Goal: Task Accomplishment & Management: Complete application form

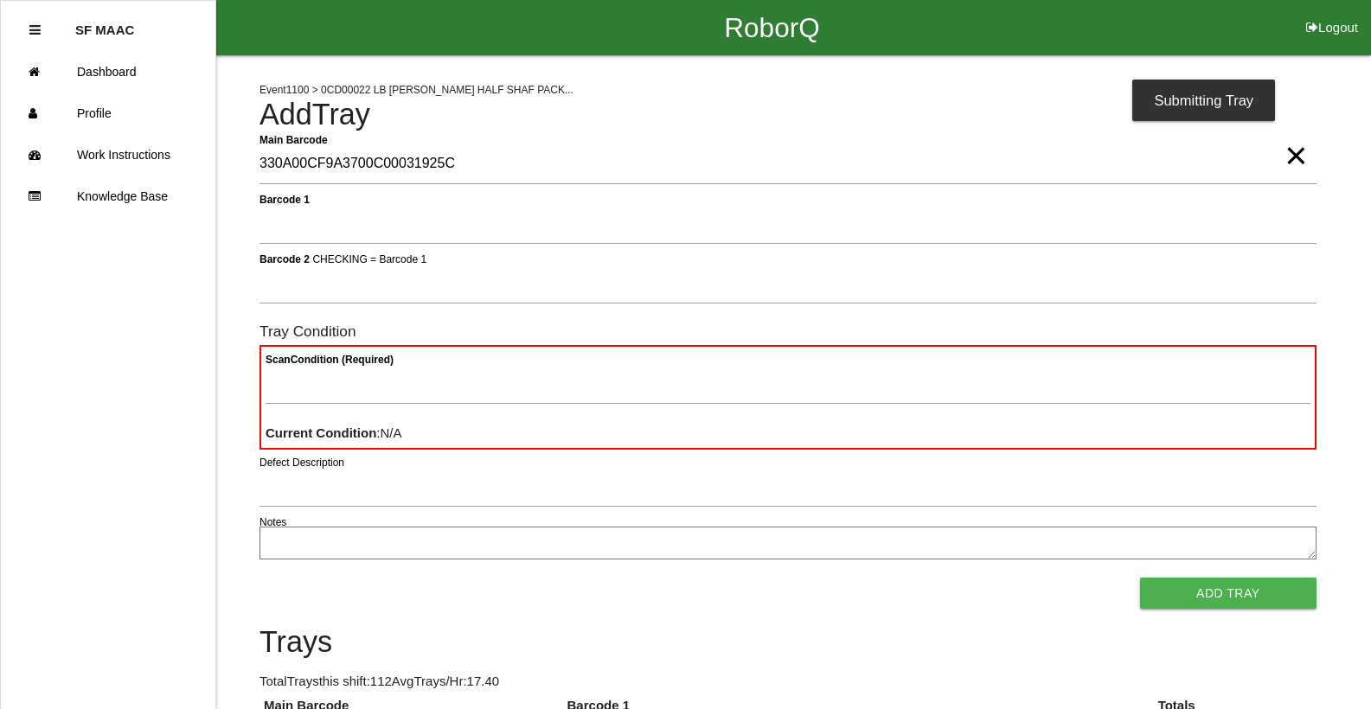
type Barcode "330A00CF9A3700C00031925C"
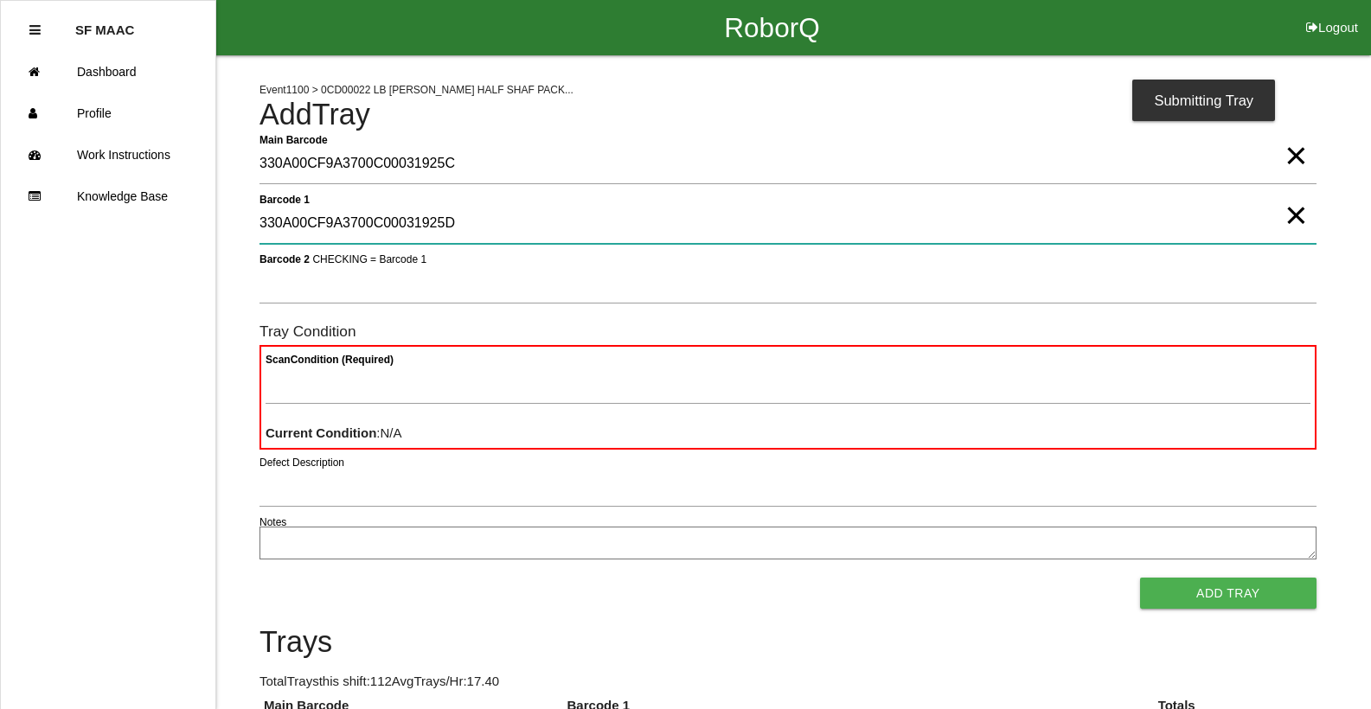
type 1 "330A00CF9A3700C00031925D"
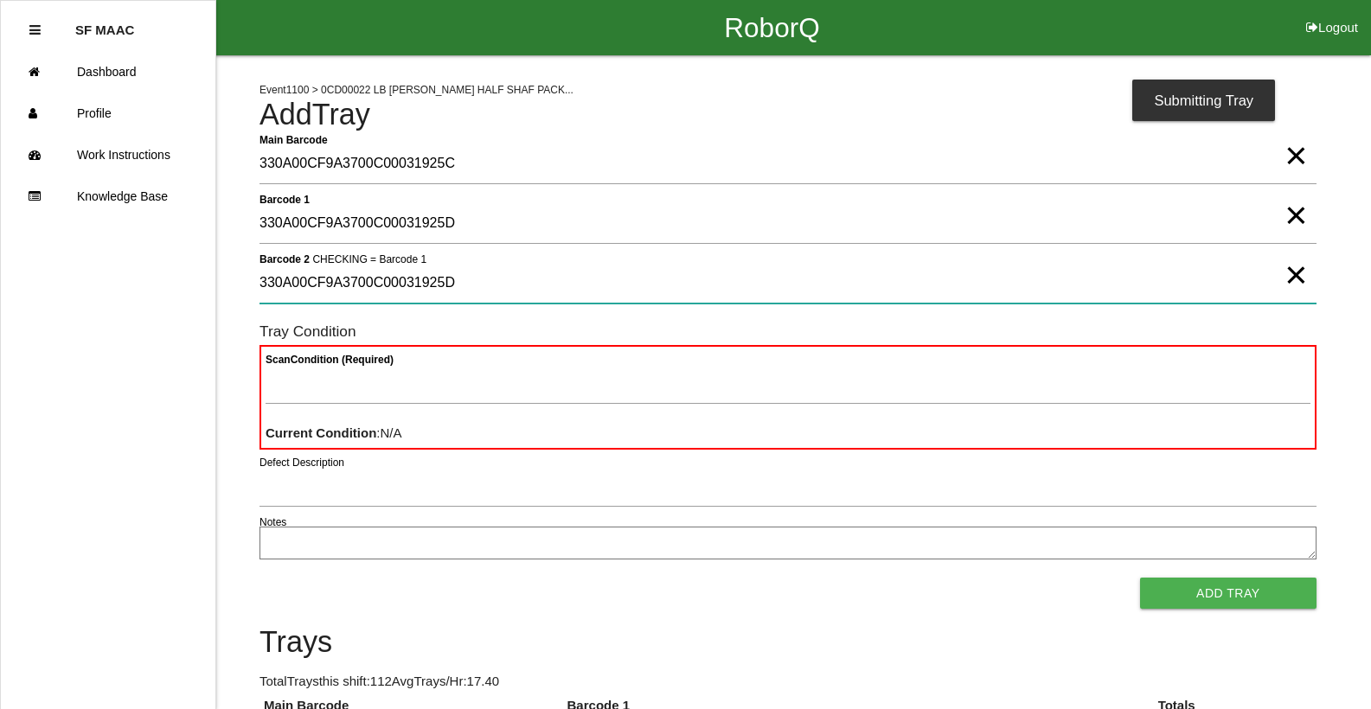
type 2 "330A00CF9A3700C00031925D"
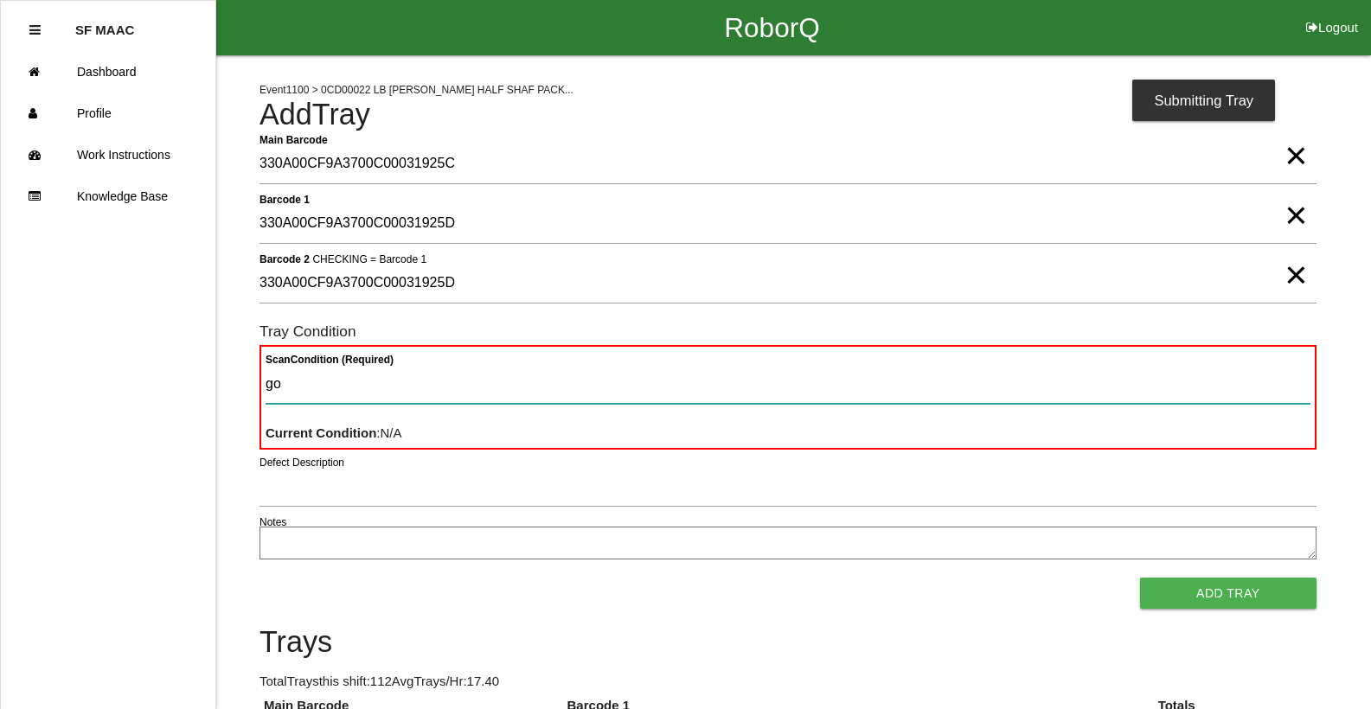
type Condition "goo"
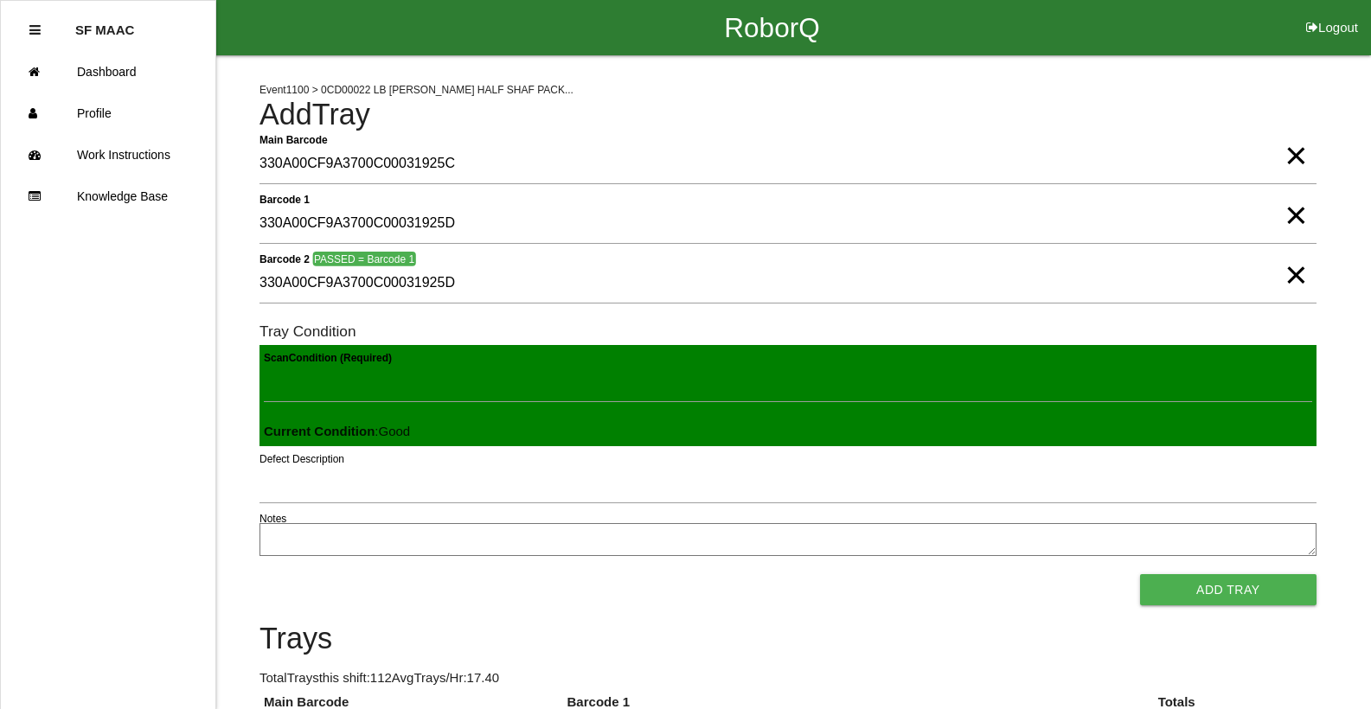
click button "Add Tray" at bounding box center [1228, 589] width 176 height 31
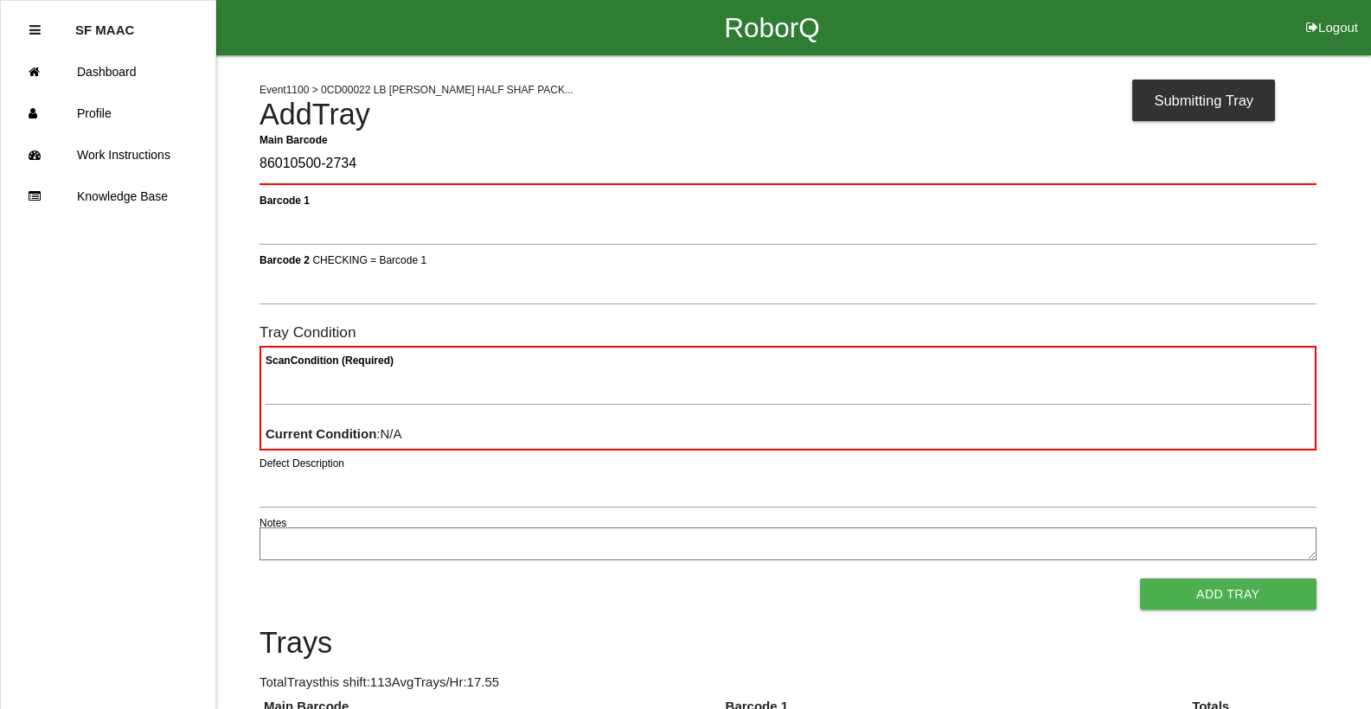
type Barcode "86010500-2734"
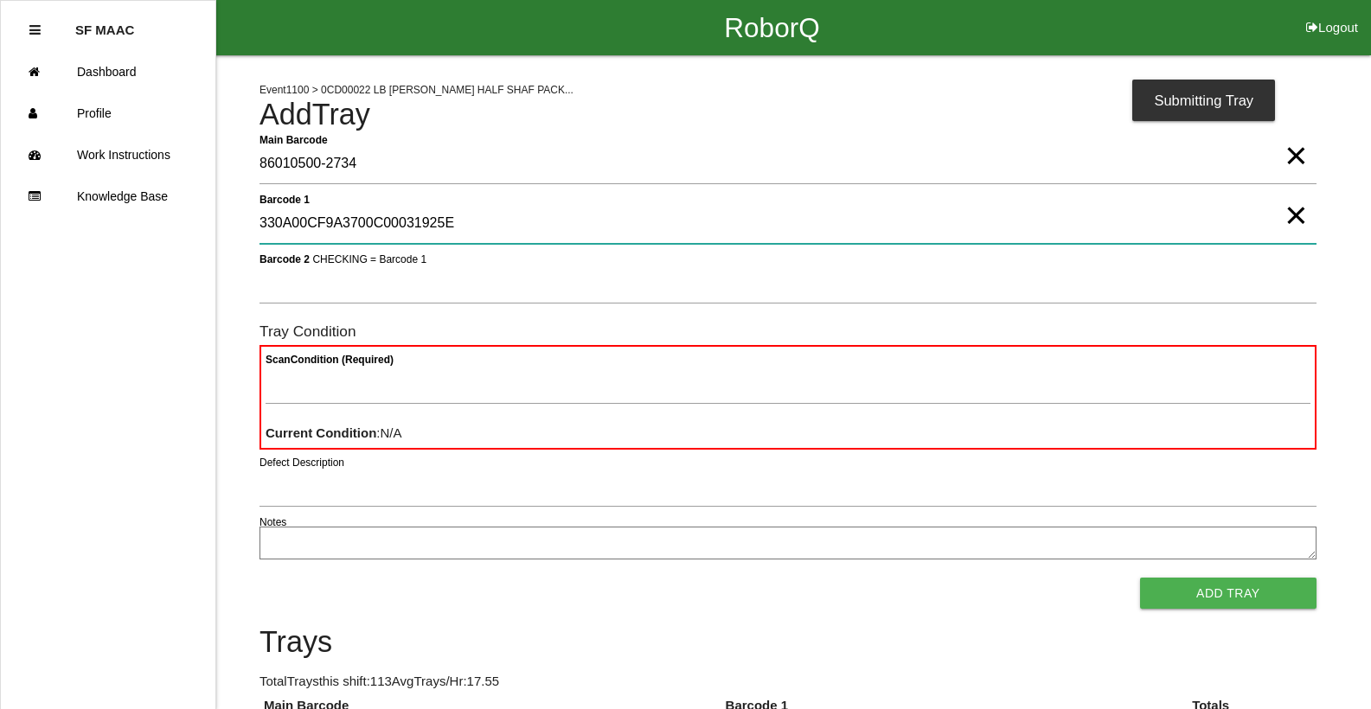
type 1 "330A00CF9A3700C00031925E"
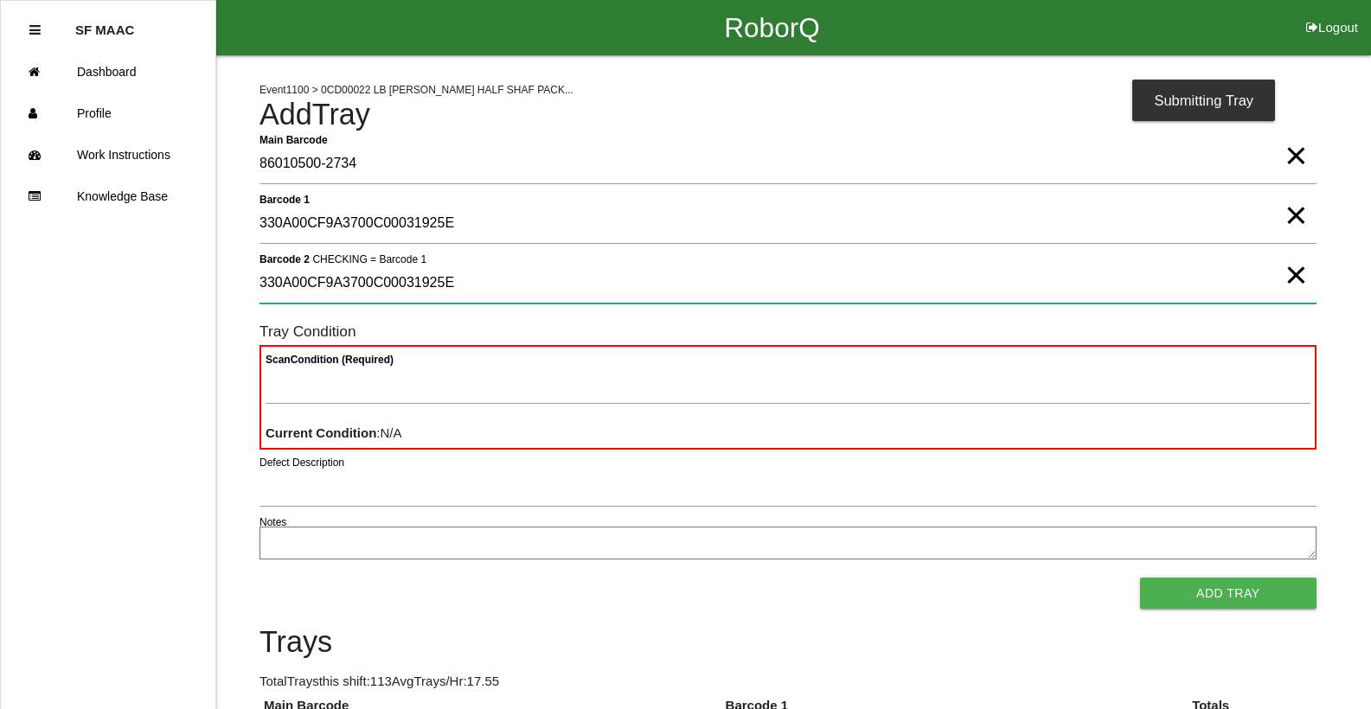
type 2 "330A00CF9A3700C00031925E"
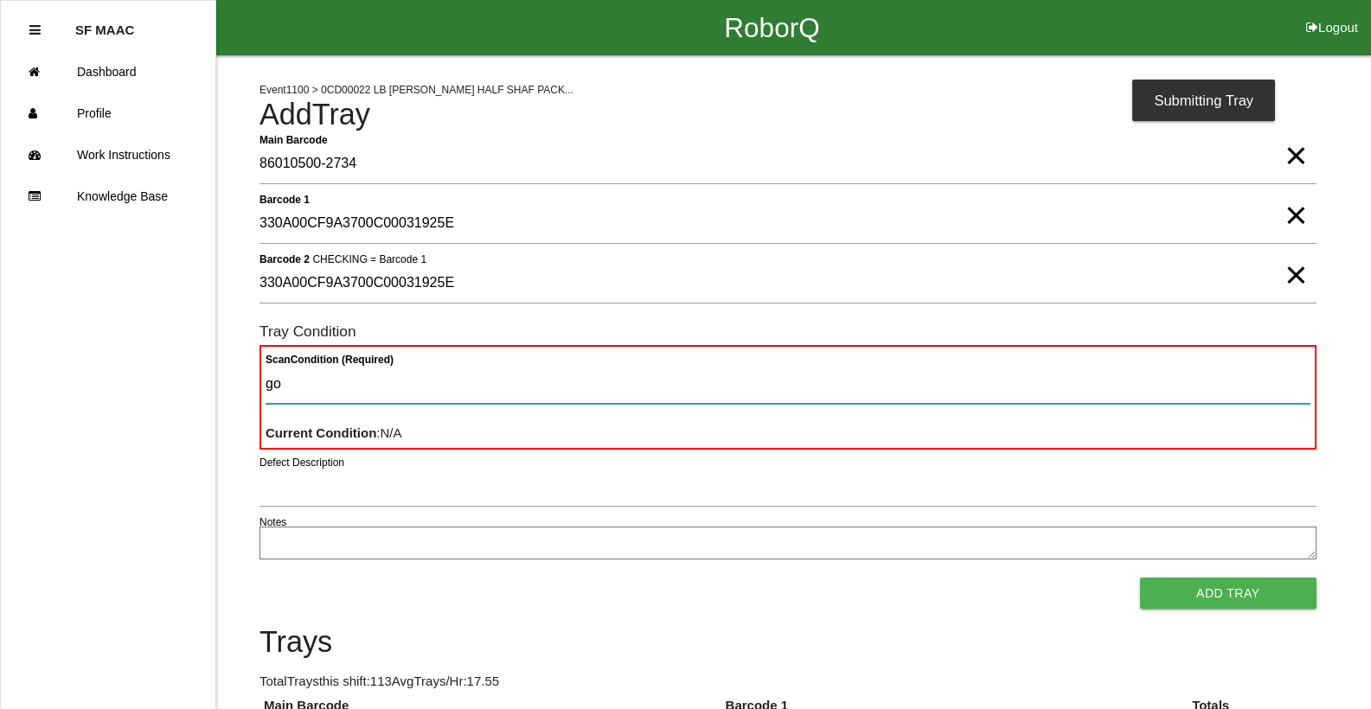
type Condition "goo"
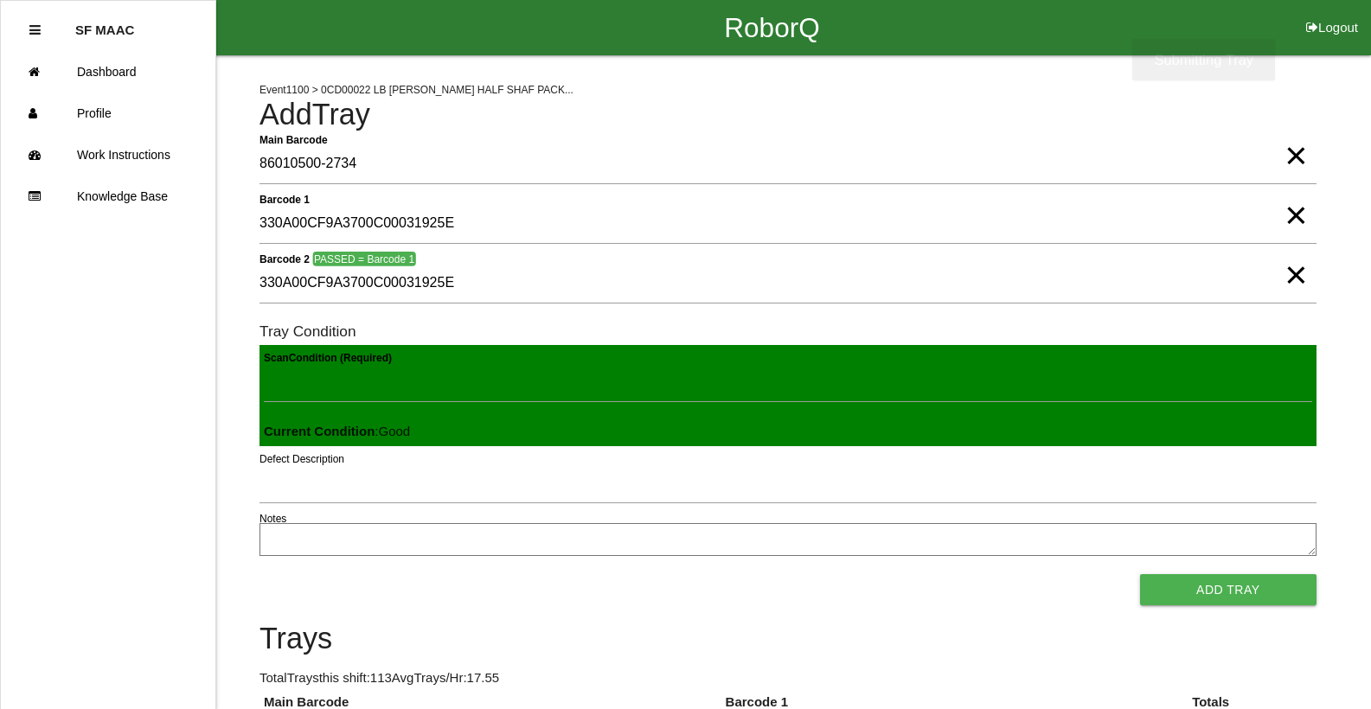
click at [1140, 574] on button "Add Tray" at bounding box center [1228, 589] width 176 height 31
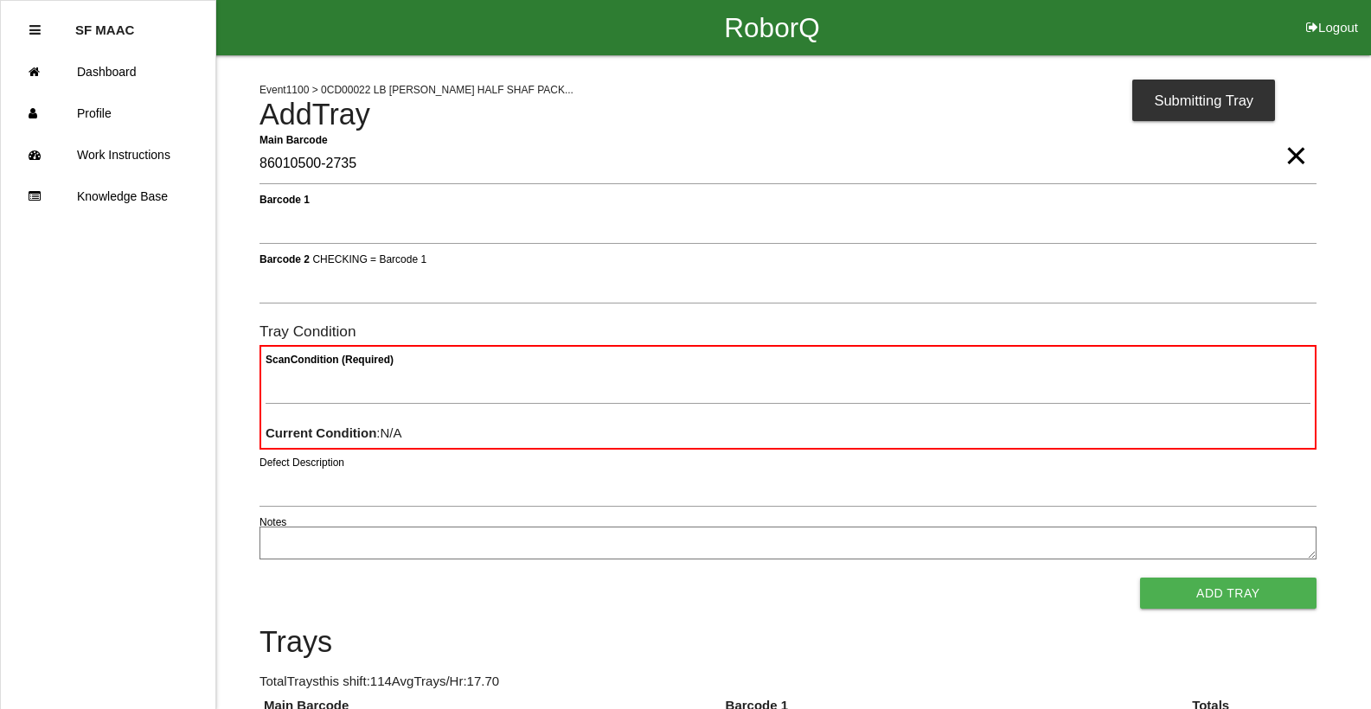
type Barcode "86010500-2735"
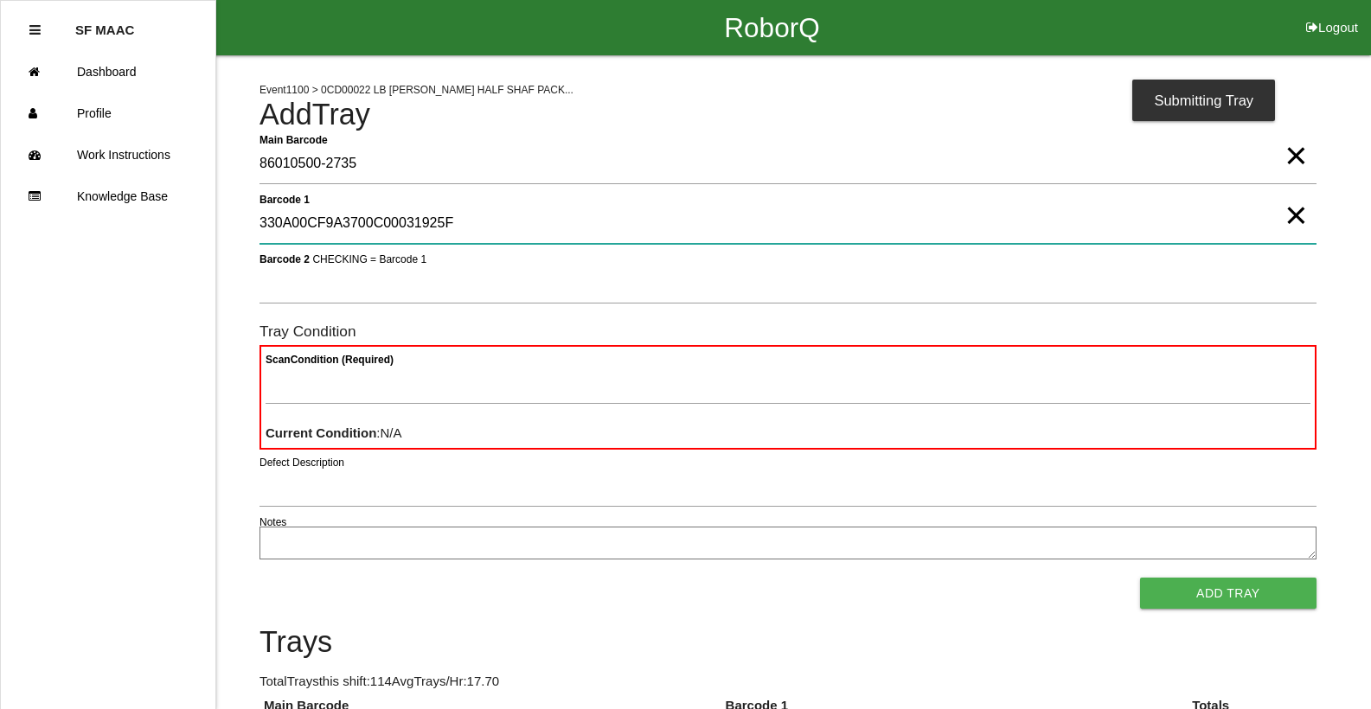
type 1 "330A00CF9A3700C00031925F"
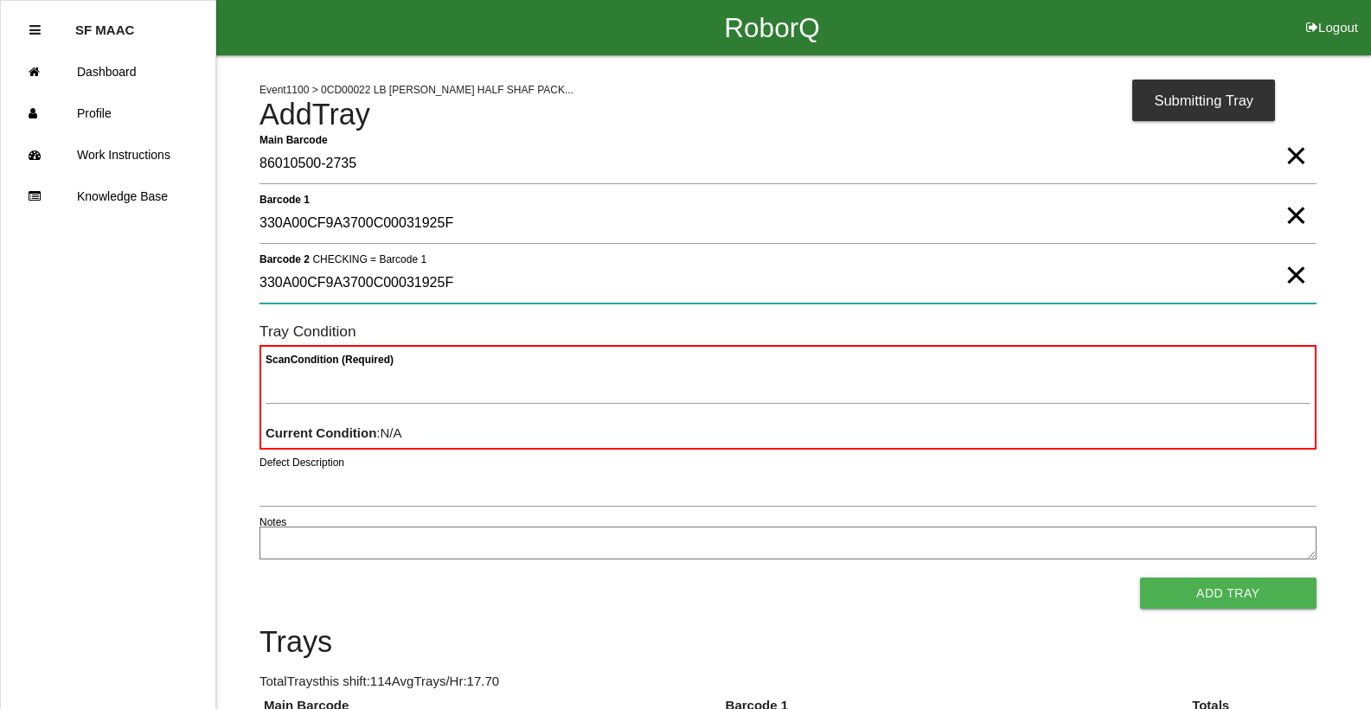
type 2 "330A00CF9A3700C00031925F"
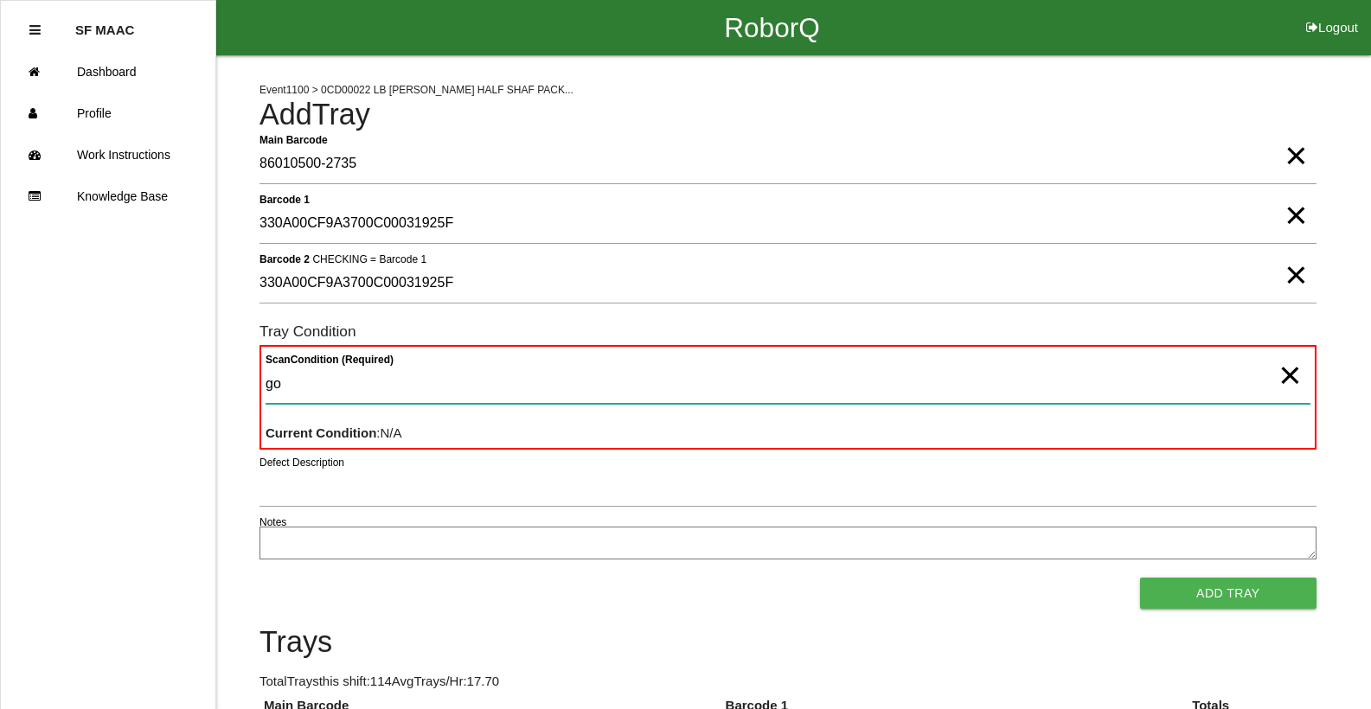
type Condition "goo"
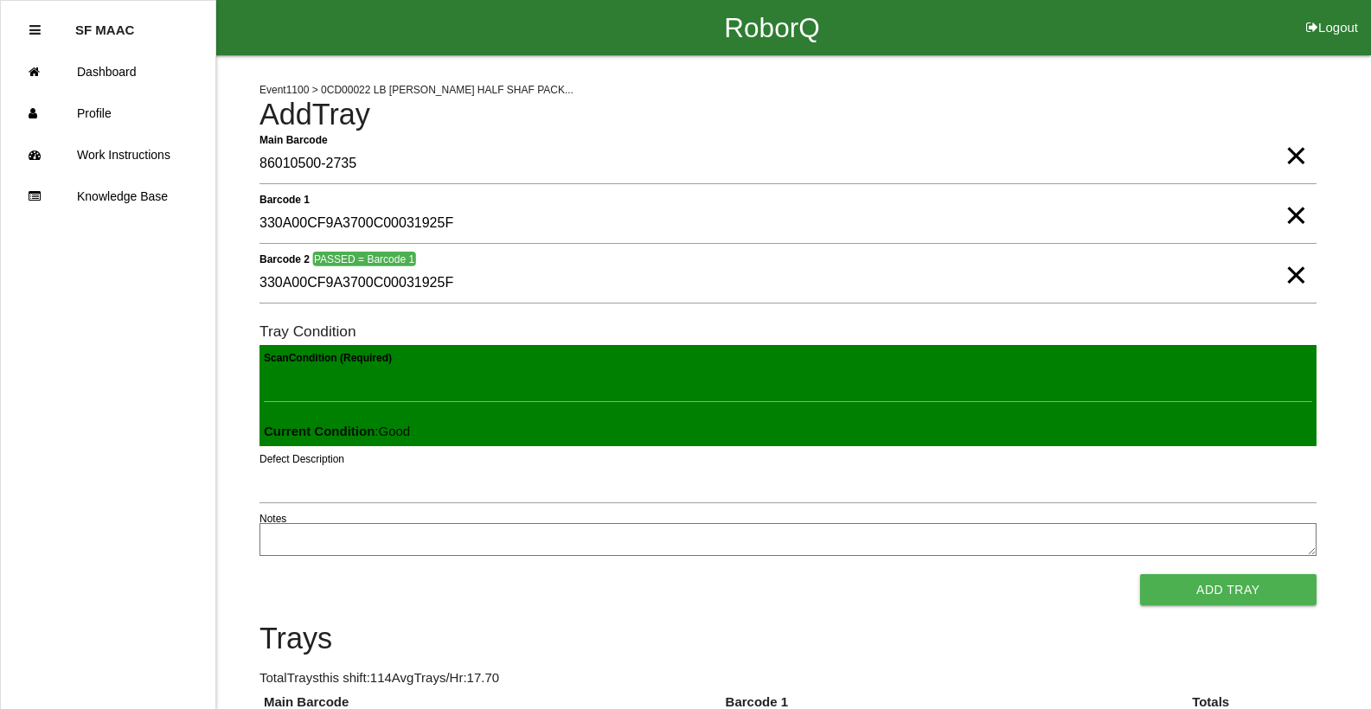
click at [1140, 574] on button "Add Tray" at bounding box center [1228, 589] width 176 height 31
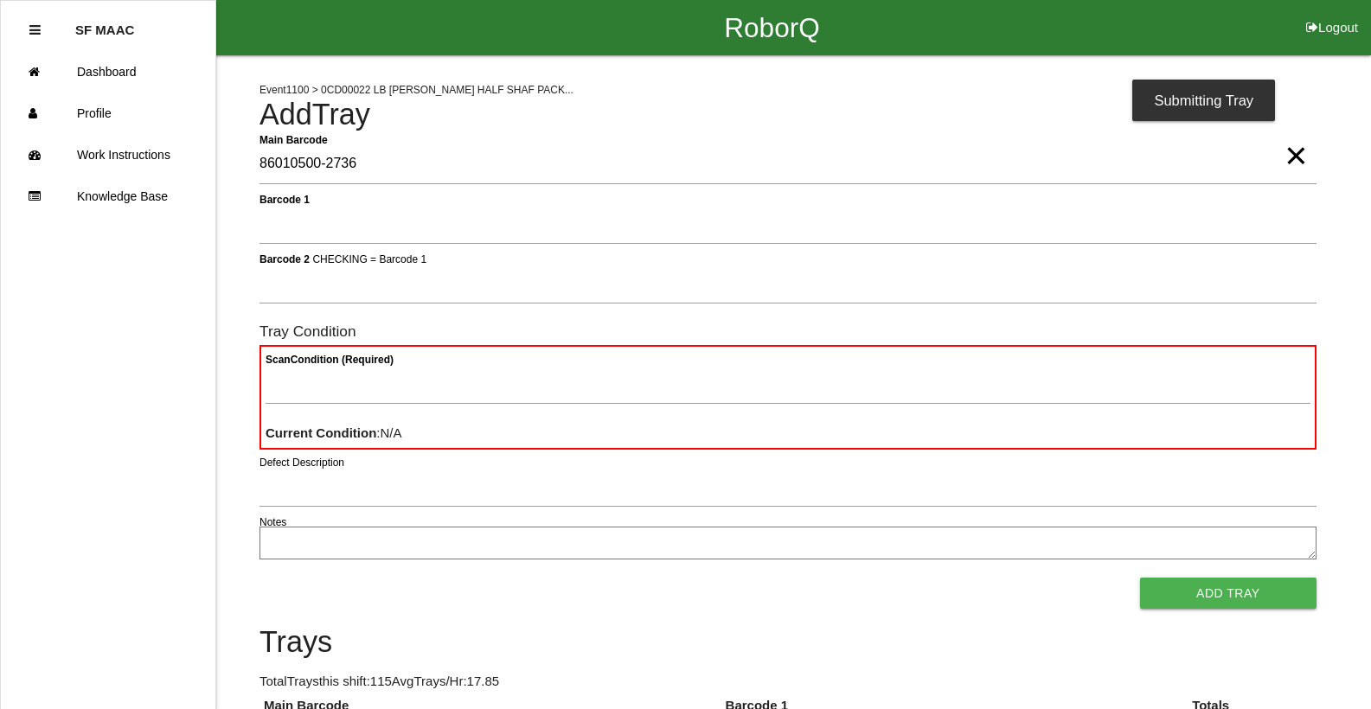
type Barcode "86010500-2736"
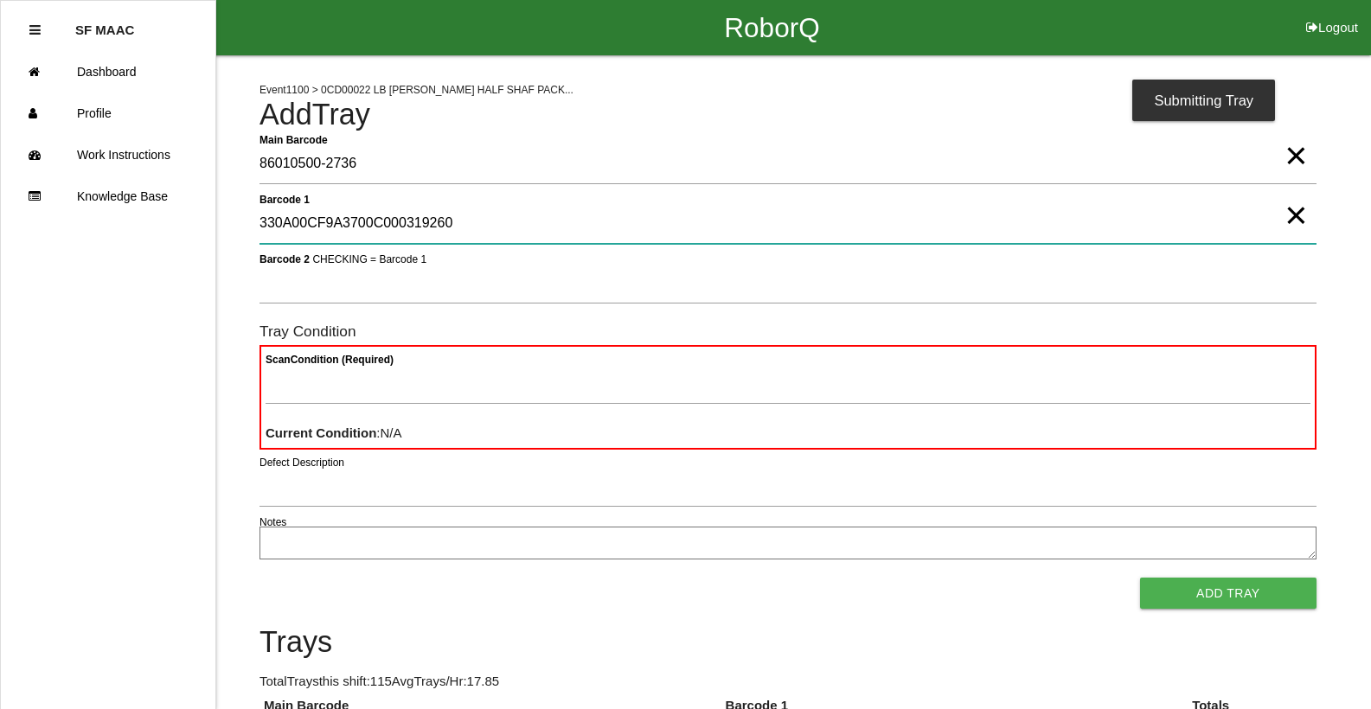
type 1 "330A00CF9A3700C000319260"
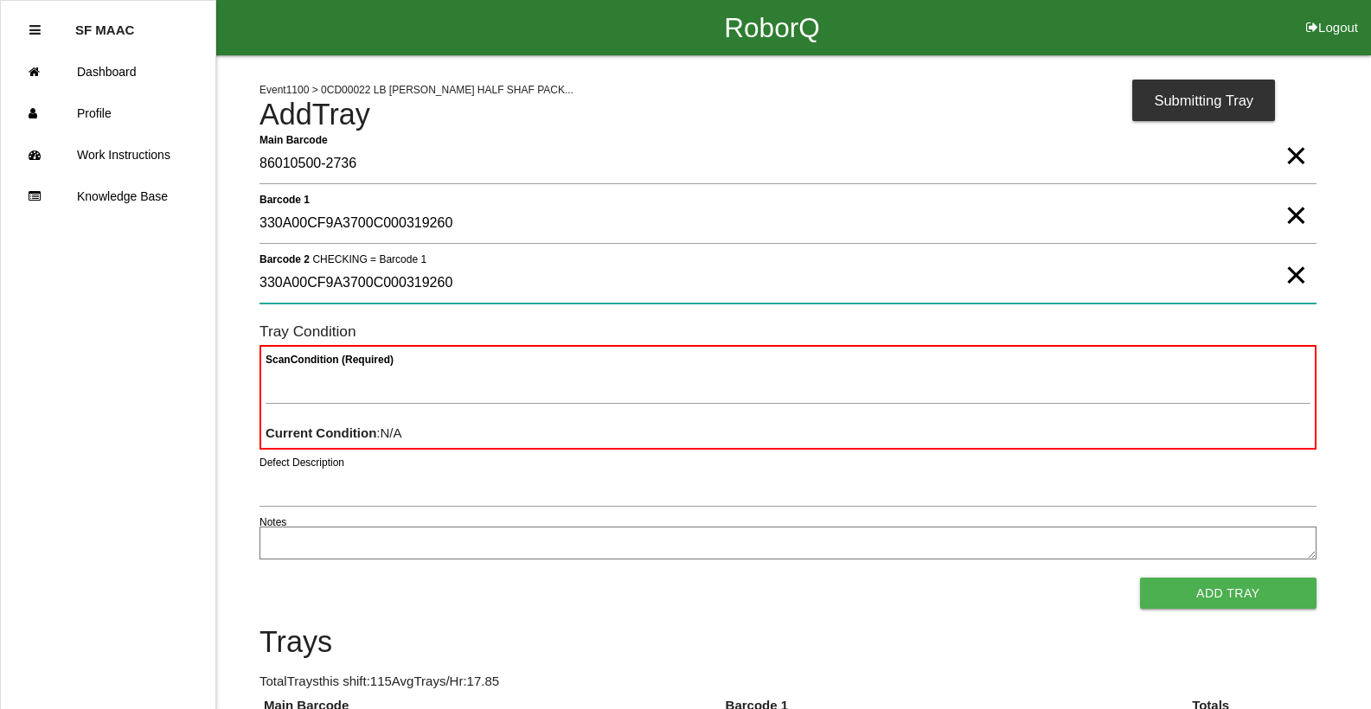
type 2 "330A00CF9A3700C000319260"
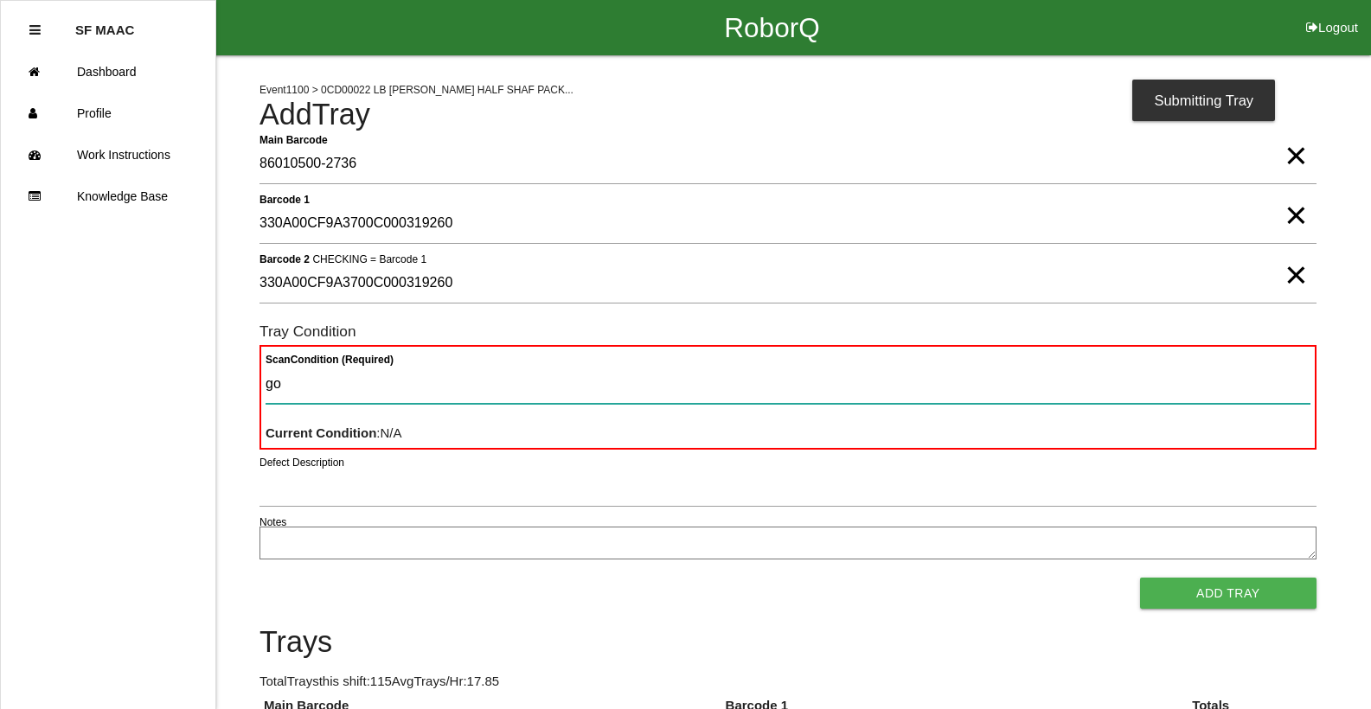
type Condition "goo"
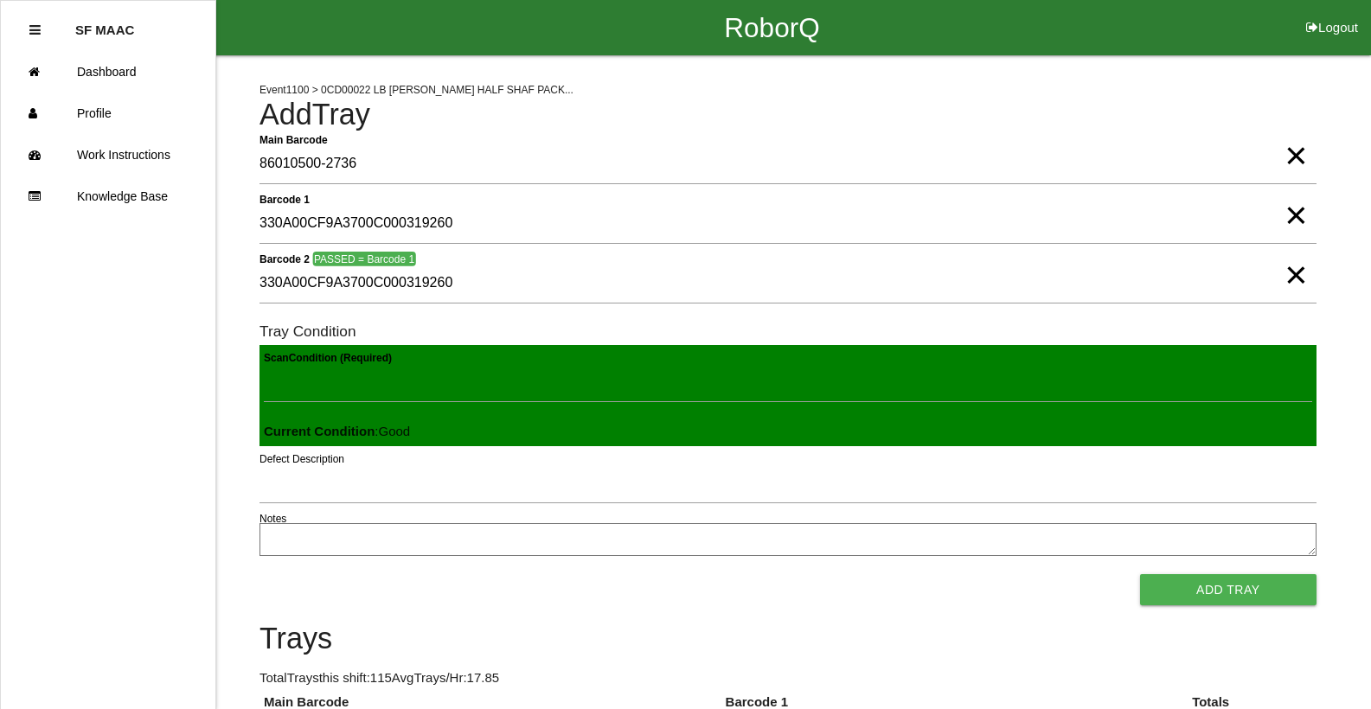
click at [1140, 574] on button "Add Tray" at bounding box center [1228, 589] width 176 height 31
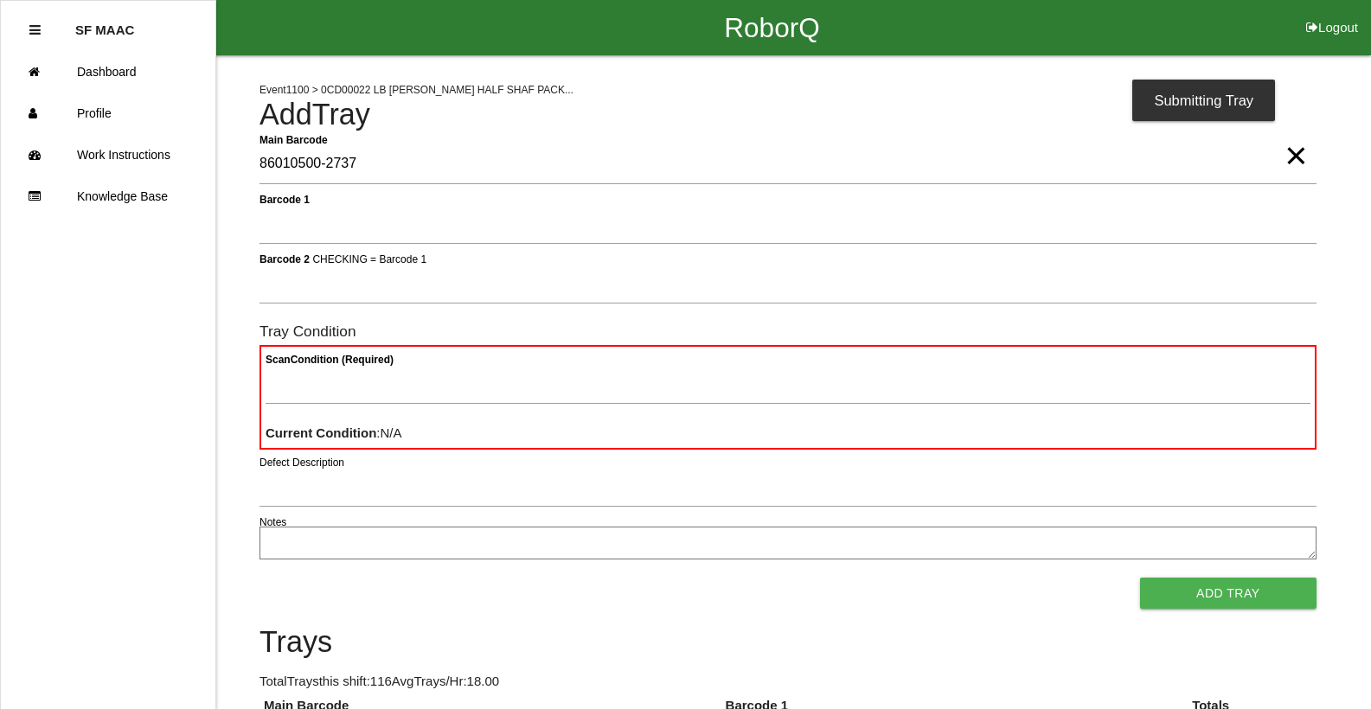
type Barcode "86010500-2737"
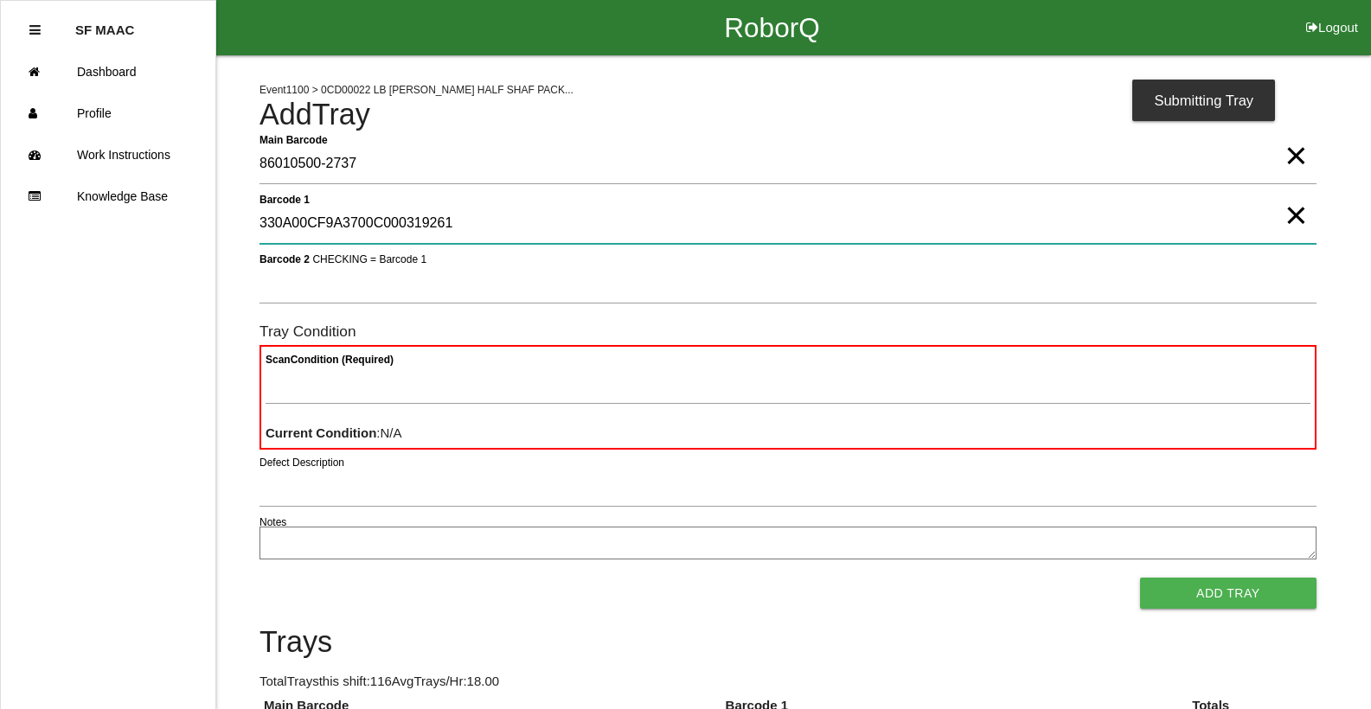
type 1 "330A00CF9A3700C000319261"
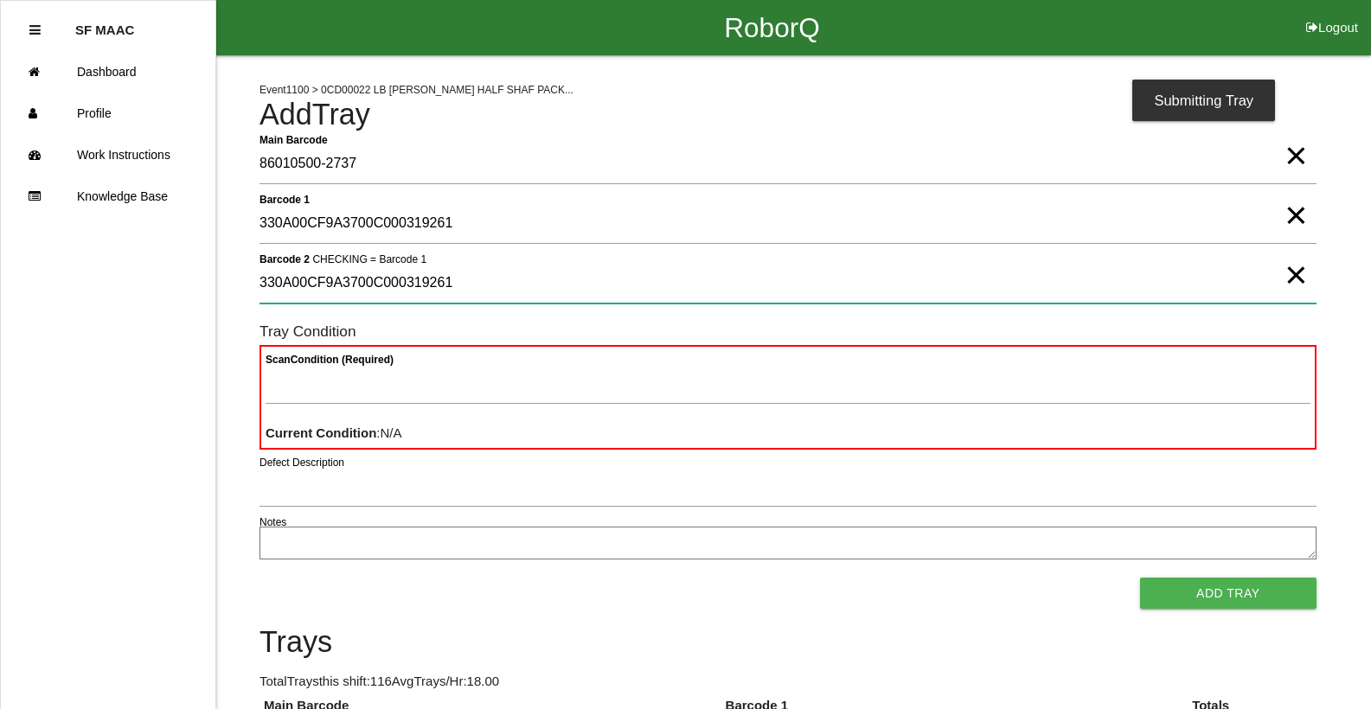
type 2 "330A00CF9A3700C000319261"
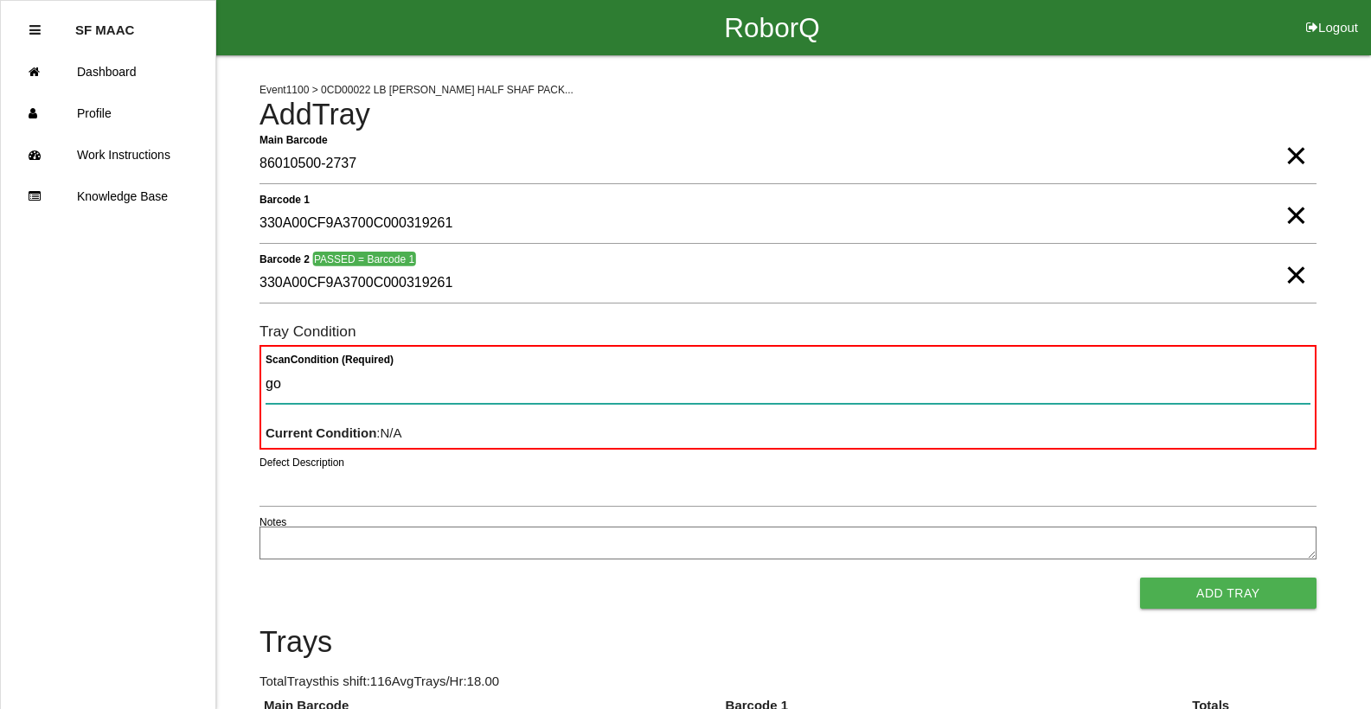
type Condition "goo"
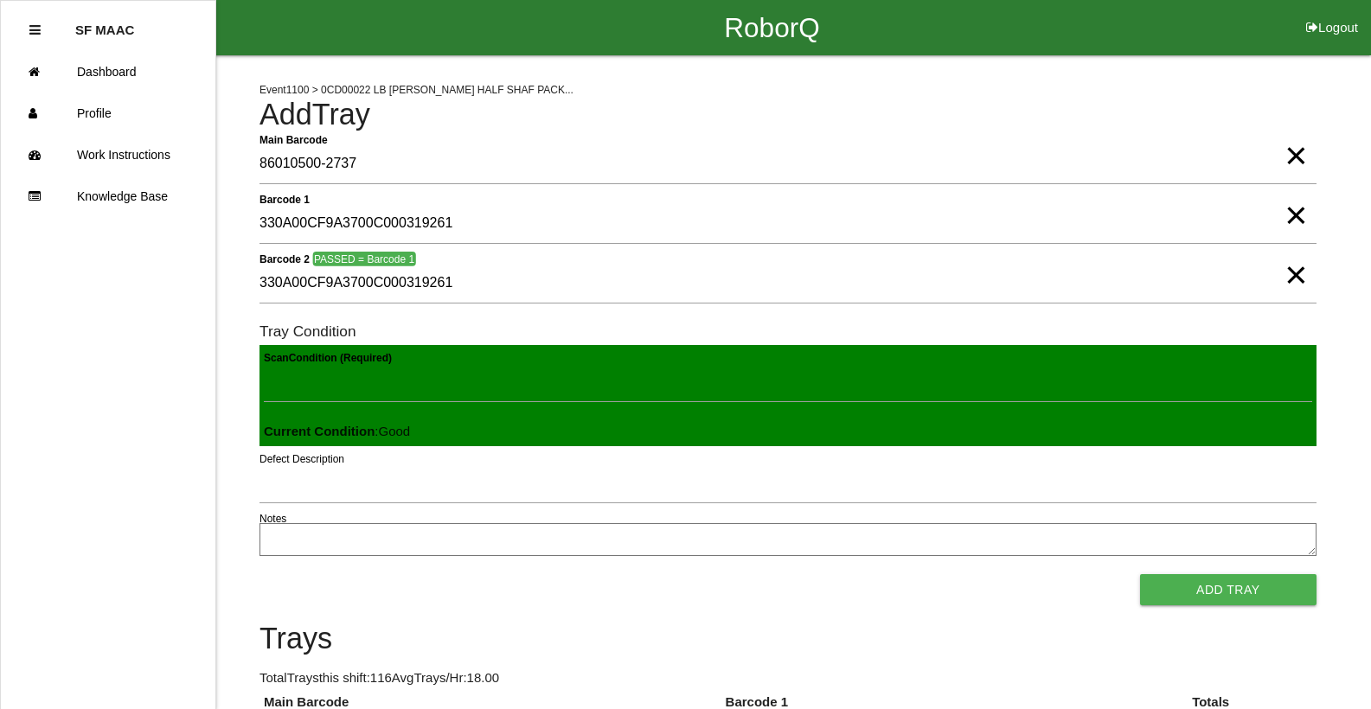
click at [1140, 574] on button "Add Tray" at bounding box center [1228, 589] width 176 height 31
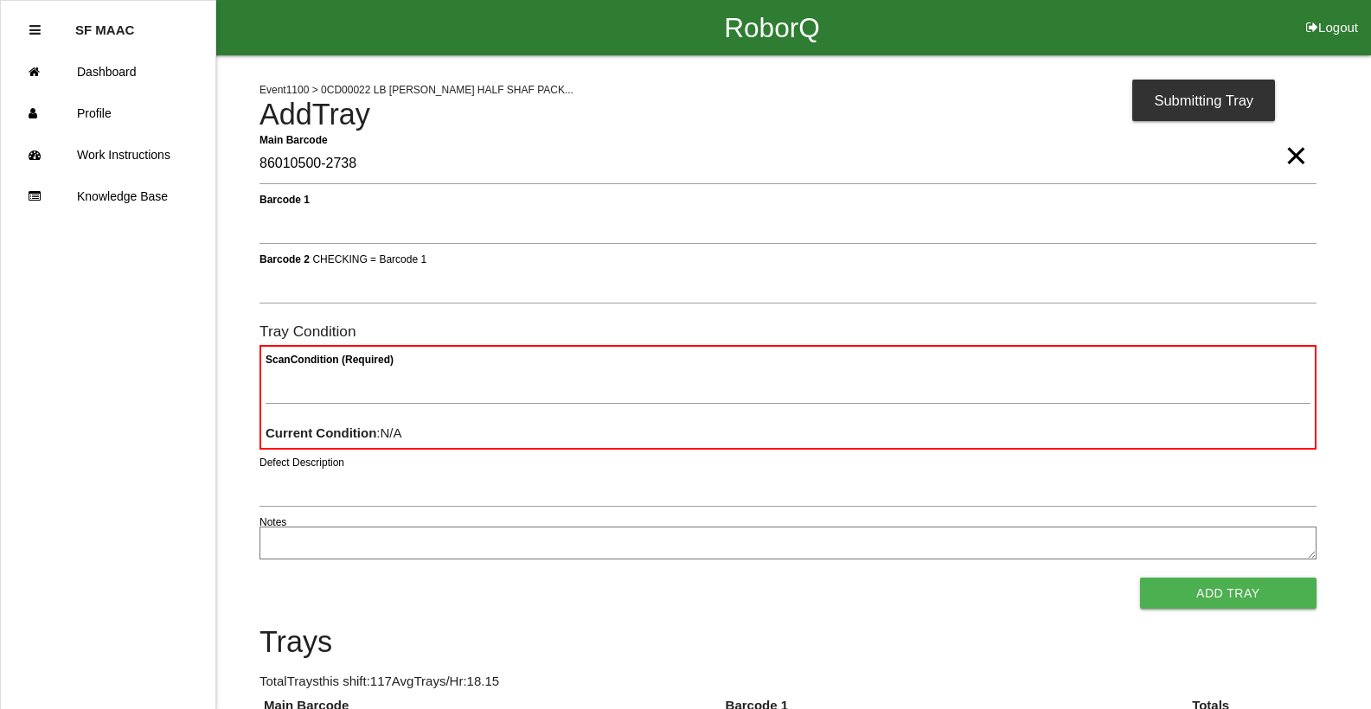
type Barcode "86010500-2738"
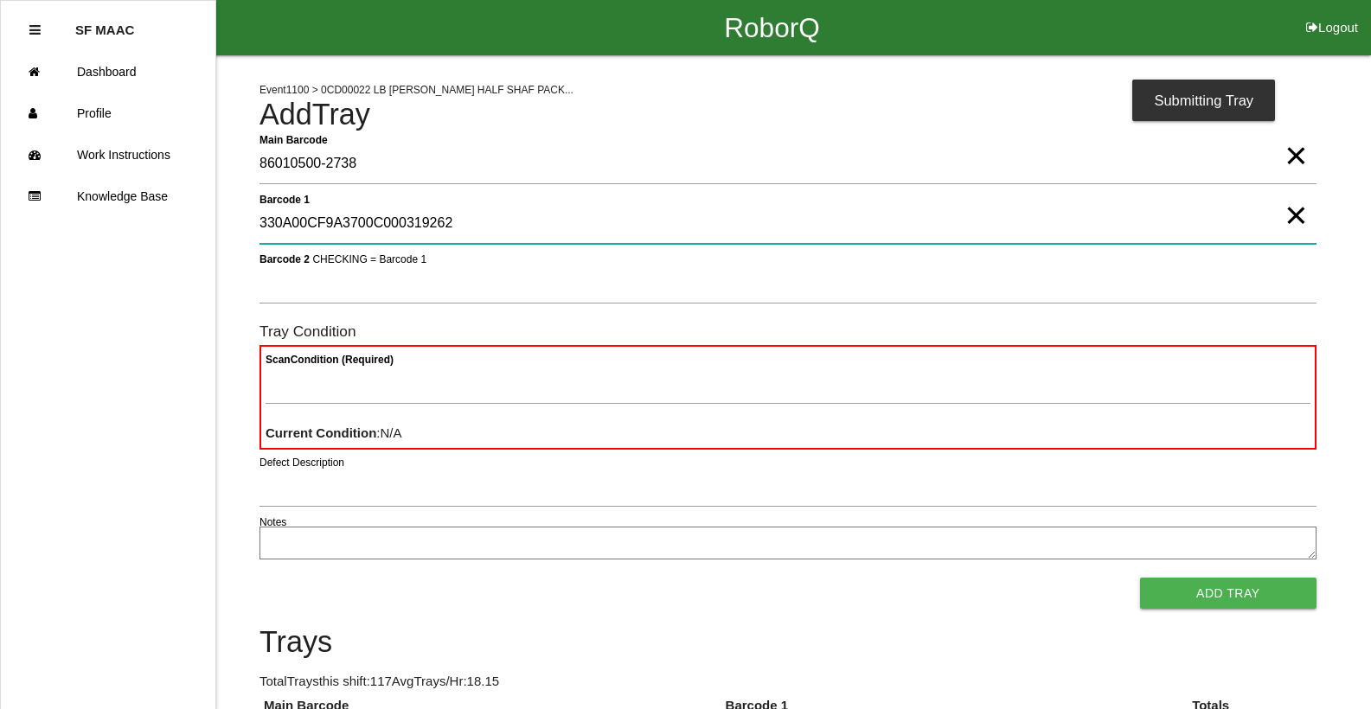
type 1 "330A00CF9A3700C000319262"
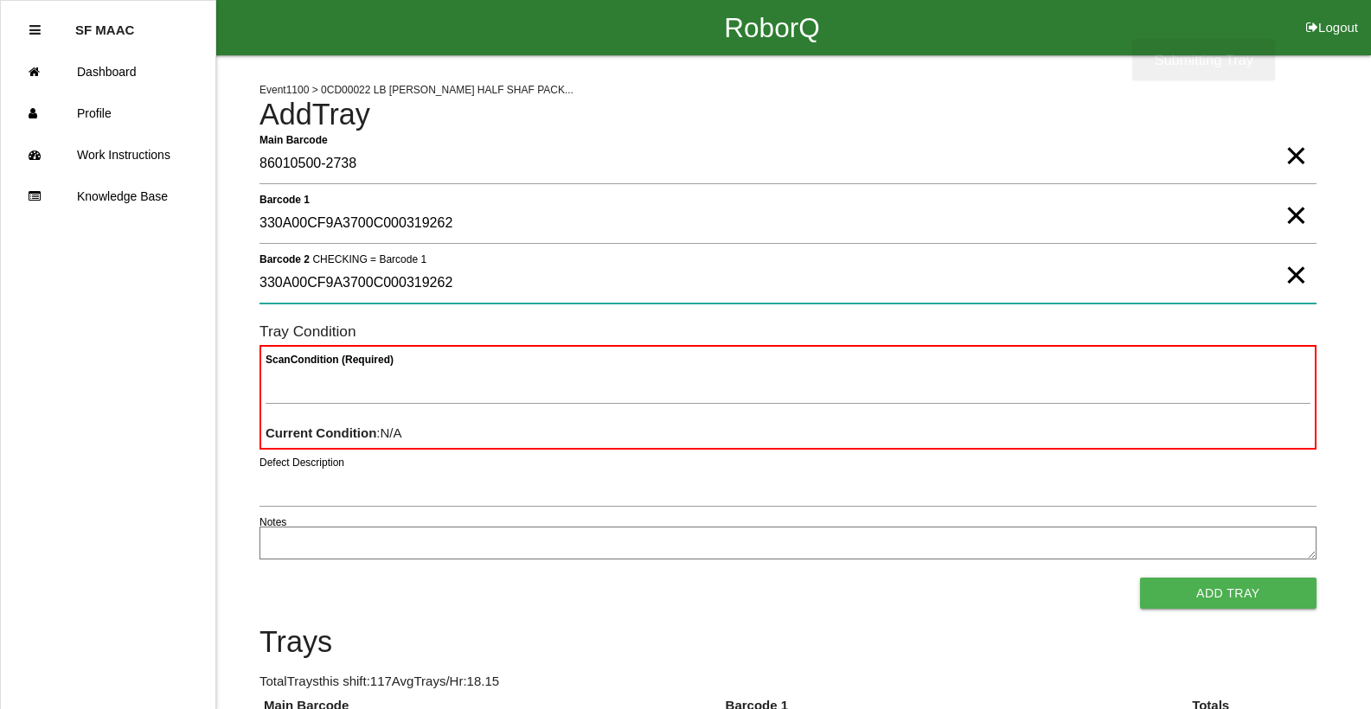
type 2 "330A00CF9A3700C000319262"
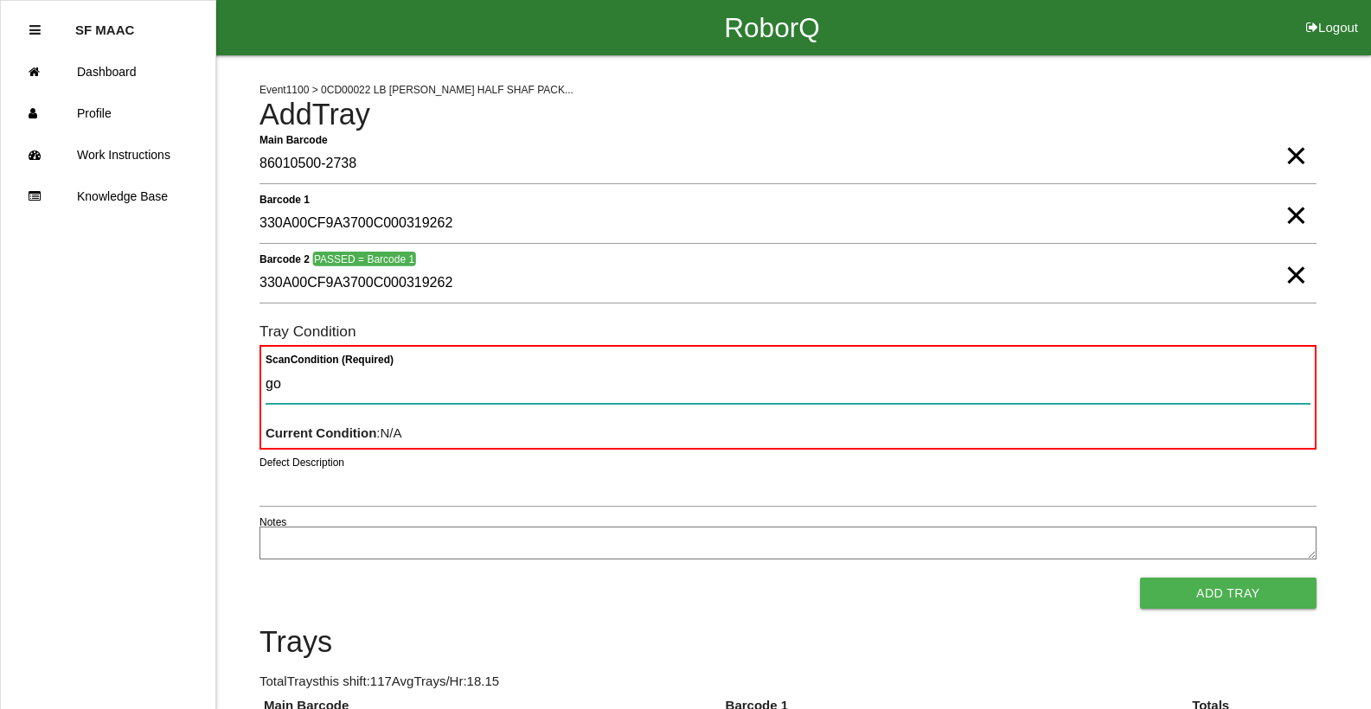
type Condition "goo"
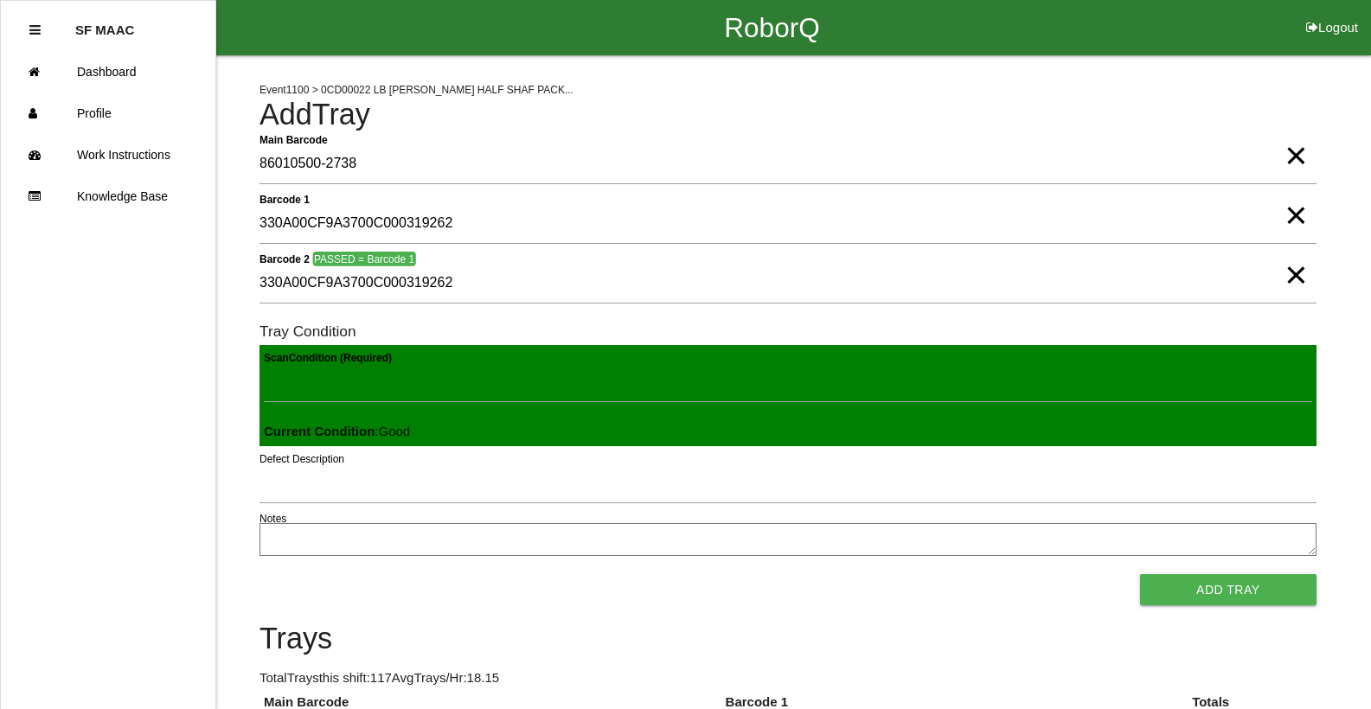
click at [1140, 574] on button "Add Tray" at bounding box center [1228, 589] width 176 height 31
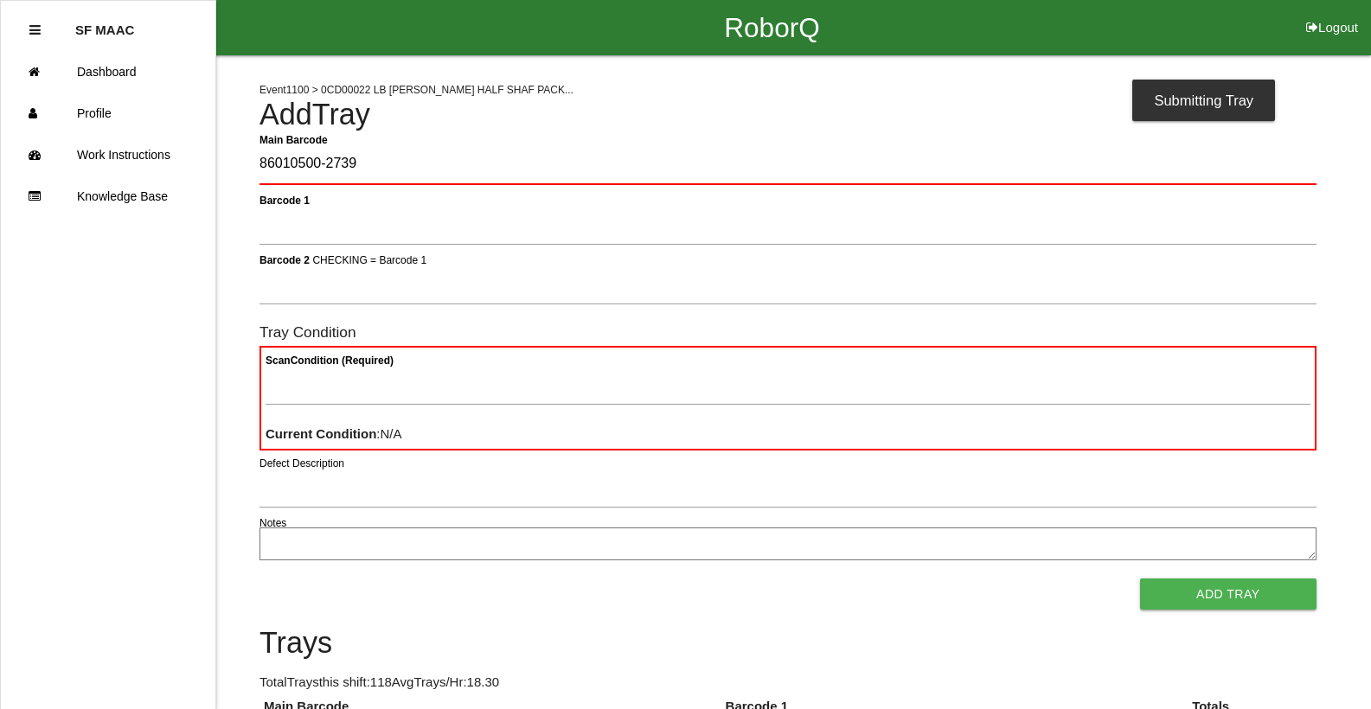
type Barcode "86010500-2739"
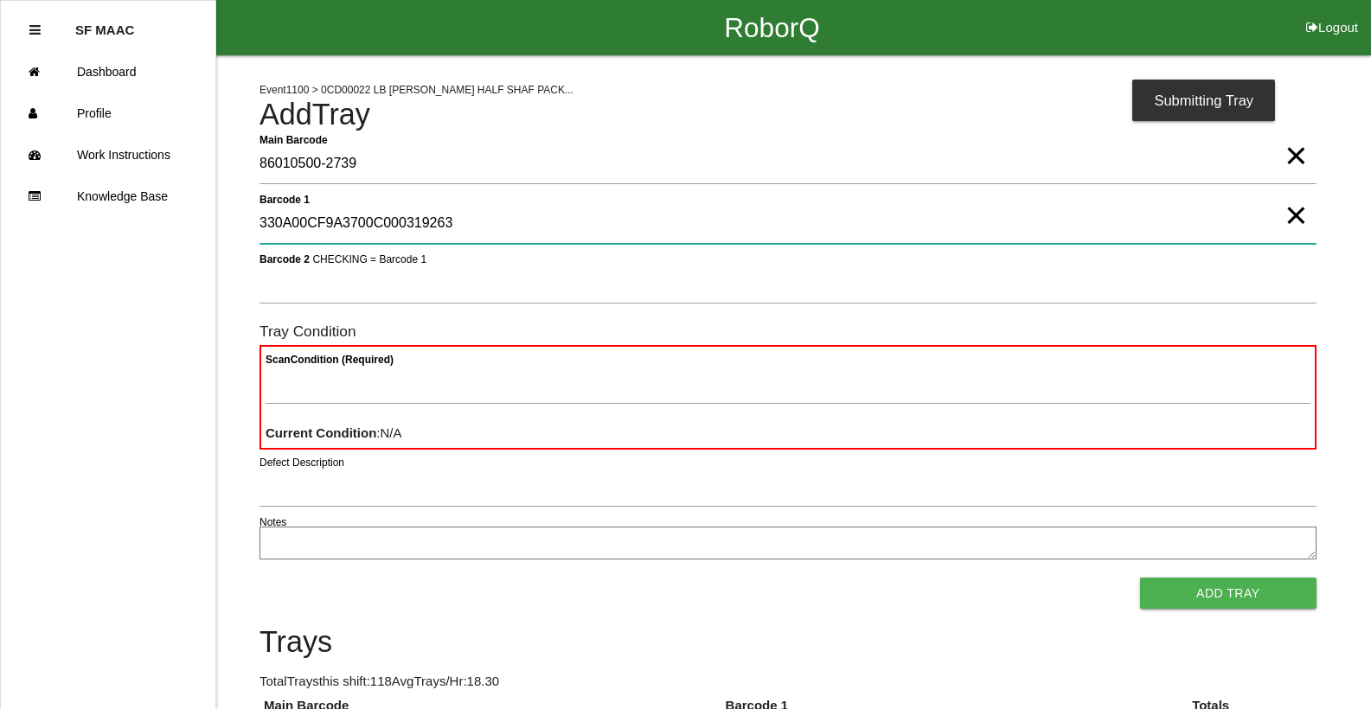
type 1 "330A00CF9A3700C000319263"
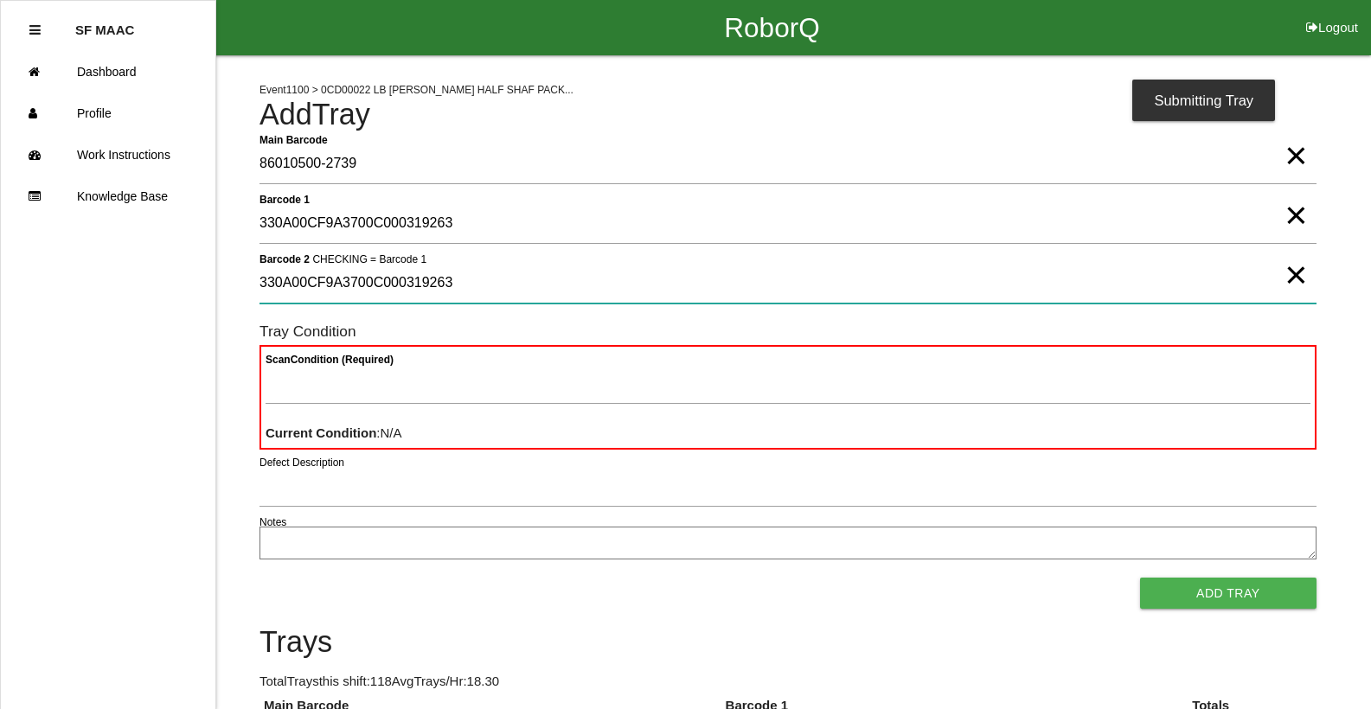
type 2 "330A00CF9A3700C000319263"
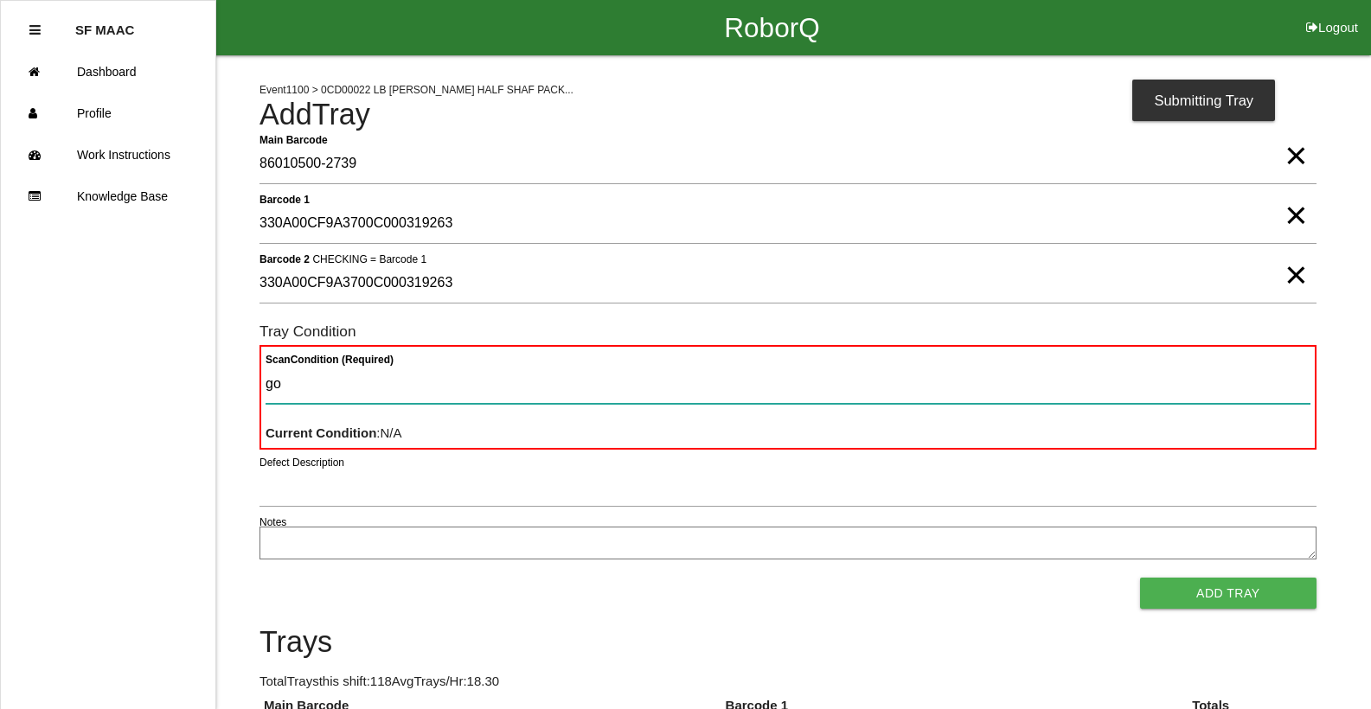
type Condition "goo"
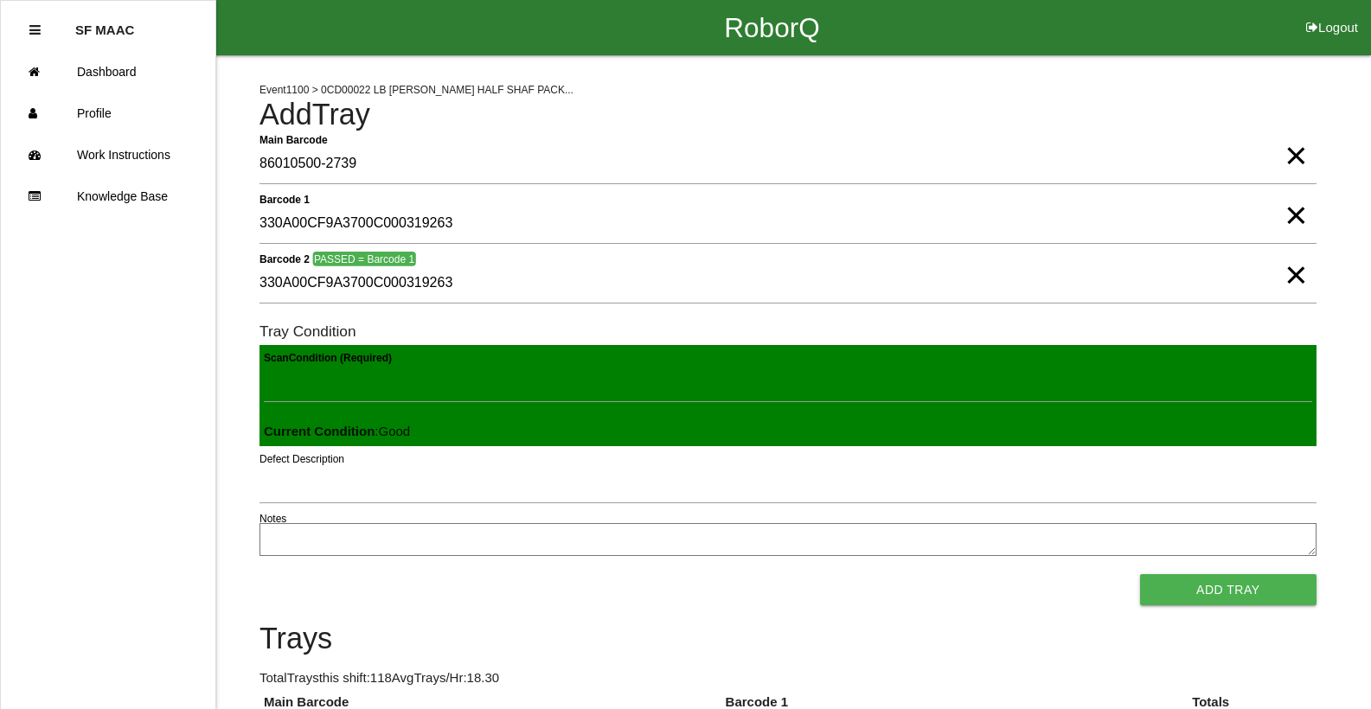
click at [1140, 574] on button "Add Tray" at bounding box center [1228, 589] width 176 height 31
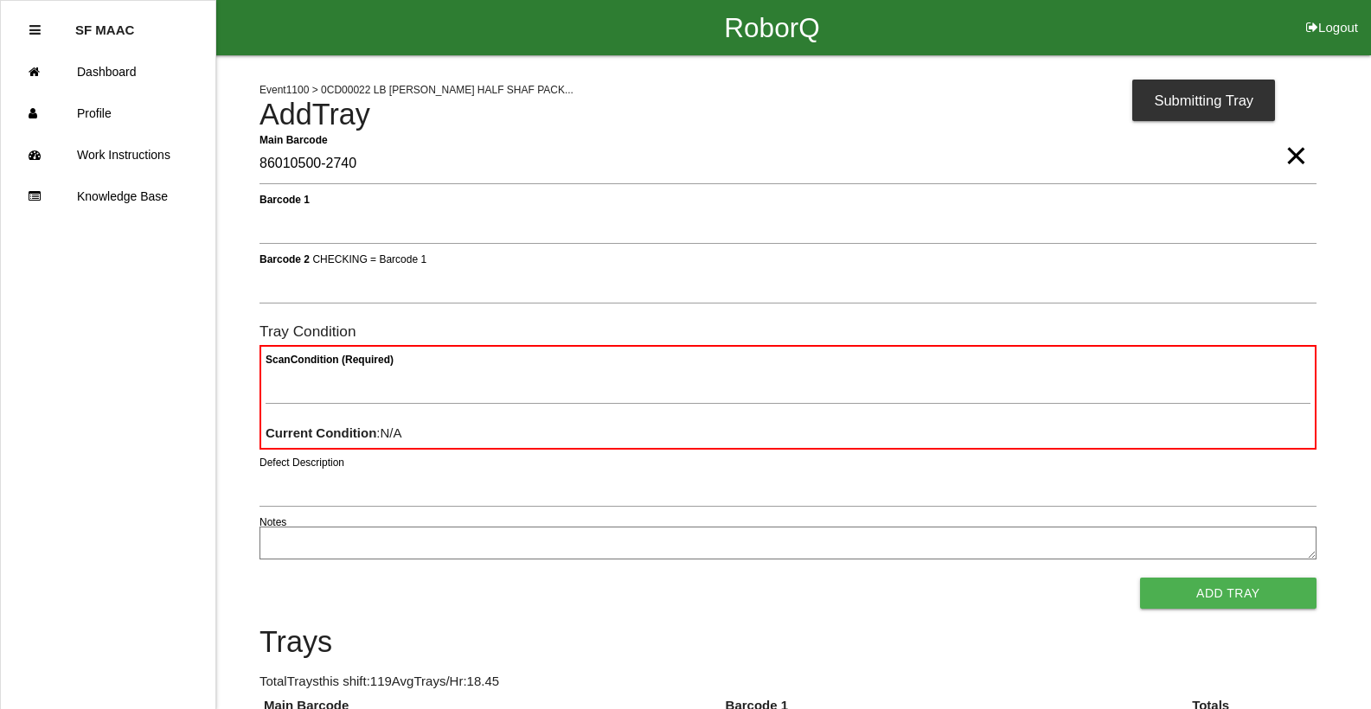
type Barcode "86010500-2740"
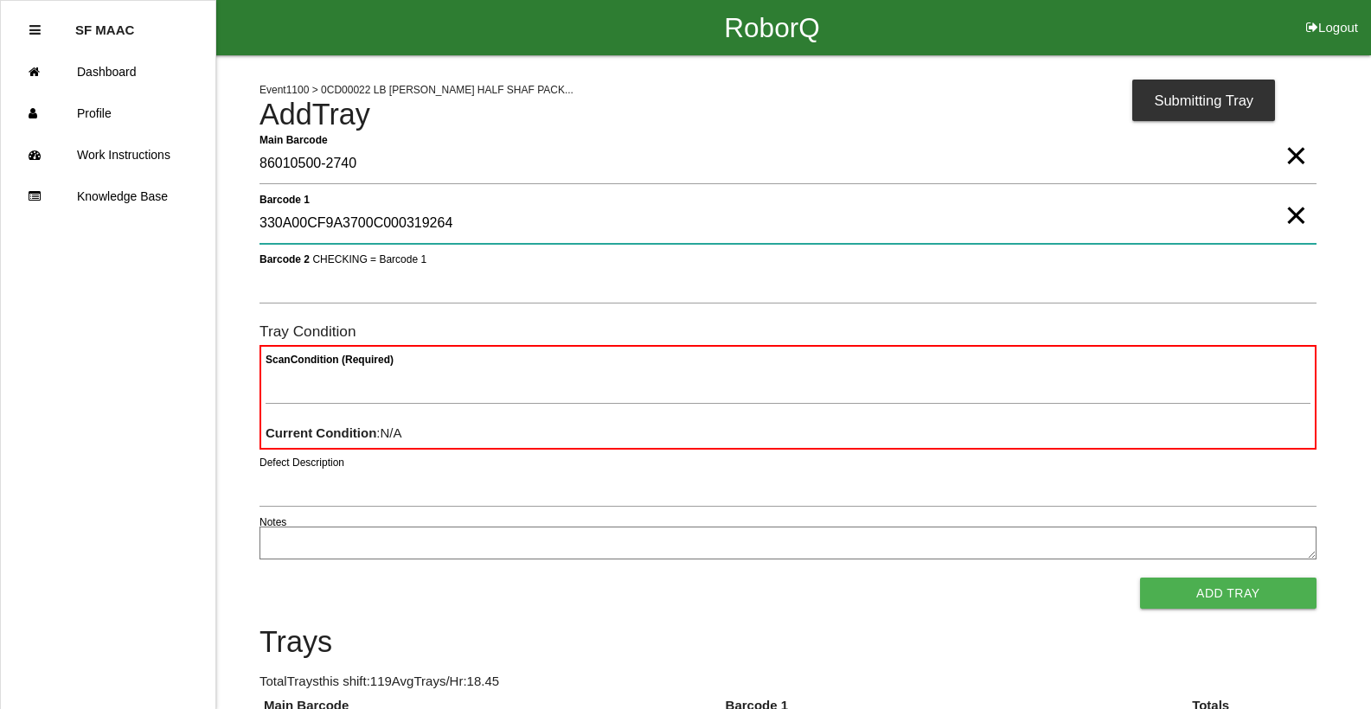
type 1 "330A00CF9A3700C000319264"
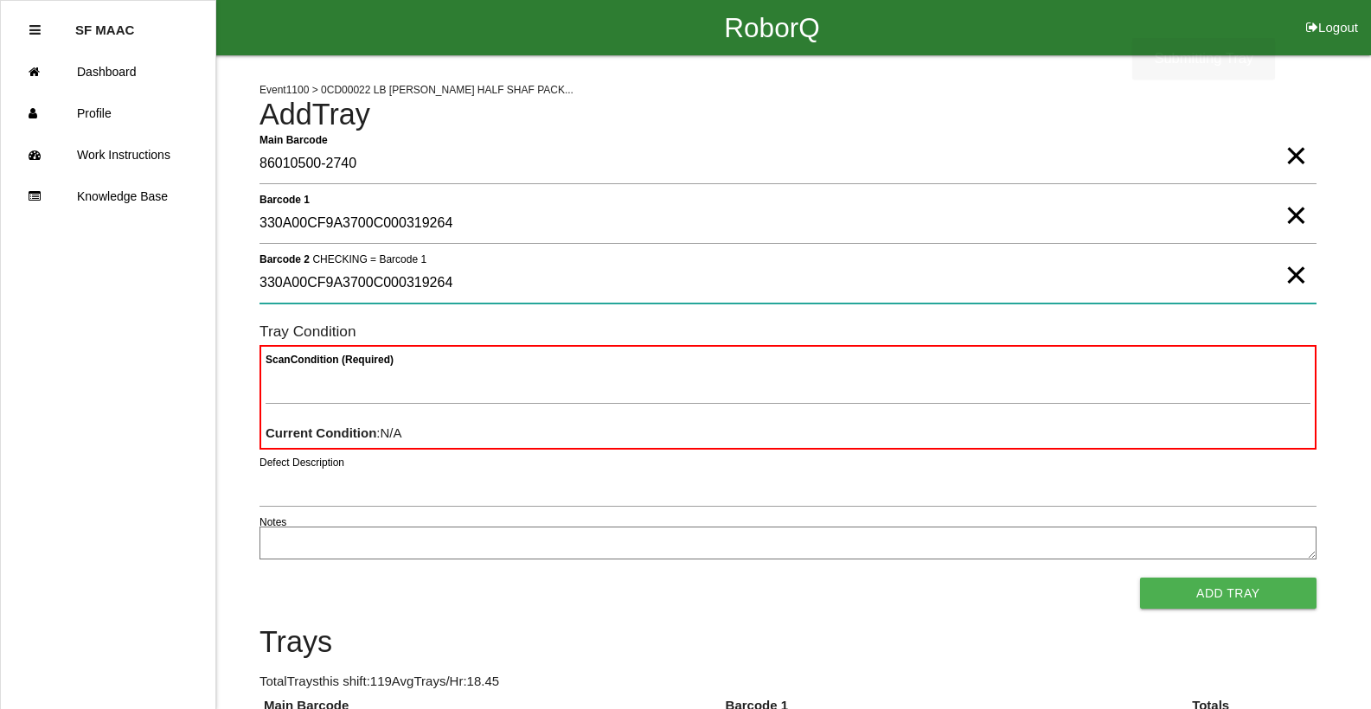
type 2 "330A00CF9A3700C000319264"
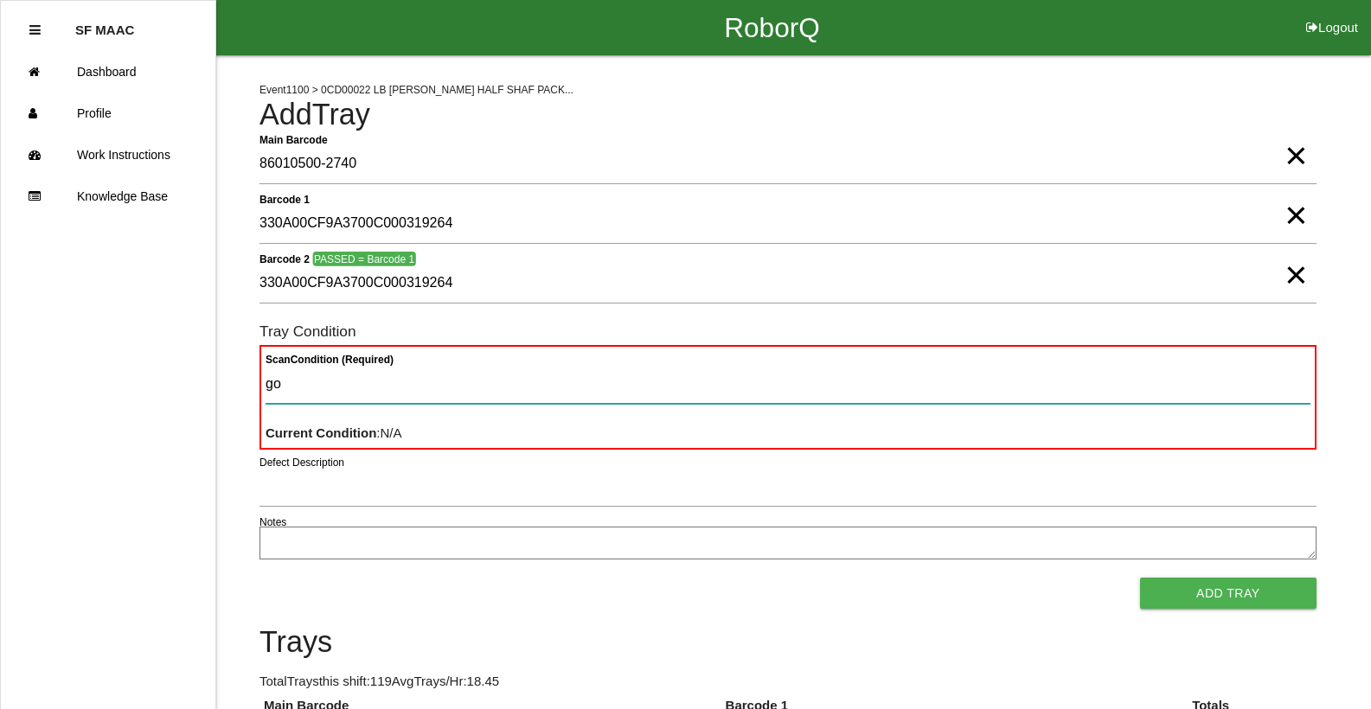
type Condition "goo"
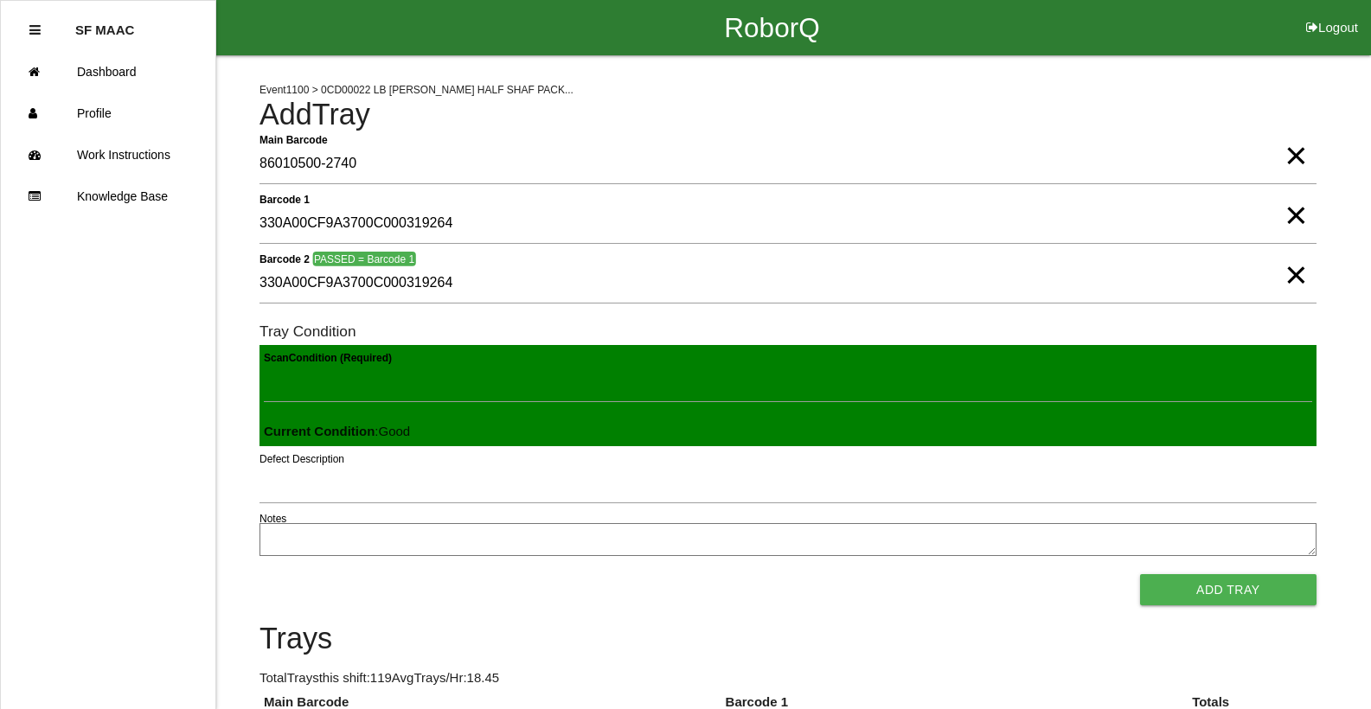
click at [1140, 574] on button "Add Tray" at bounding box center [1228, 589] width 176 height 31
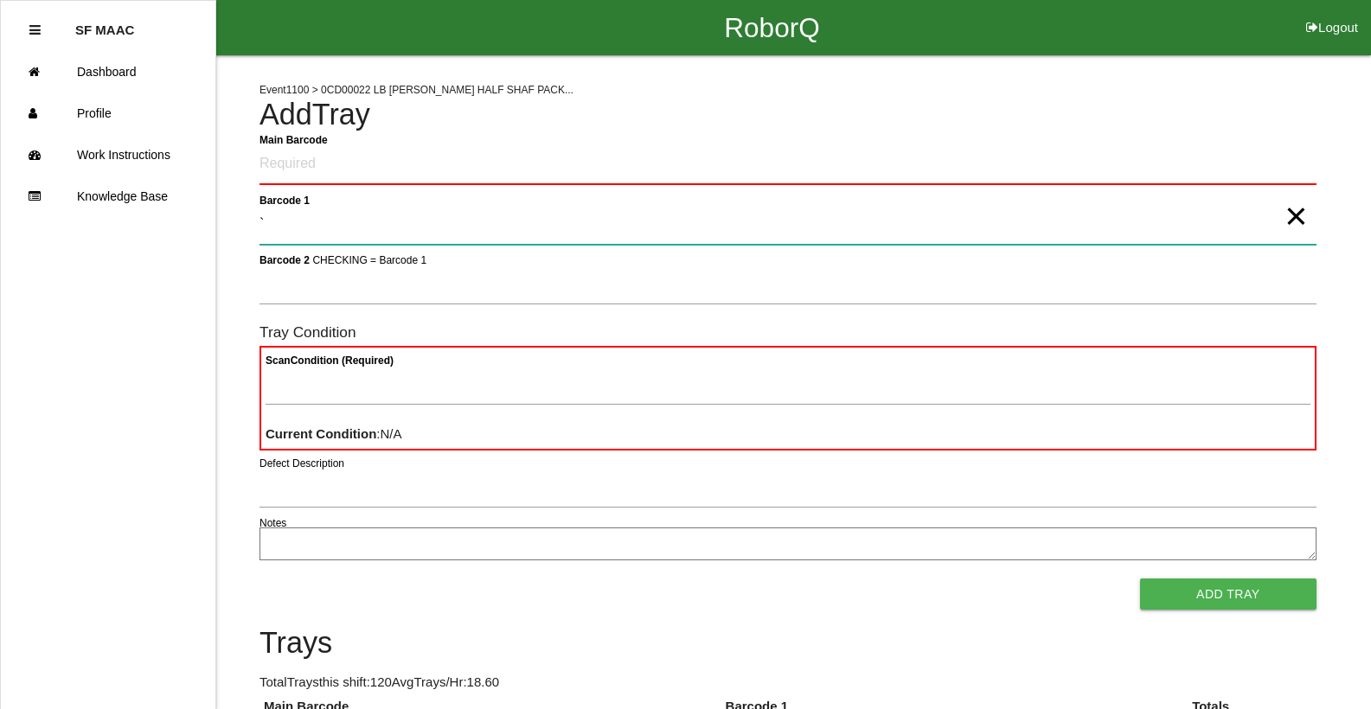
type 1 "`"
click at [1140, 579] on button "Add Tray" at bounding box center [1228, 594] width 176 height 31
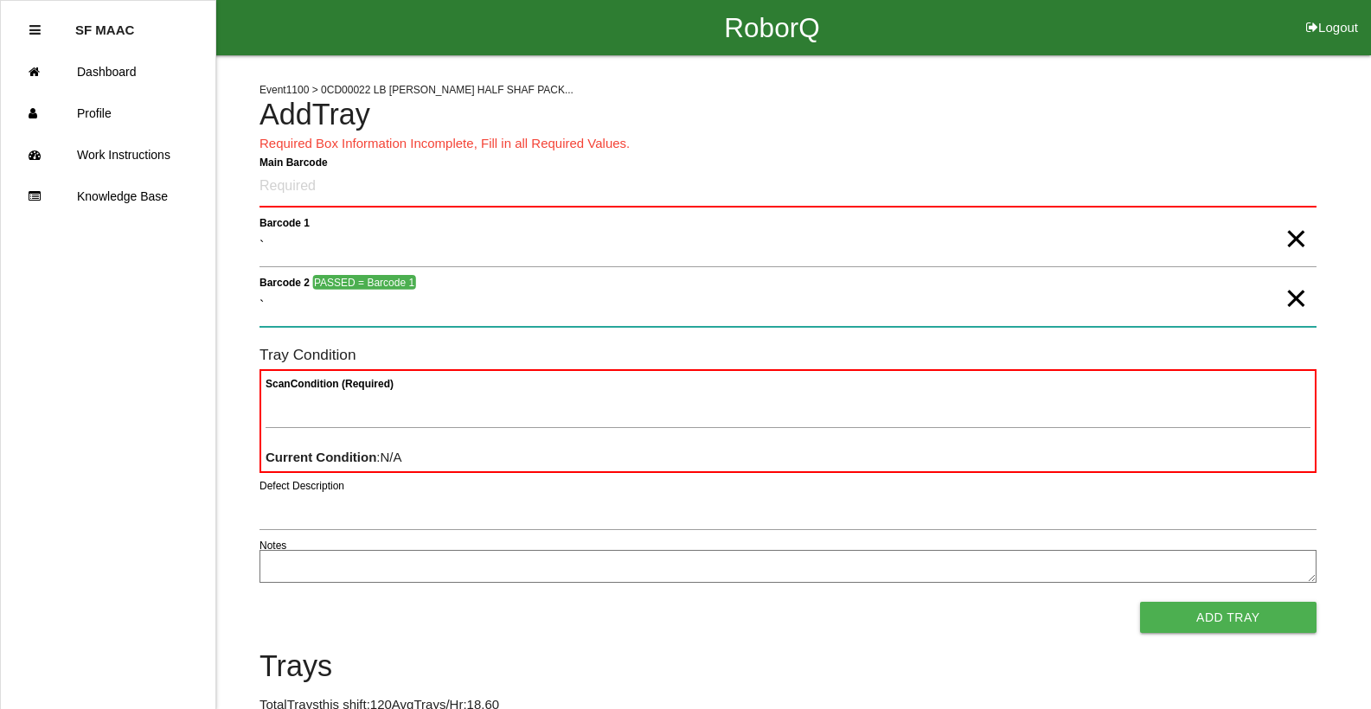
type 2 "`"
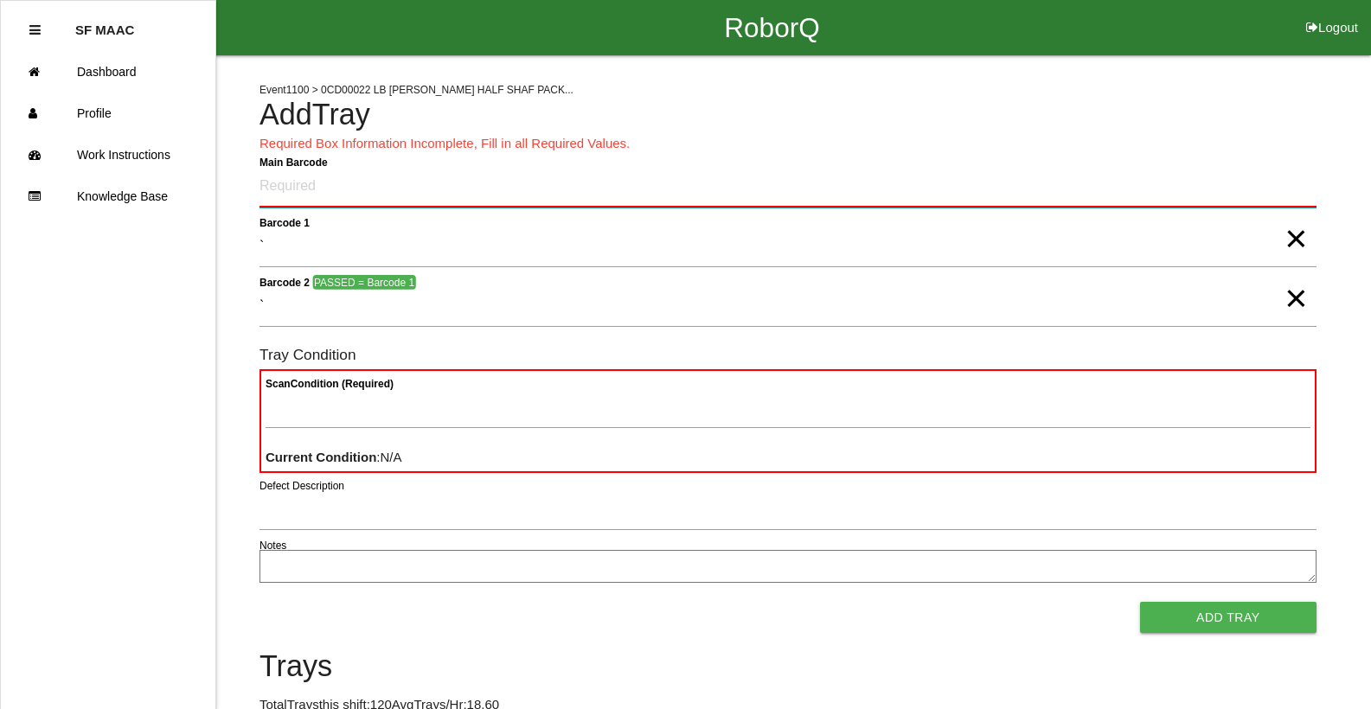
click at [281, 186] on Barcode "Main Barcode" at bounding box center [787, 187] width 1057 height 41
drag, startPoint x: 18, startPoint y: 29, endPoint x: 31, endPoint y: 29, distance: 13.0
click at [27, 29] on ul "SF MAAC Dashboard Profile Work Instructions Knowledge Base" at bounding box center [108, 354] width 216 height 709
click at [32, 29] on icon at bounding box center [34, 29] width 11 height 13
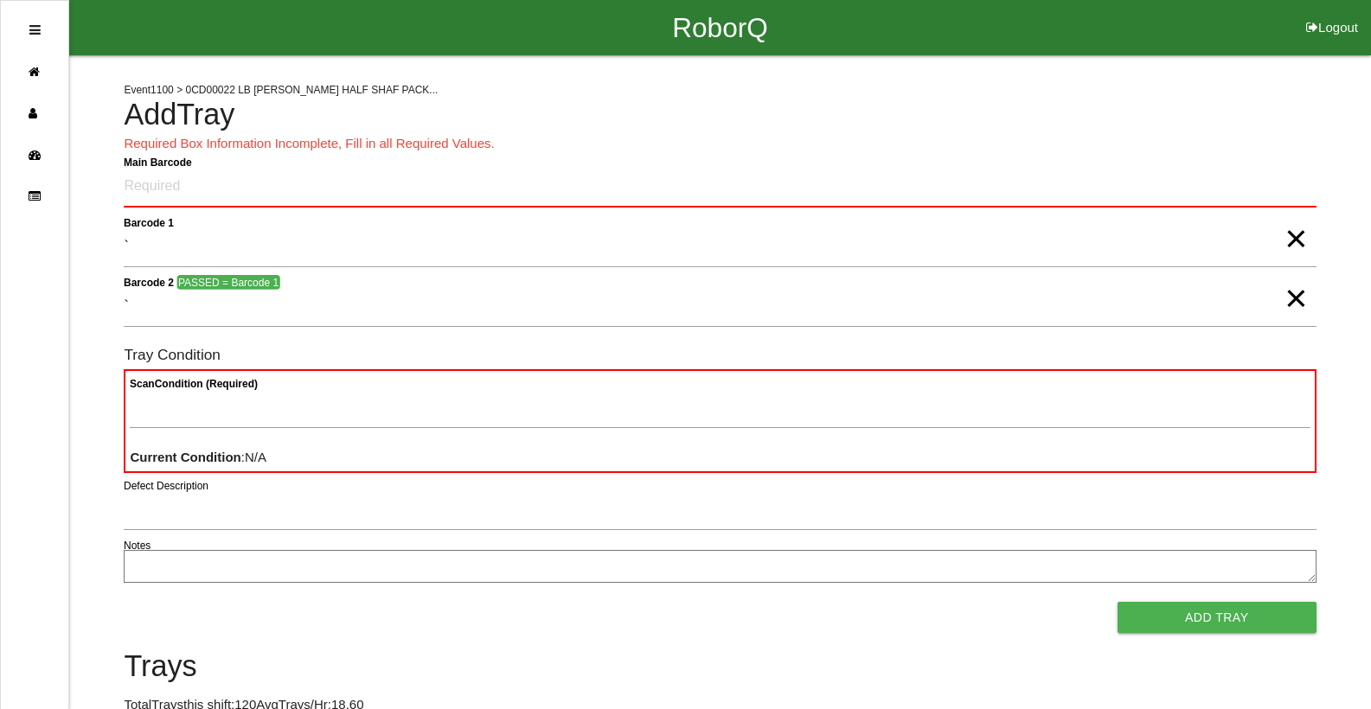
click at [32, 29] on icon at bounding box center [34, 29] width 11 height 13
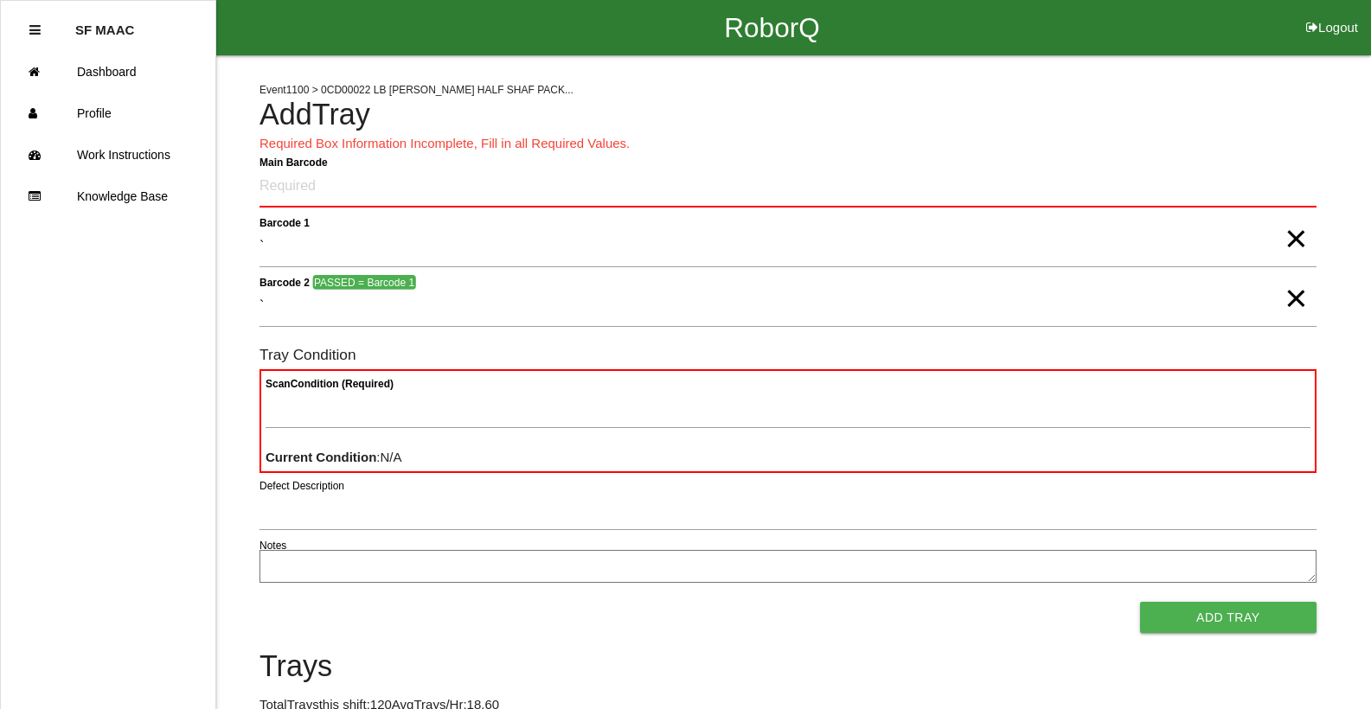
click at [1332, 13] on button "Logout" at bounding box center [1332, 6] width 78 height 13
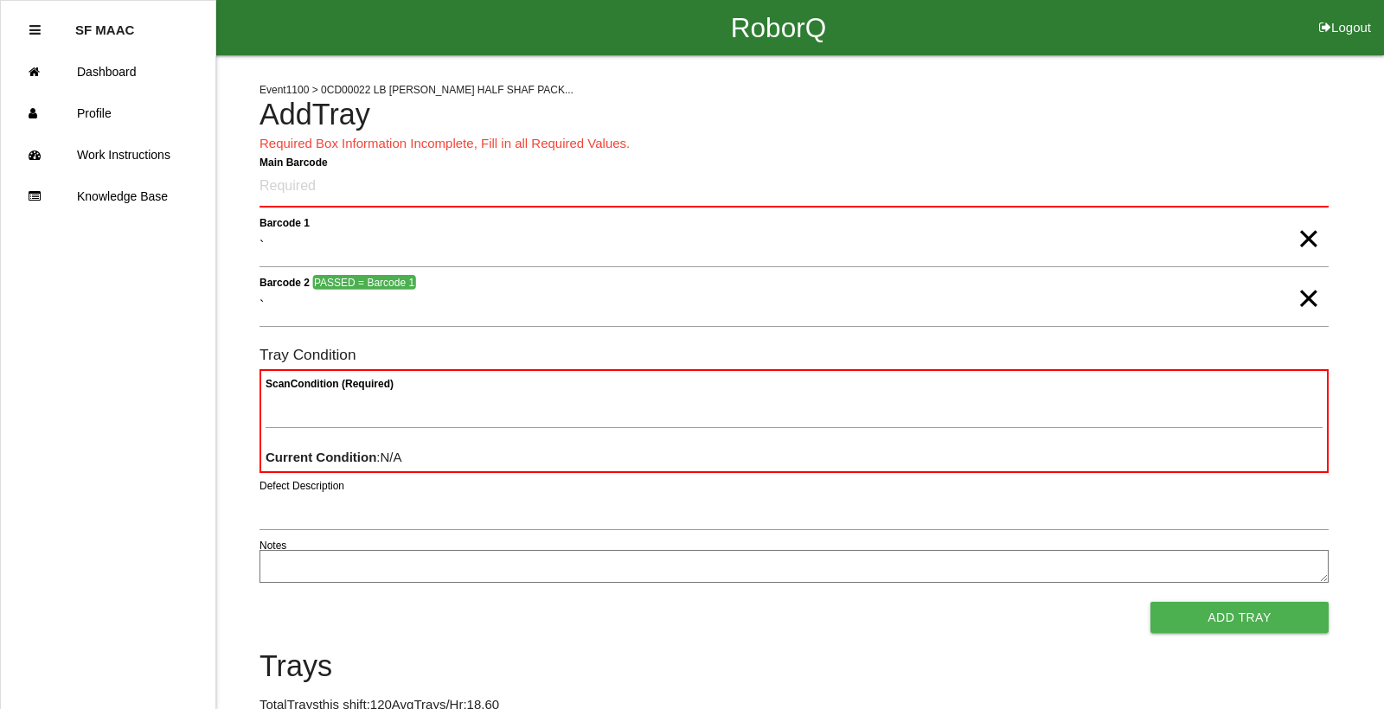
select select "Worker"
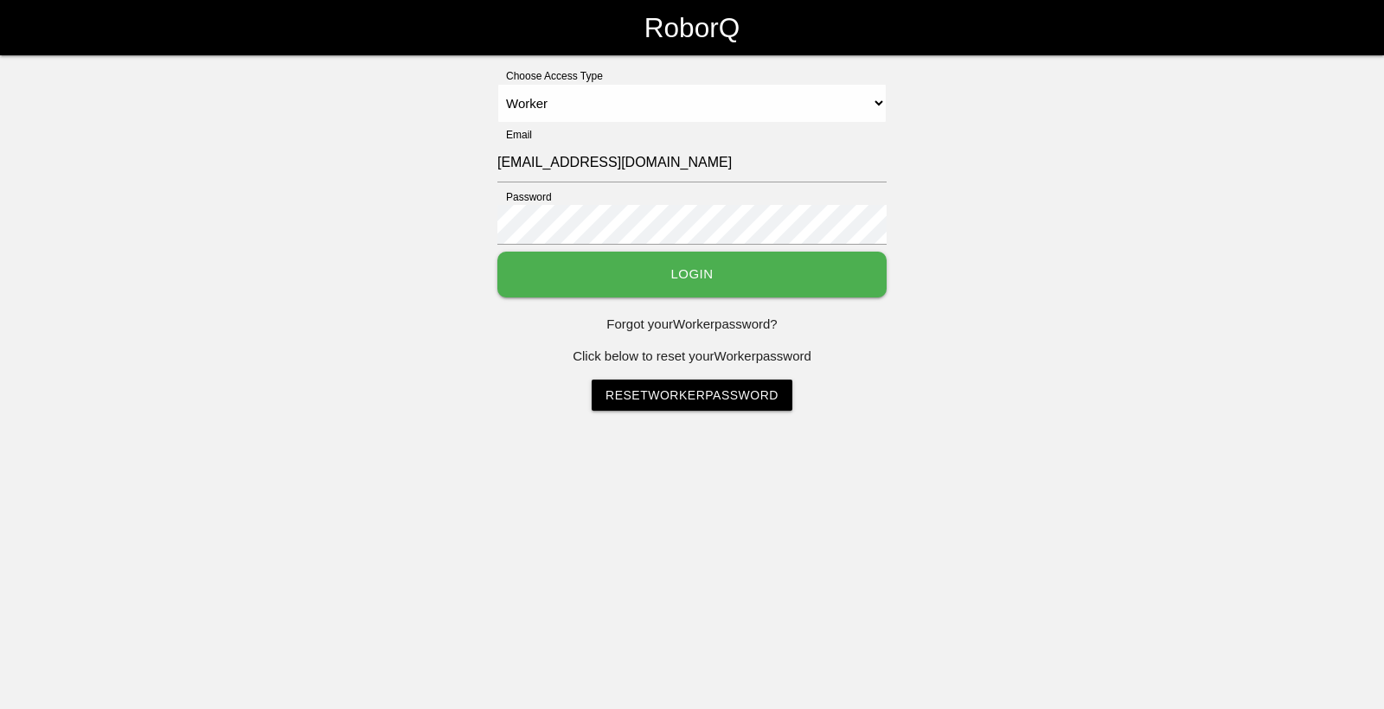
click at [630, 278] on button "Login" at bounding box center [691, 275] width 389 height 46
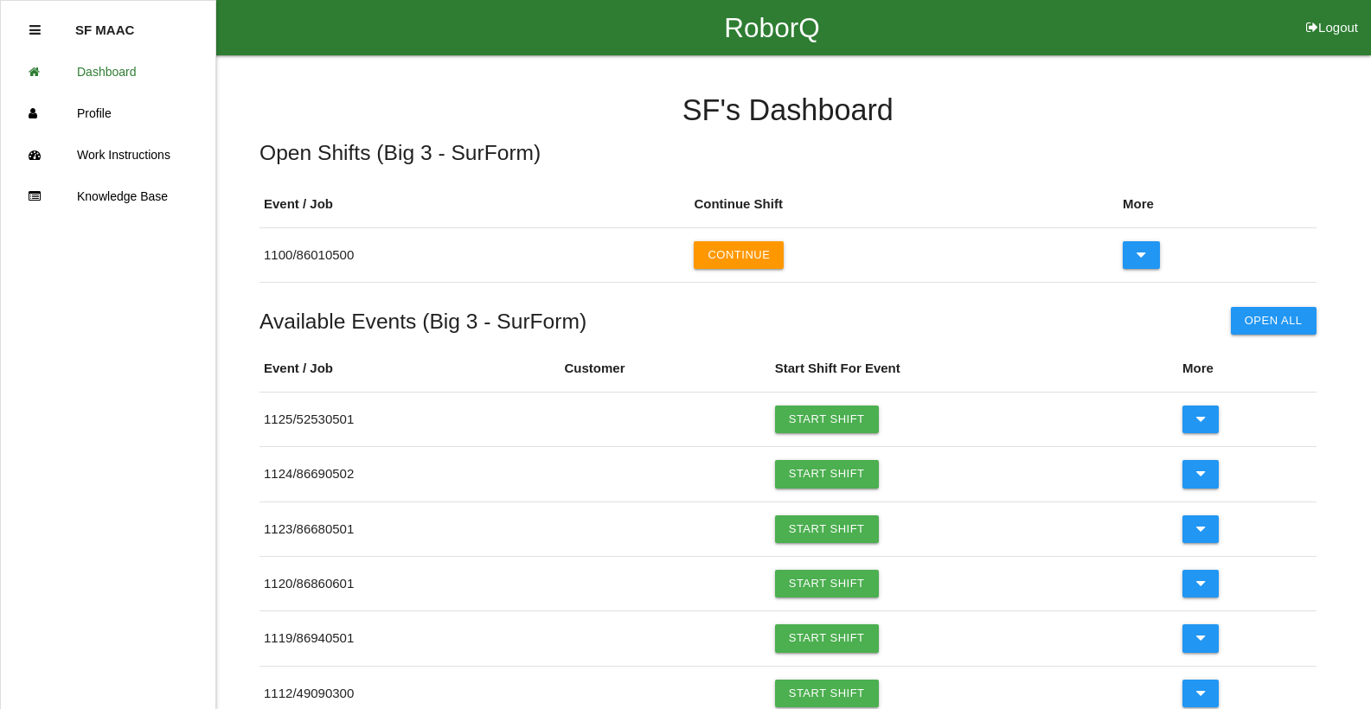
click at [743, 254] on button "Continue" at bounding box center [739, 255] width 90 height 28
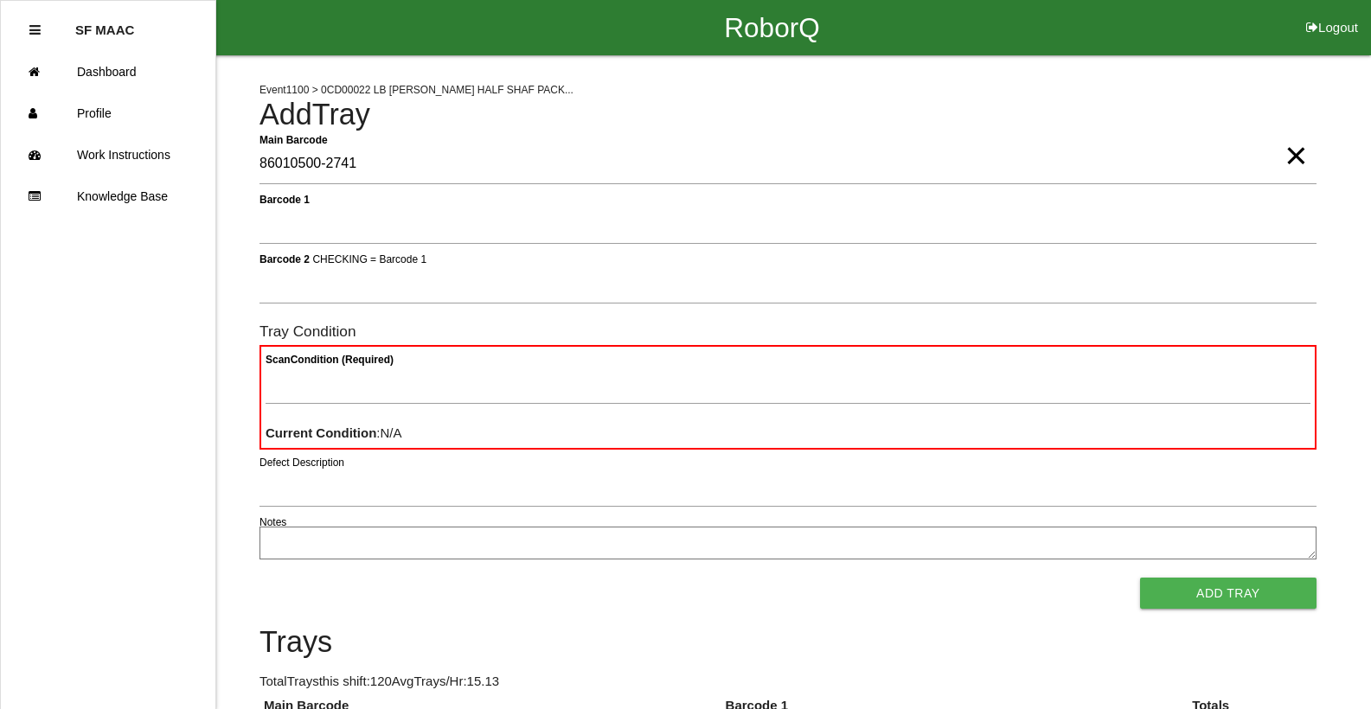
type Barcode "86010500-2741"
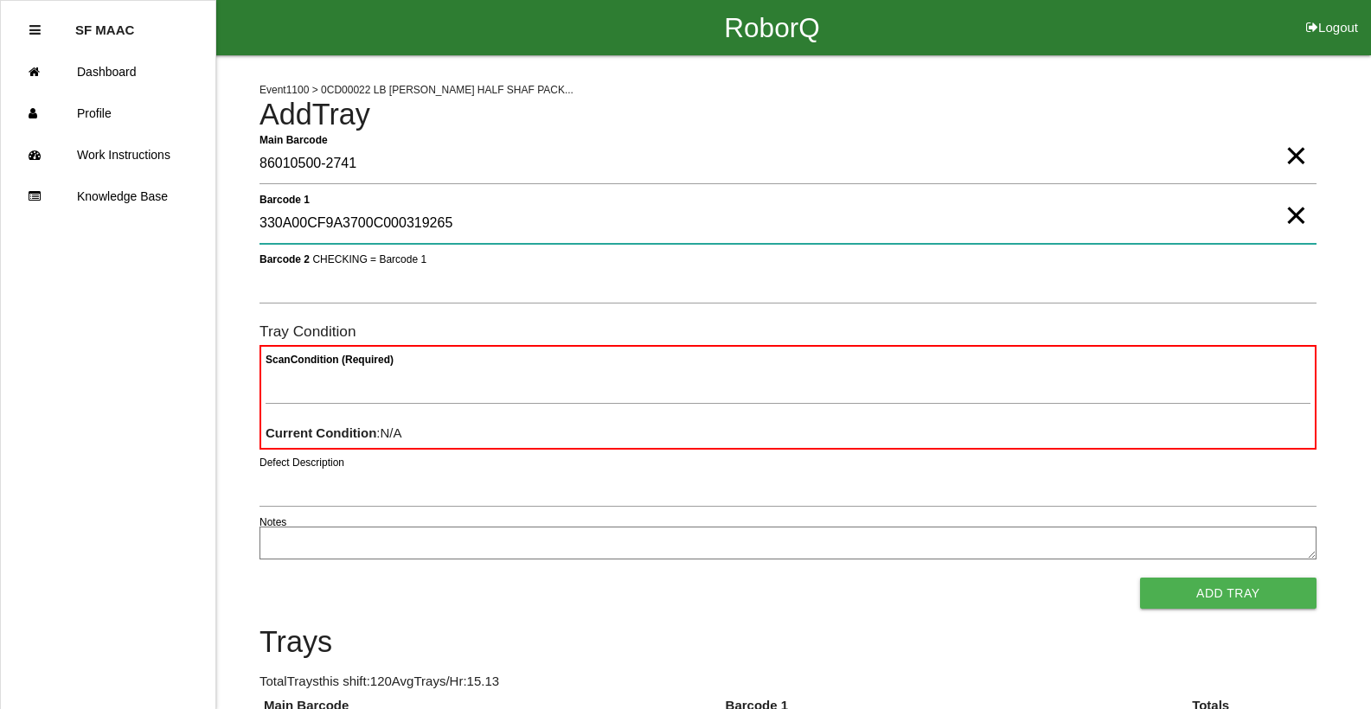
type 1 "330A00CF9A3700C000319265"
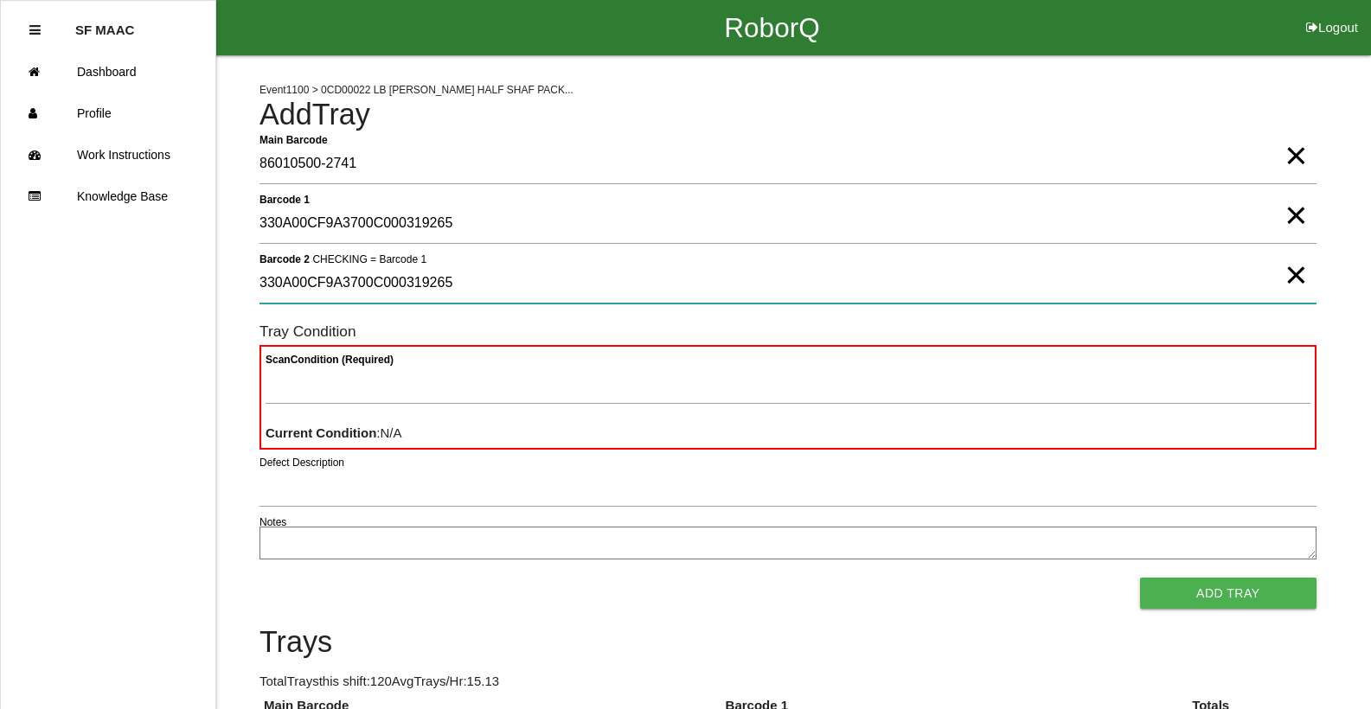
type 2 "330A00CF9A3700C000319265"
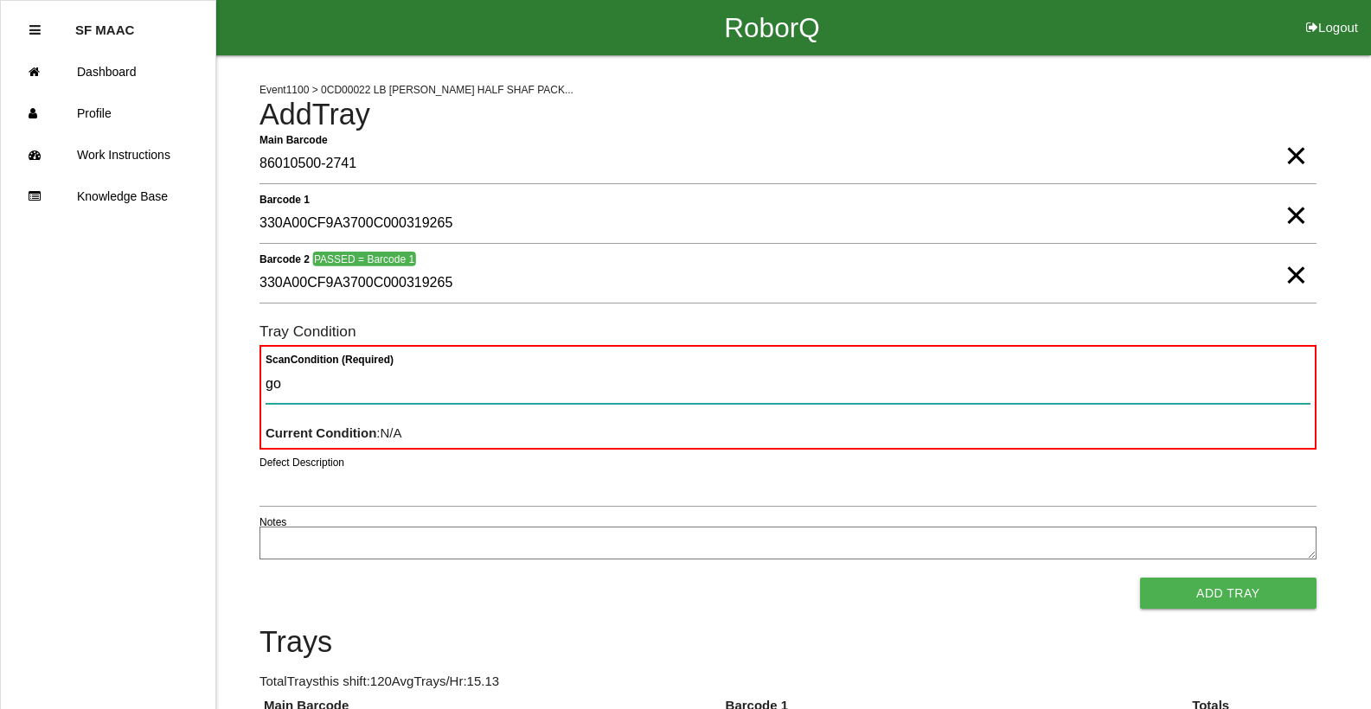
type Condition "goo"
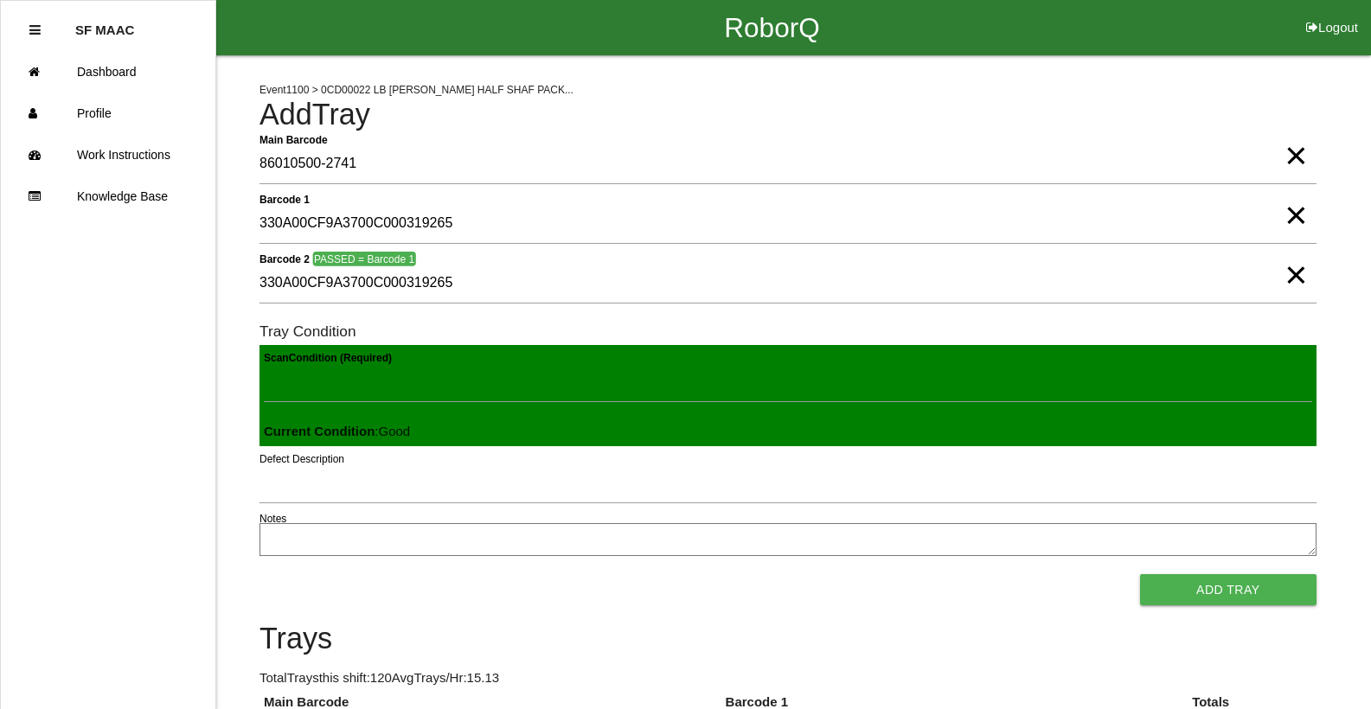
click button "Add Tray" at bounding box center [1228, 589] width 176 height 31
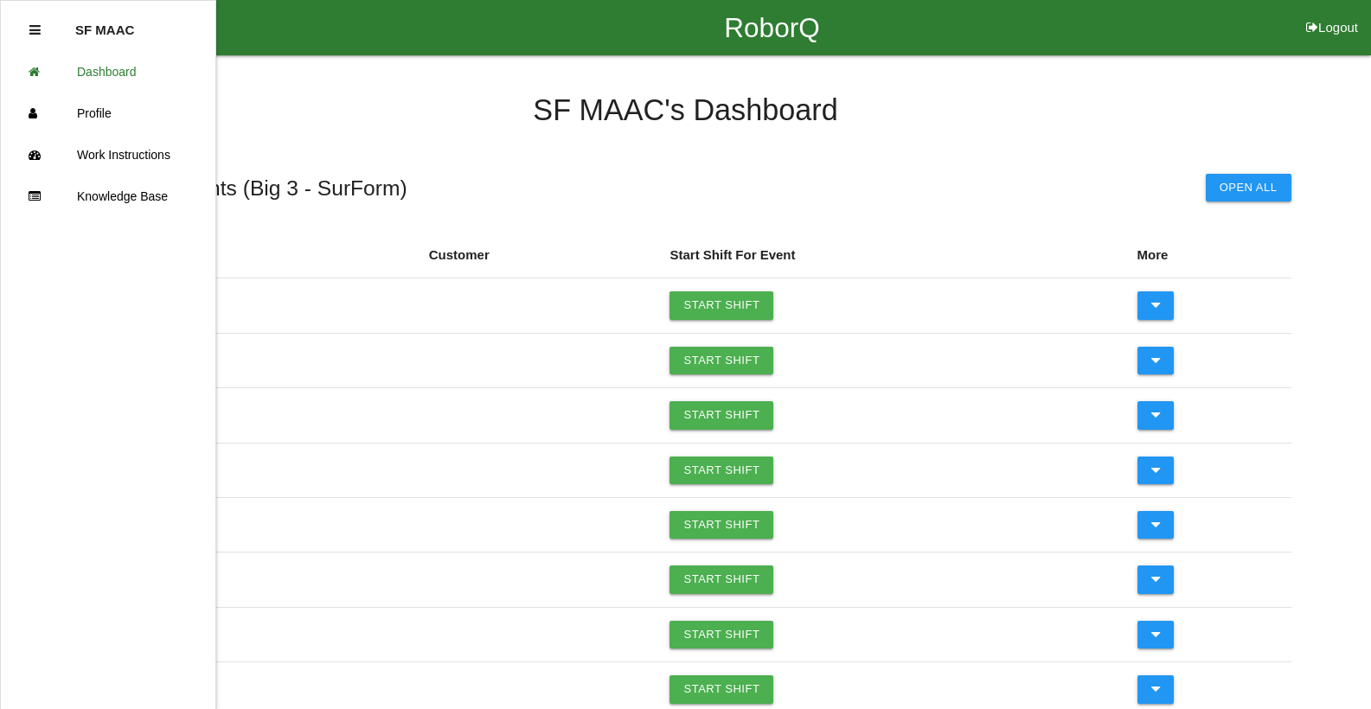
click at [488, 174] on div "Available Events ( Big 3 - SurForm ) Open All" at bounding box center [685, 186] width 1211 height 46
click at [98, 120] on link "Profile" at bounding box center [108, 114] width 214 height 42
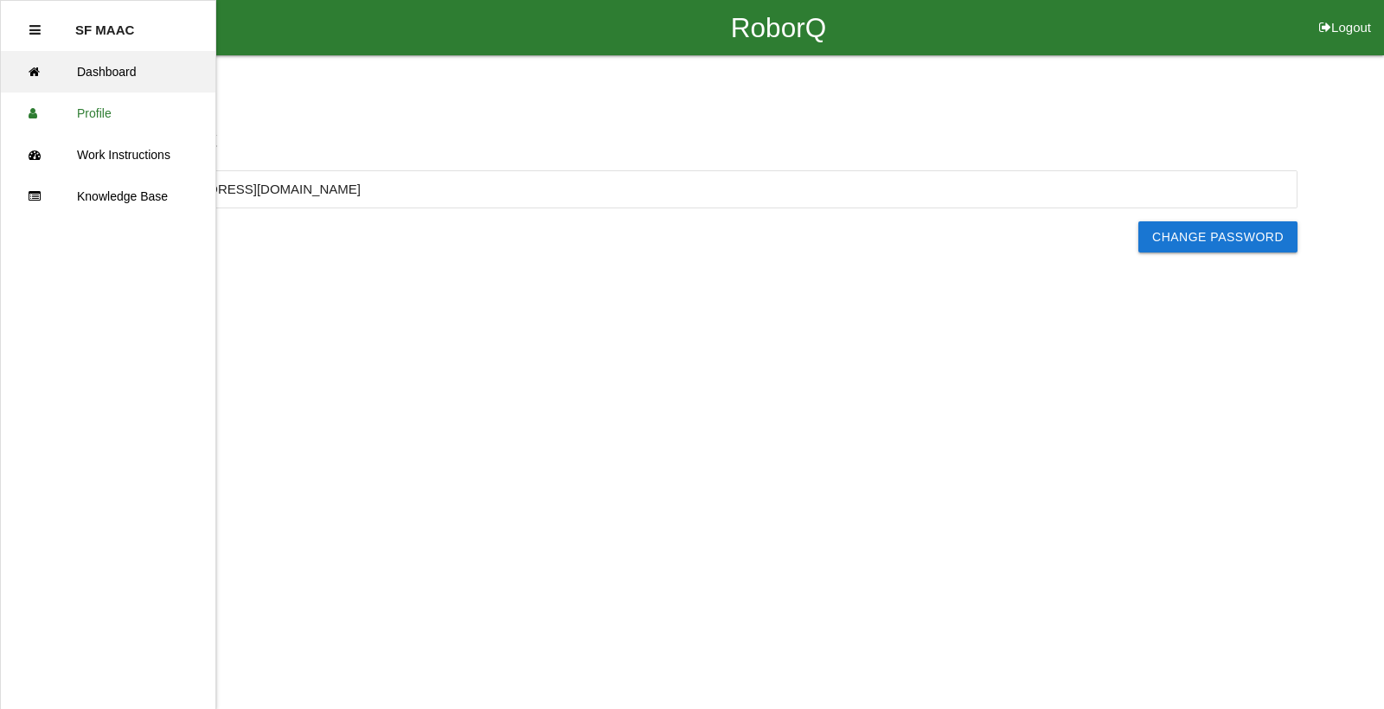
click at [103, 80] on link "Dashboard" at bounding box center [108, 72] width 214 height 42
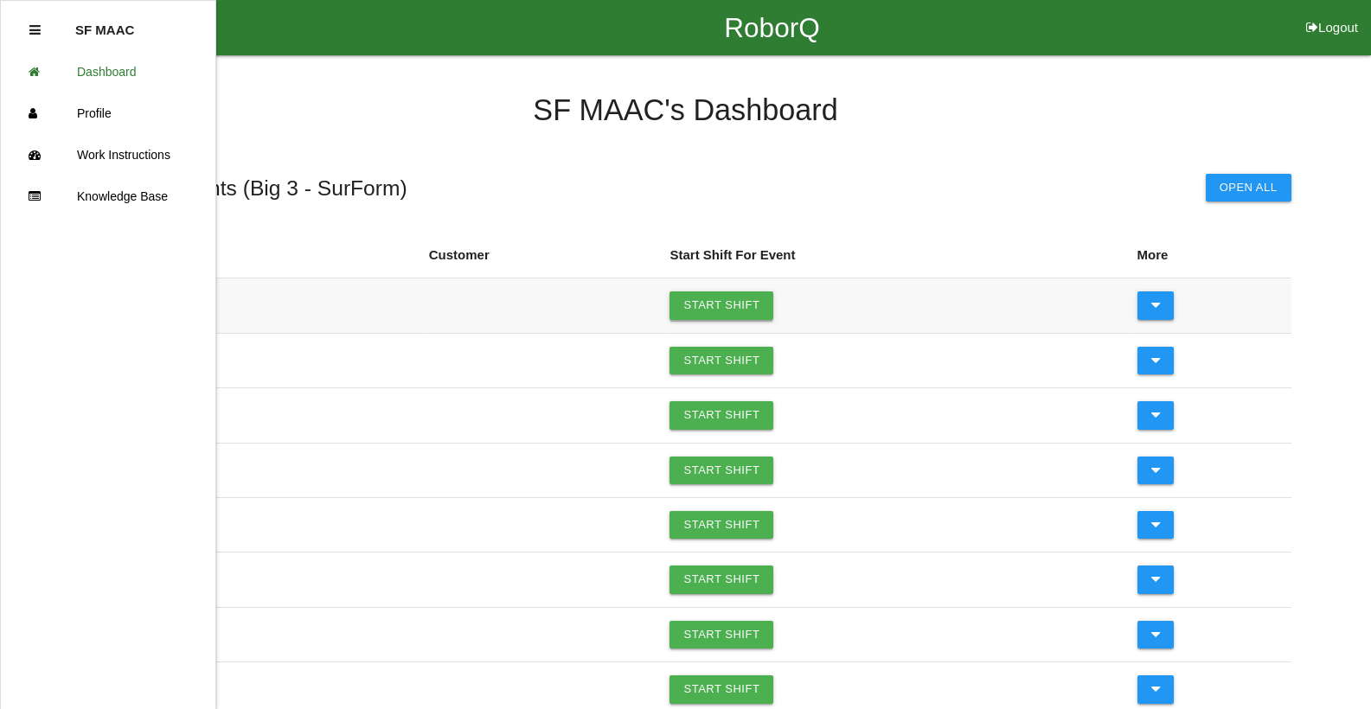
click at [752, 302] on link "Start Shift" at bounding box center [721, 305] width 104 height 28
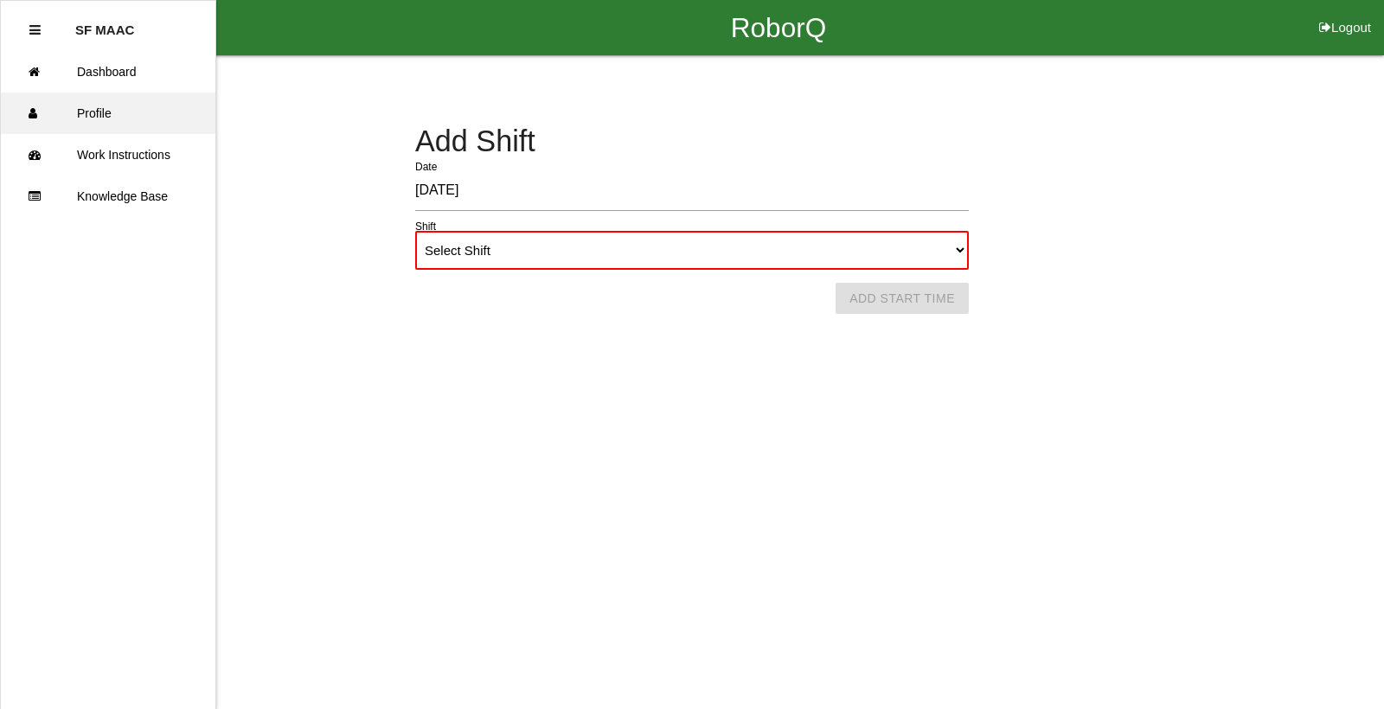
click at [94, 105] on link "Profile" at bounding box center [108, 114] width 214 height 42
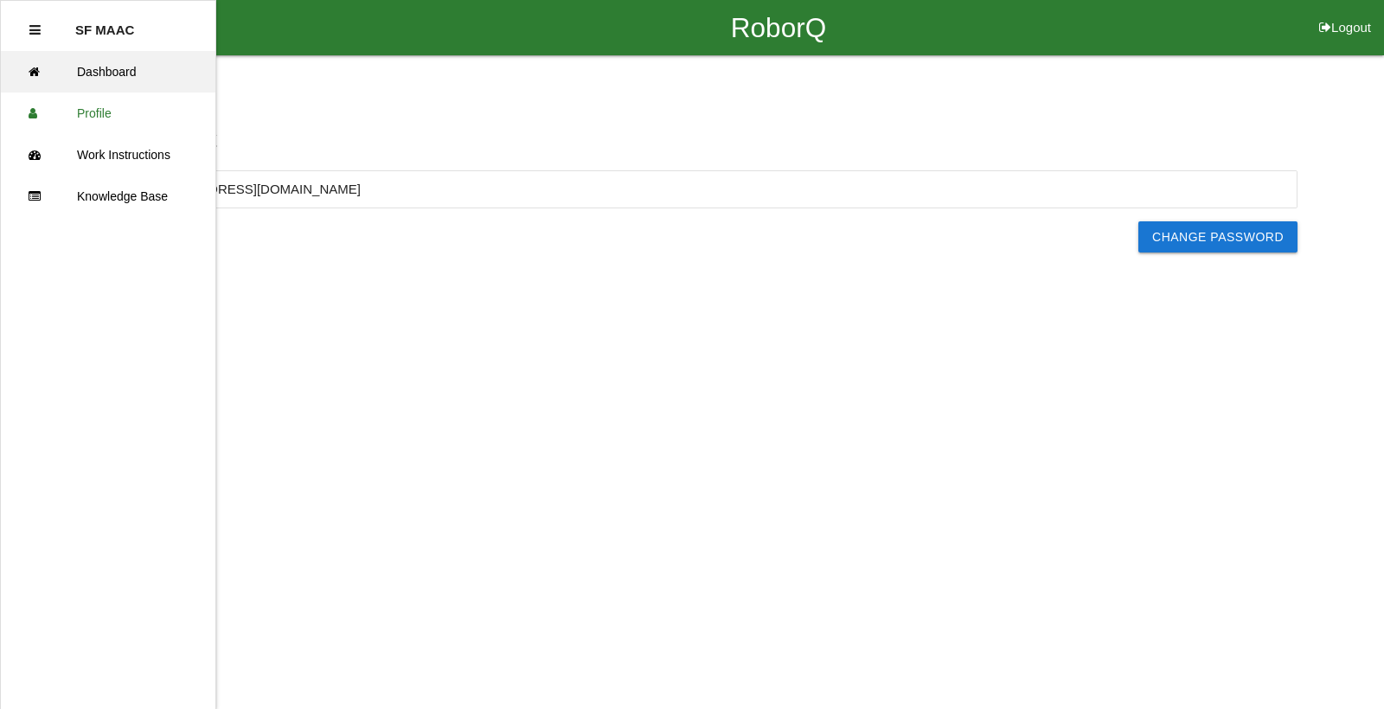
click at [117, 75] on link "Dashboard" at bounding box center [108, 72] width 214 height 42
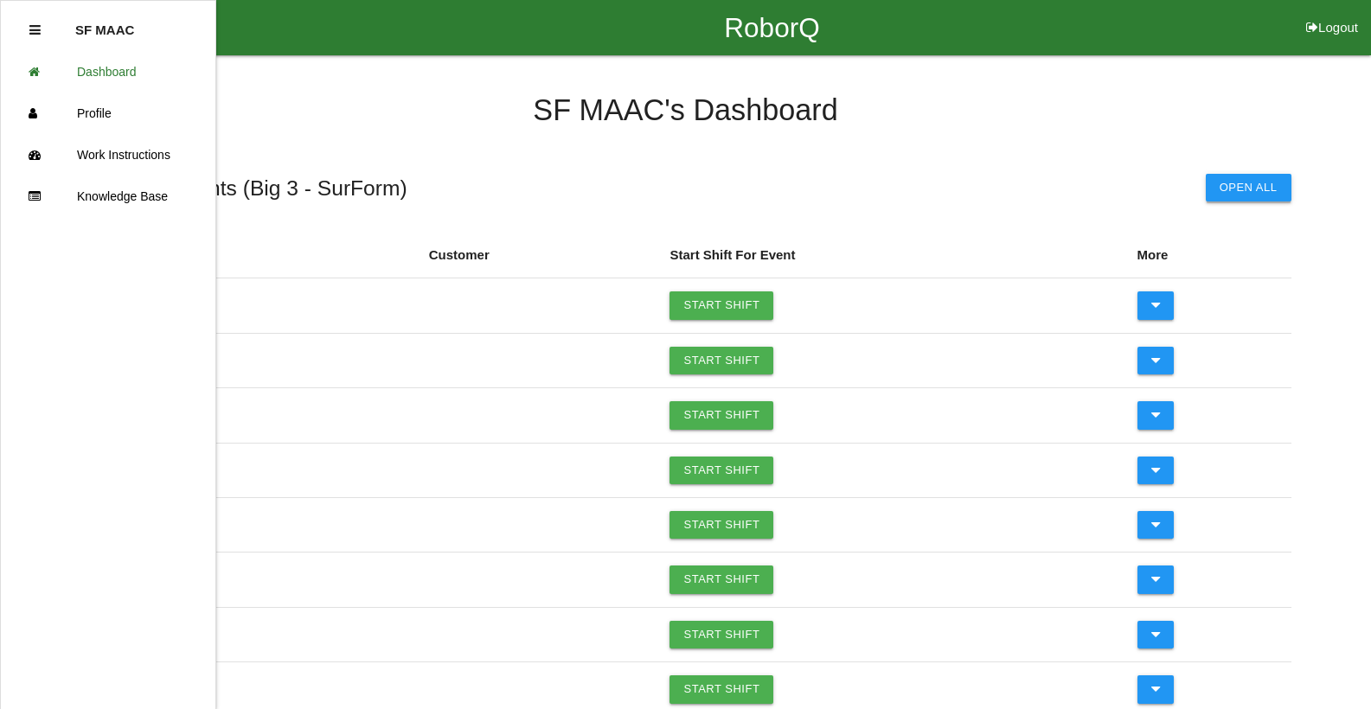
click at [1238, 189] on button "Open All" at bounding box center [1249, 188] width 86 height 28
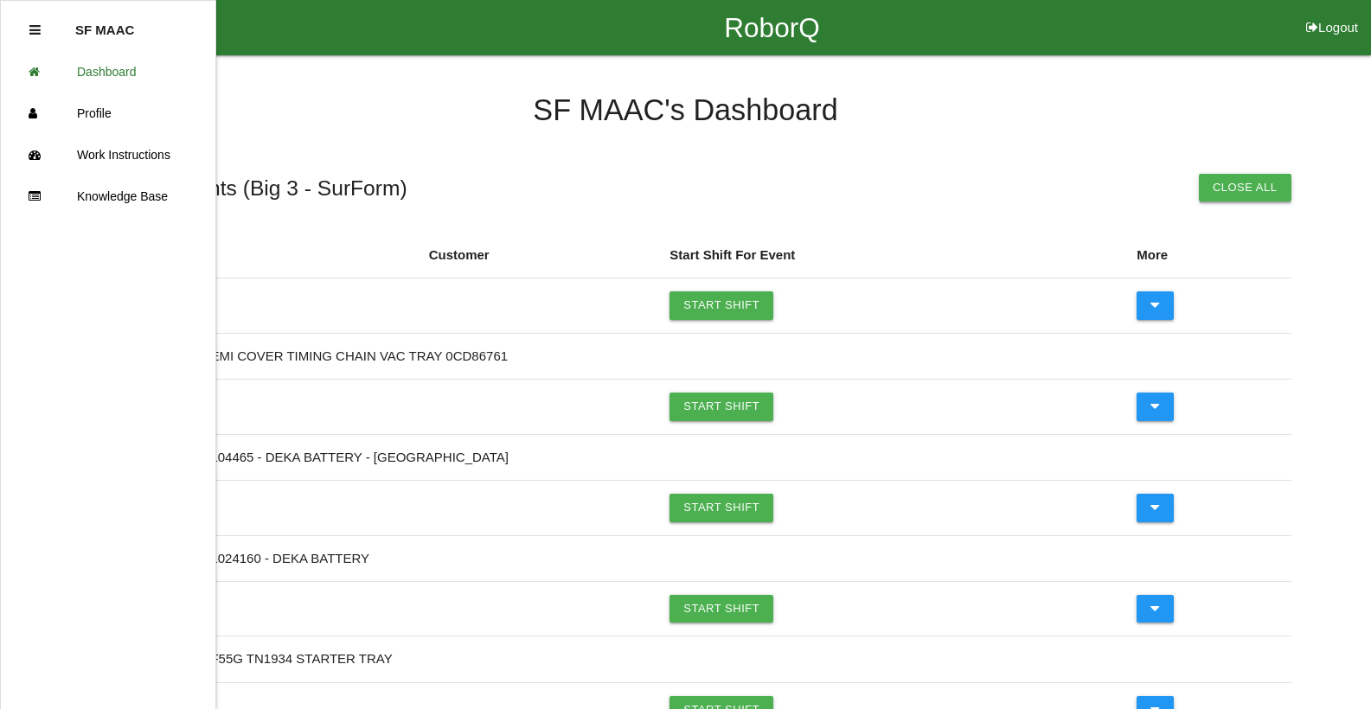
click at [1244, 187] on button "Close All" at bounding box center [1245, 188] width 93 height 28
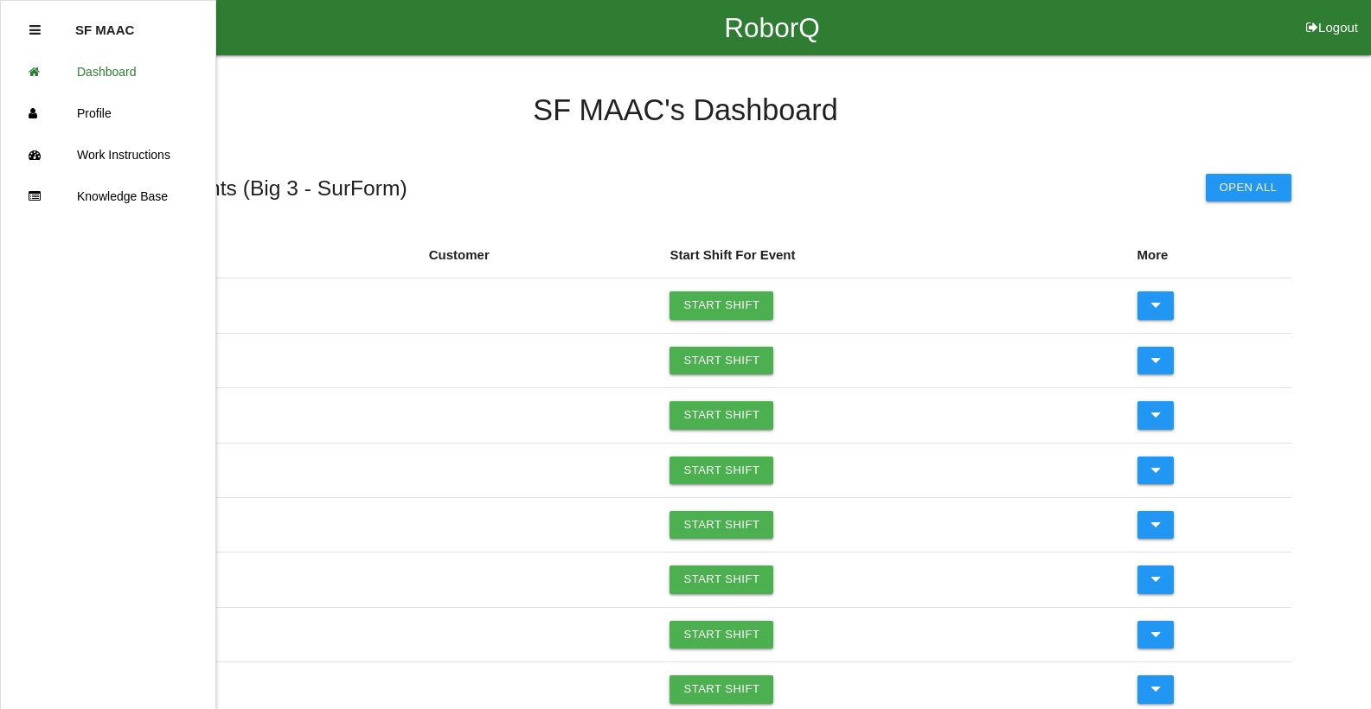
click at [29, 36] on icon at bounding box center [34, 29] width 11 height 13
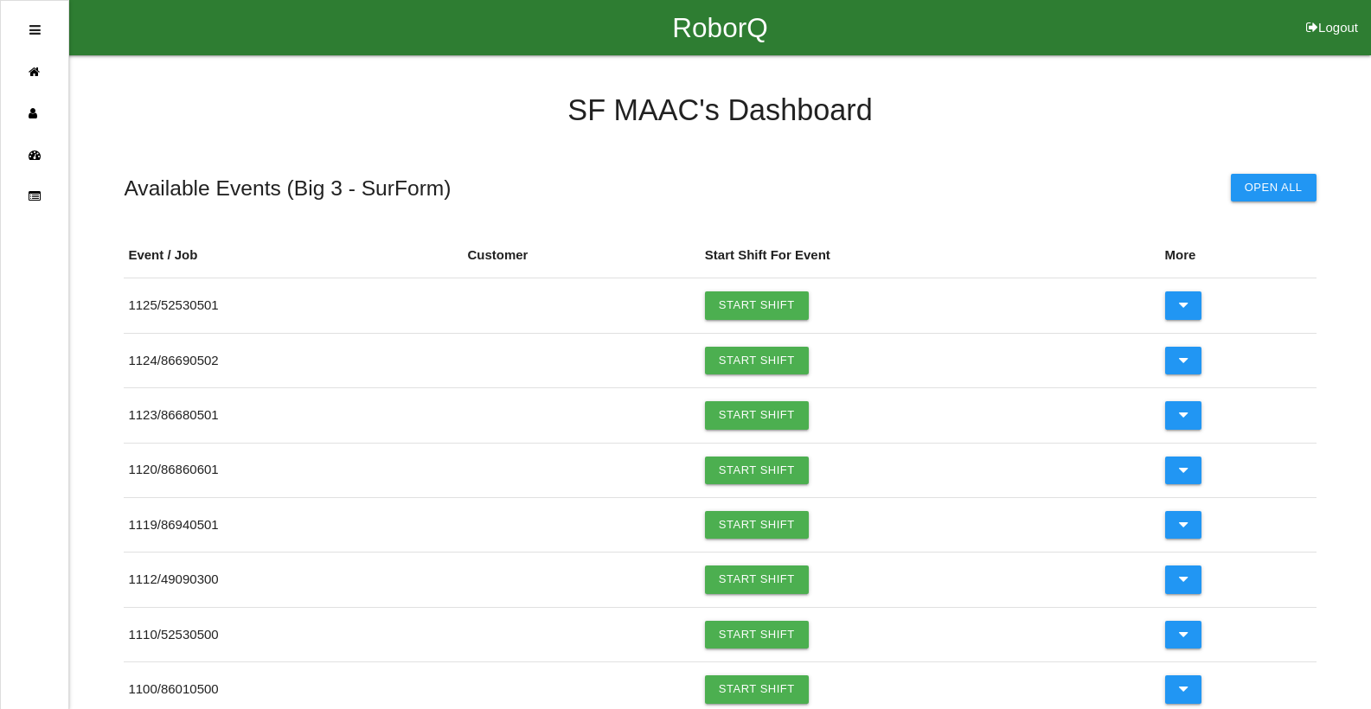
click at [1085, 195] on div "Available Events ( Big 3 - SurForm ) Open All" at bounding box center [720, 186] width 1192 height 46
click at [763, 688] on link "Start Shift" at bounding box center [757, 689] width 104 height 28
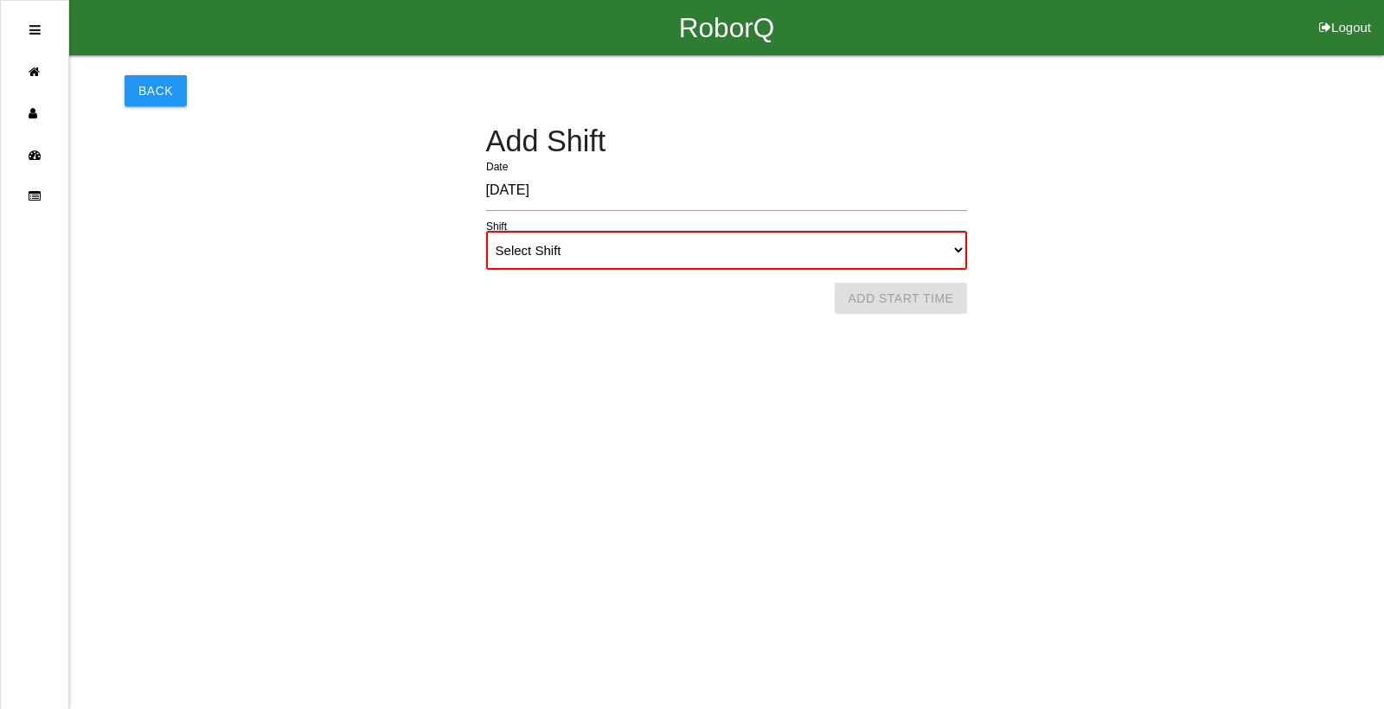
click at [624, 250] on select "Select Shift 1st Shift 2nd Shift 3rd Shift 4th Shift" at bounding box center [727, 250] width 482 height 39
select select "2"
click at [486, 231] on select "Select Shift 1st Shift 2nd Shift 3rd Shift 4th Shift" at bounding box center [727, 250] width 482 height 39
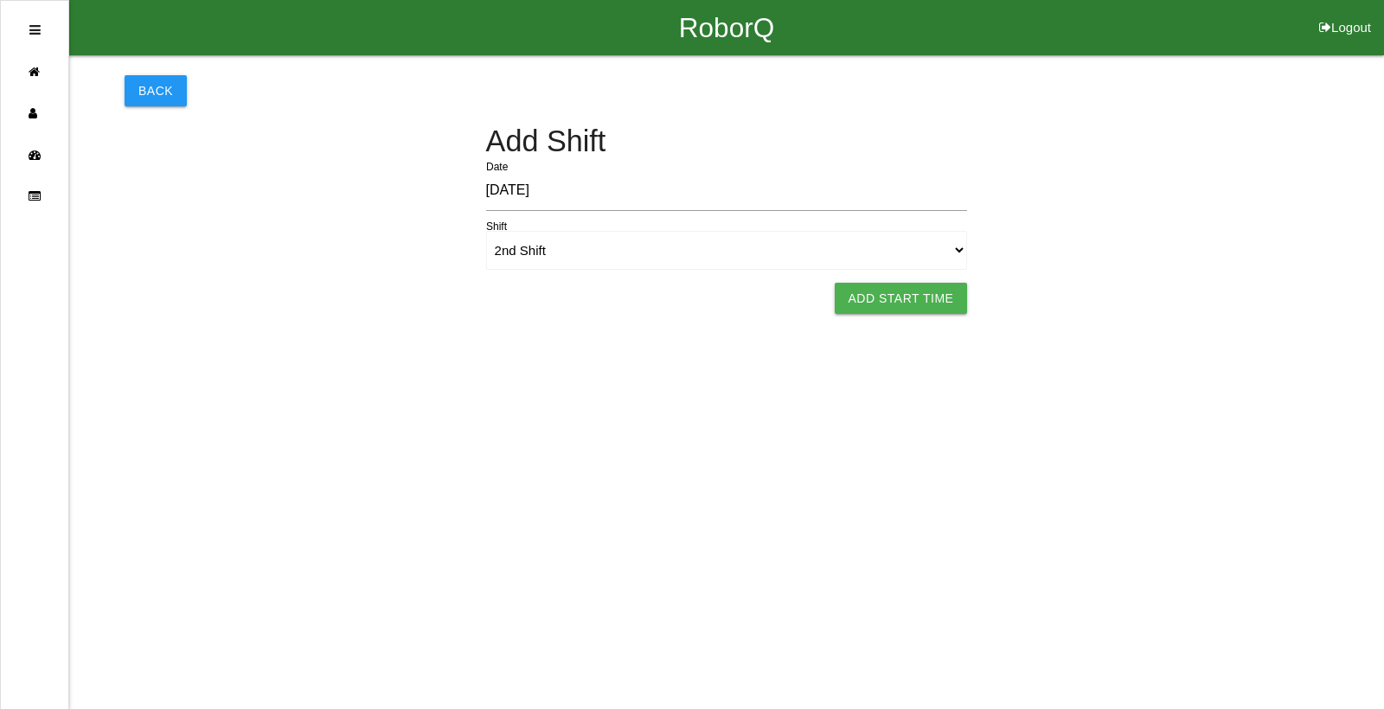
click at [899, 301] on button "Add Start Time" at bounding box center [901, 298] width 133 height 31
select select "4"
select select "32"
select select "2"
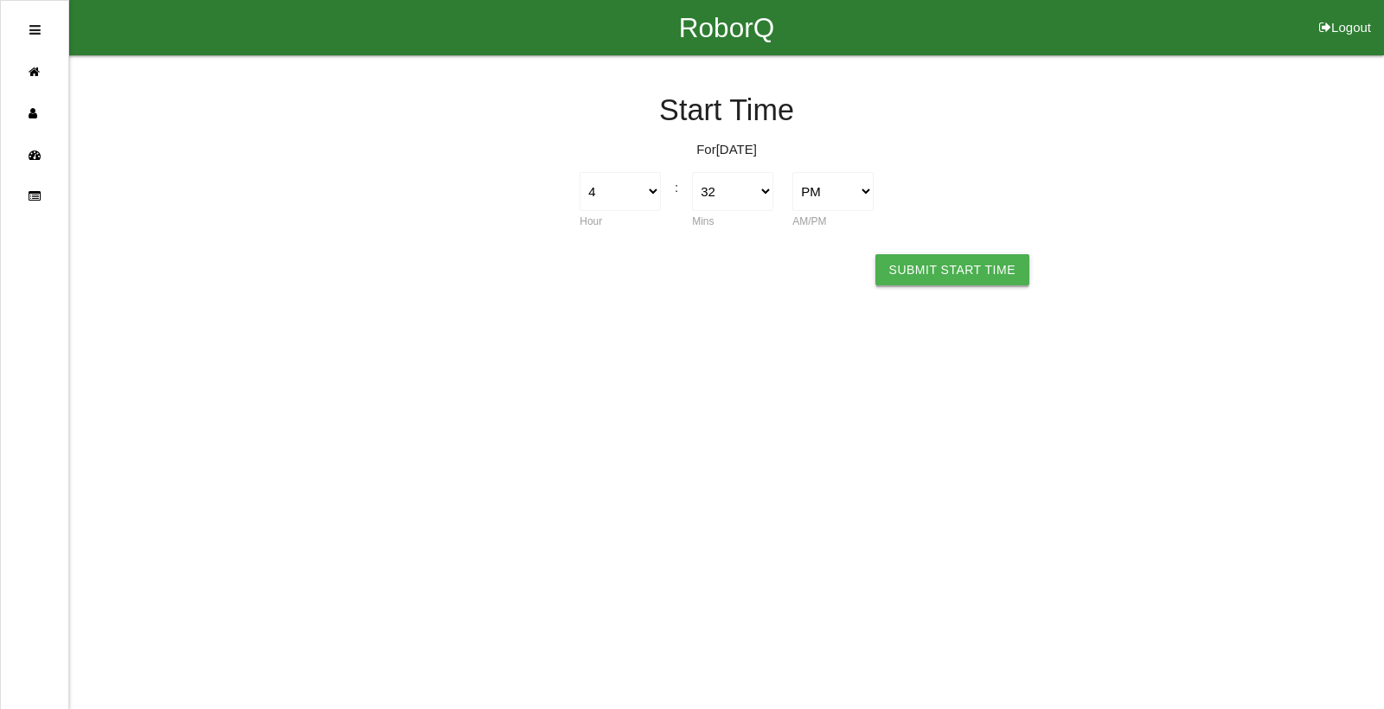
click at [920, 274] on button "Submit Start Time" at bounding box center [952, 269] width 154 height 31
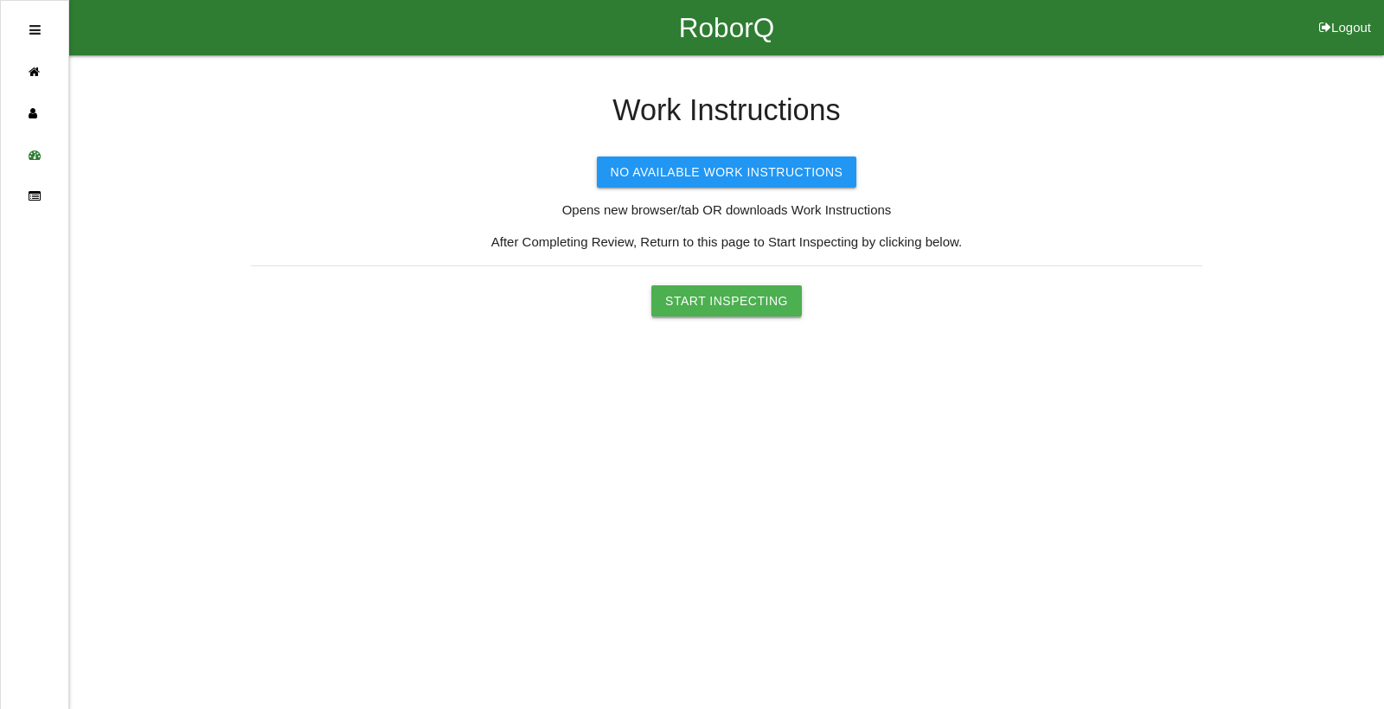
click at [701, 308] on button "Start Inspecting" at bounding box center [726, 300] width 150 height 31
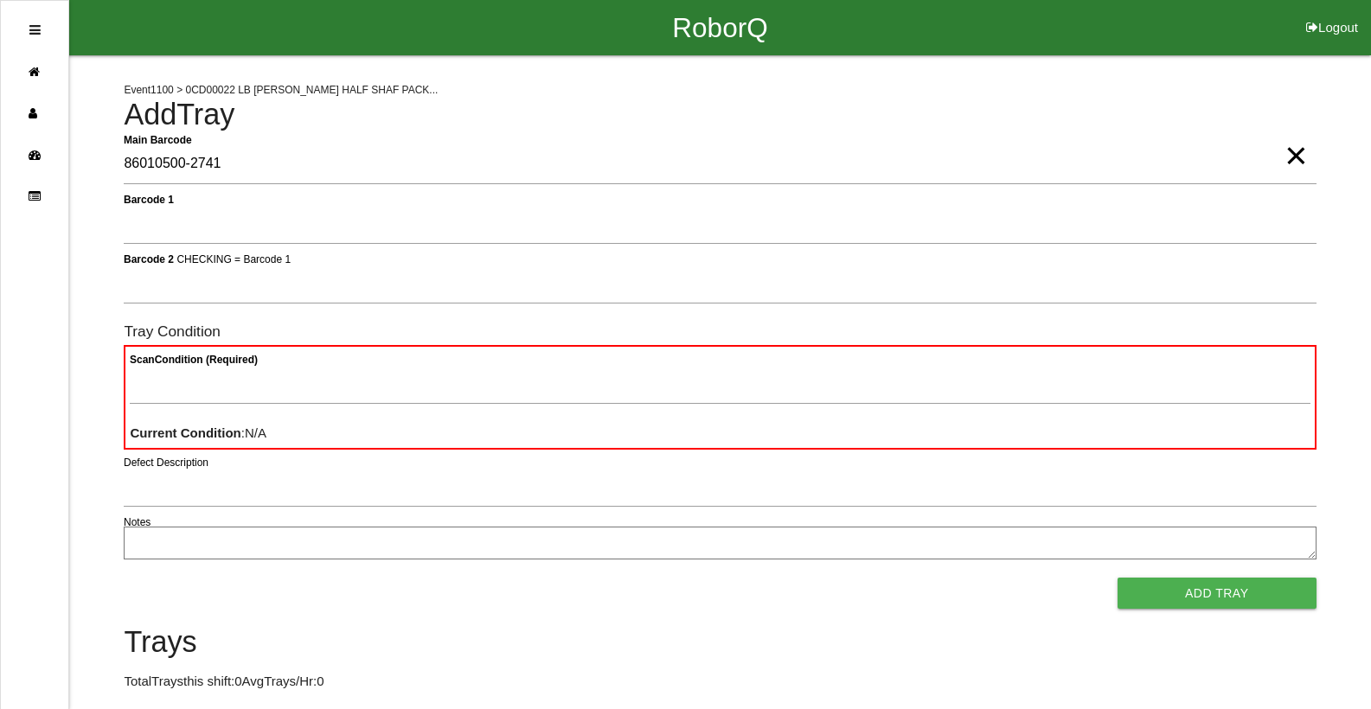
type Barcode "86010500-2741"
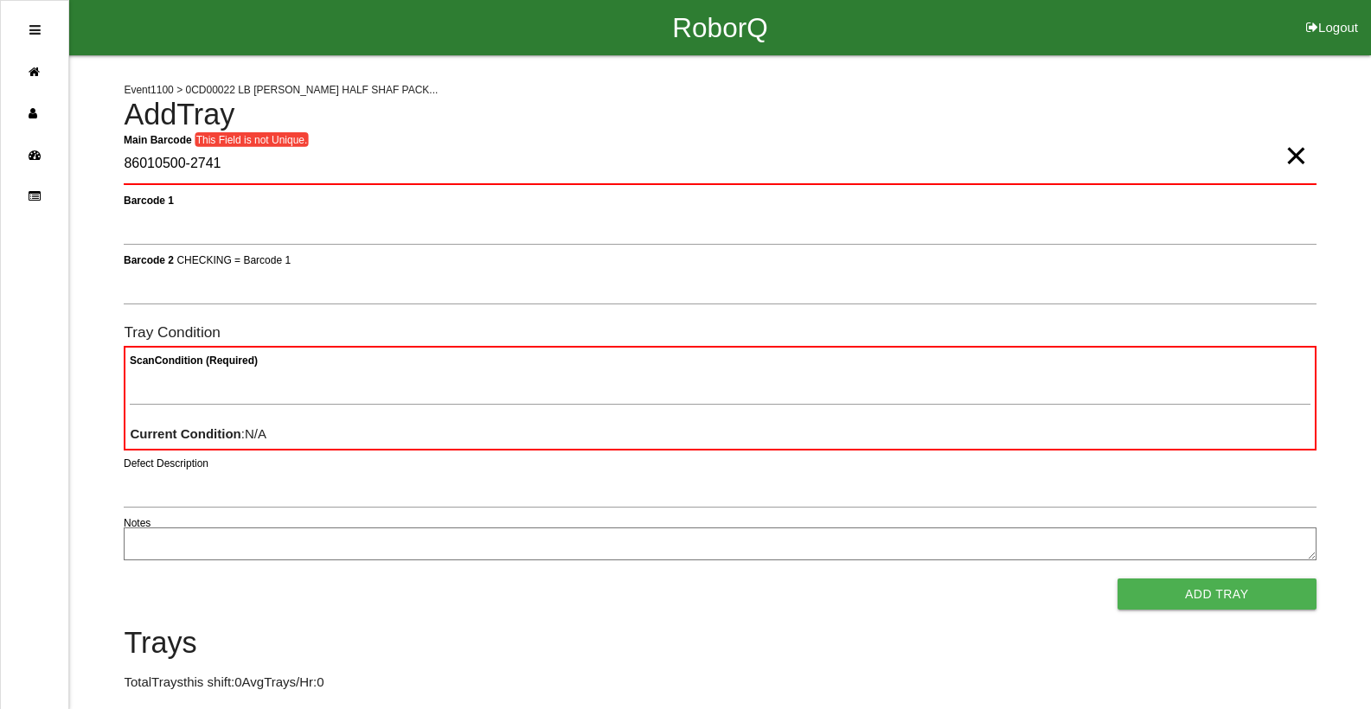
click at [1295, 156] on span "×" at bounding box center [1295, 138] width 22 height 35
click at [179, 168] on Barcode "Main Barcode" at bounding box center [720, 164] width 1192 height 41
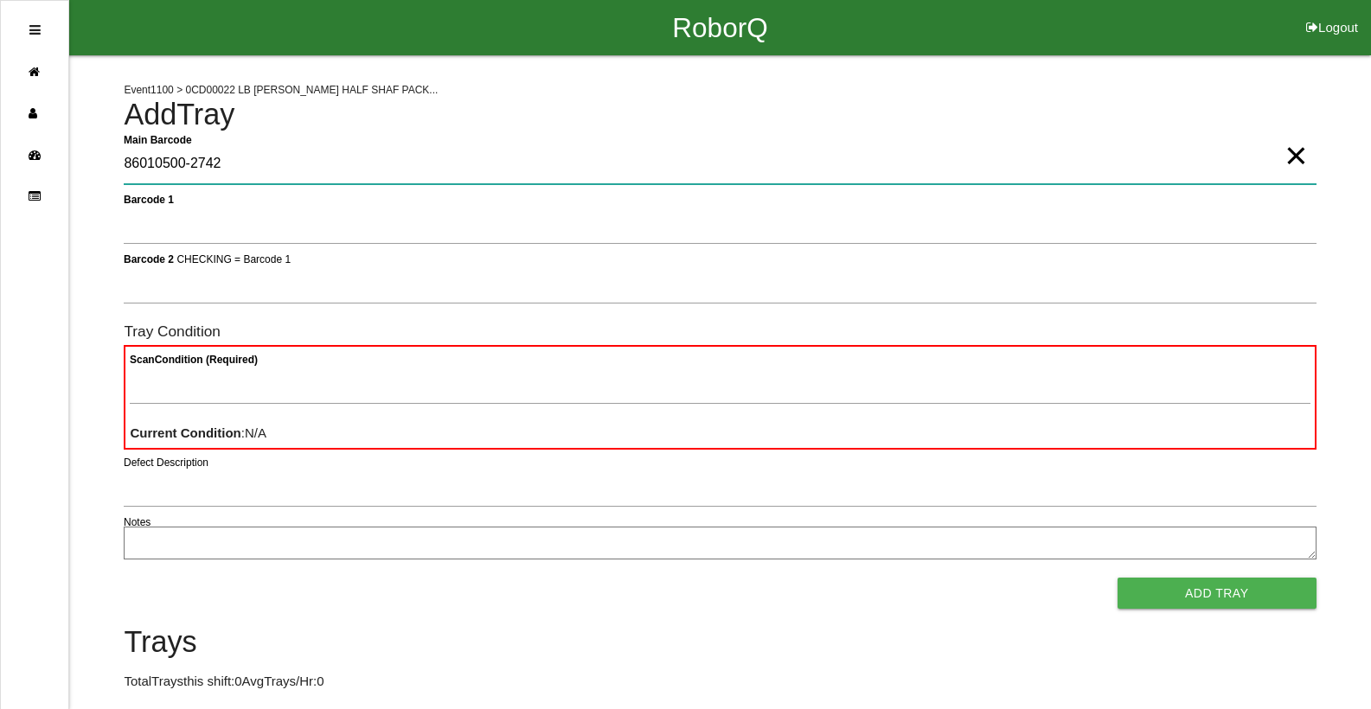
type Barcode "86010500-2742"
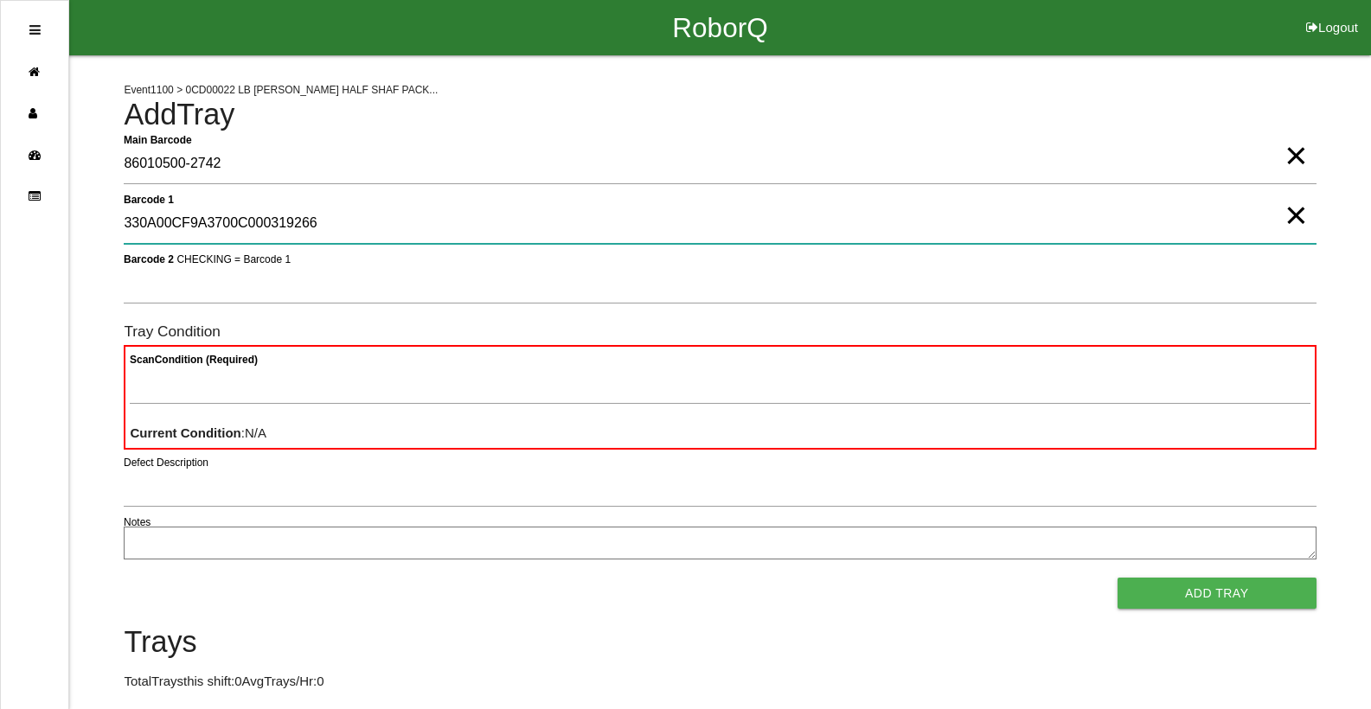
type 1 "330A00CF9A3700C000319266"
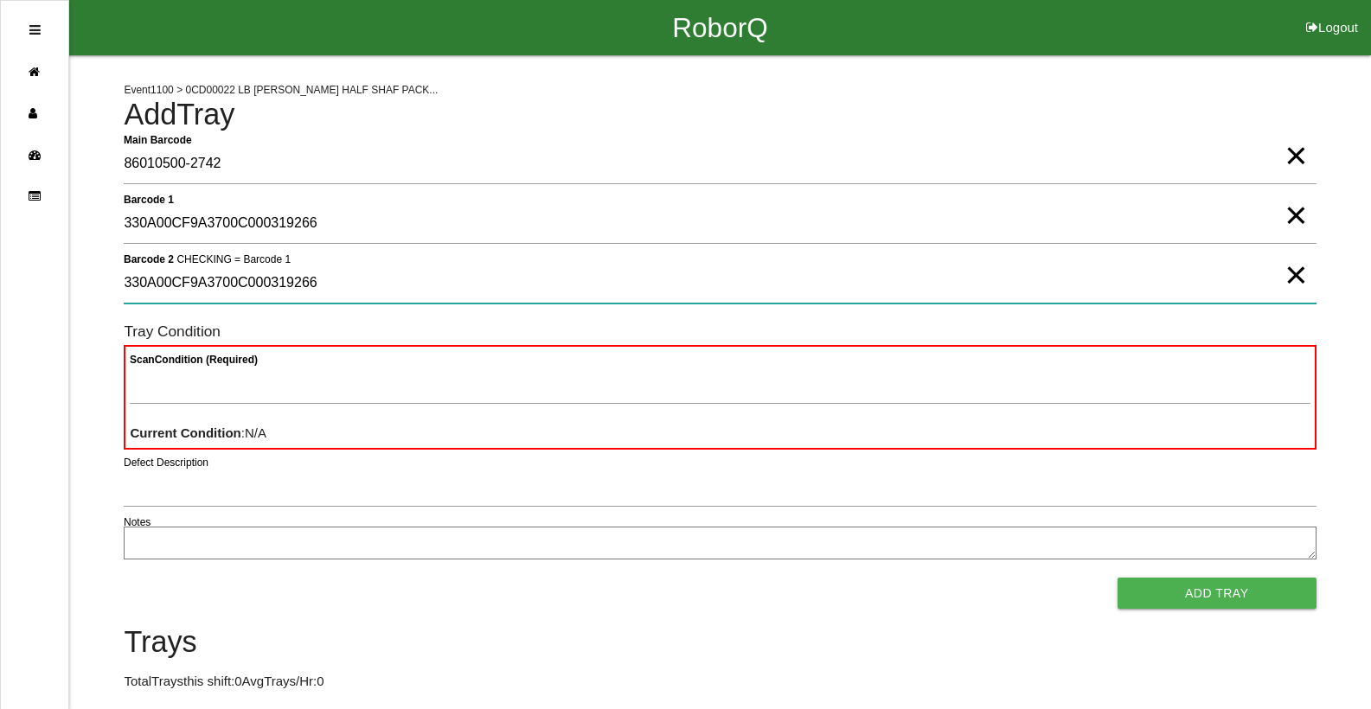
type 2 "330A00CF9A3700C000319266"
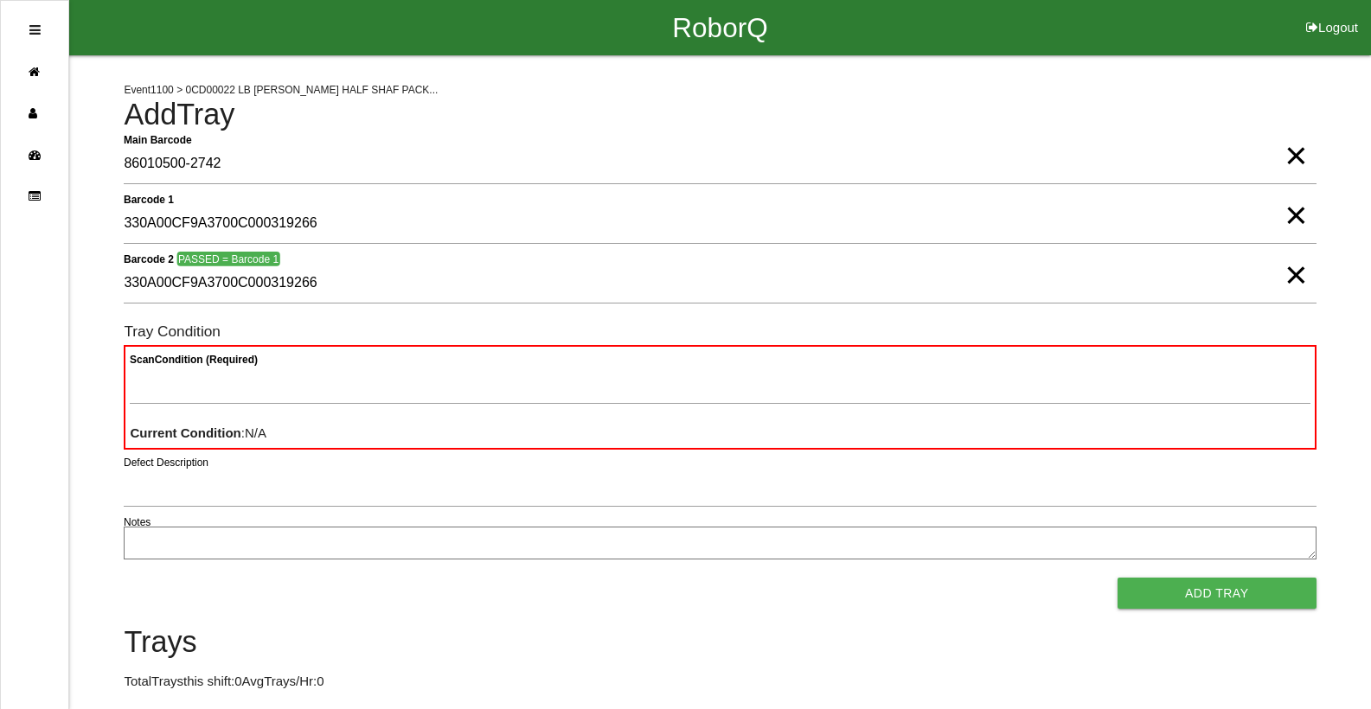
click at [1296, 273] on span "×" at bounding box center [1295, 257] width 22 height 35
click at [1297, 215] on span "×" at bounding box center [1295, 198] width 22 height 35
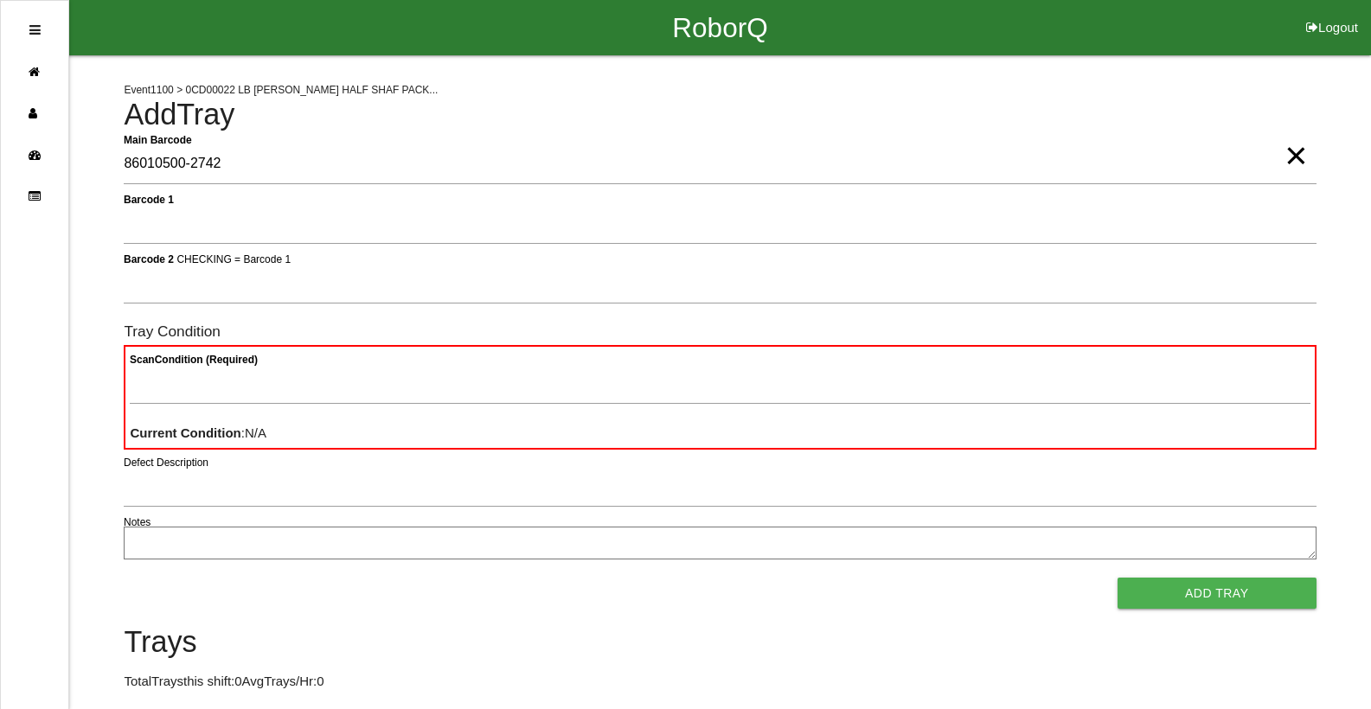
drag, startPoint x: 115, startPoint y: 225, endPoint x: 124, endPoint y: 222, distance: 9.0
click at [124, 222] on div "Event 1100 > 0CD00022 LB [PERSON_NAME] HALF SHAF PACK... Add Tray Main Barcode …" at bounding box center [685, 421] width 1371 height 733
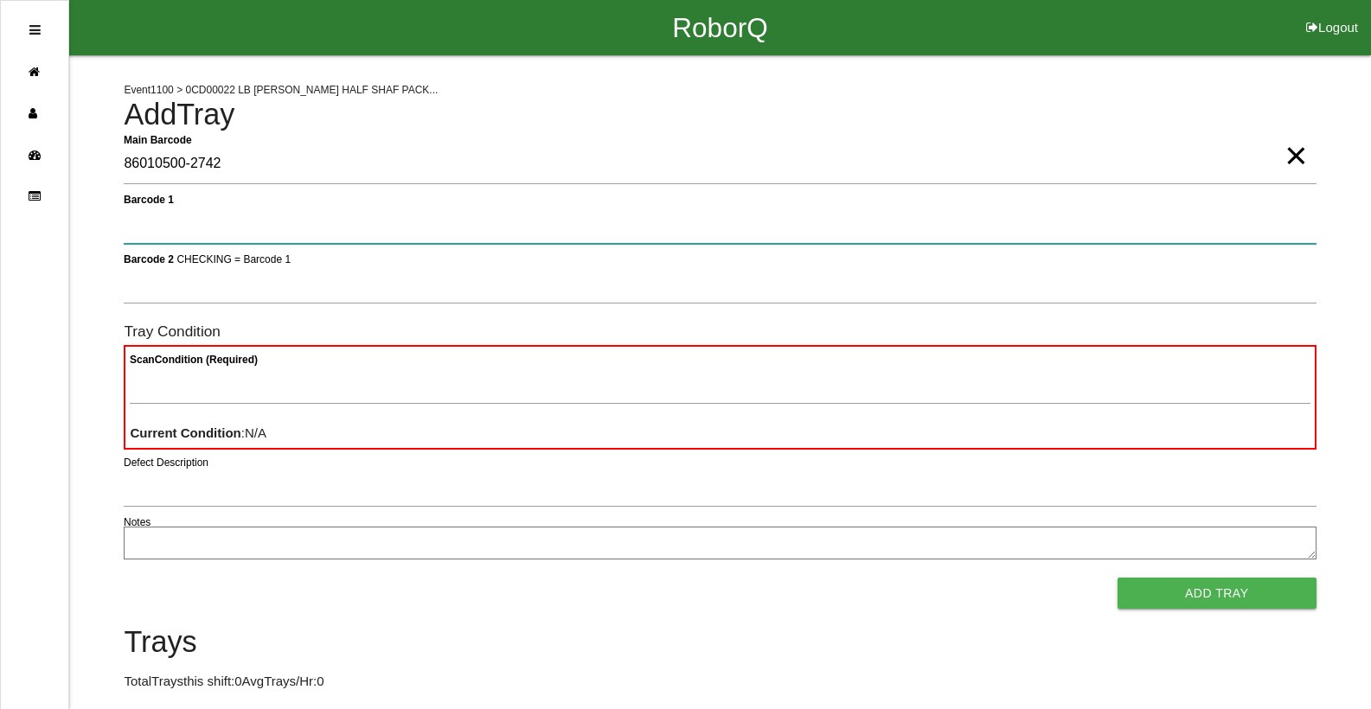
drag, startPoint x: 136, startPoint y: 228, endPoint x: 125, endPoint y: 234, distance: 11.6
click at [137, 228] on 1 "Barcode 1" at bounding box center [720, 224] width 1192 height 40
type 1 "330A00CF9A3700C000319266"
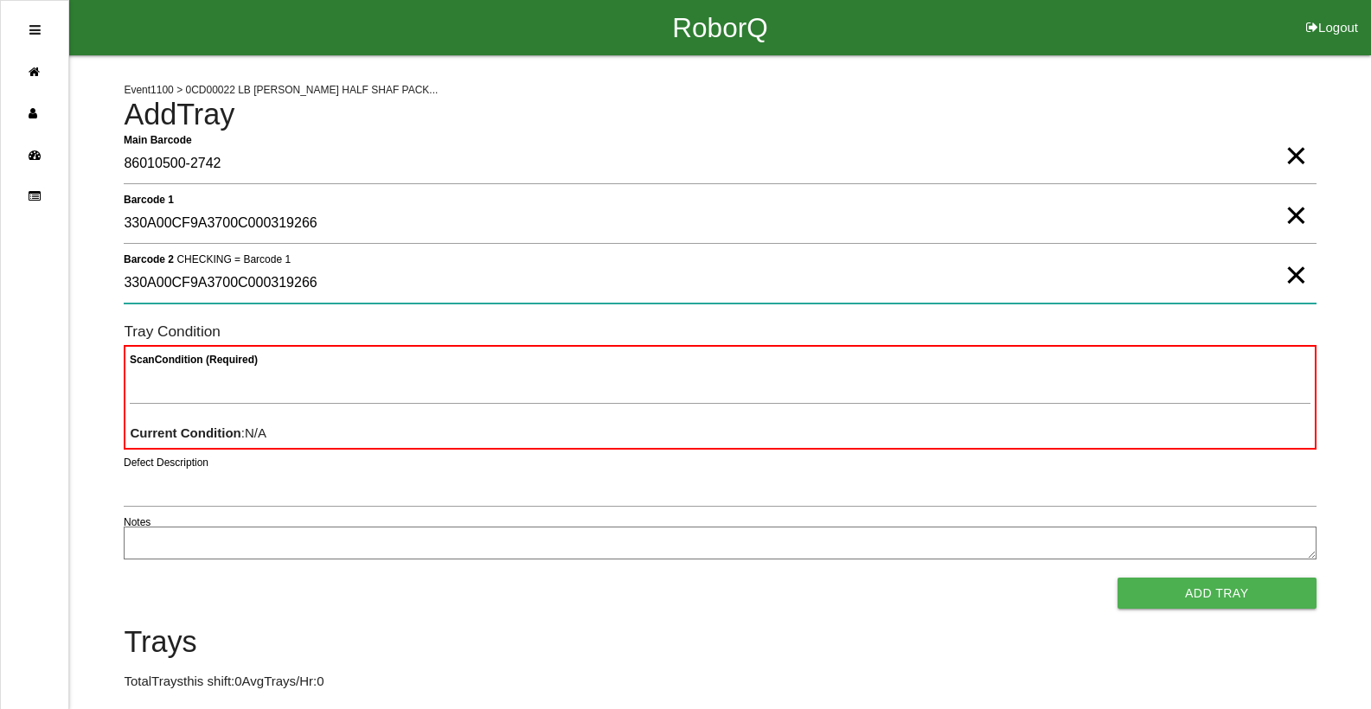
type 2 "330A00CF9A3700C000319266"
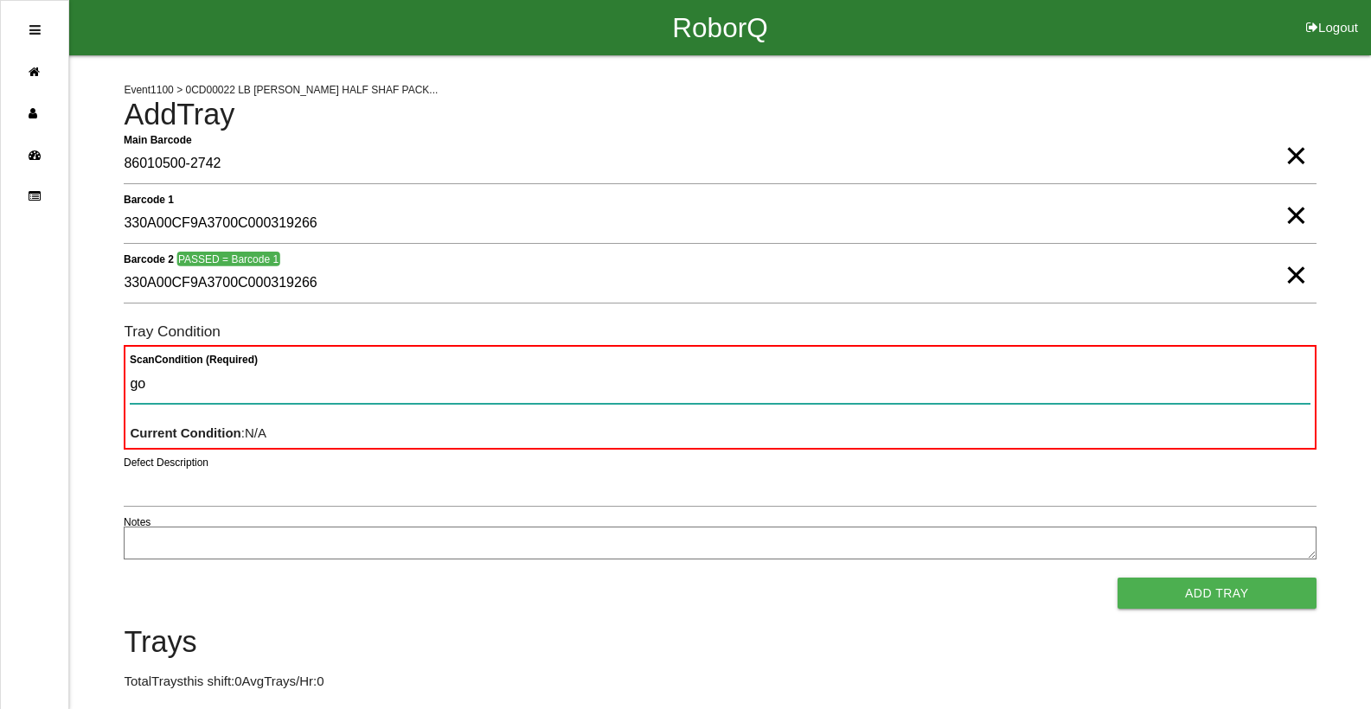
type Condition "goo"
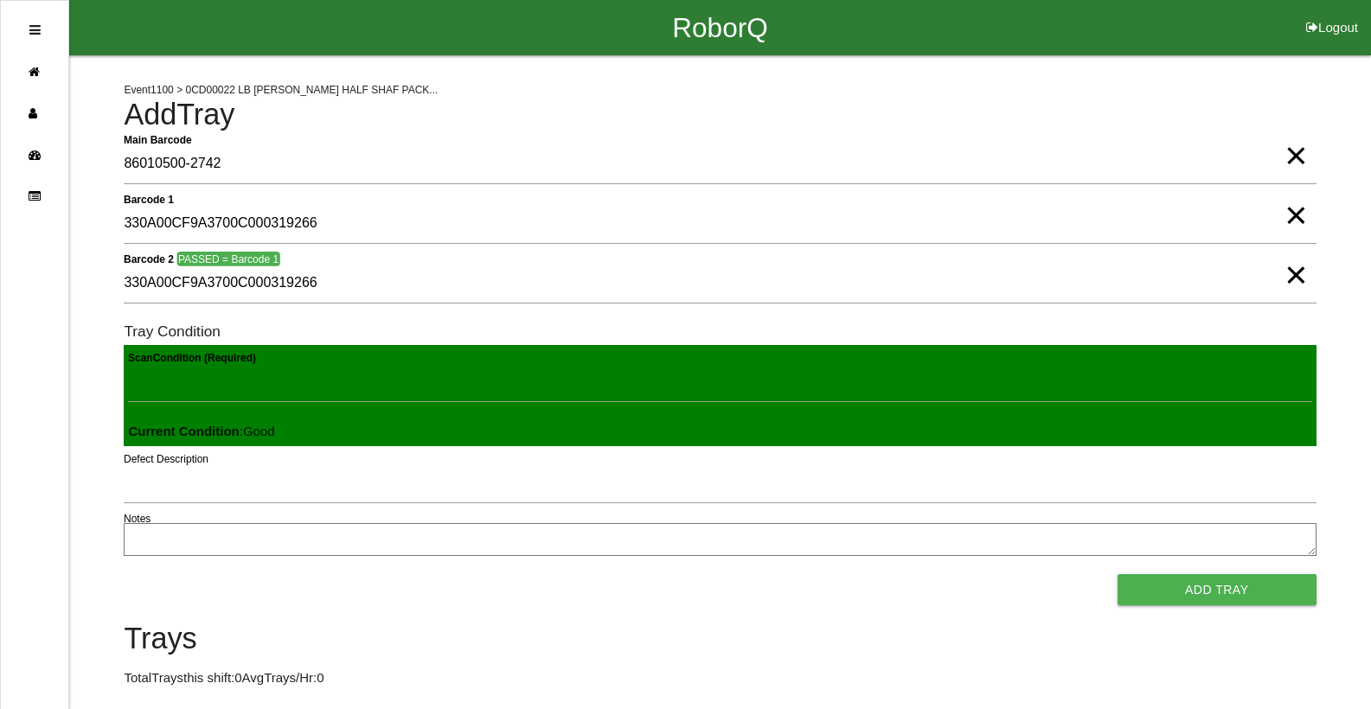
click at [1117, 574] on button "Add Tray" at bounding box center [1216, 589] width 199 height 31
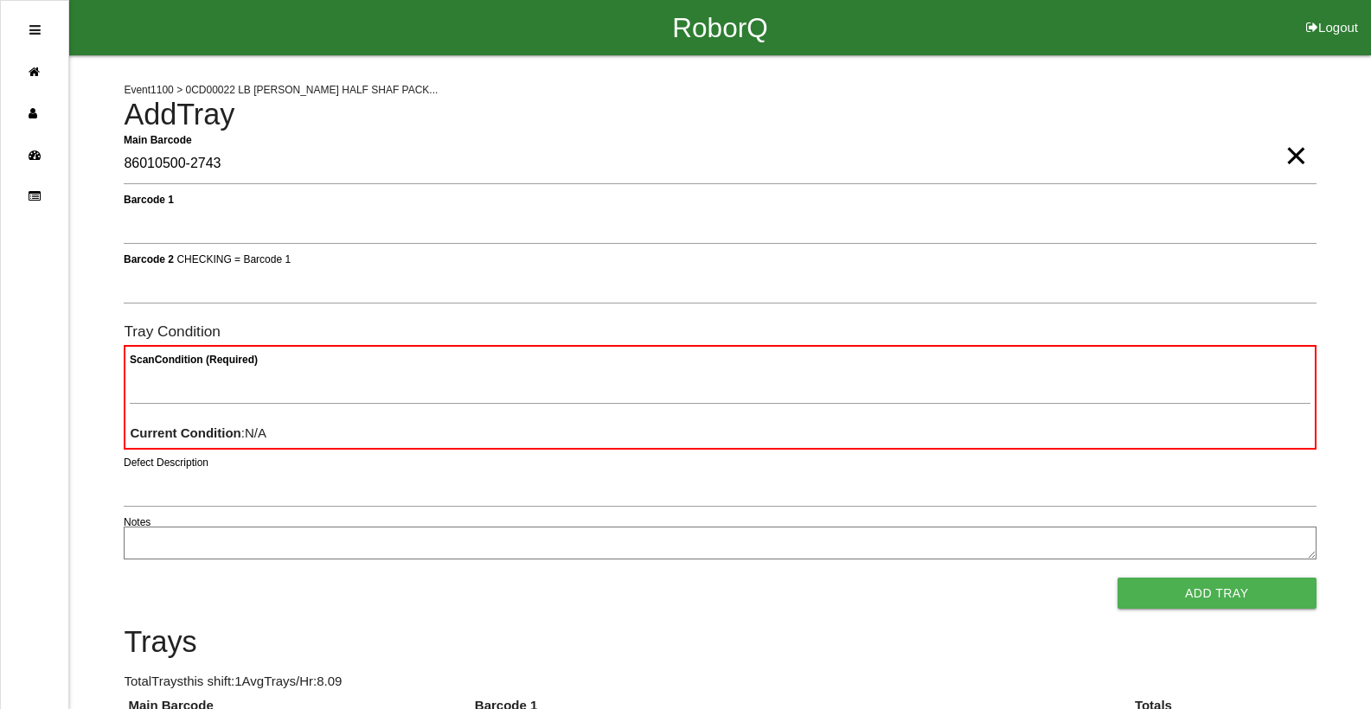
type Barcode "86010500-2743"
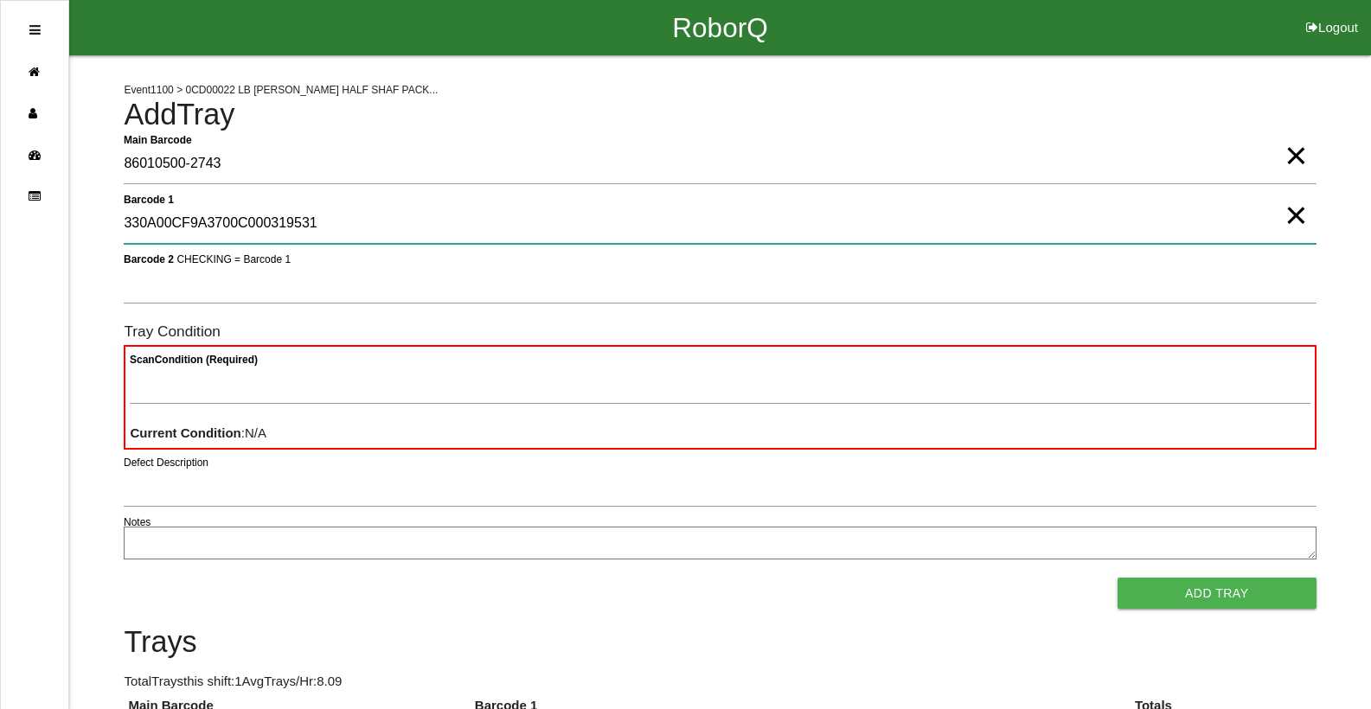
type 1 "330A00CF9A3700C000319531"
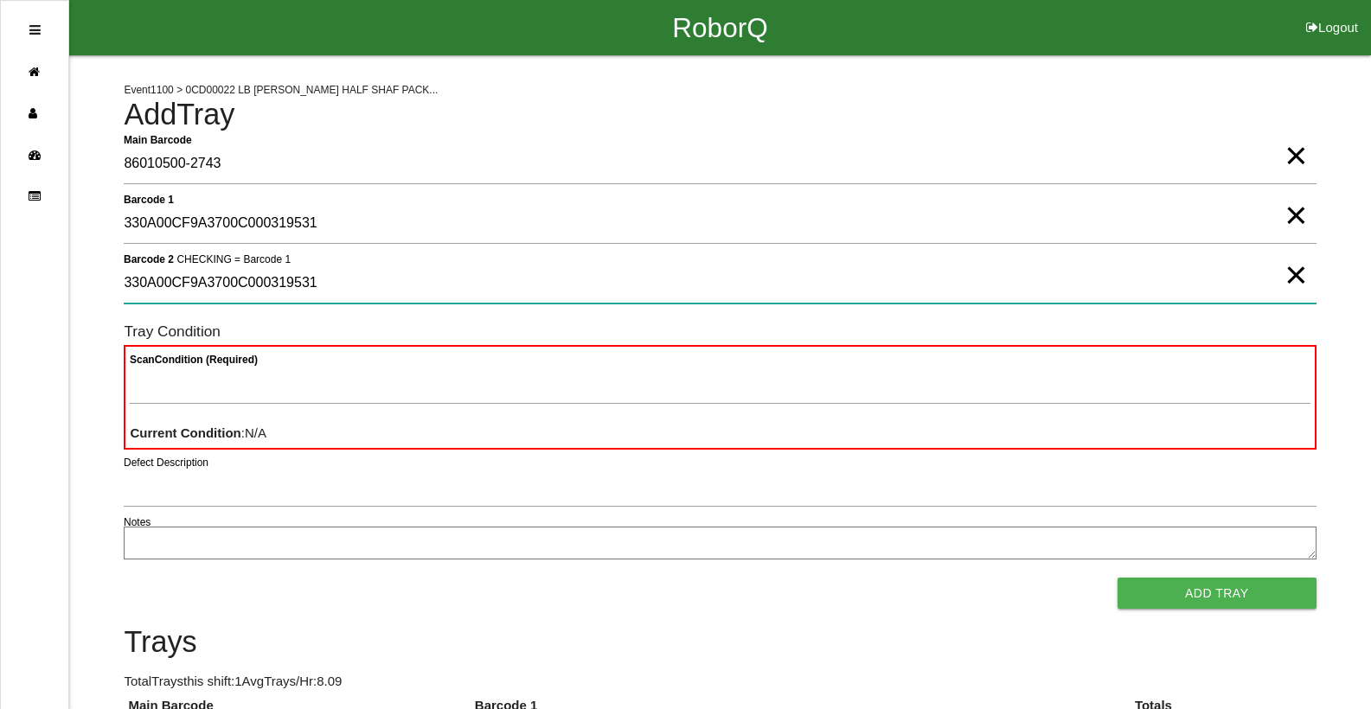
type 2 "330A00CF9A3700C000319531"
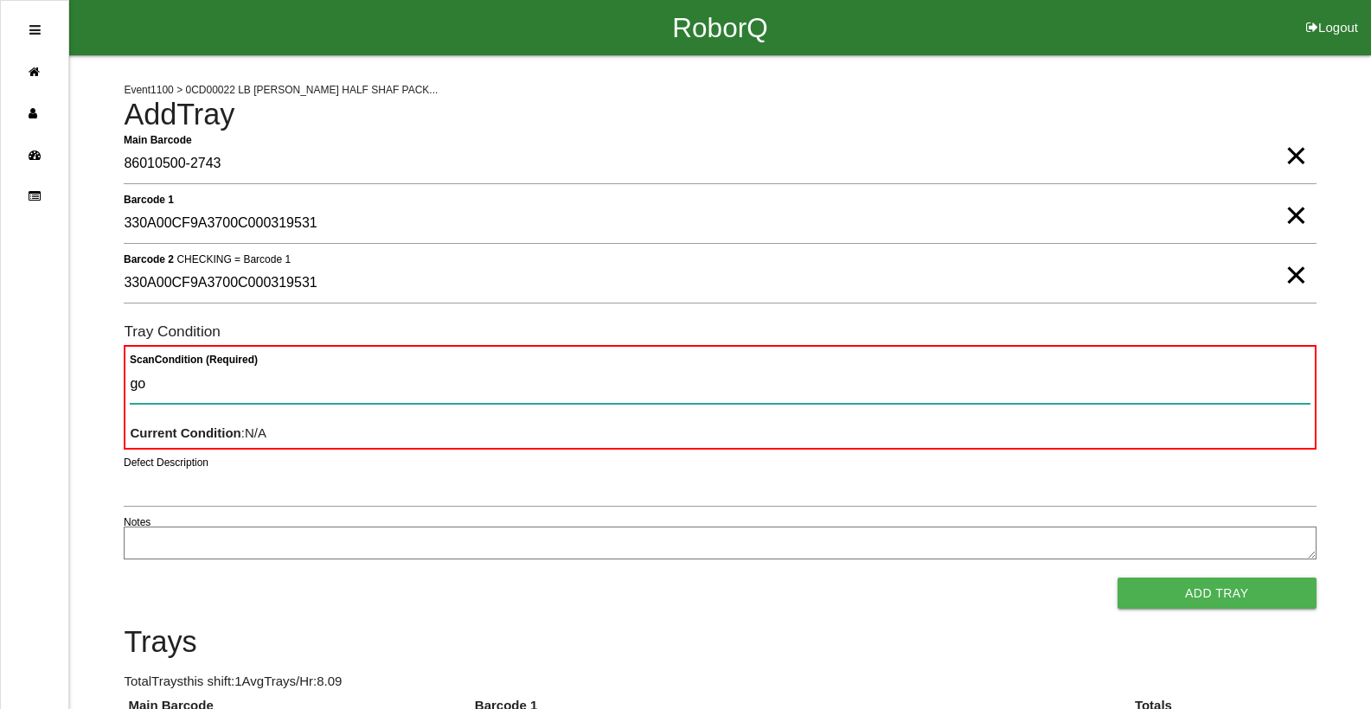
type Condition "goo"
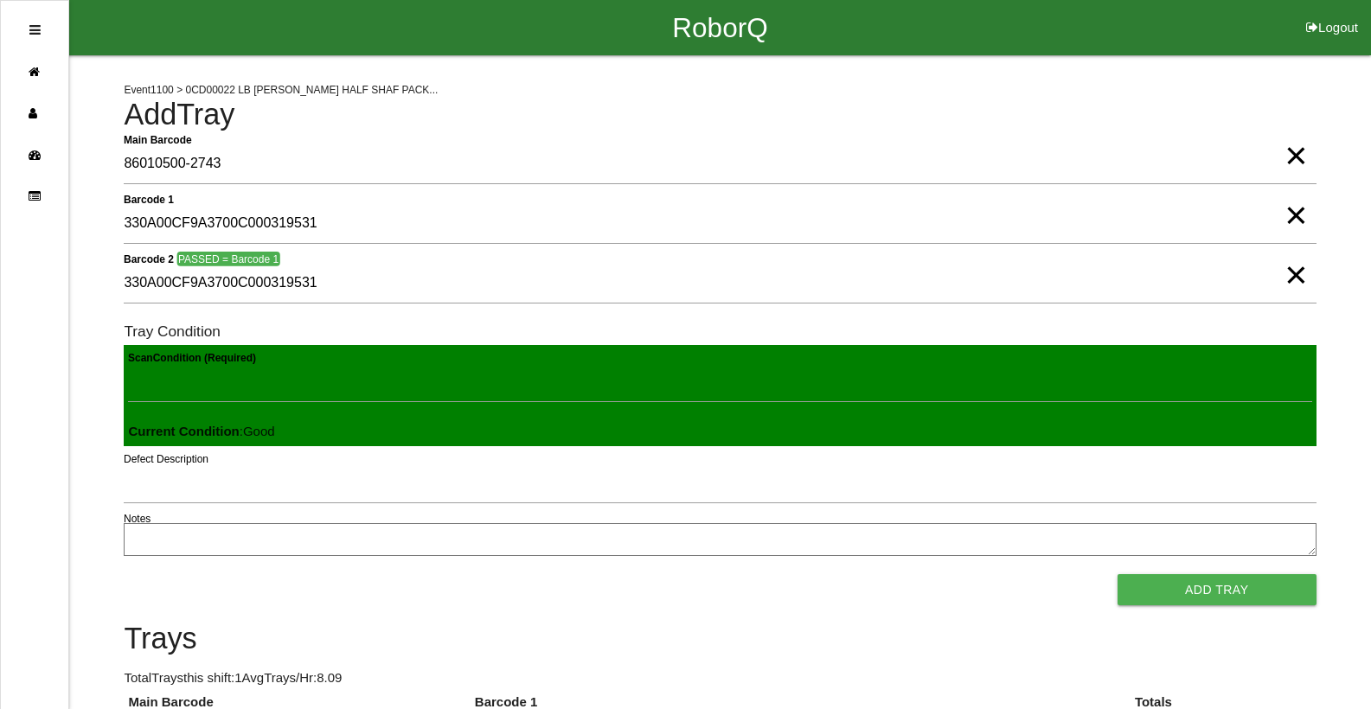
click at [1117, 574] on button "Add Tray" at bounding box center [1216, 589] width 199 height 31
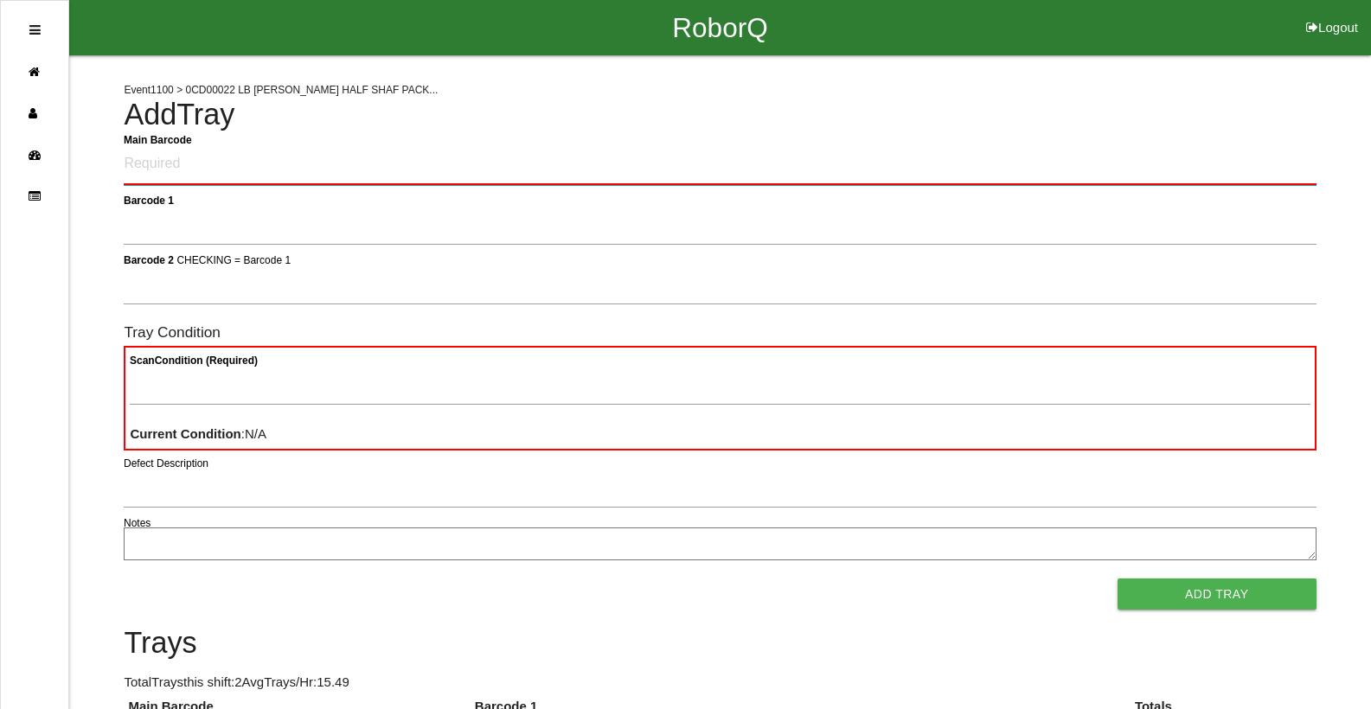
drag, startPoint x: 1383, startPoint y: 192, endPoint x: 997, endPoint y: 144, distance: 388.8
click at [999, 149] on Barcode "Main Barcode" at bounding box center [720, 164] width 1192 height 41
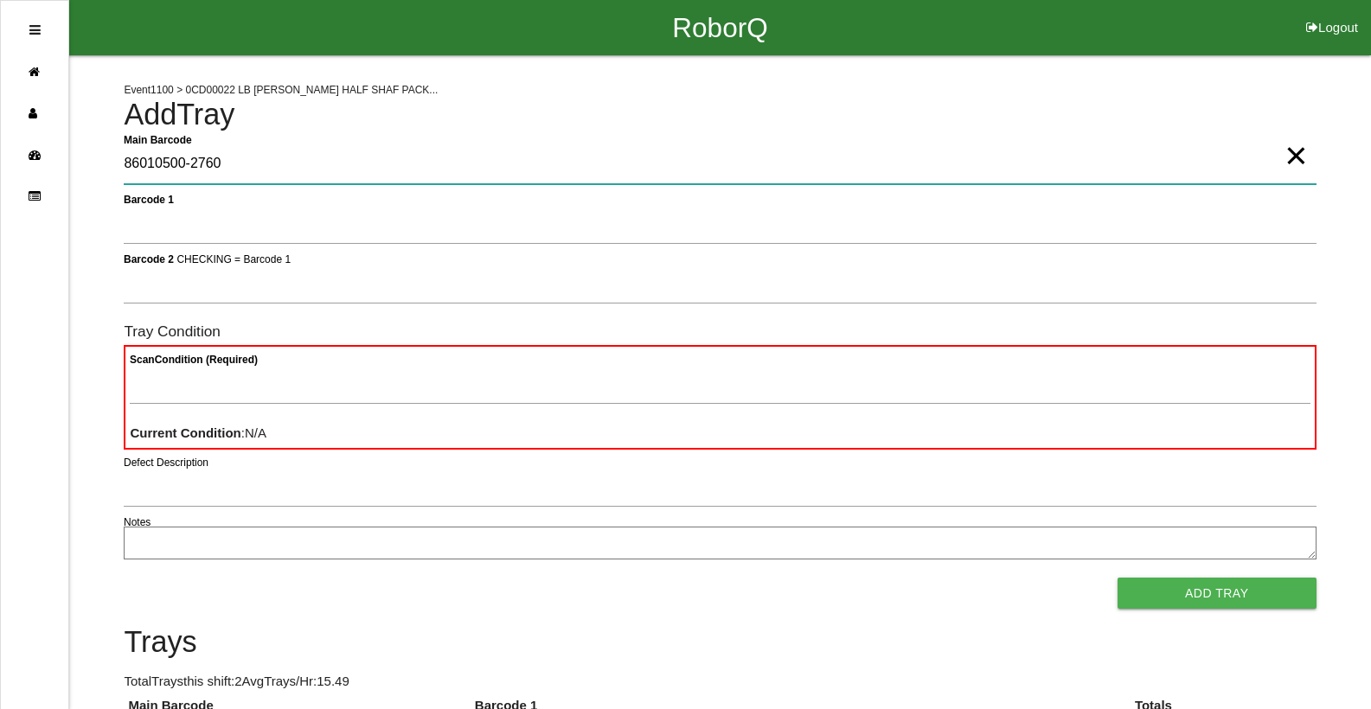
type Barcode "86010500-2760"
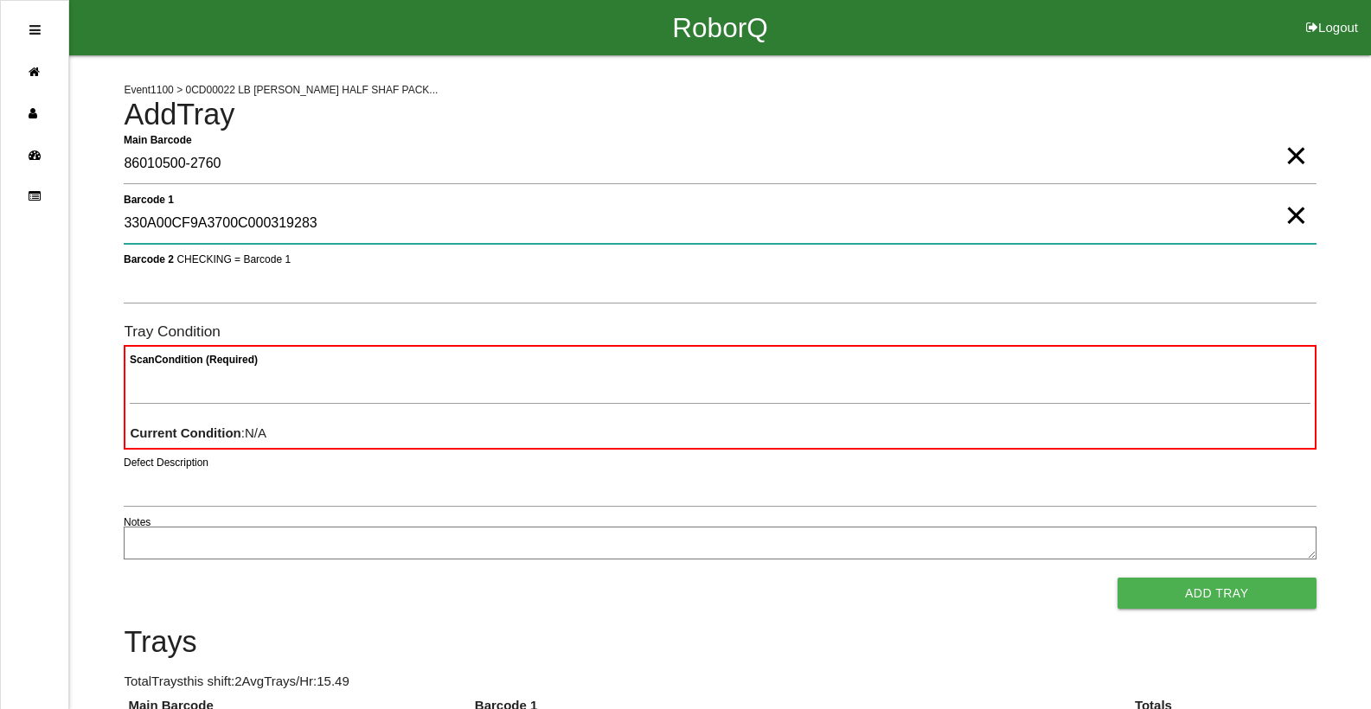
type 1 "330A00CF9A3700C000319283"
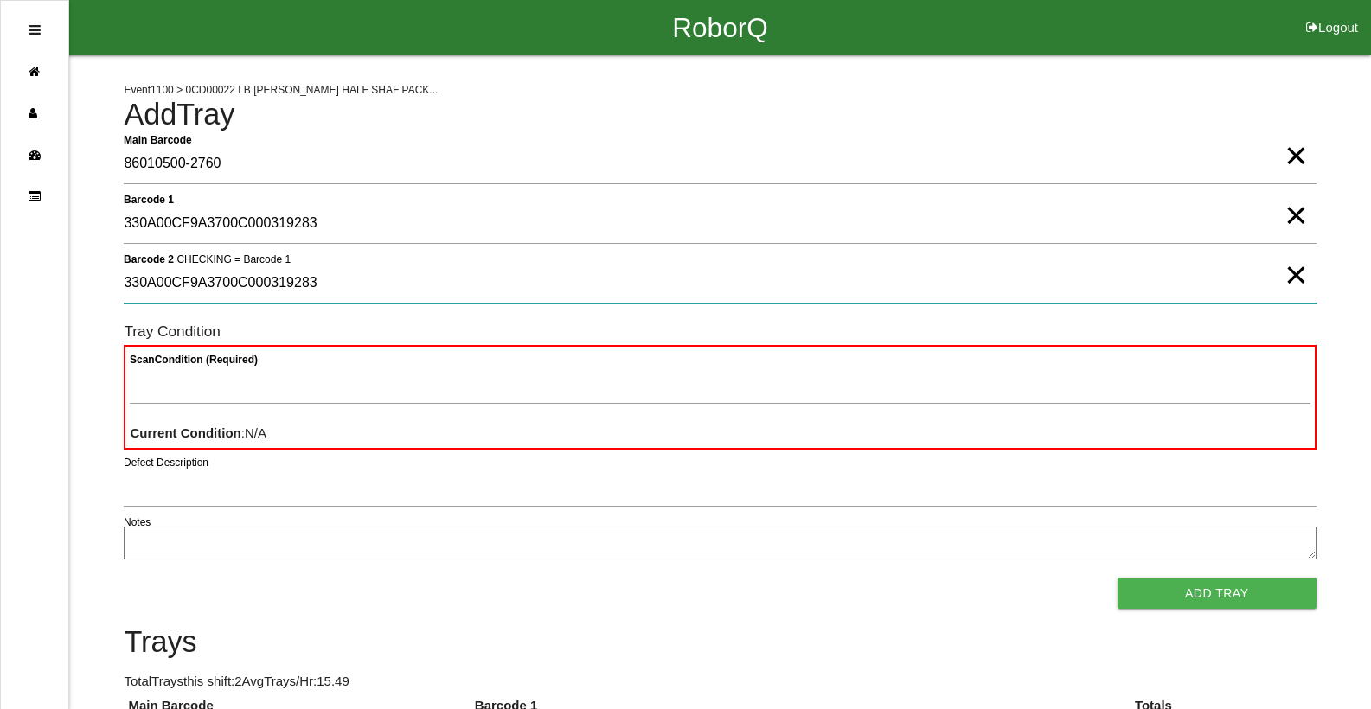
type 2 "330A00CF9A3700C000319283"
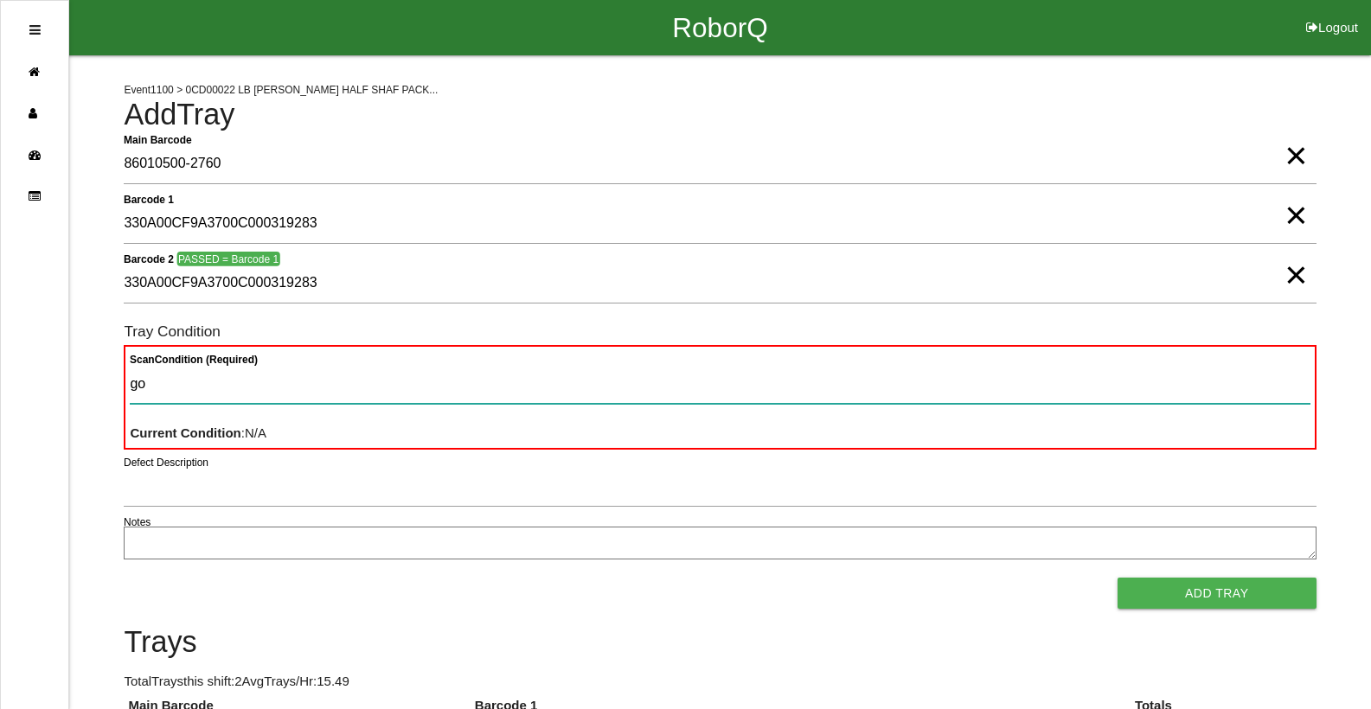
type Condition "goo"
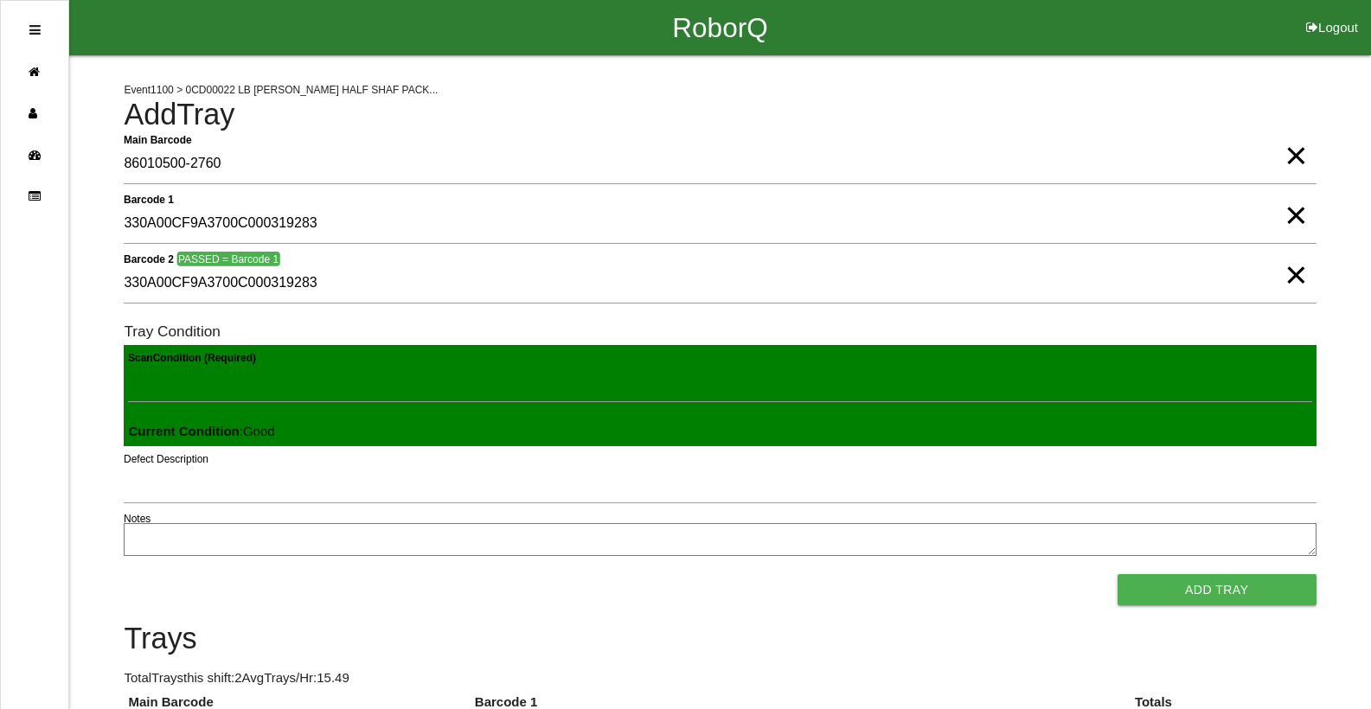
click at [1117, 574] on button "Add Tray" at bounding box center [1216, 589] width 199 height 31
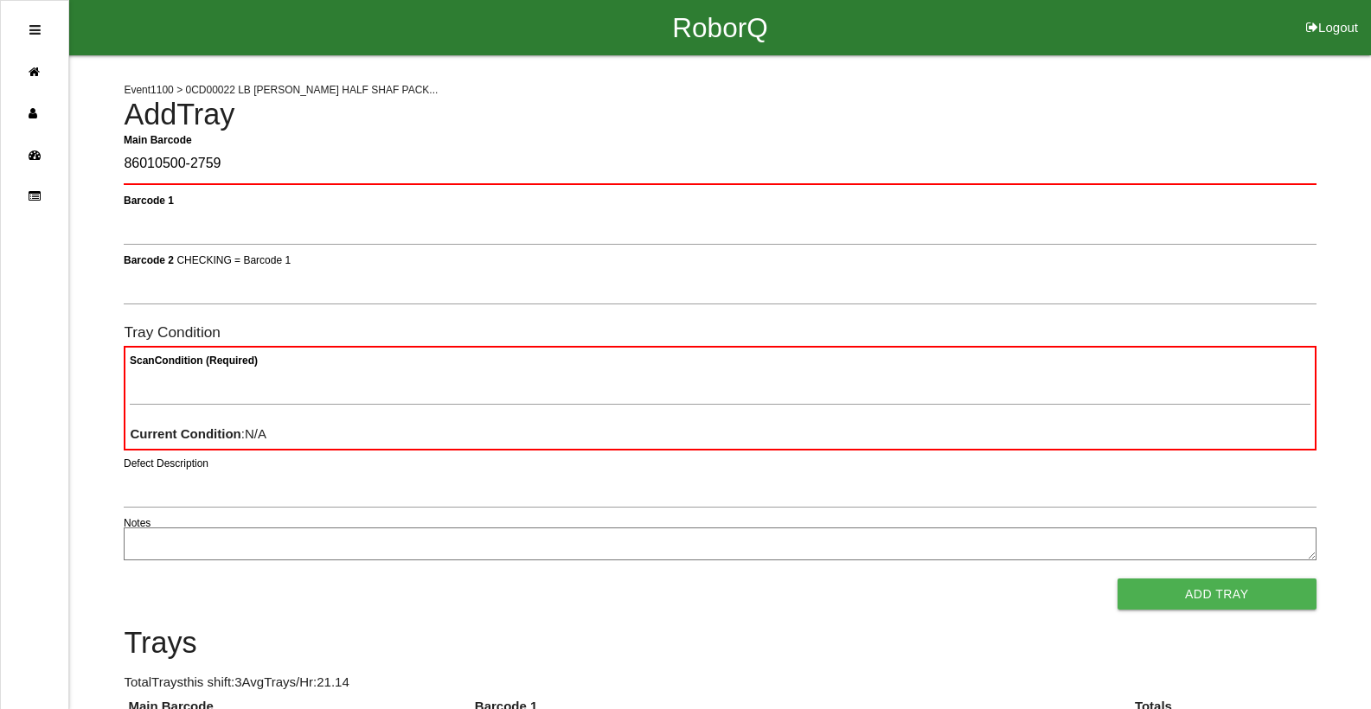
type Barcode "86010500-2759"
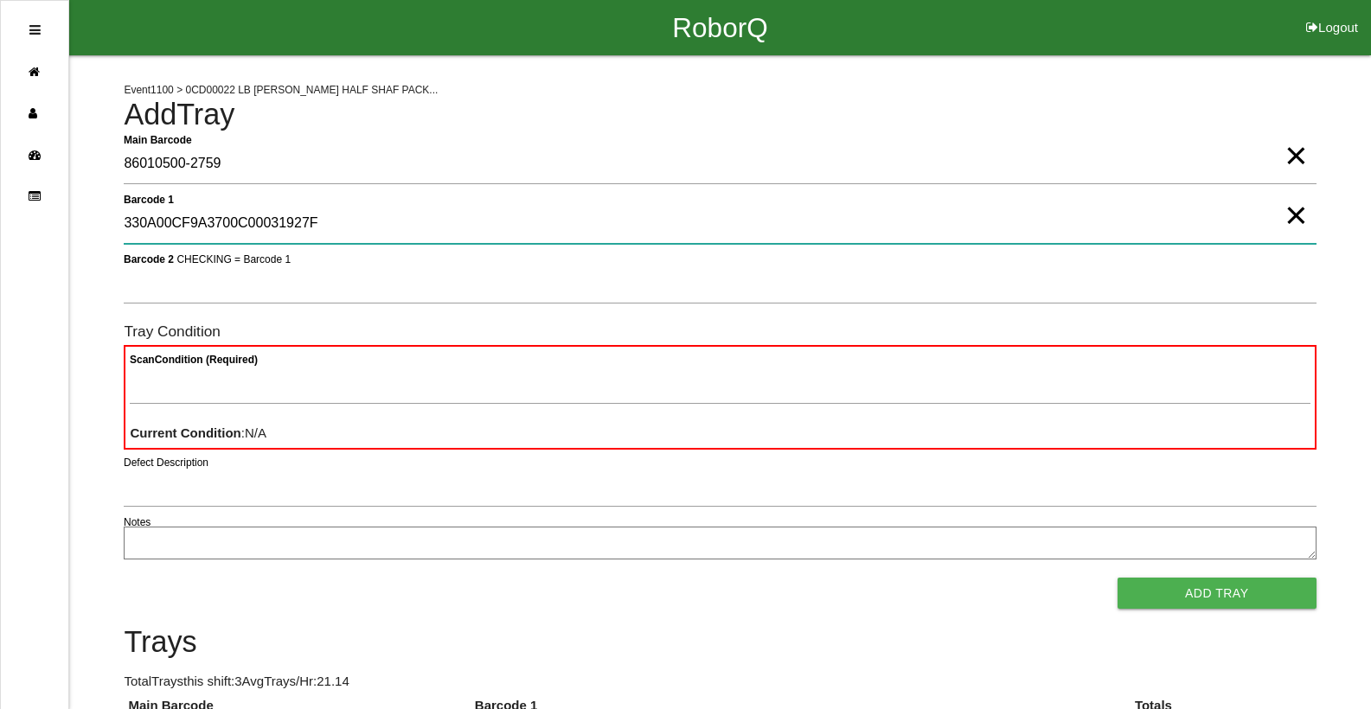
type 1 "330A00CF9A3700C00031927F"
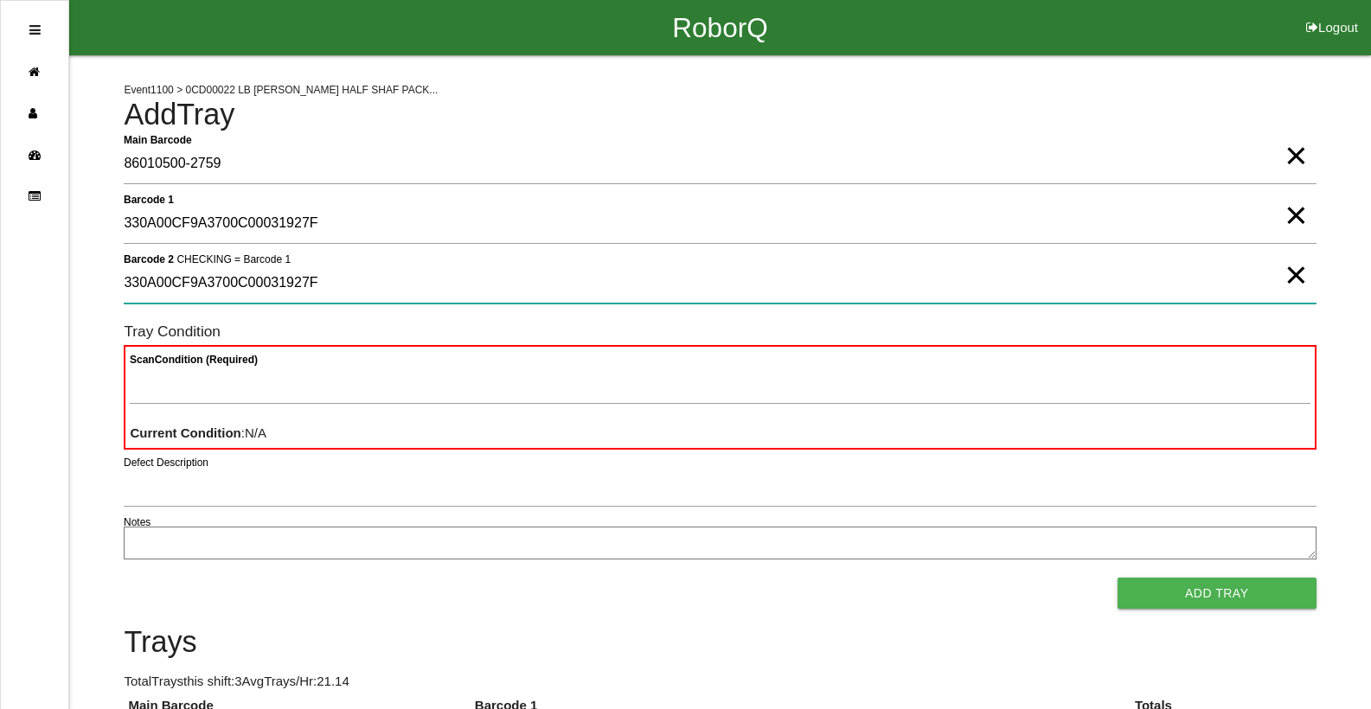
type 2 "330A00CF9A3700C00031927F"
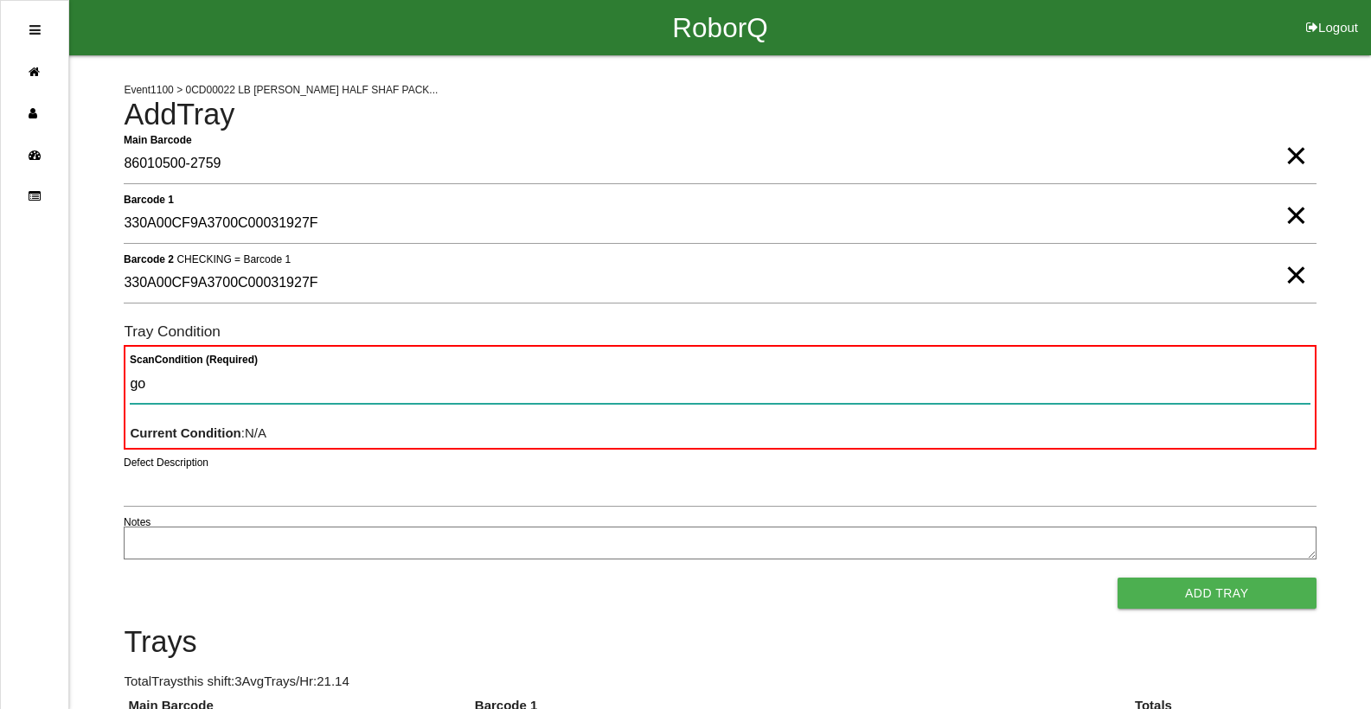
type Condition "goo"
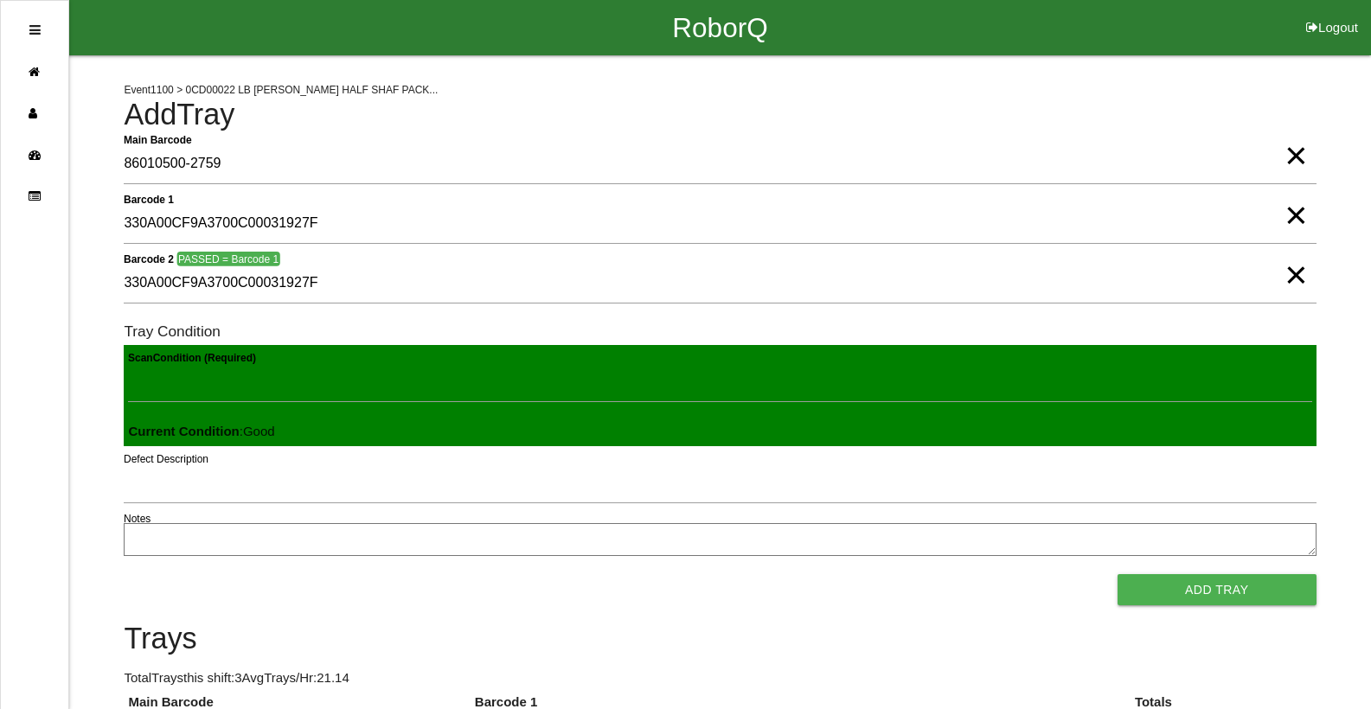
click at [1117, 574] on button "Add Tray" at bounding box center [1216, 589] width 199 height 31
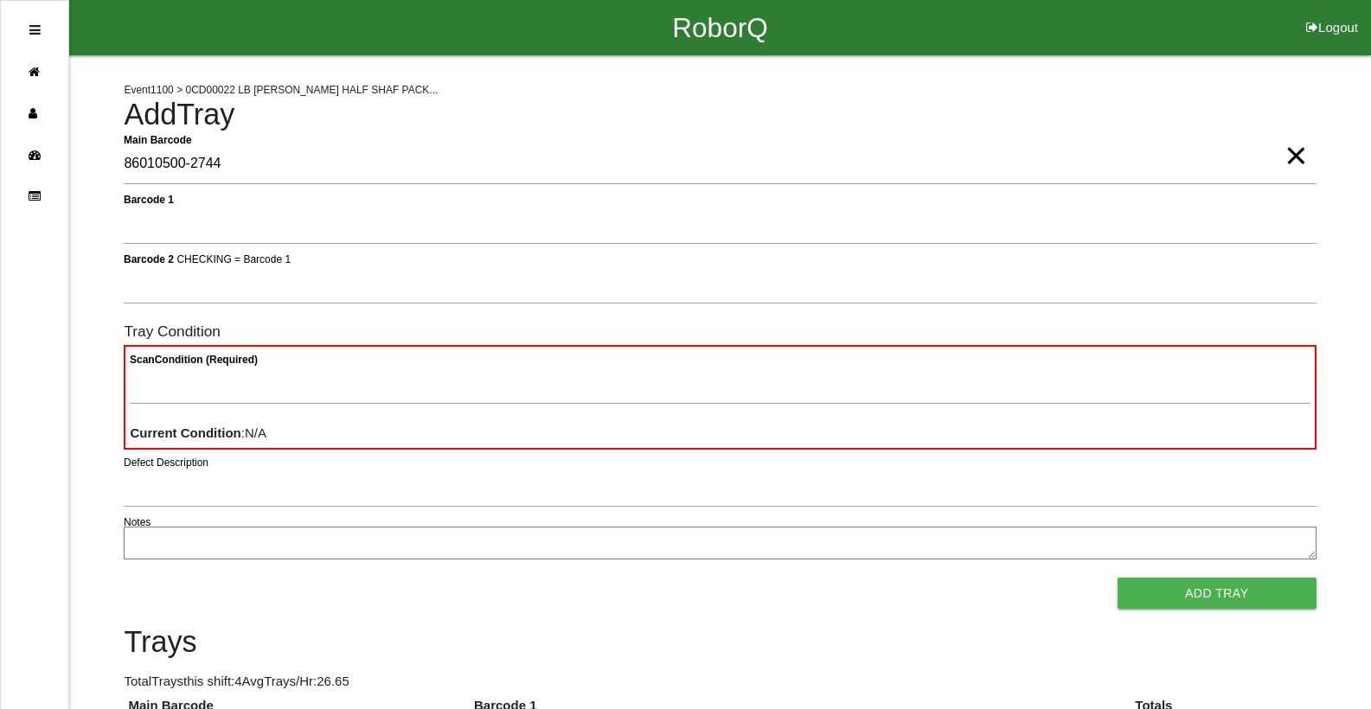
type Barcode "86010500-2744"
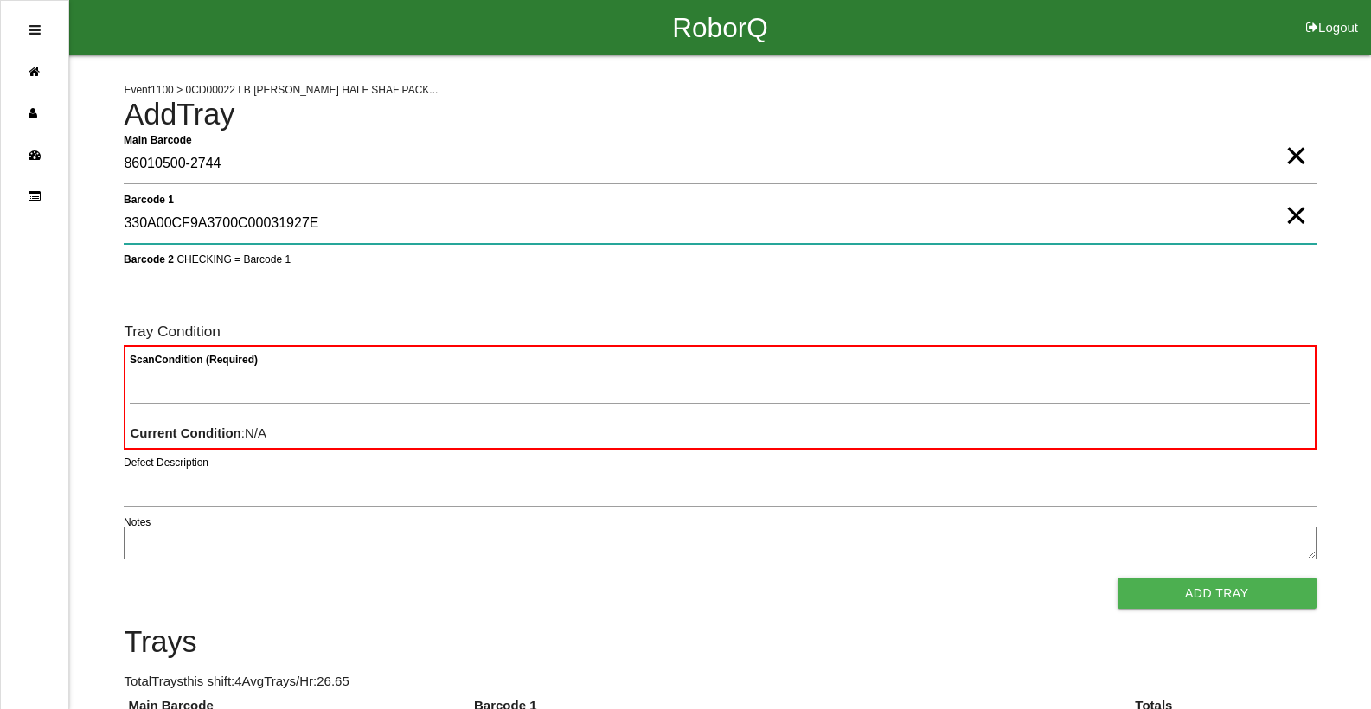
type 1 "330A00CF9A3700C00031927E"
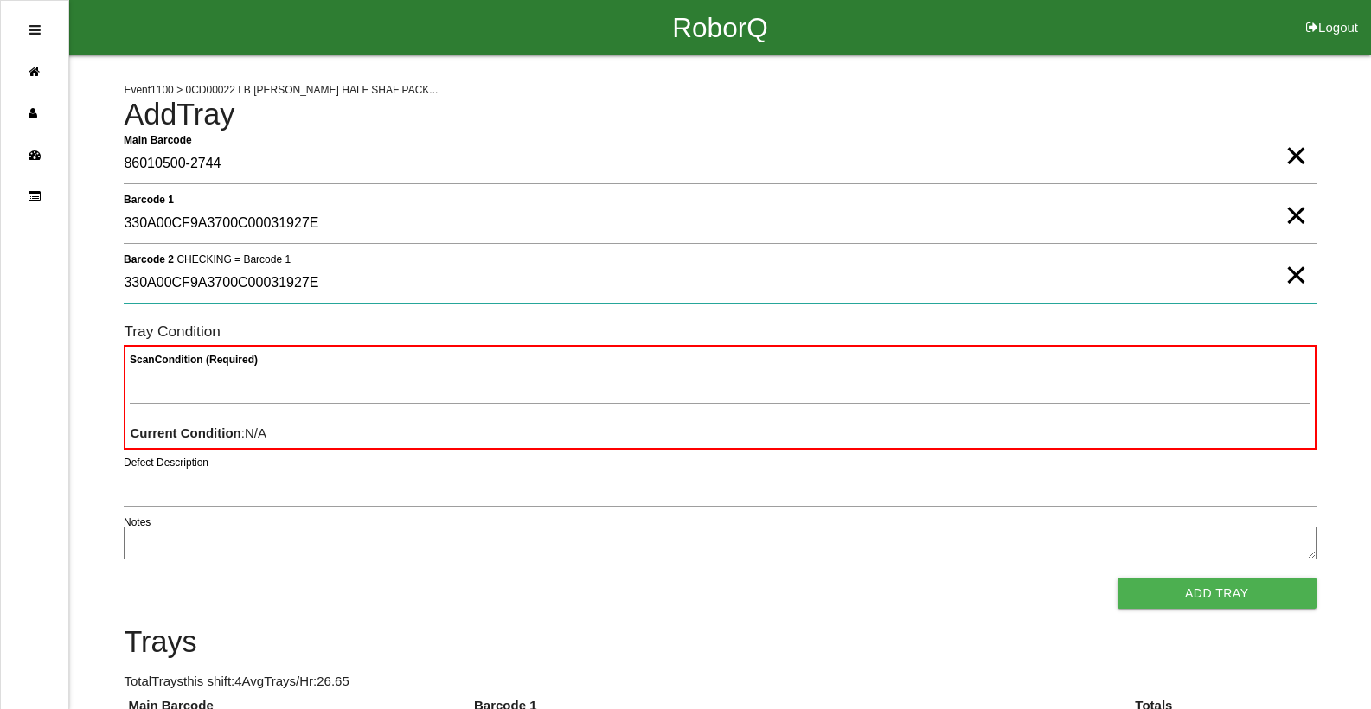
type 2 "330A00CF9A3700C00031927E"
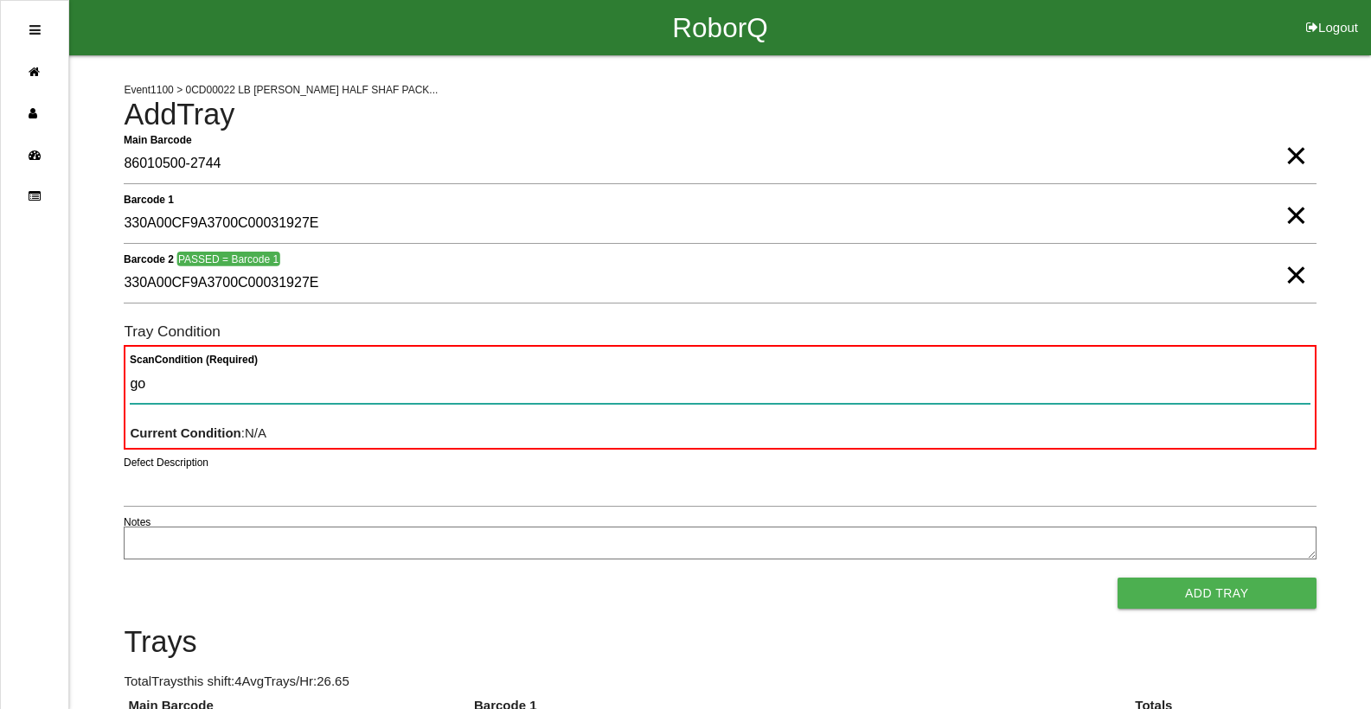
type Condition "goo"
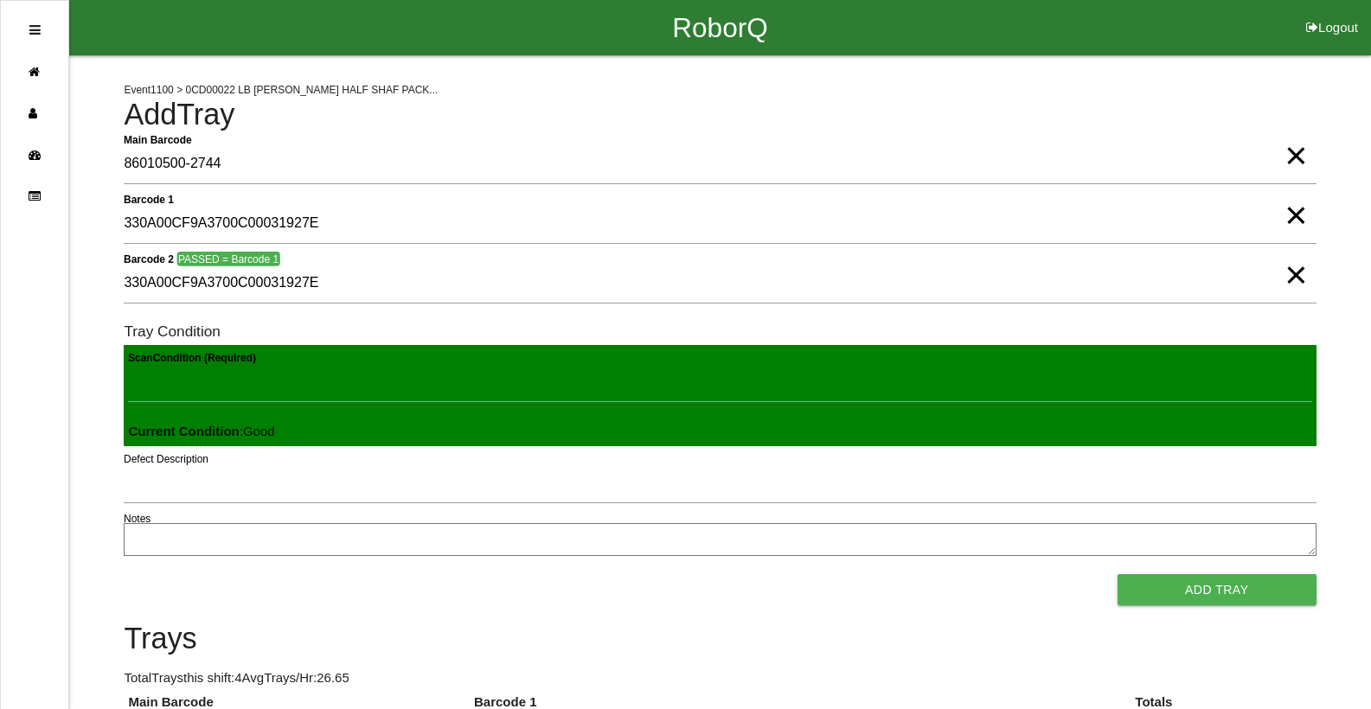
click at [1117, 574] on button "Add Tray" at bounding box center [1216, 589] width 199 height 31
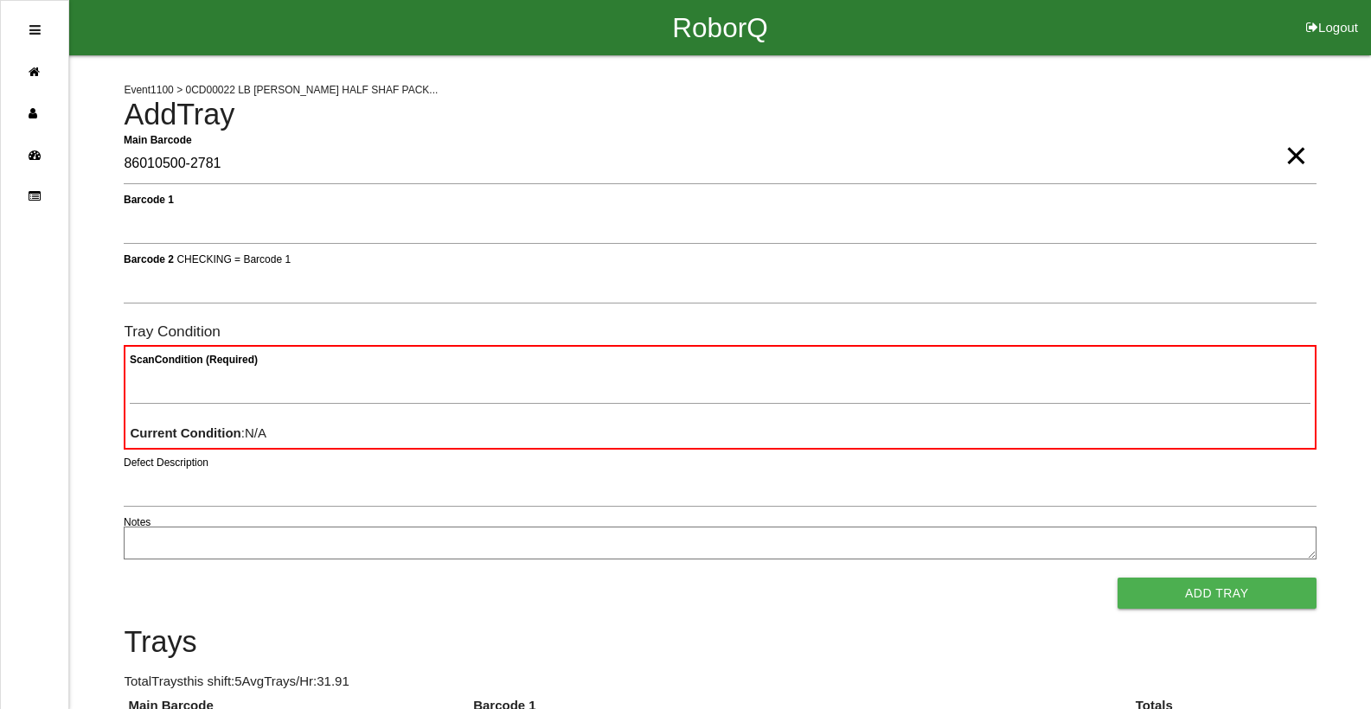
type Barcode "86010500-2781"
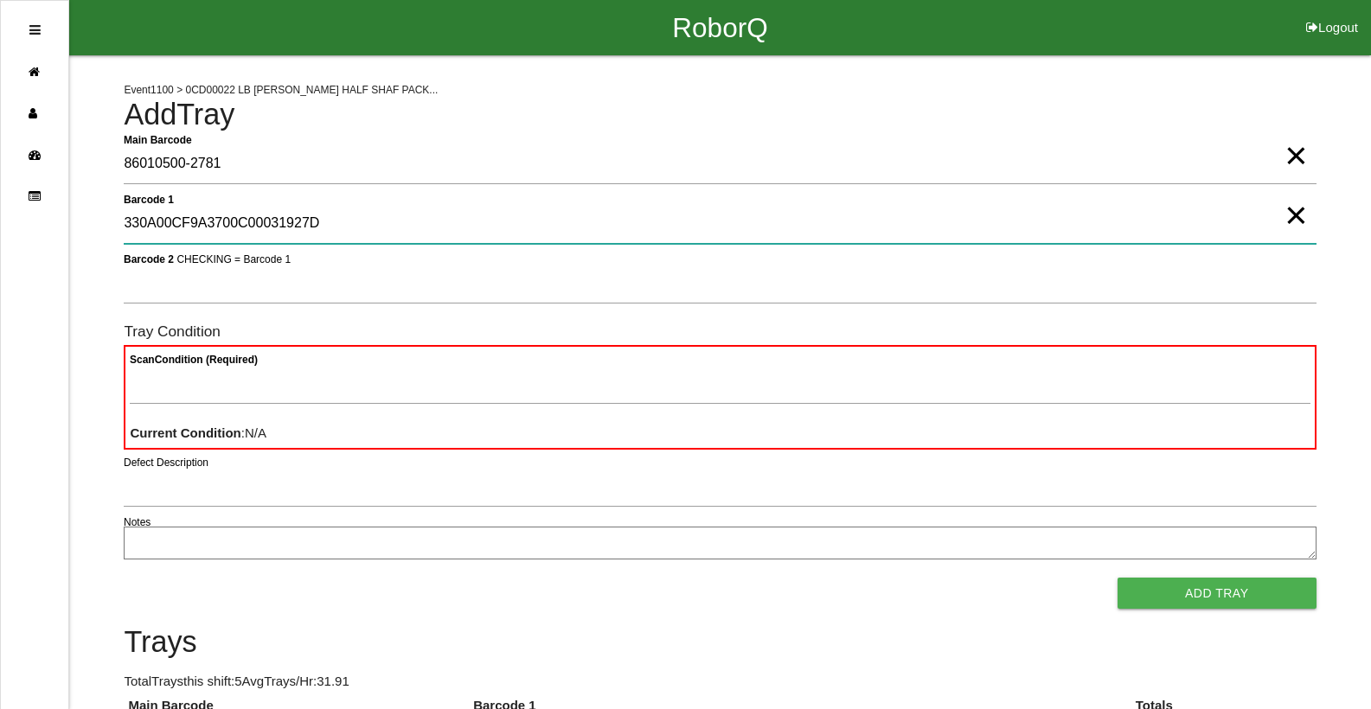
type 1 "330A00CF9A3700C00031927D"
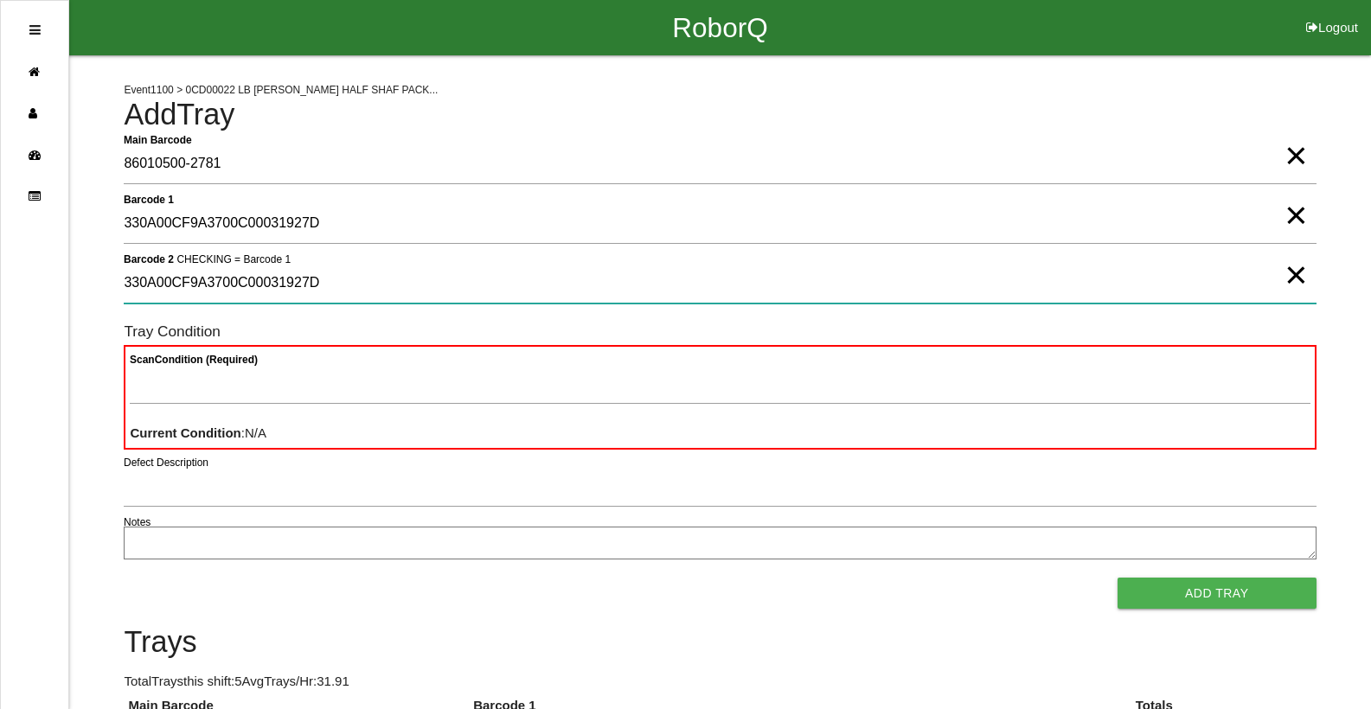
type 2 "330A00CF9A3700C00031927D"
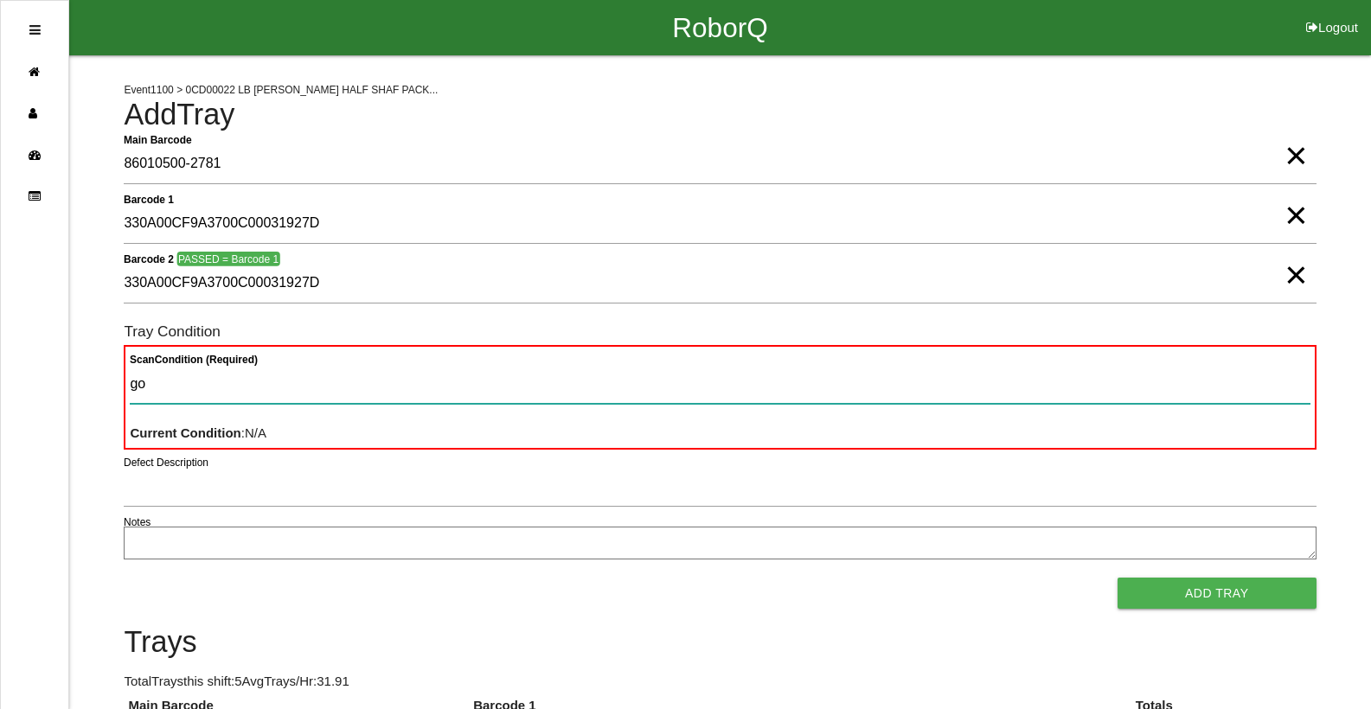
type Condition "goo"
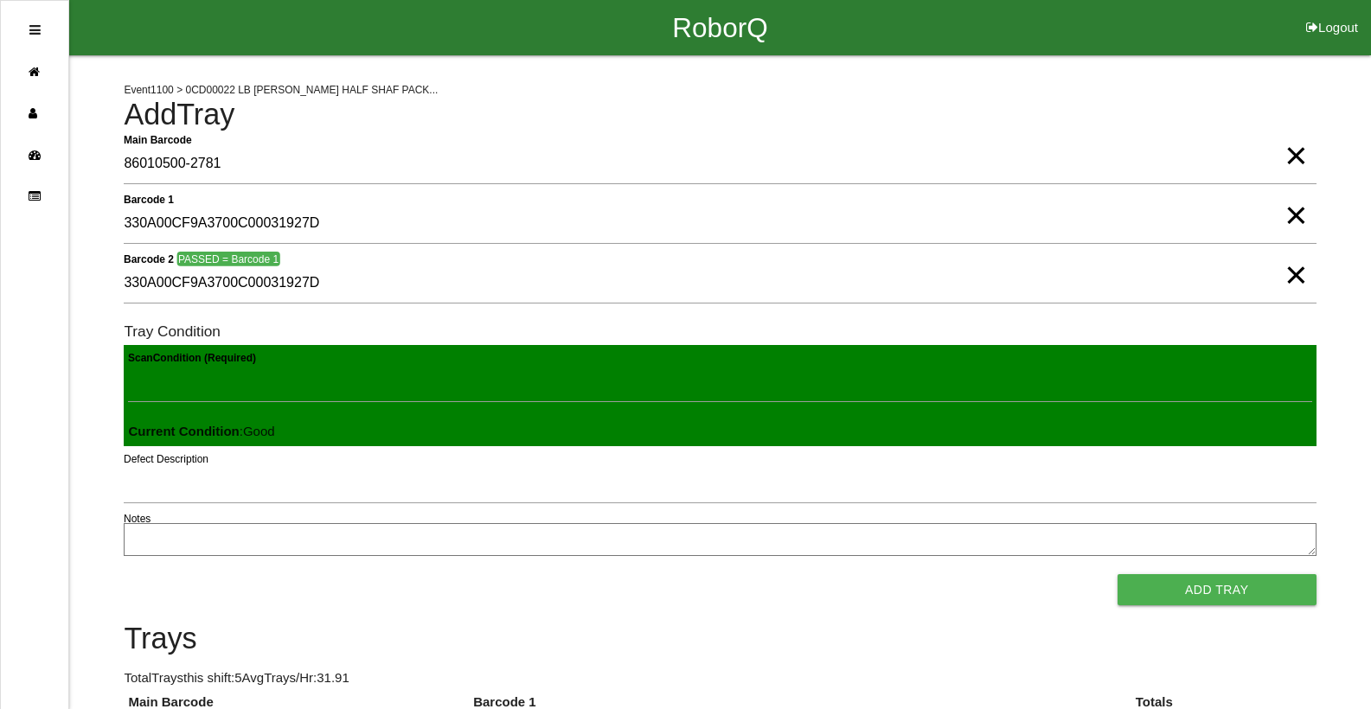
click button "Add Tray" at bounding box center [1216, 589] width 199 height 31
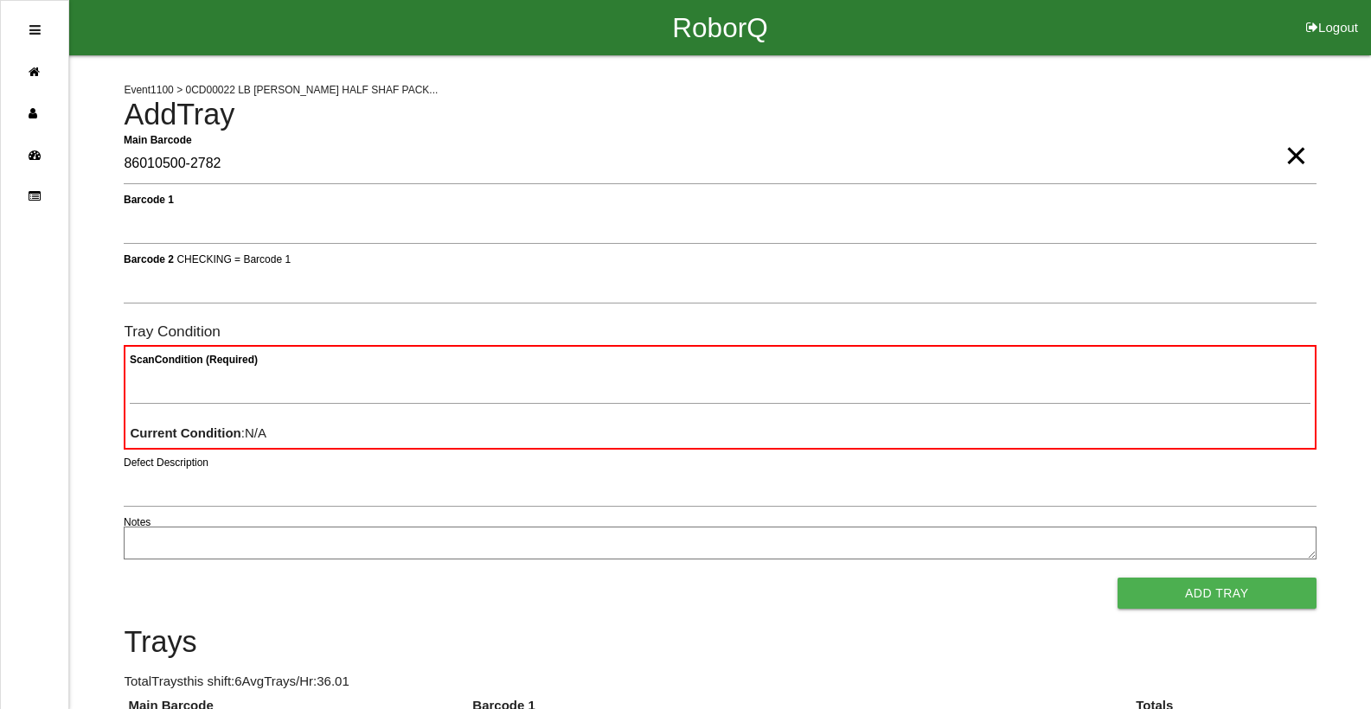
type Barcode "86010500-2782"
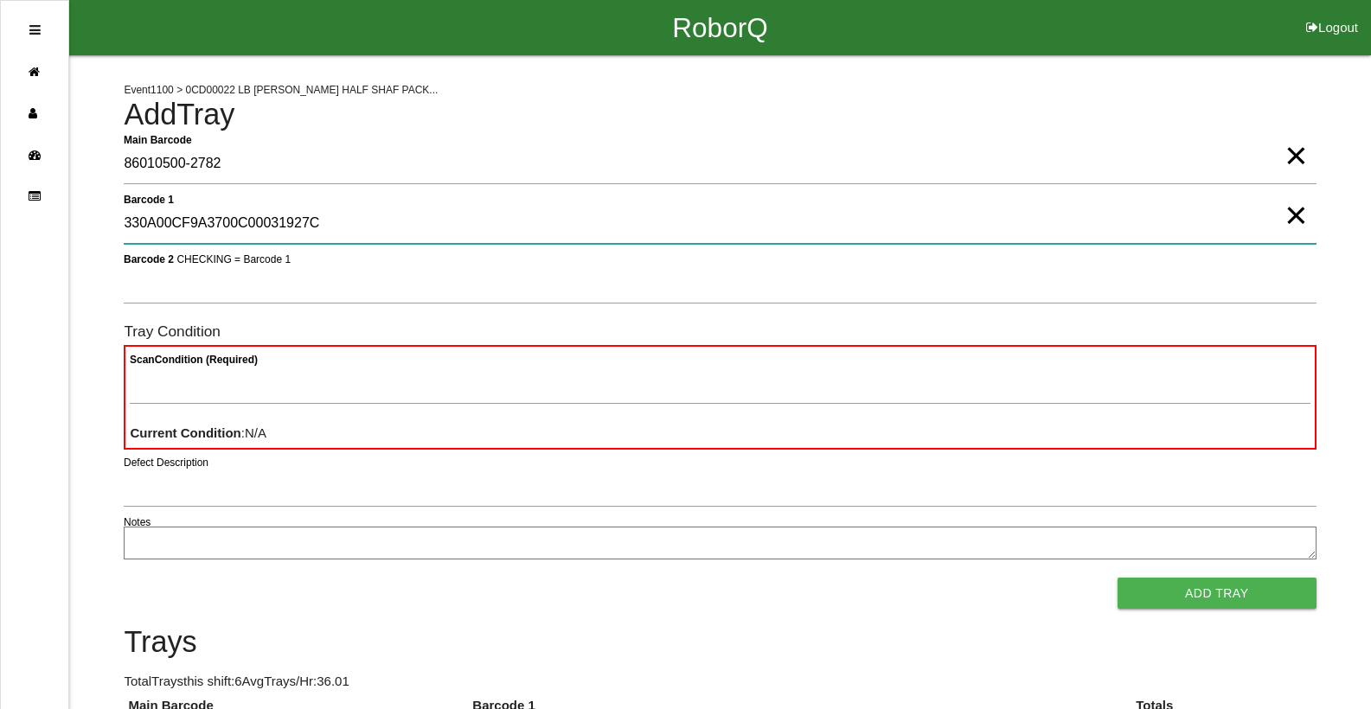
type 1 "330A00CF9A3700C00031927C"
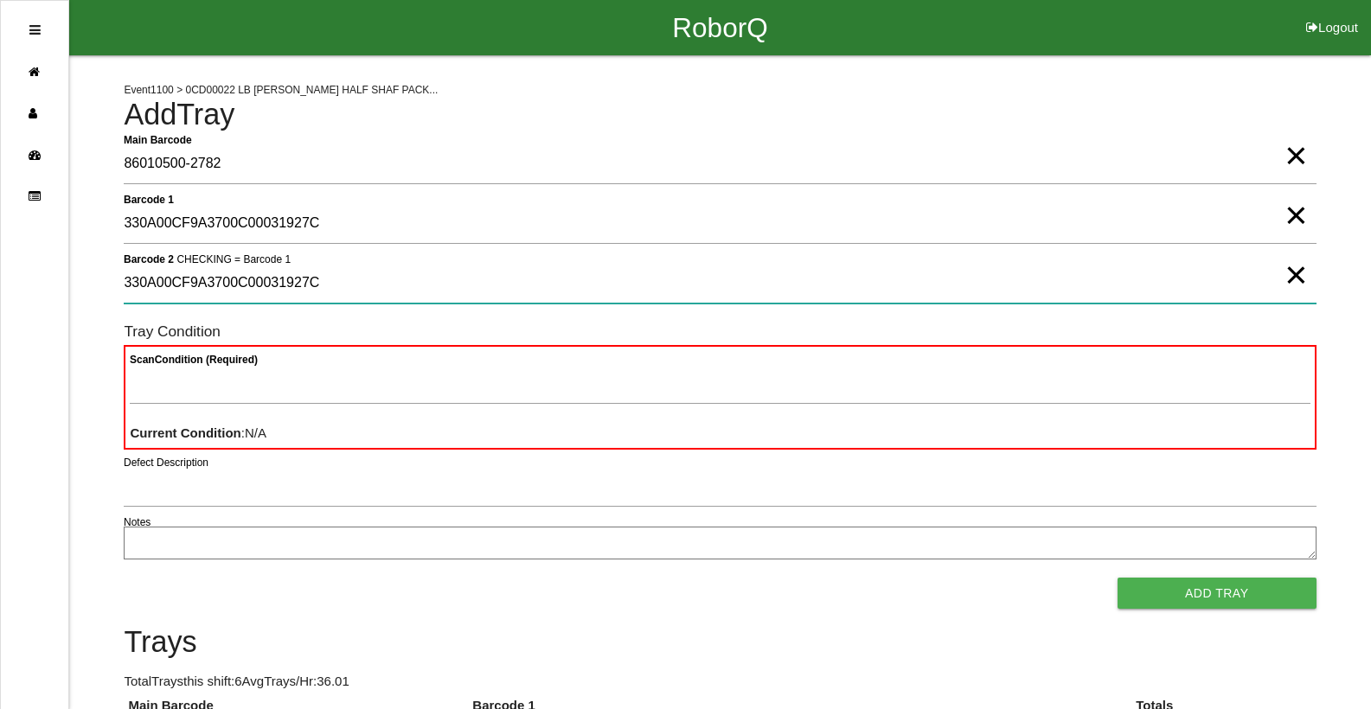
type 2 "330A00CF9A3700C00031927C"
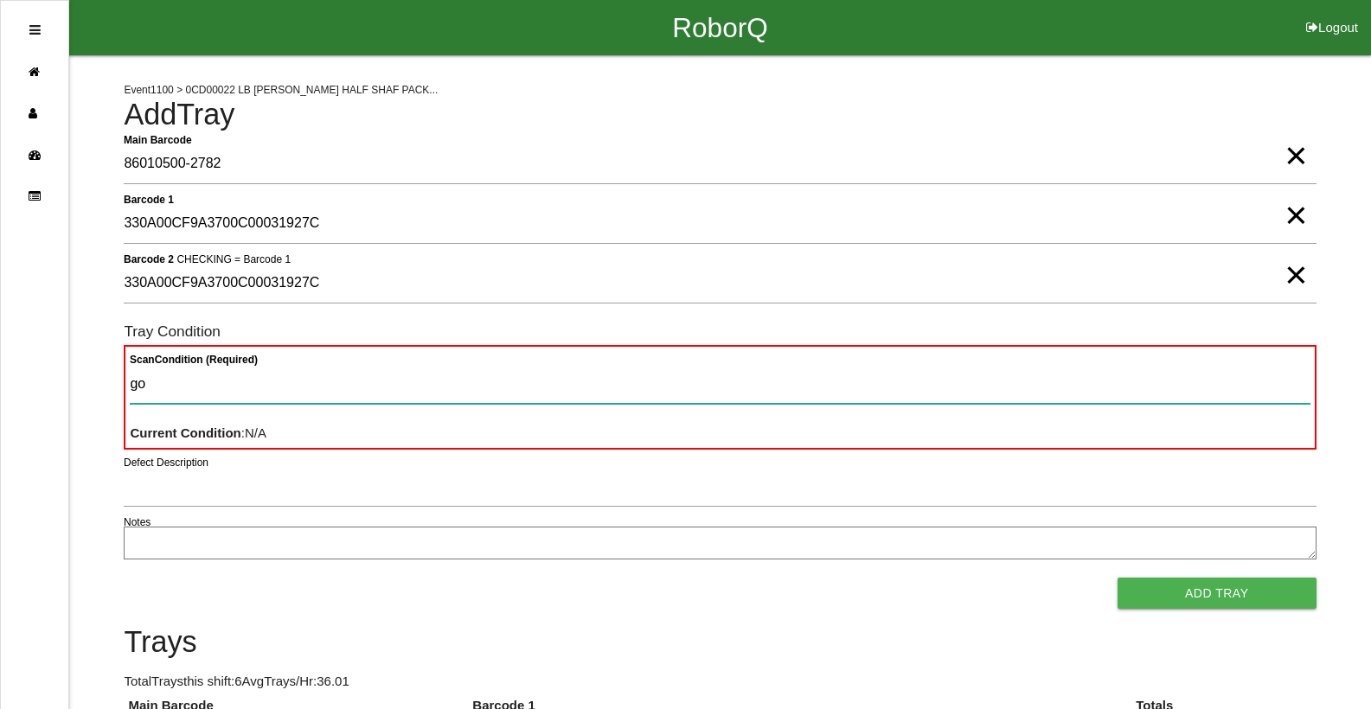
type Condition "goo"
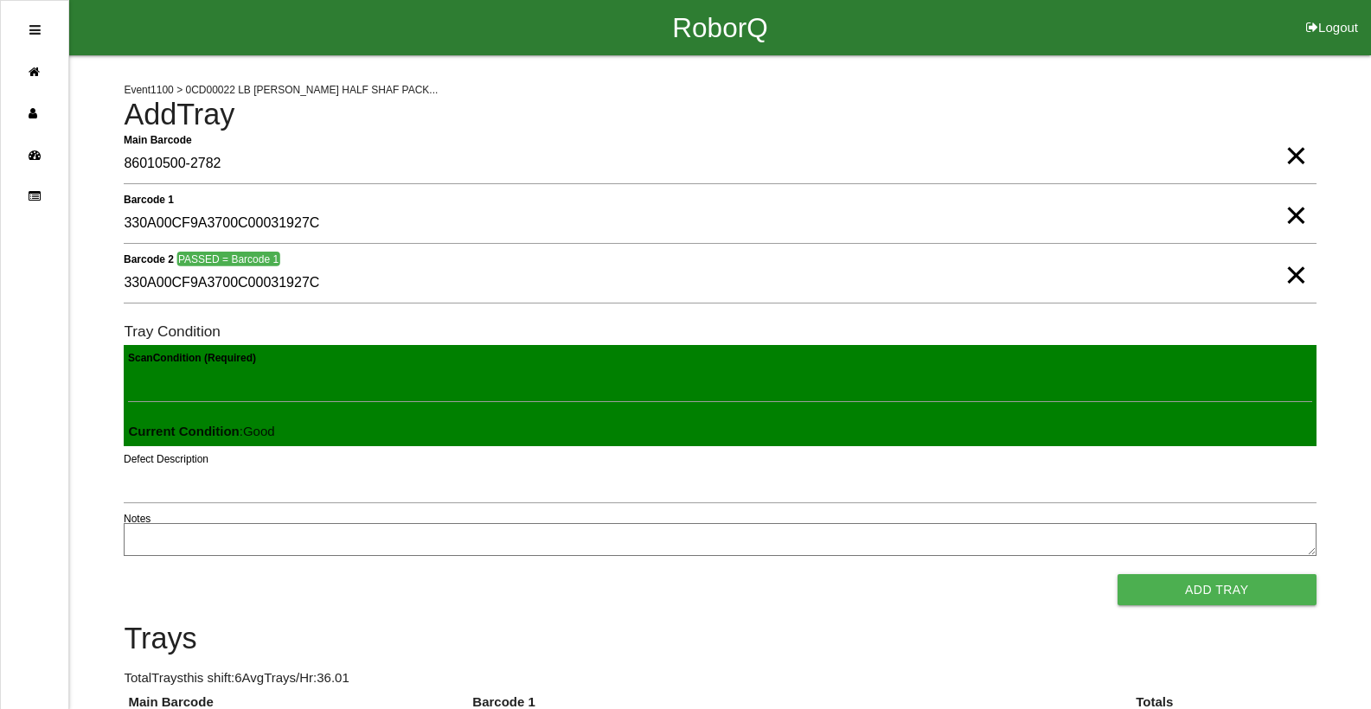
click at [1117, 574] on button "Add Tray" at bounding box center [1216, 589] width 199 height 31
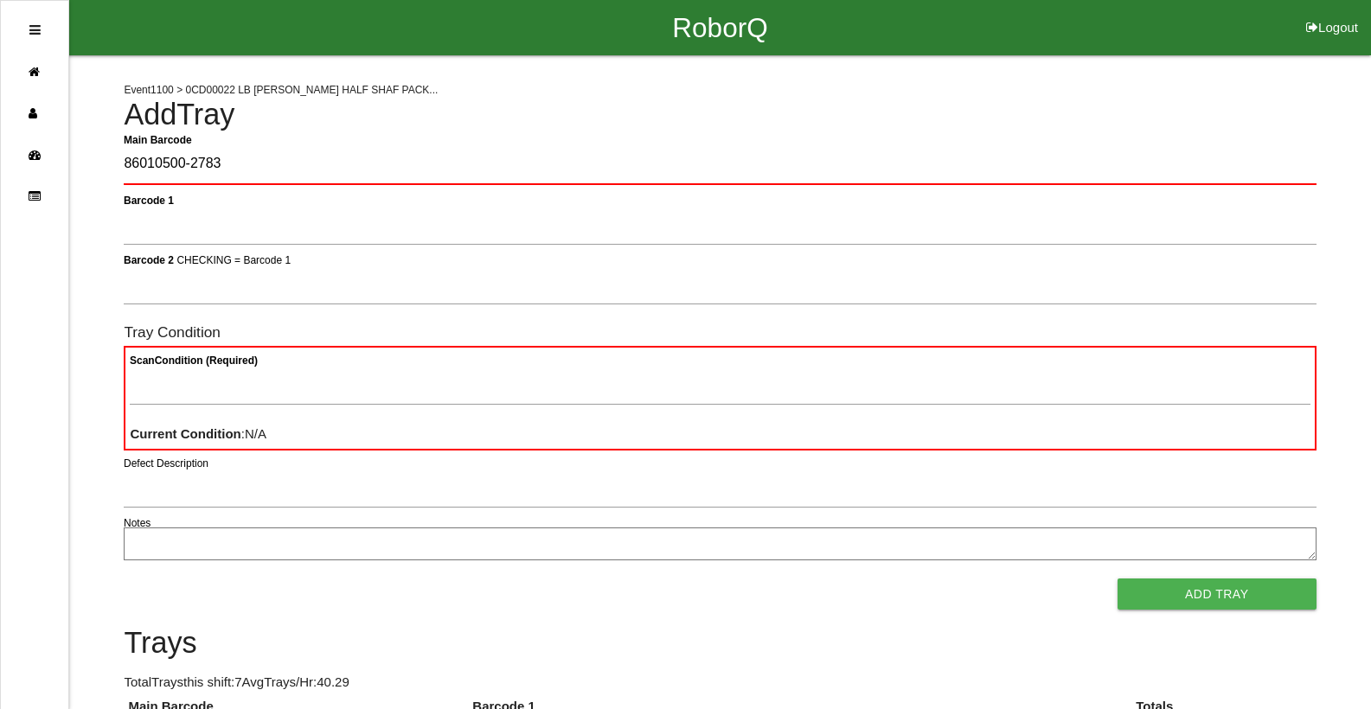
type Barcode "86010500-2783"
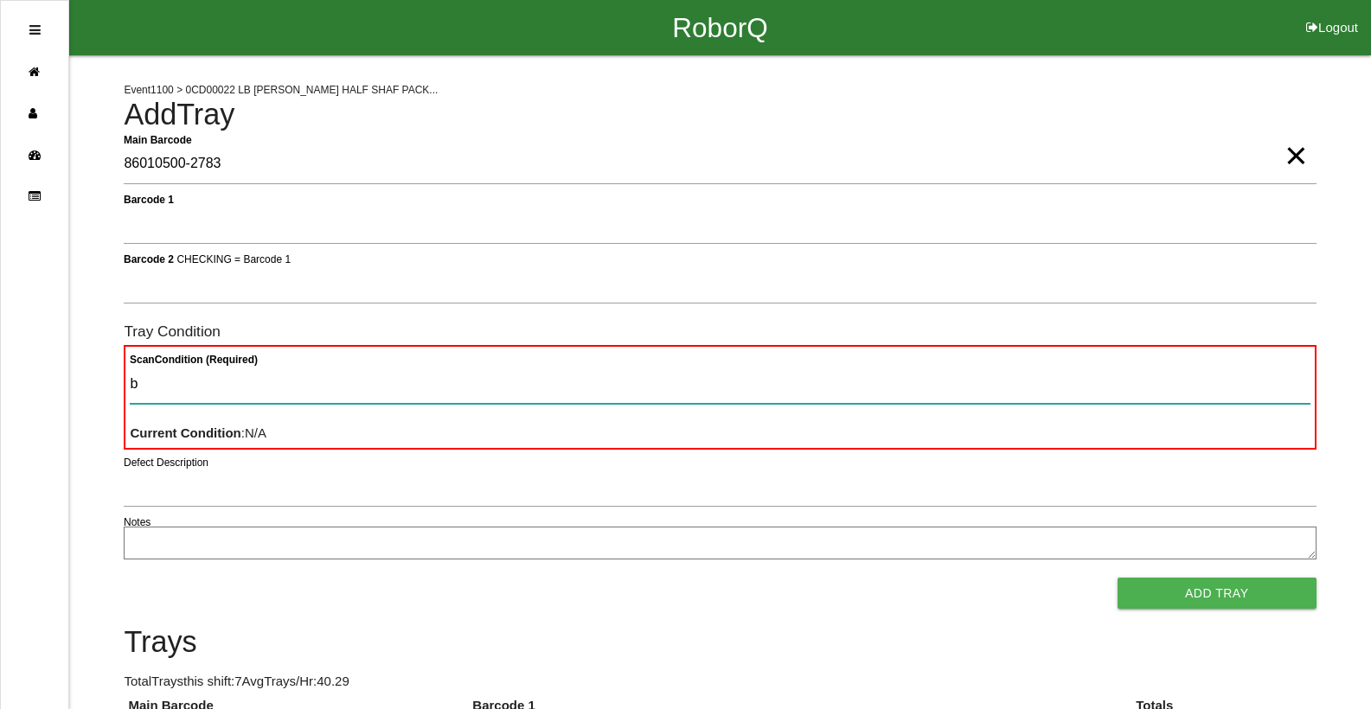
type Condition "ba"
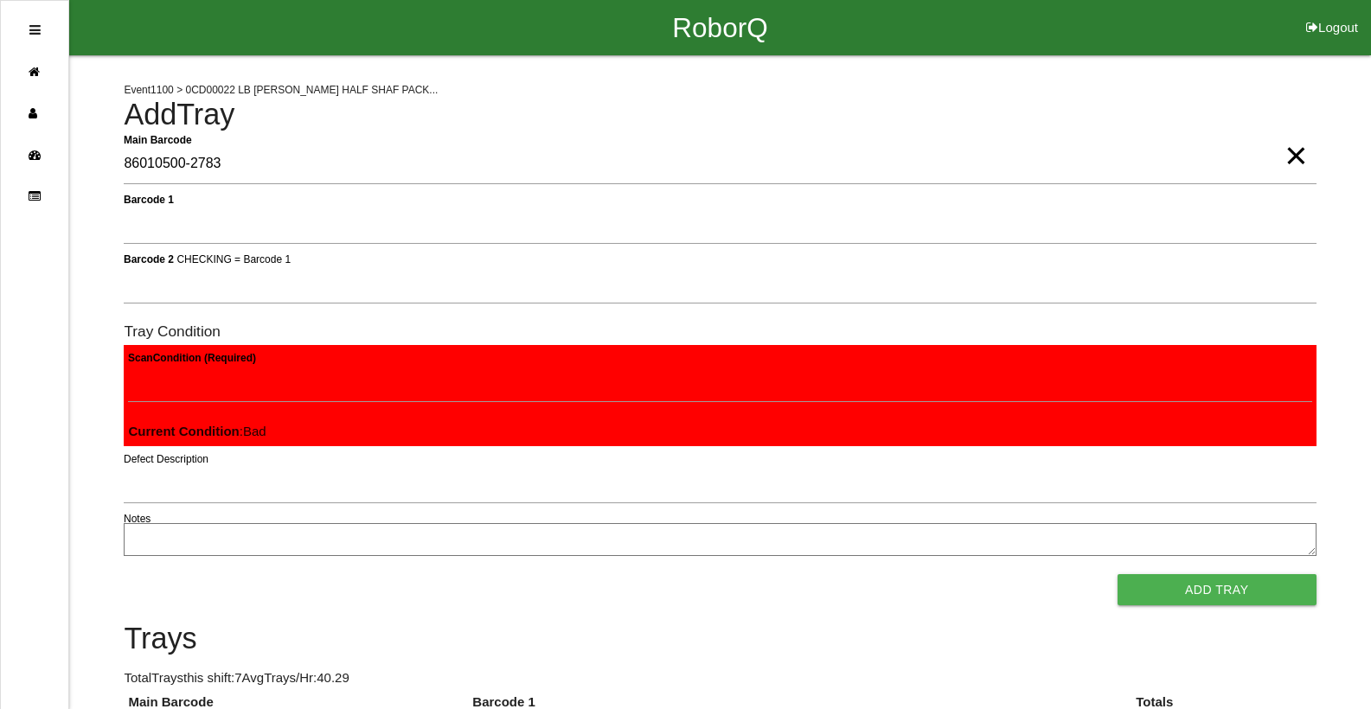
click at [1117, 574] on button "Add Tray" at bounding box center [1216, 589] width 199 height 31
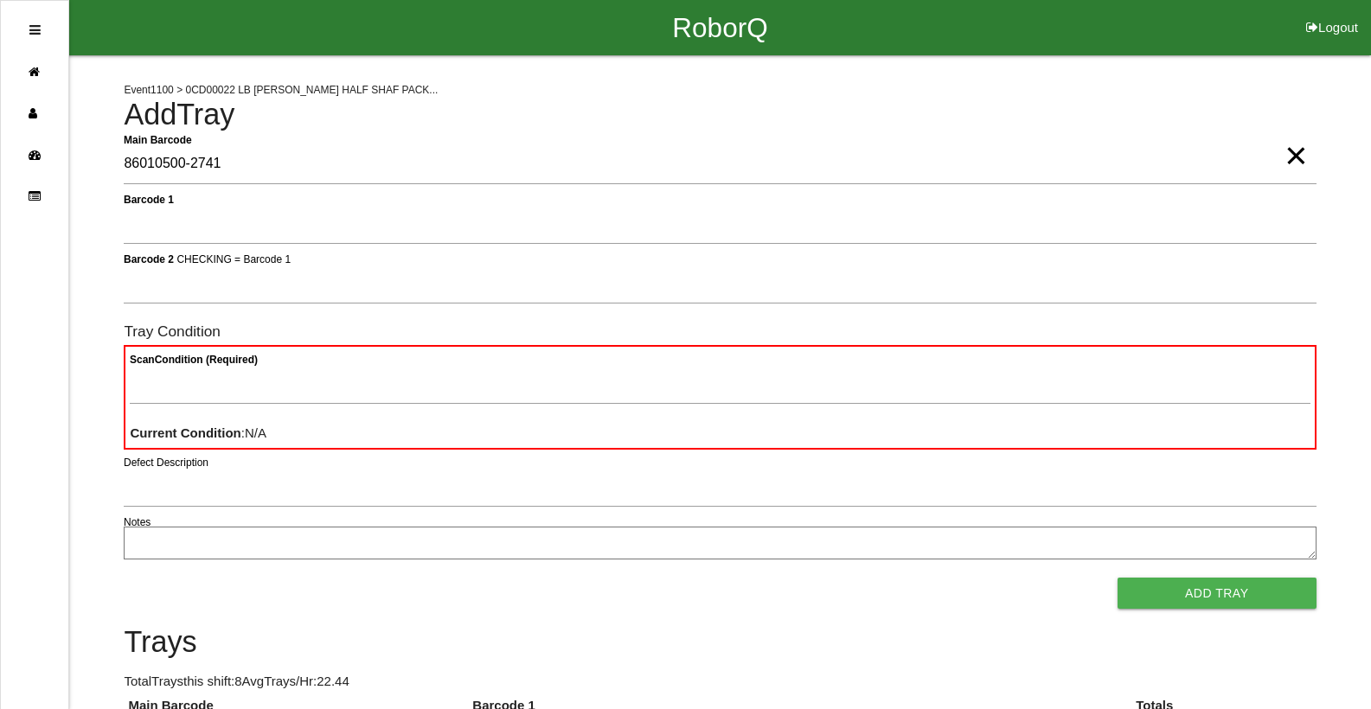
type Barcode "86010500-2741"
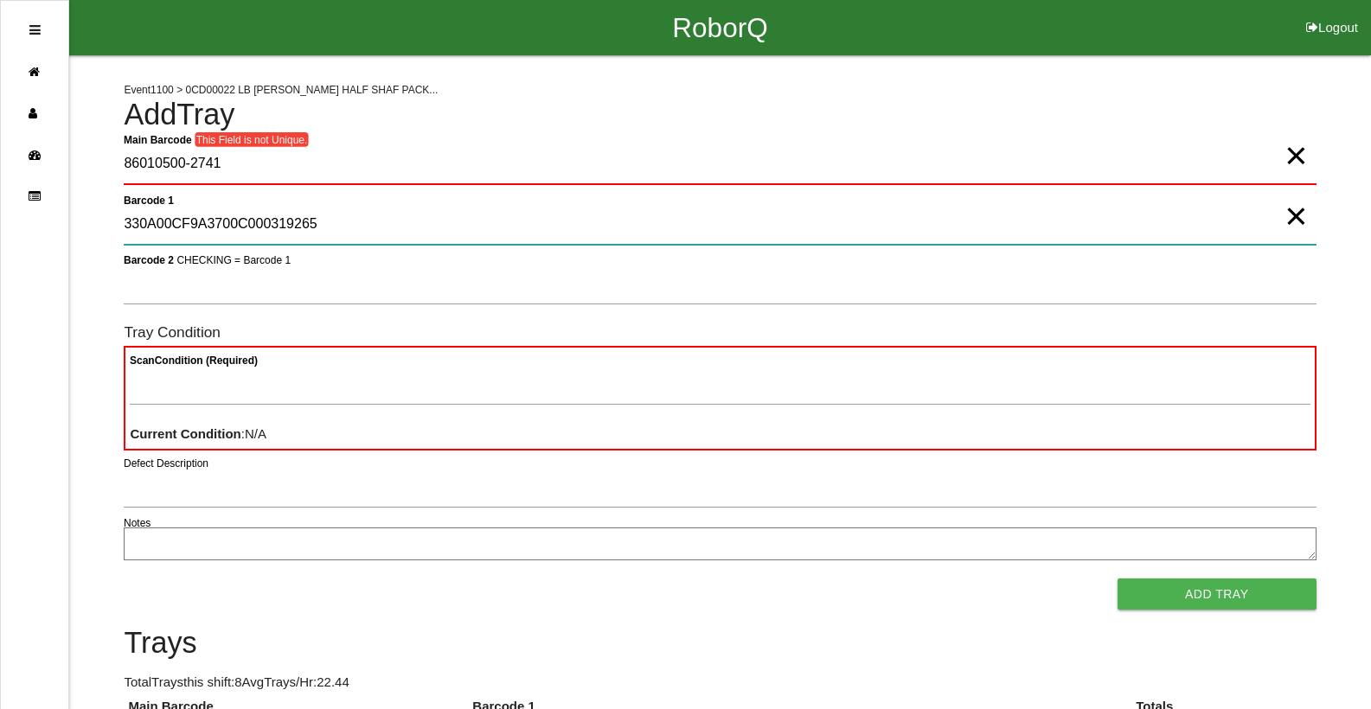
type 1 "330A00CF9A3700C000319265"
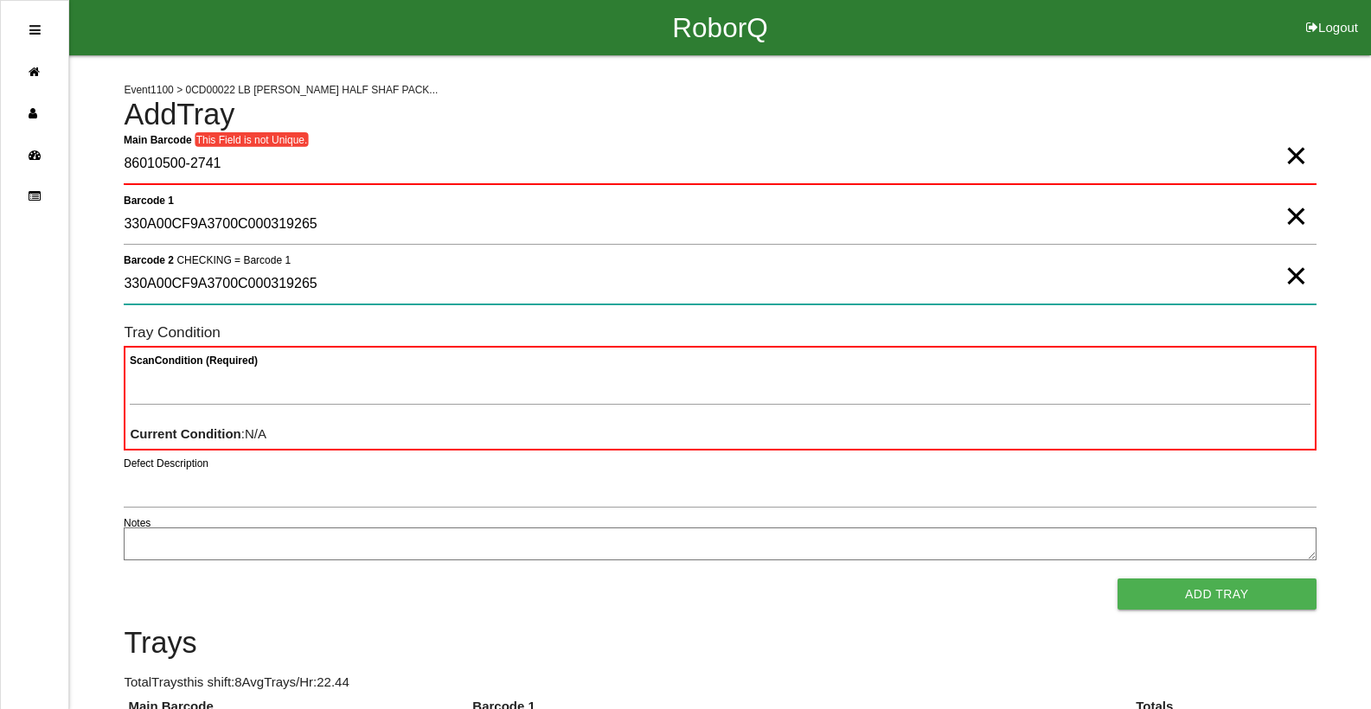
type 2 "330A00CF9A3700C000319265"
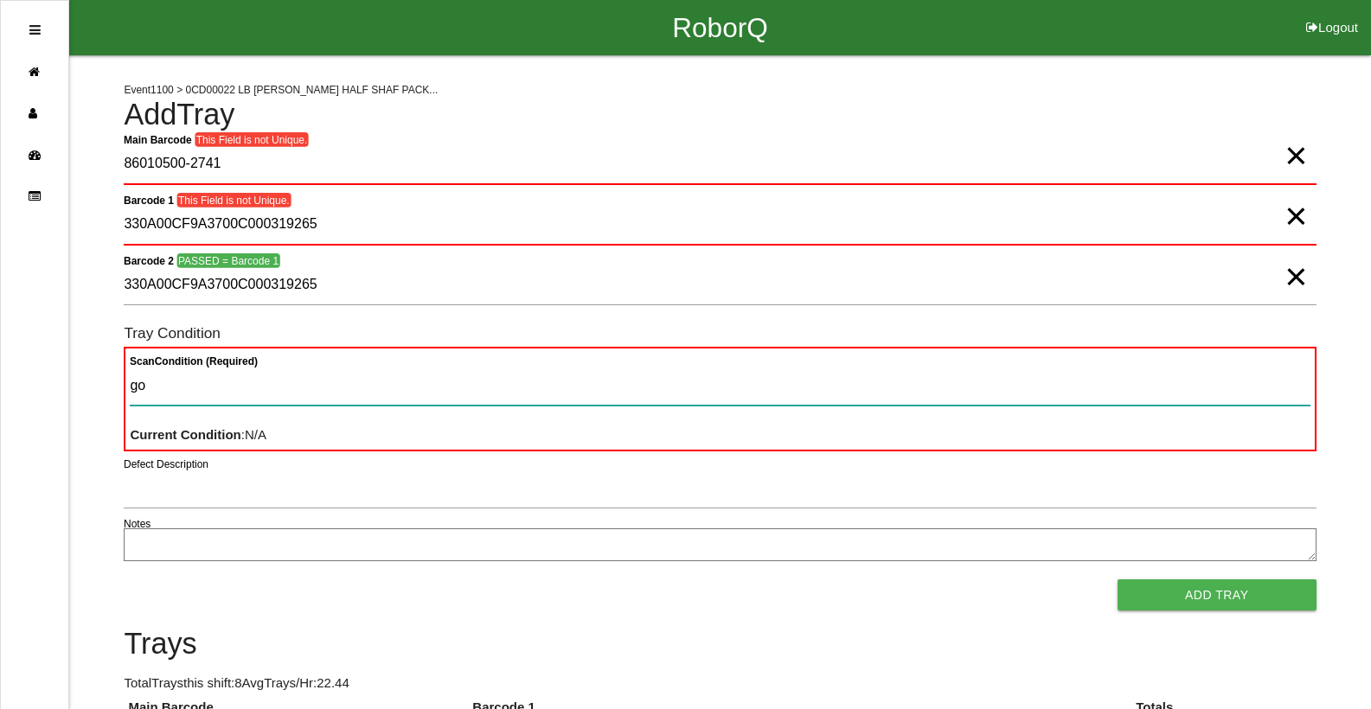
type Condition "goo"
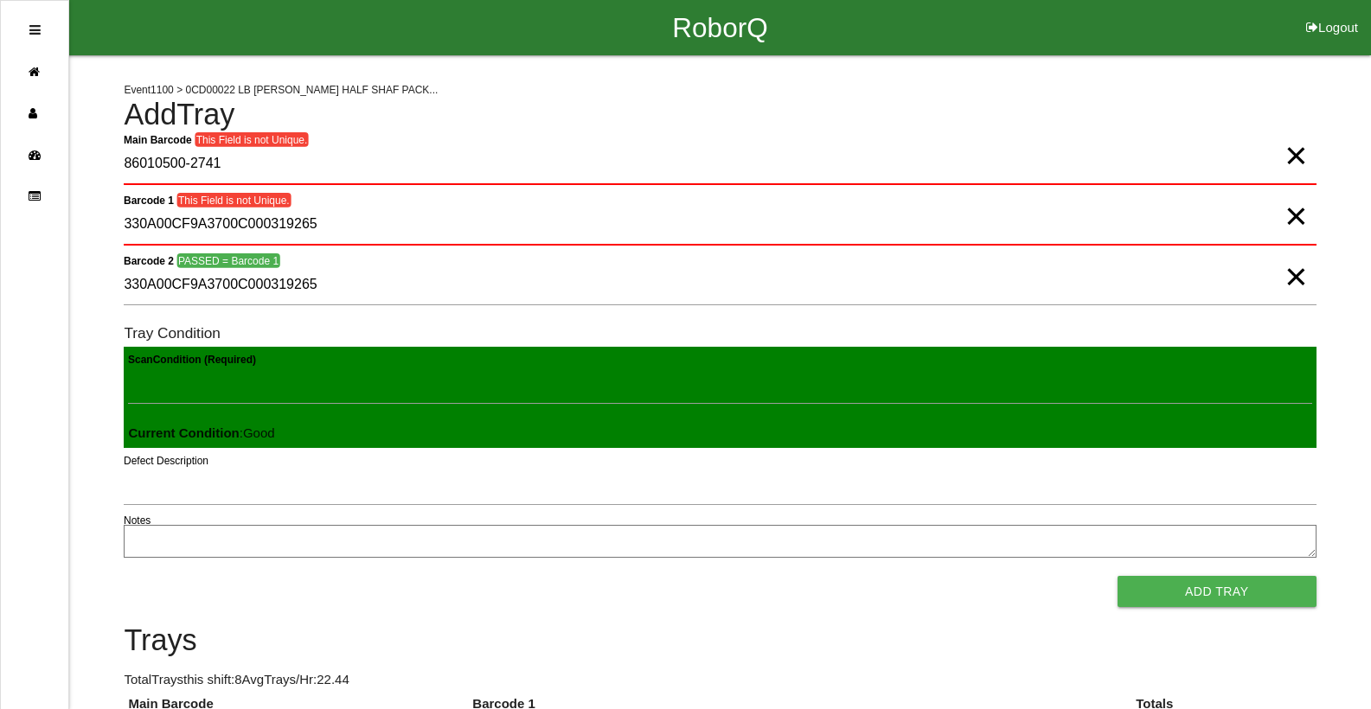
click at [1117, 576] on button "Add Tray" at bounding box center [1216, 591] width 199 height 31
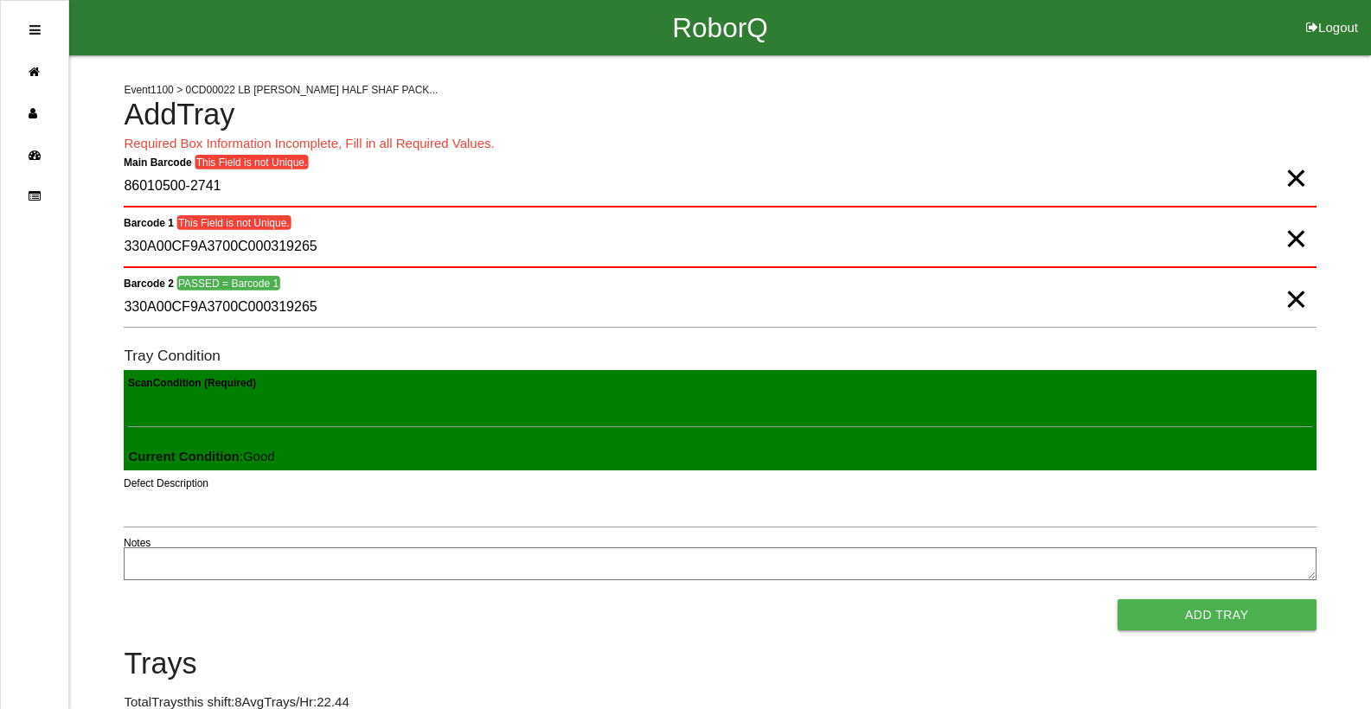
click at [1287, 176] on span "×" at bounding box center [1295, 161] width 22 height 35
click at [1293, 234] on span "×" at bounding box center [1295, 221] width 22 height 35
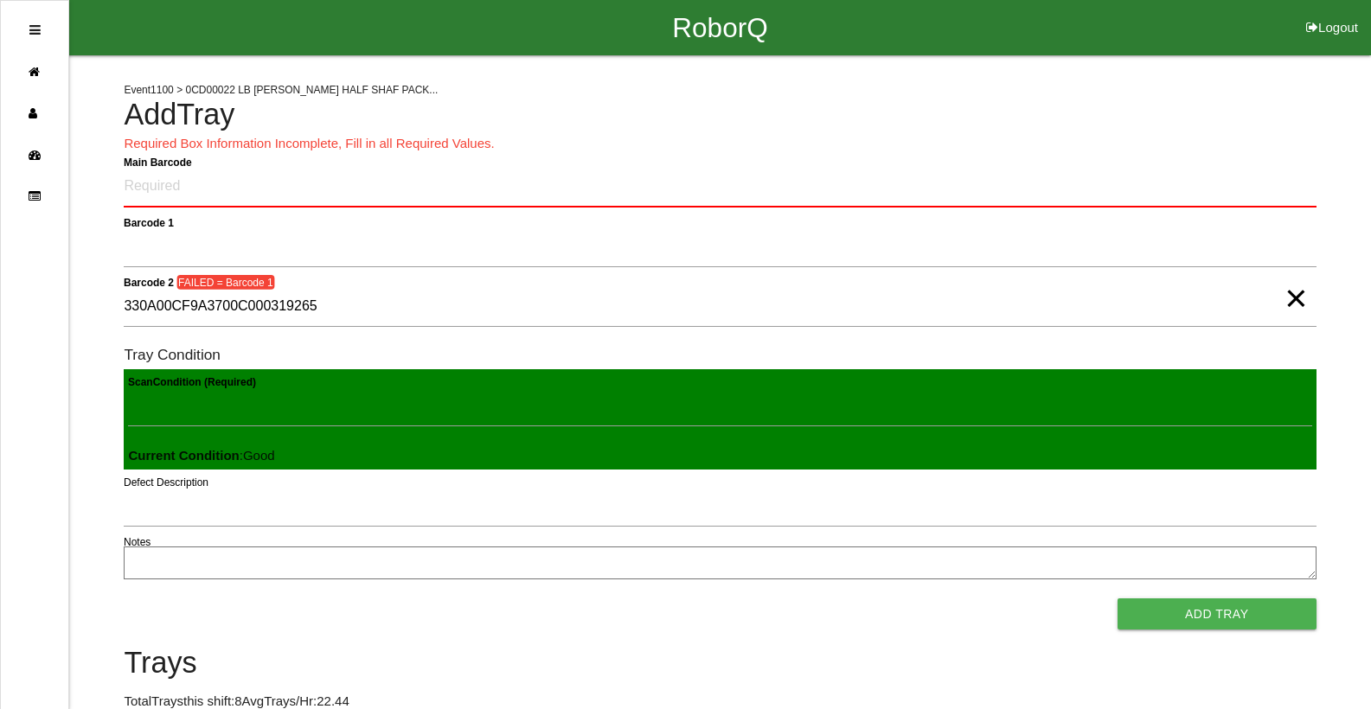
click at [1300, 298] on span "×" at bounding box center [1295, 281] width 22 height 35
click at [480, 187] on Barcode "Main Barcode" at bounding box center [720, 187] width 1192 height 41
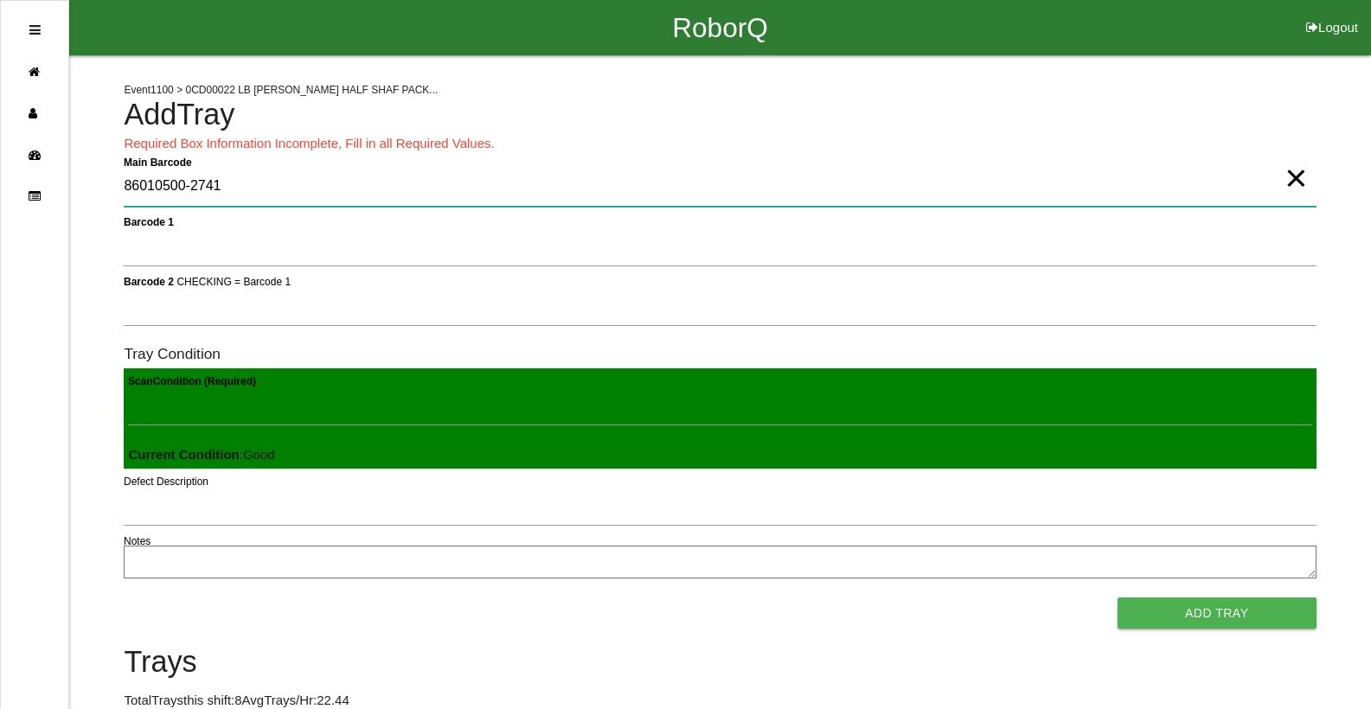
type Barcode "86010500-2741"
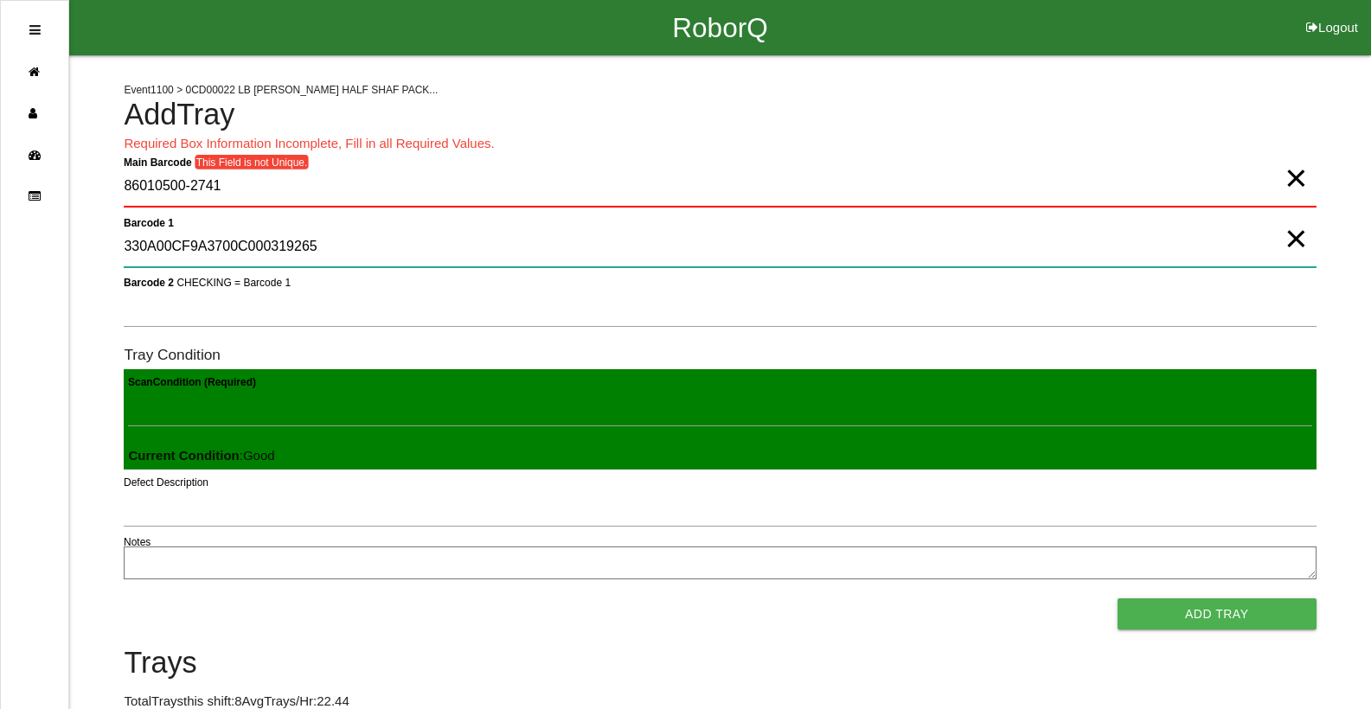
type 1 "330A00CF9A3700C000319265"
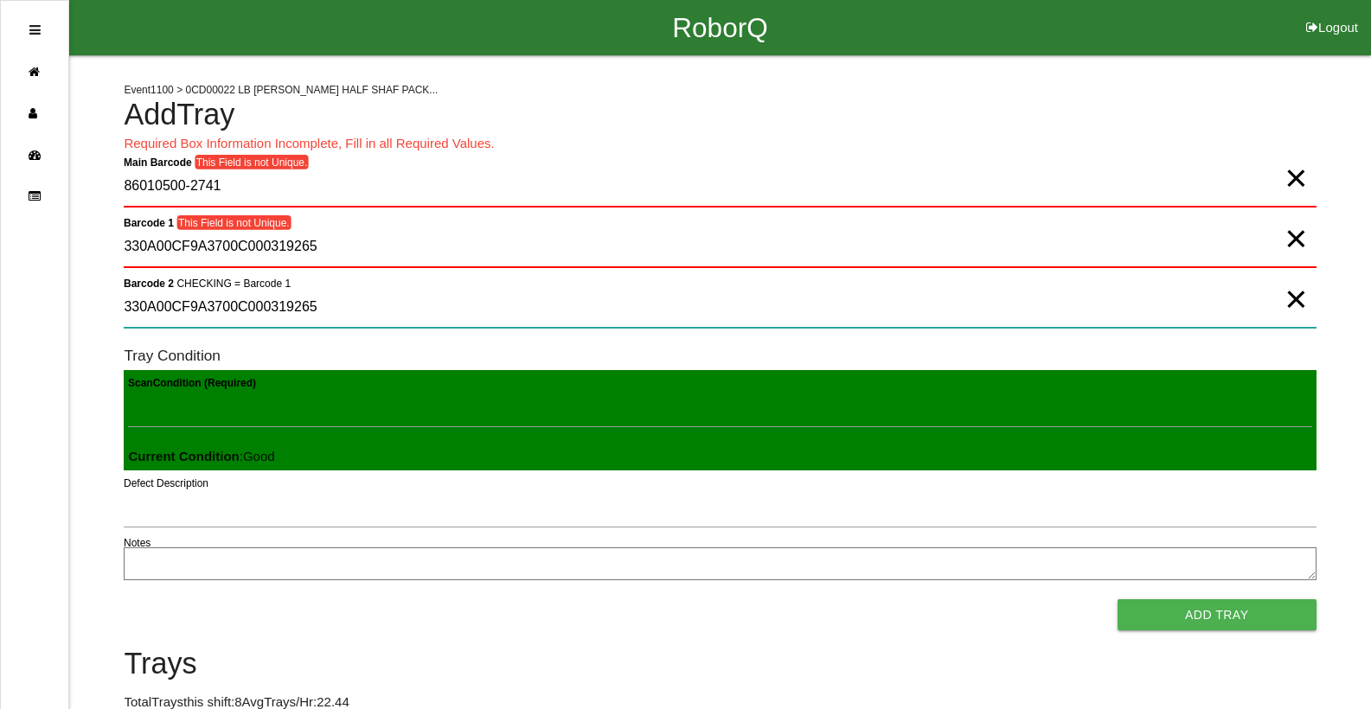
type 2 "330A00CF9A3700C000319265"
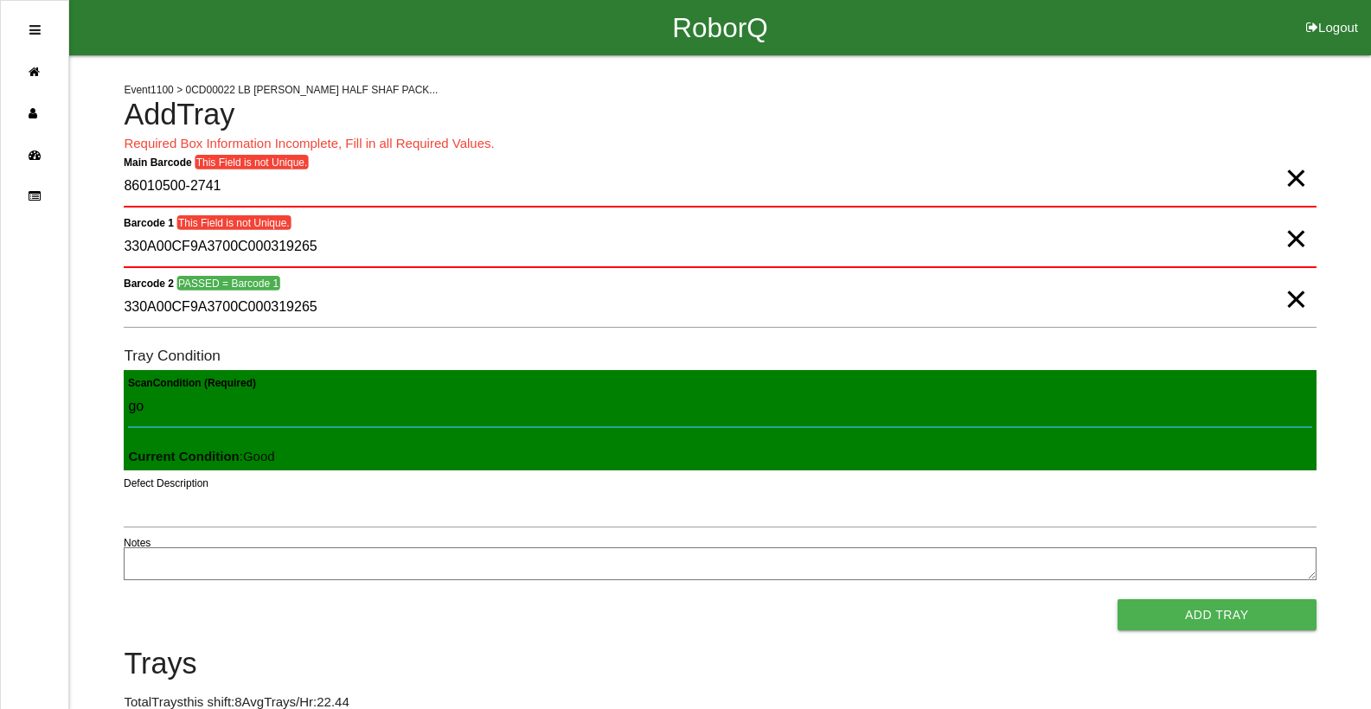
type Condition "goo"
click at [1117, 599] on button "Add Tray" at bounding box center [1216, 614] width 199 height 31
click at [1291, 178] on span "×" at bounding box center [1295, 161] width 22 height 35
click at [1294, 239] on span "×" at bounding box center [1295, 221] width 22 height 35
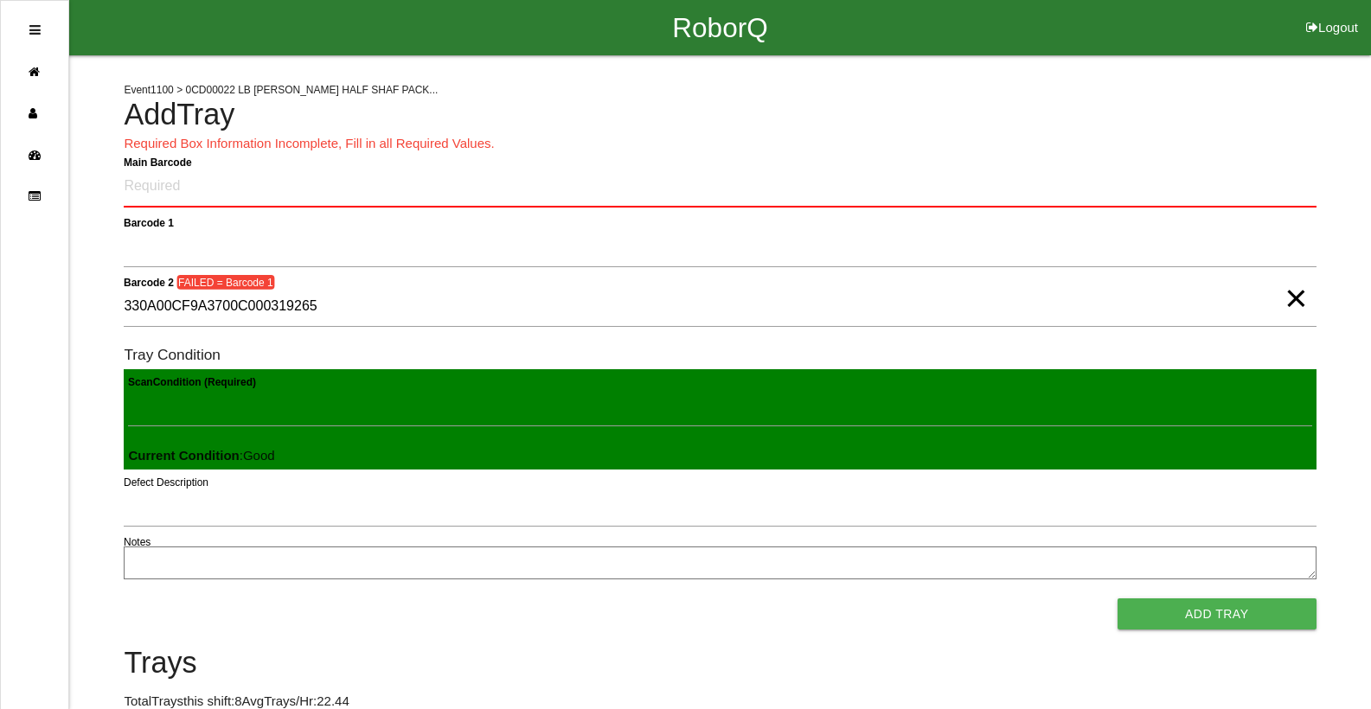
click at [1297, 298] on span "×" at bounding box center [1295, 281] width 22 height 35
click at [851, 189] on Barcode "Main Barcode" at bounding box center [720, 187] width 1192 height 41
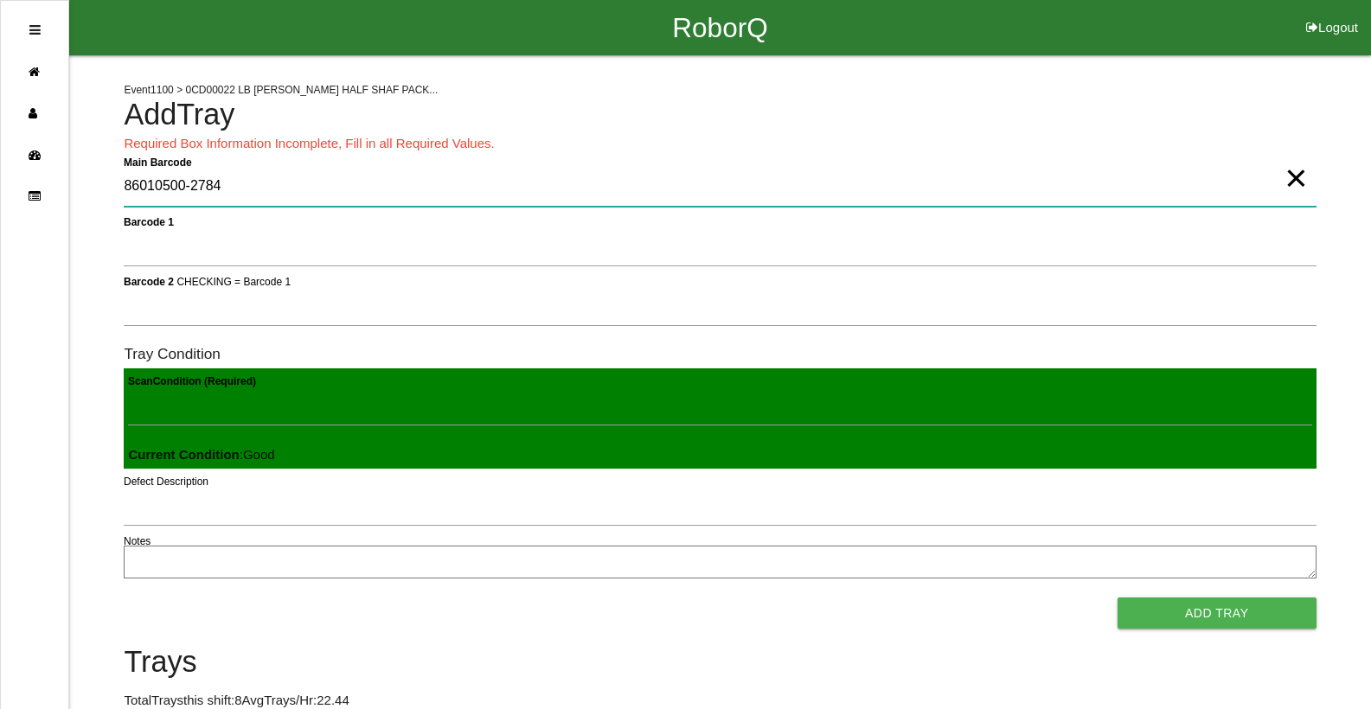
type Barcode "86010500-2784"
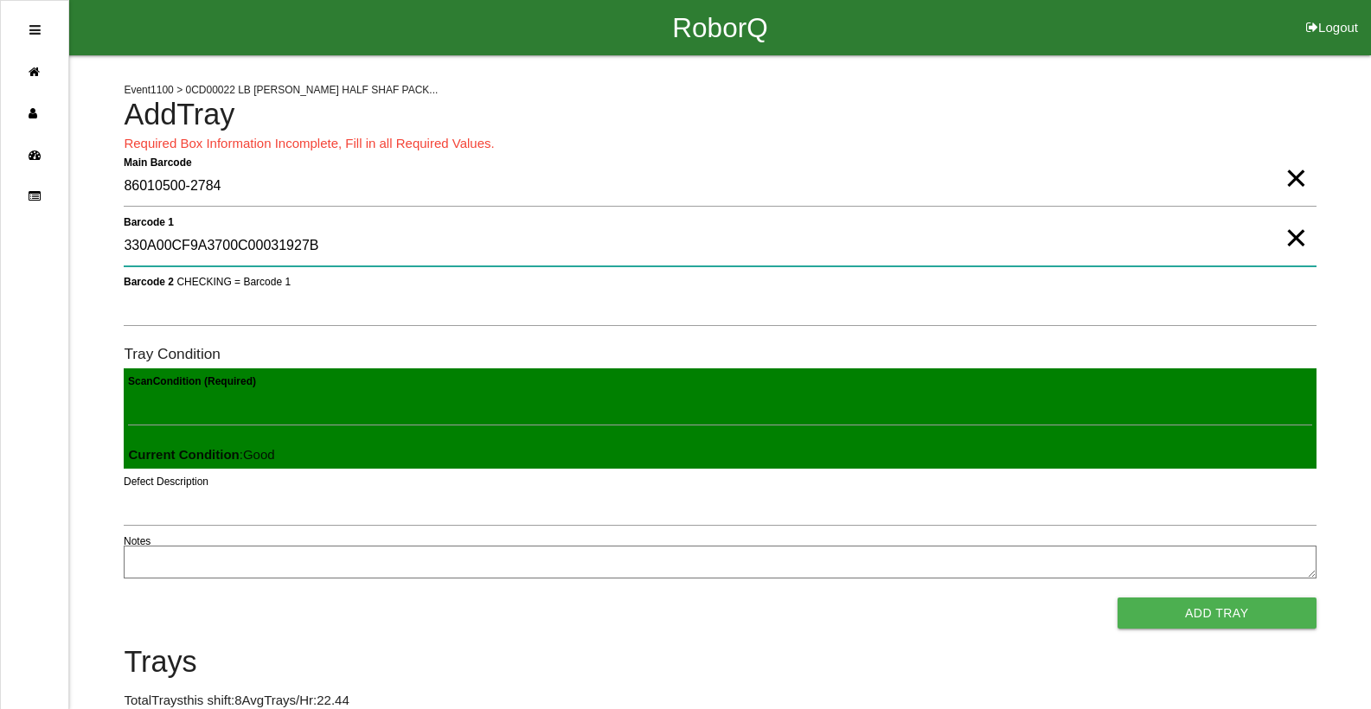
type 1 "330A00CF9A3700C00031927B"
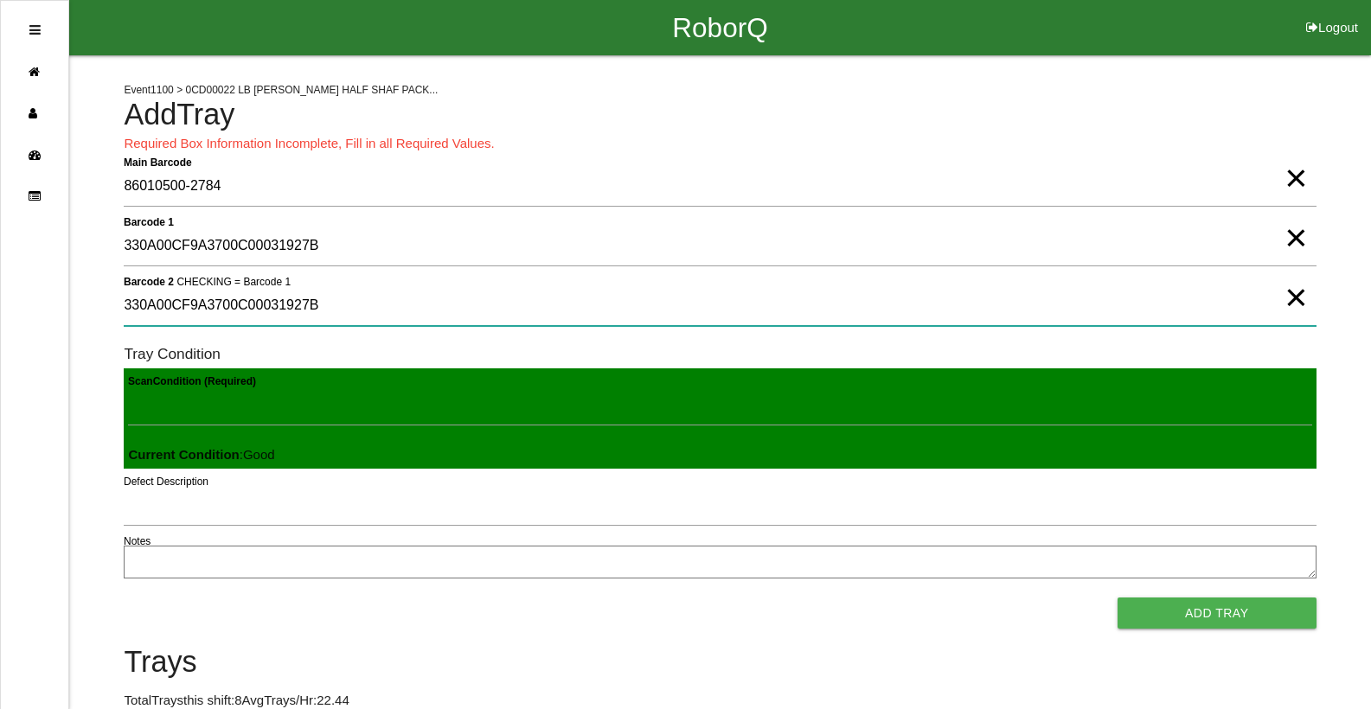
type 2 "330A00CF9A3700C00031927B"
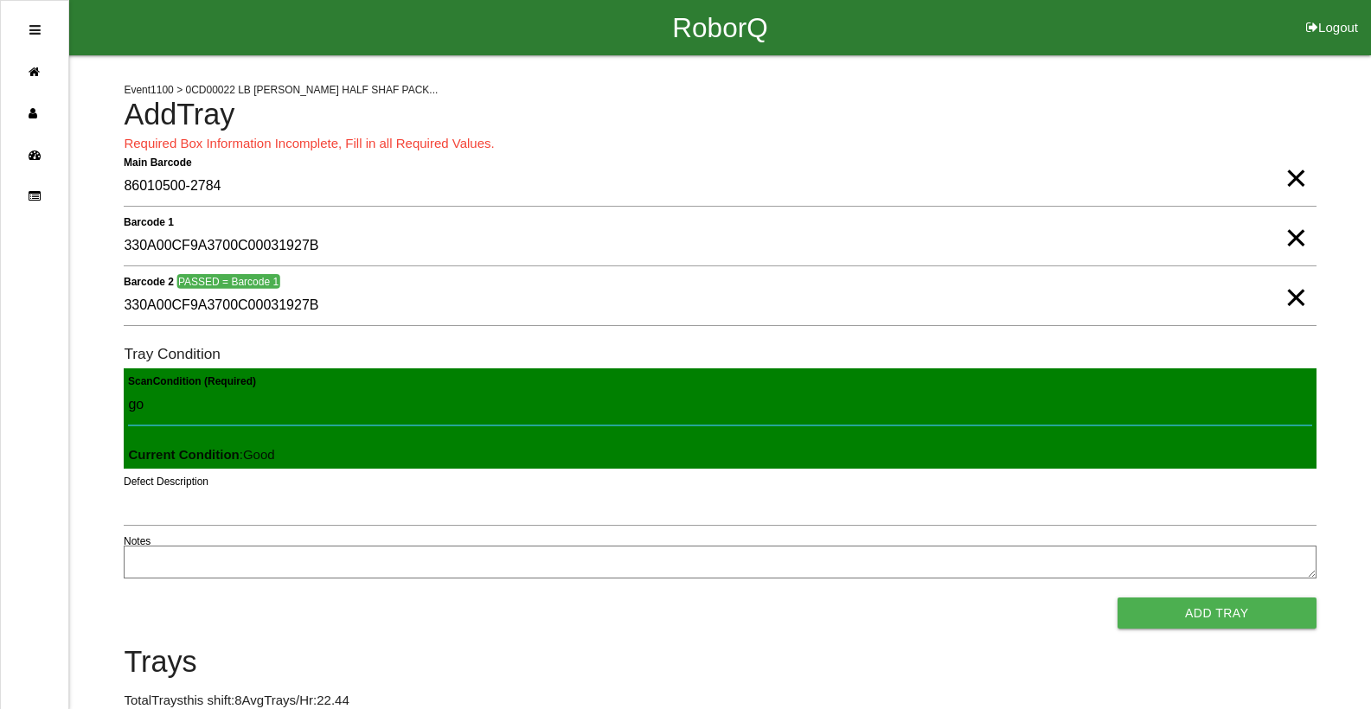
type Condition "goo"
click at [1117, 598] on button "Add Tray" at bounding box center [1216, 613] width 199 height 31
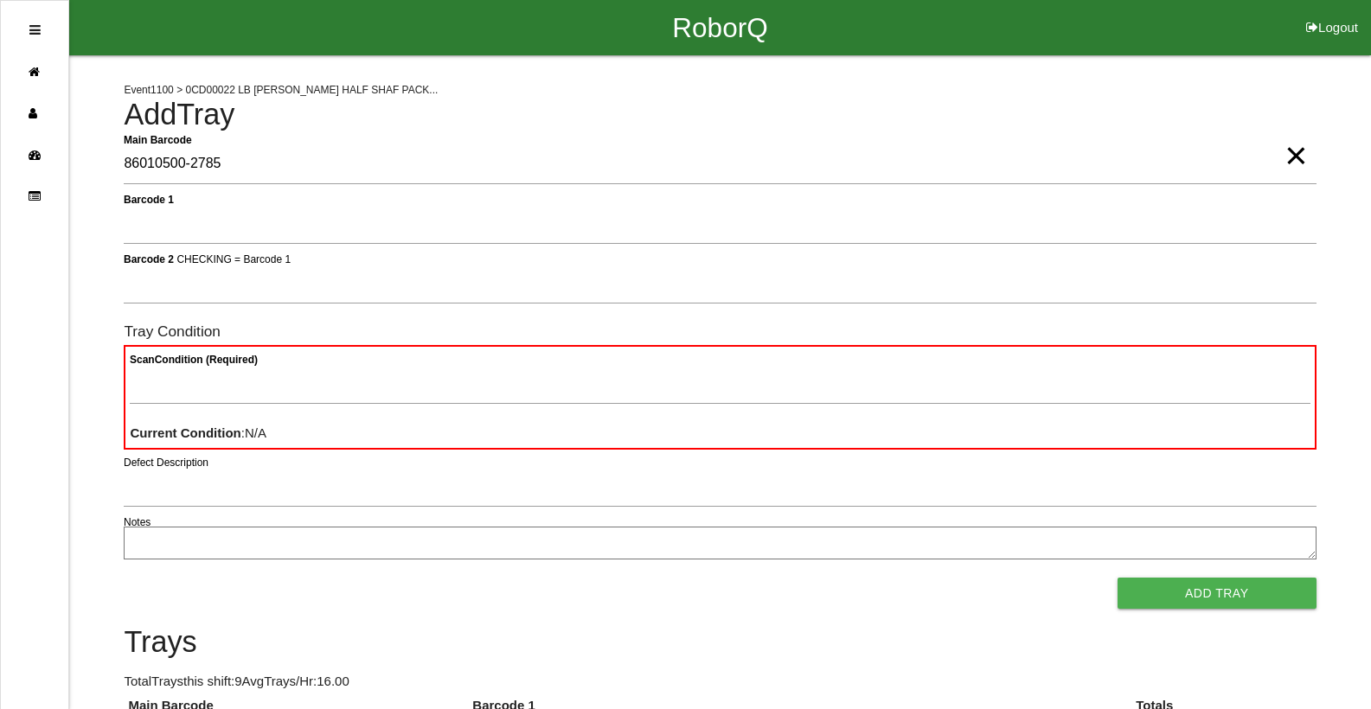
type Barcode "86010500-2785"
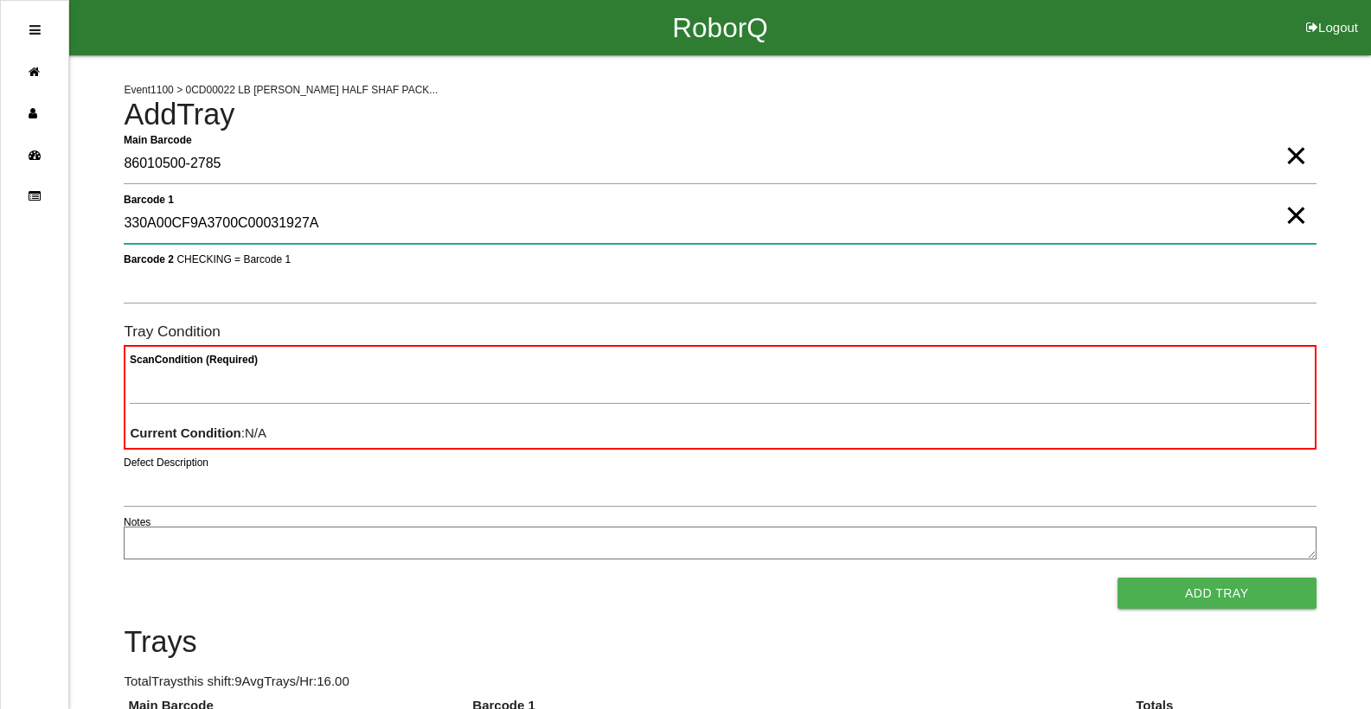
type 1 "330A00CF9A3700C00031927A"
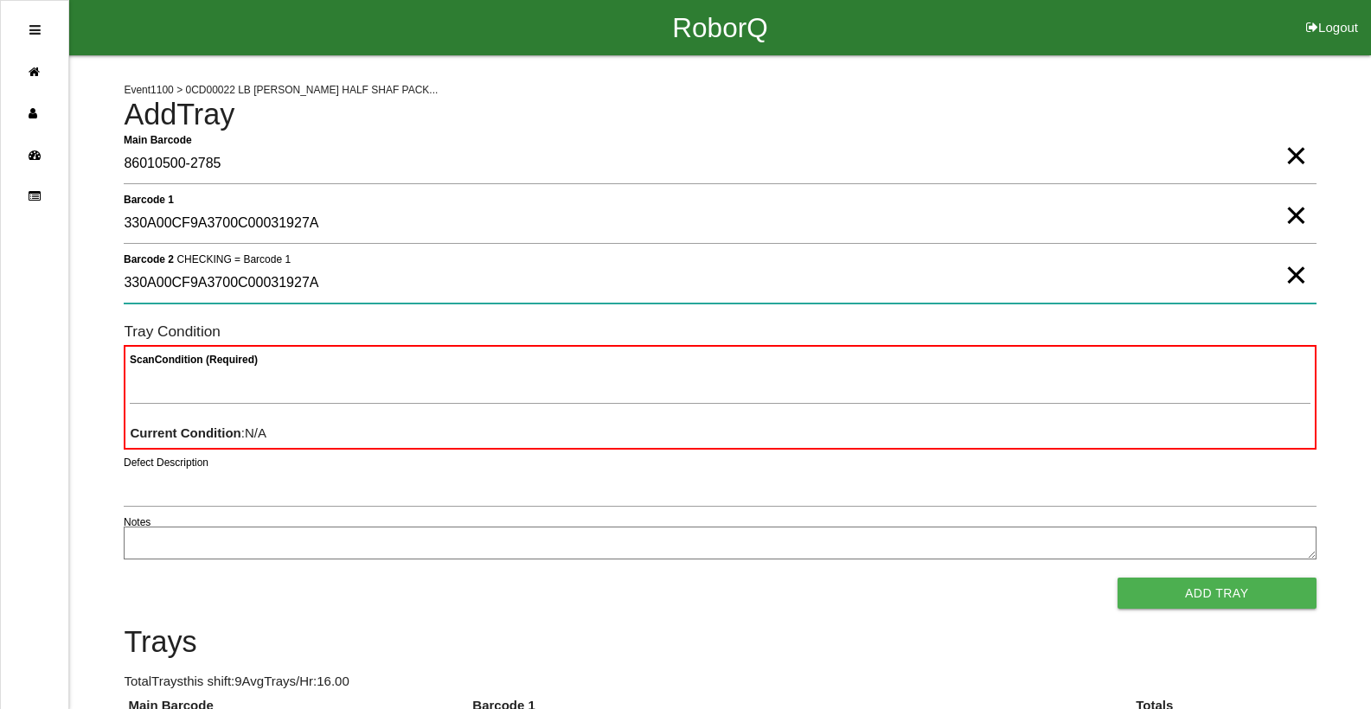
type 2 "330A00CF9A3700C00031927A"
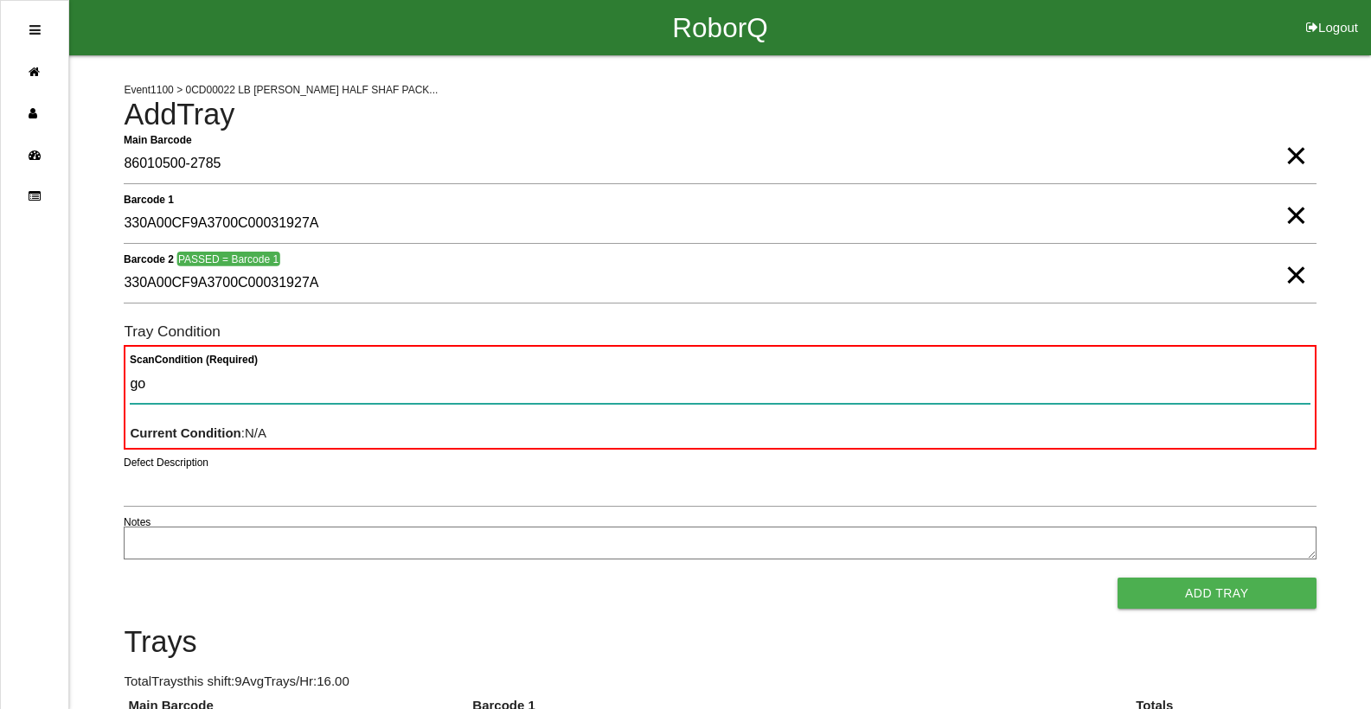
type Condition "goo"
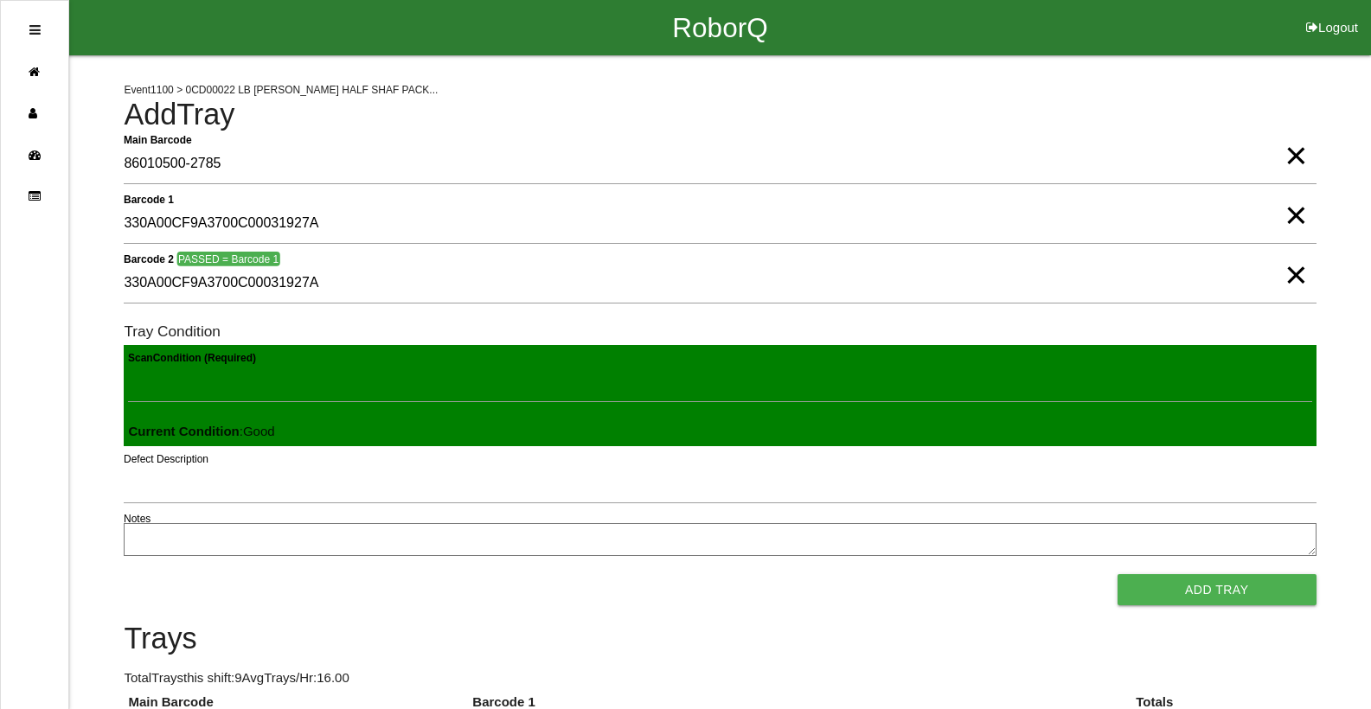
click at [1117, 574] on button "Add Tray" at bounding box center [1216, 589] width 199 height 31
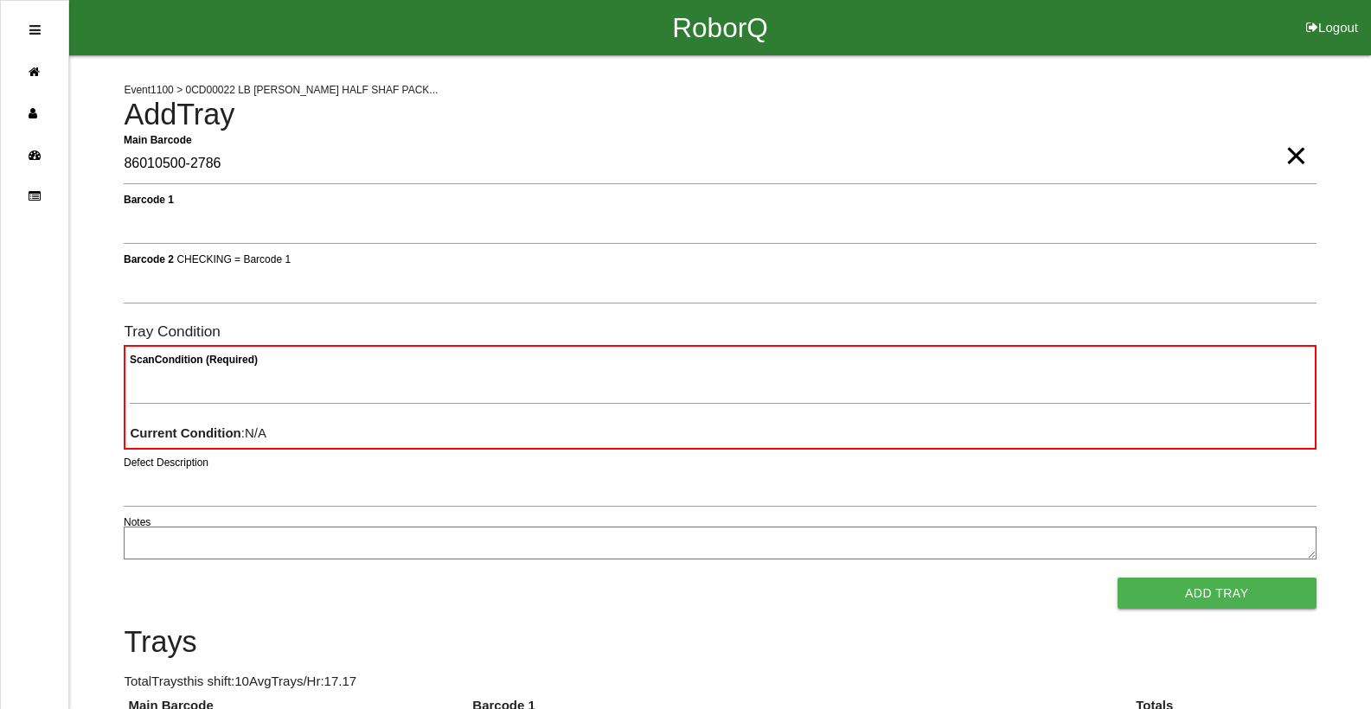
type Barcode "86010500-2786"
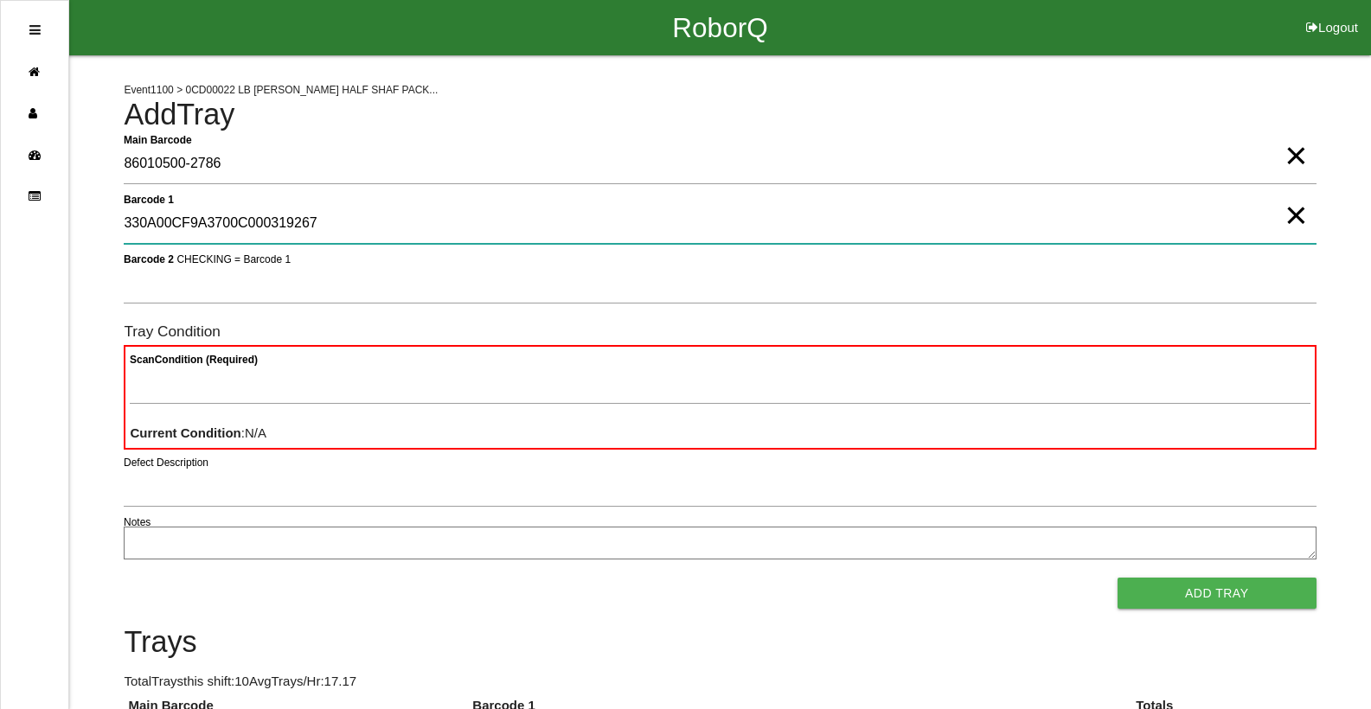
type 1 "330A00CF9A3700C000319267"
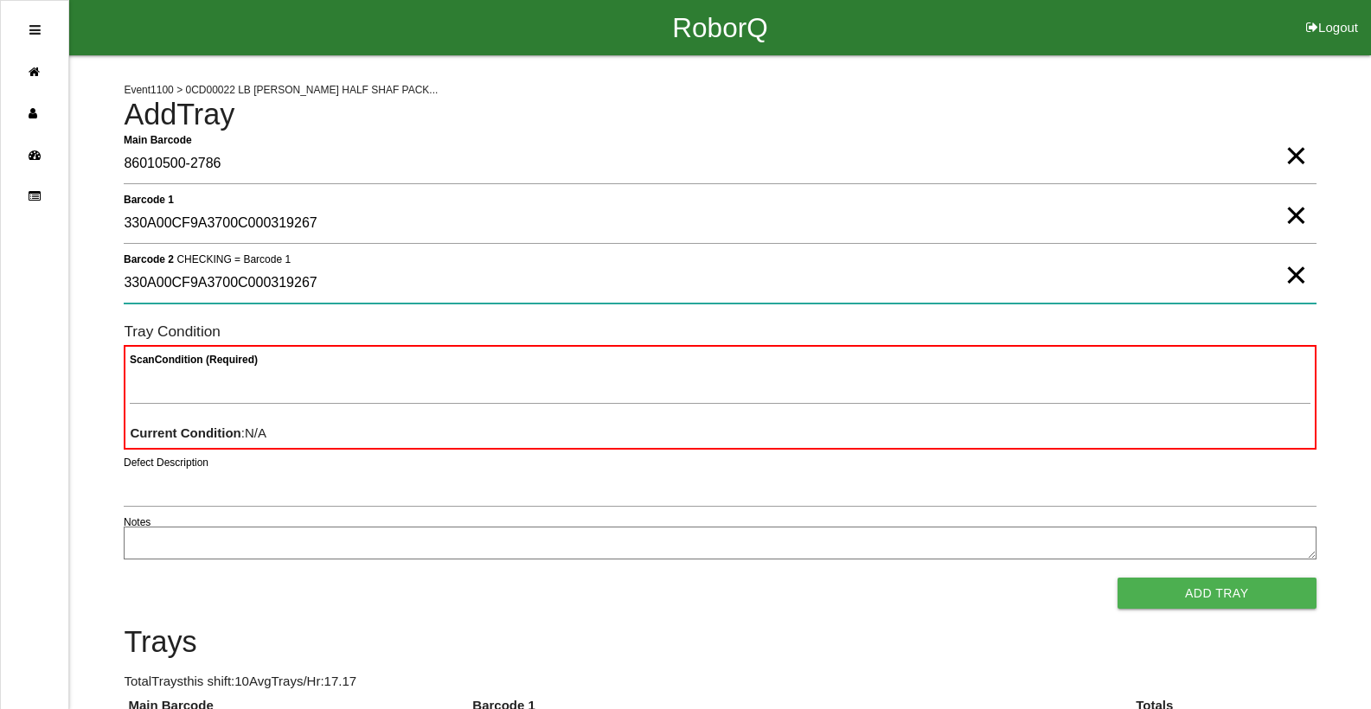
type 2 "330A00CF9A3700C000319267"
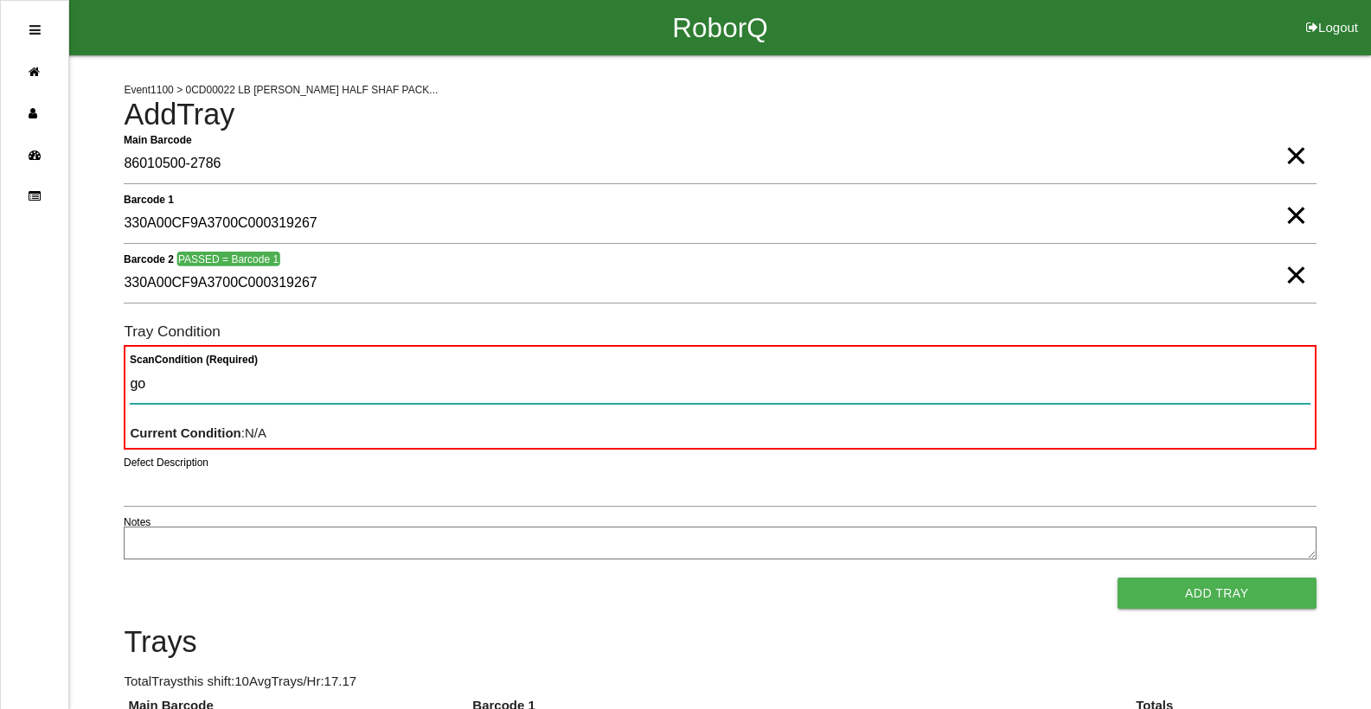
type Condition "goo"
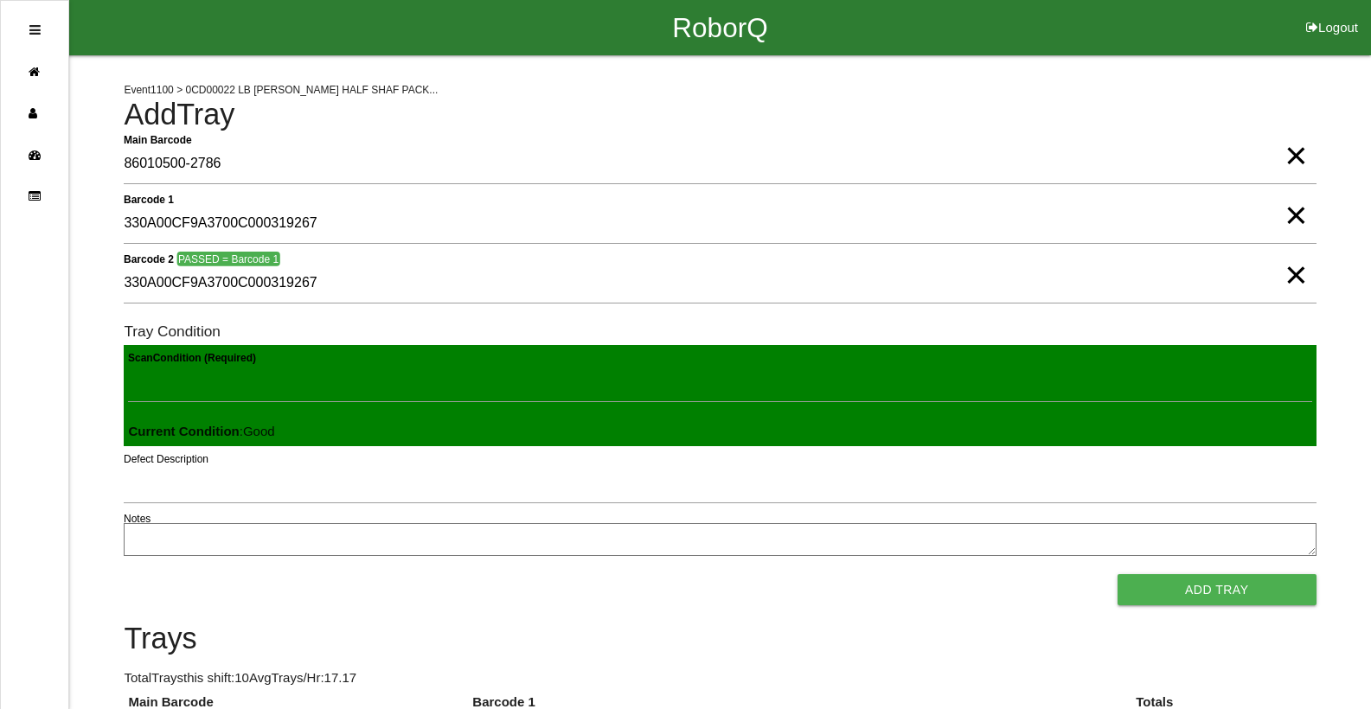
click at [1117, 574] on button "Add Tray" at bounding box center [1216, 589] width 199 height 31
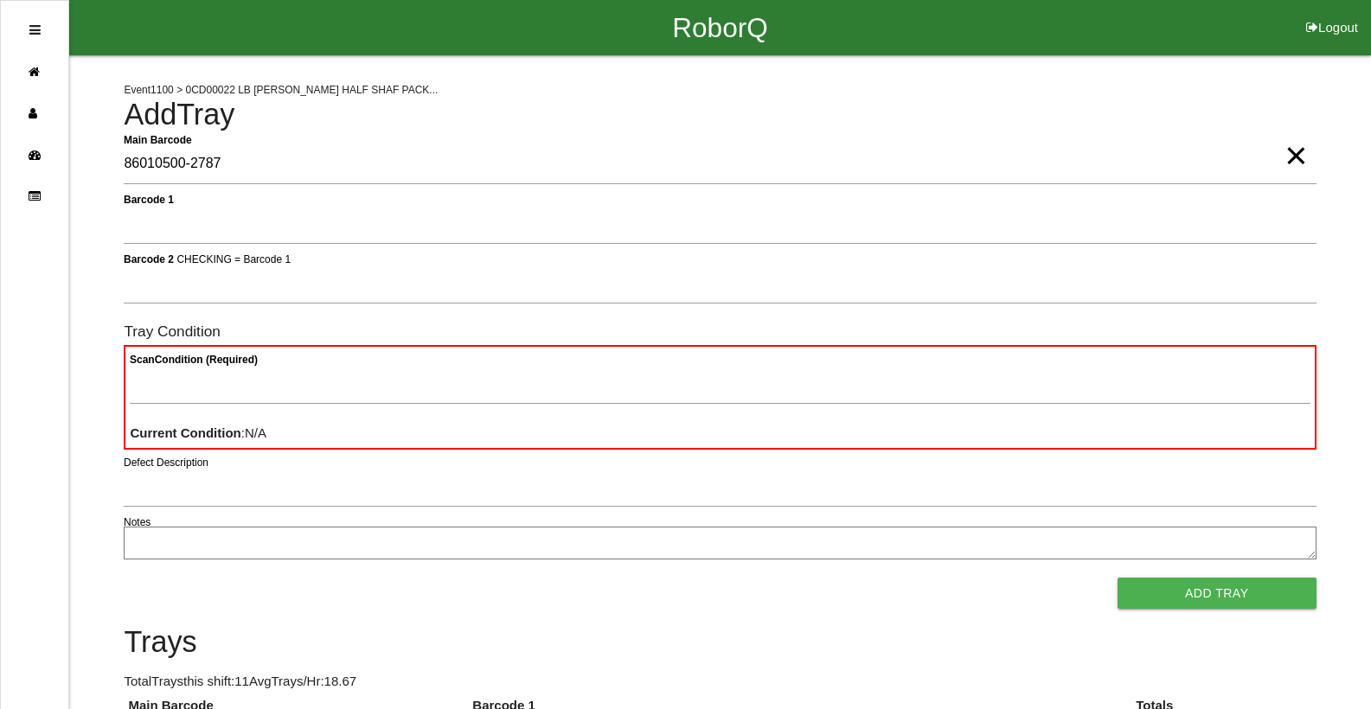
type Barcode "86010500-2787"
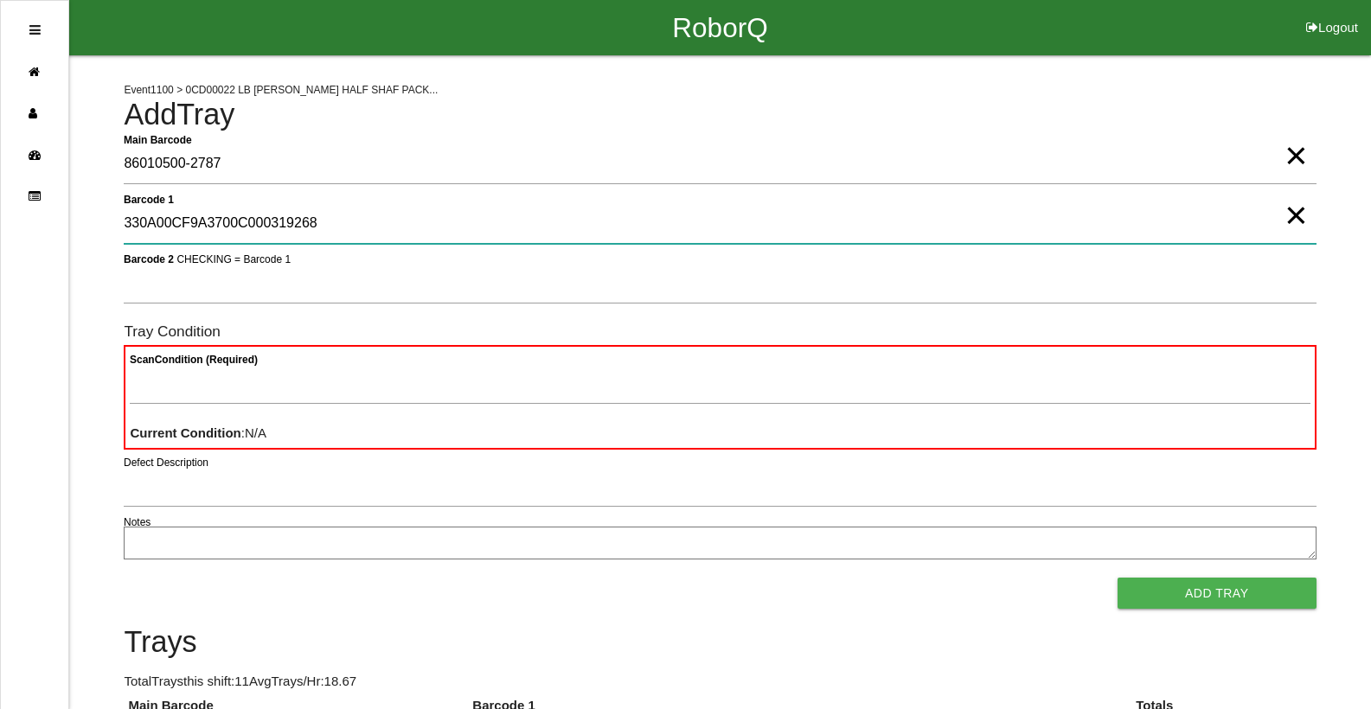
type 1 "330A00CF9A3700C000319268"
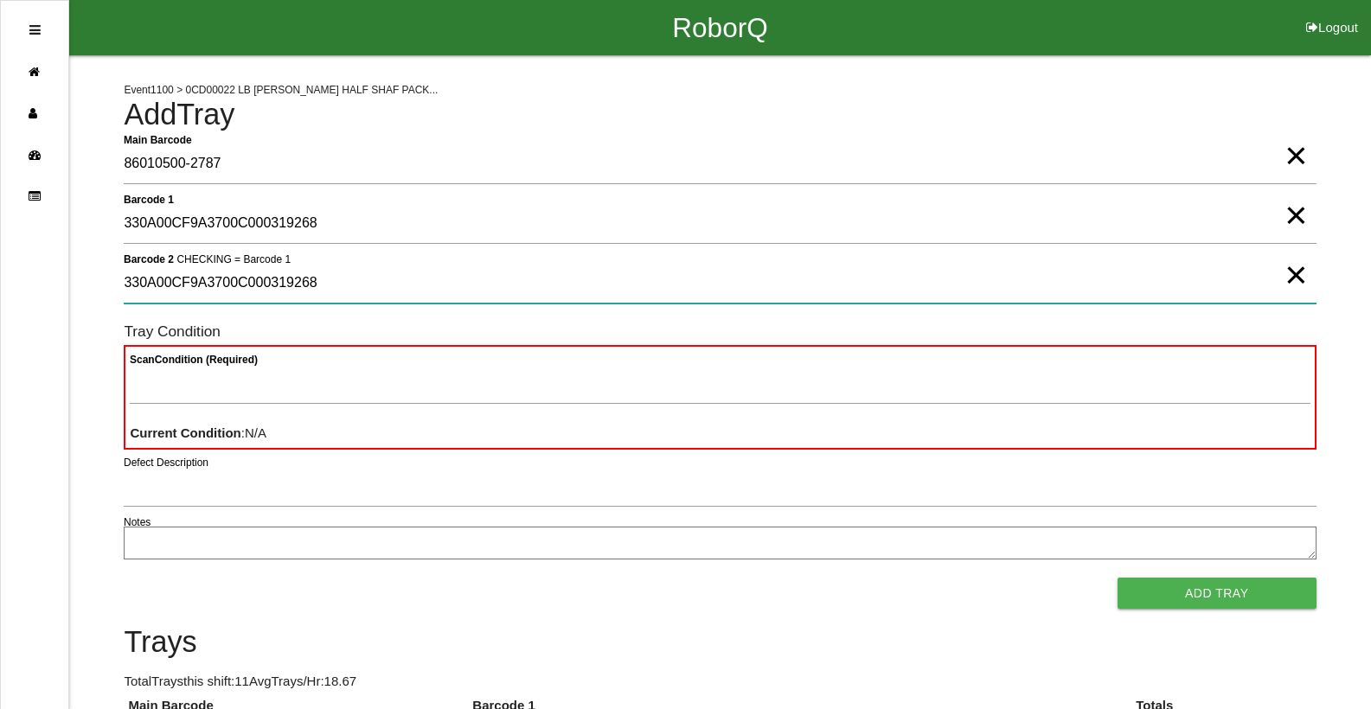
type 2 "330A00CF9A3700C000319268"
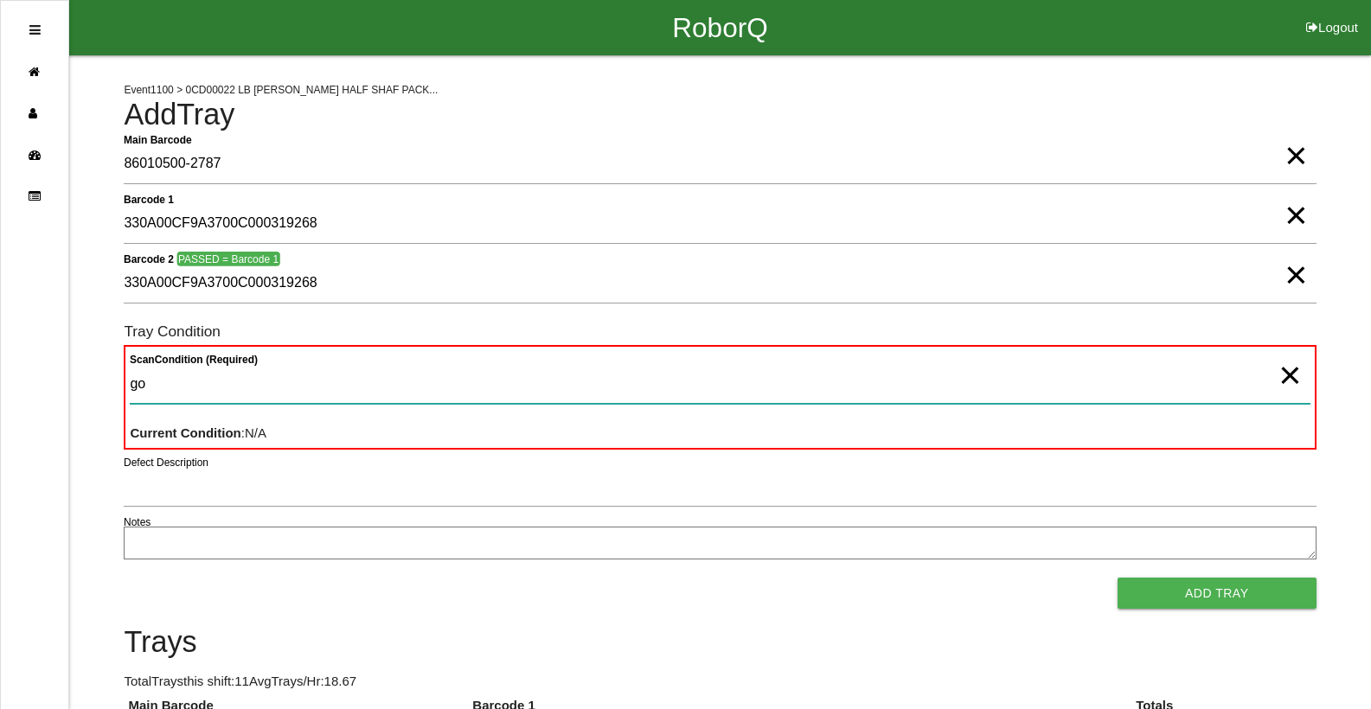
type Condition "goo"
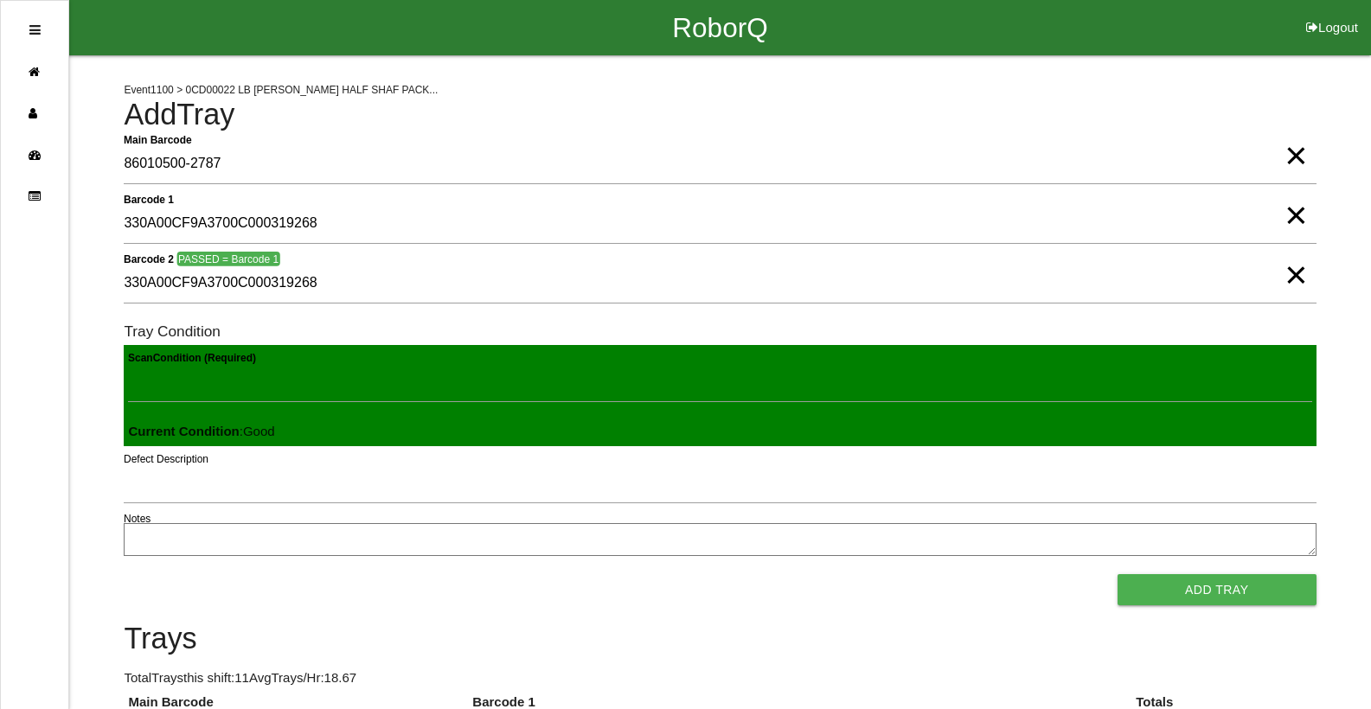
click at [1117, 574] on button "Add Tray" at bounding box center [1216, 589] width 199 height 31
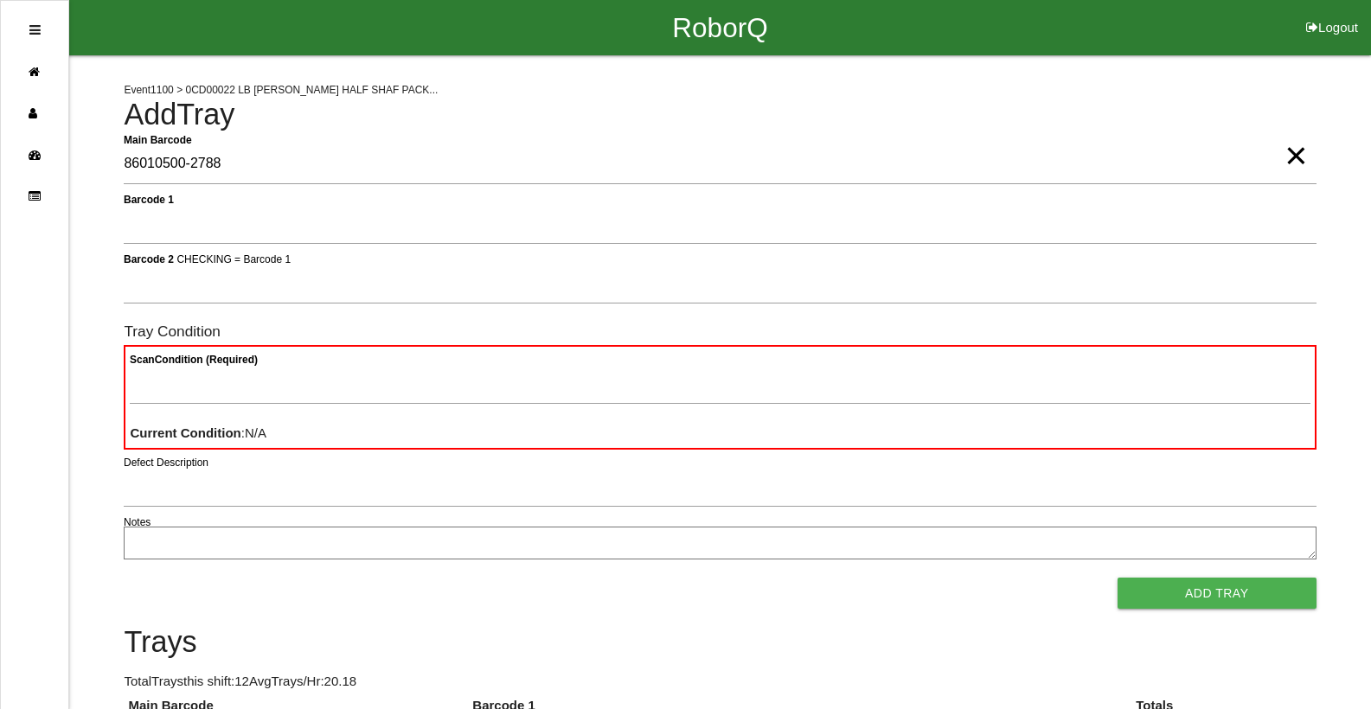
type Barcode "86010500-2788"
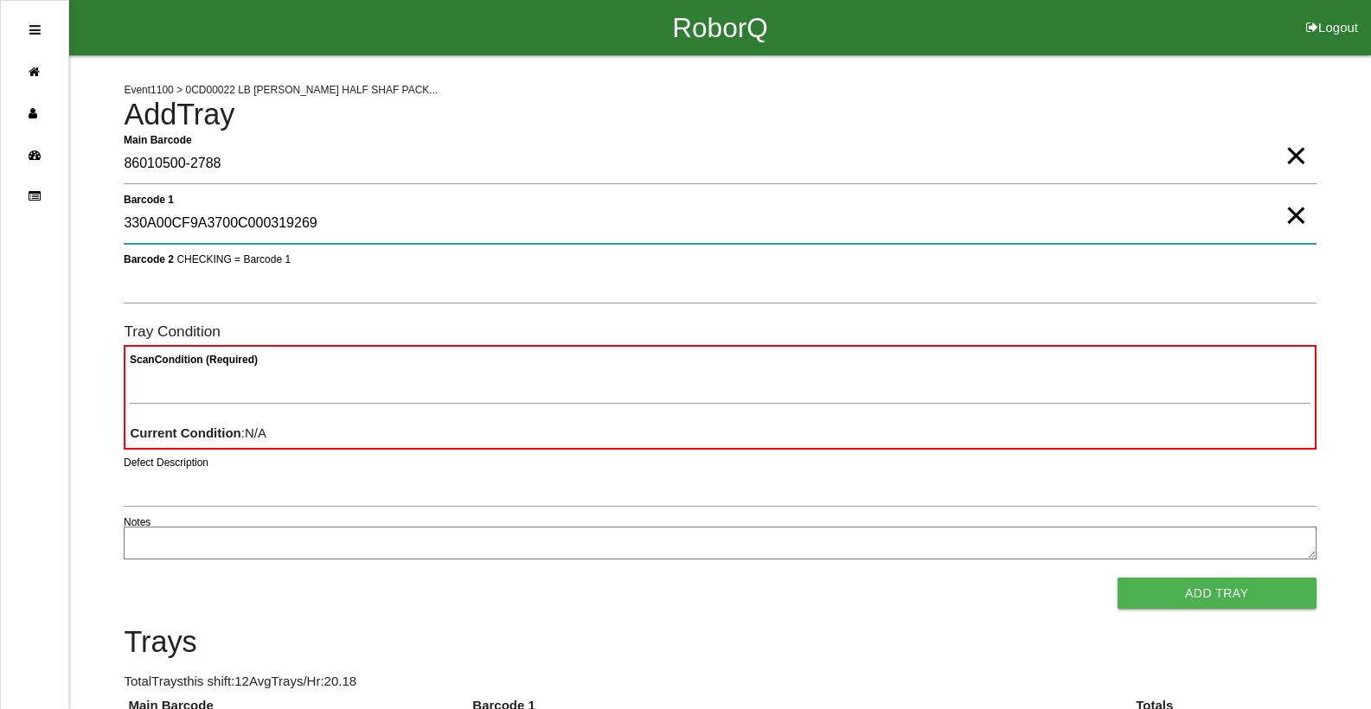
type 1 "330A00CF9A3700C000319269"
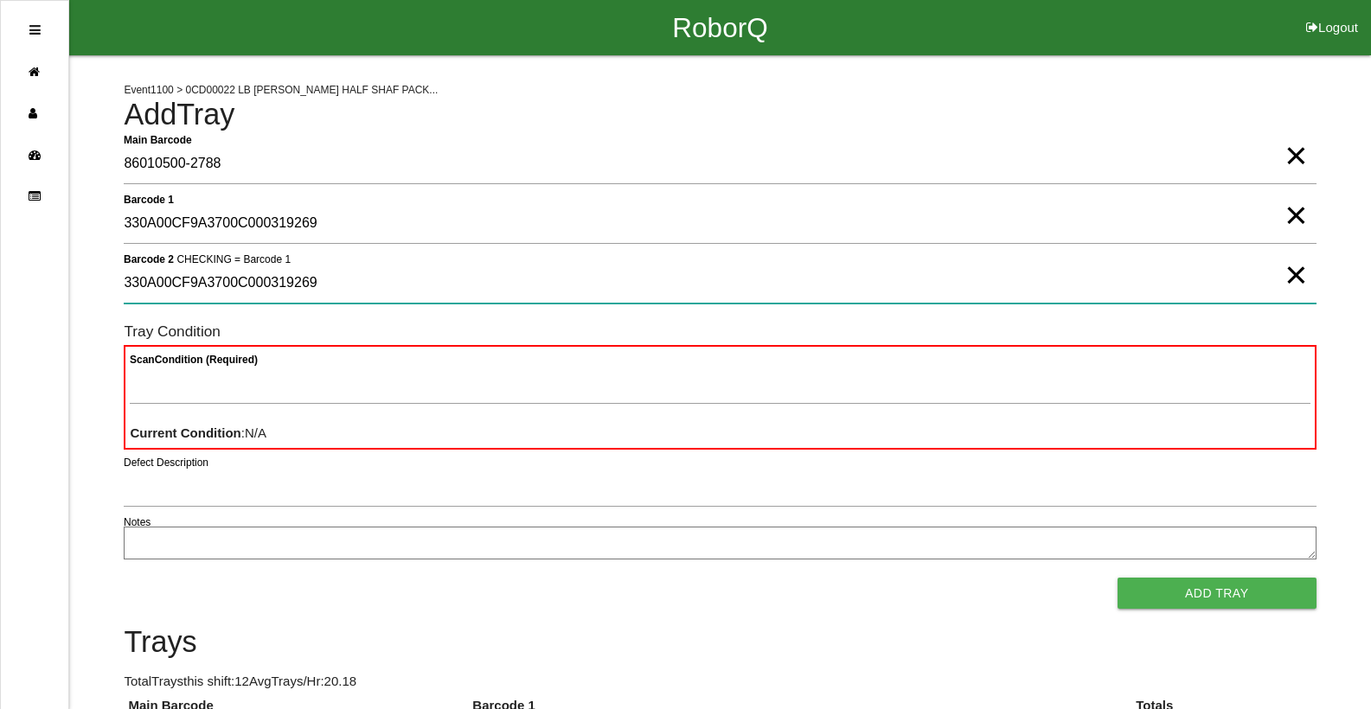
type 2 "330A00CF9A3700C000319269"
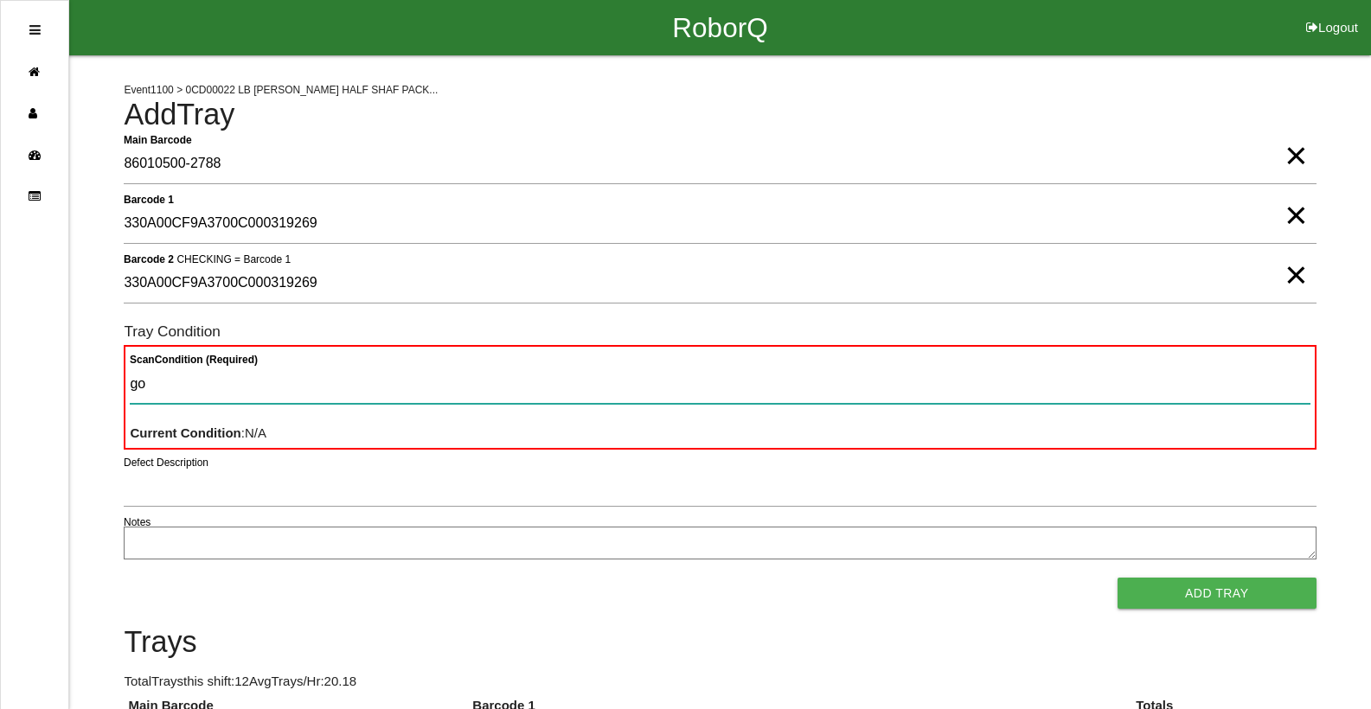
type Condition "goo"
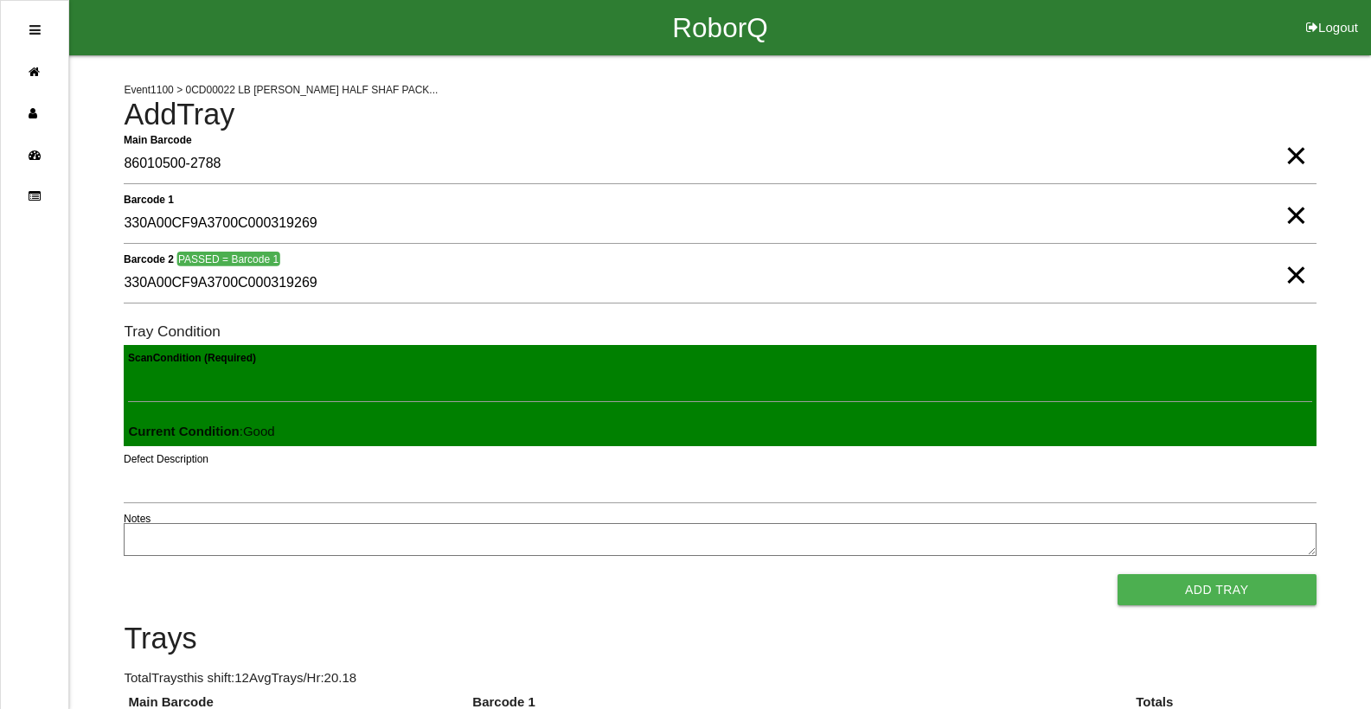
click at [1117, 574] on button "Add Tray" at bounding box center [1216, 589] width 199 height 31
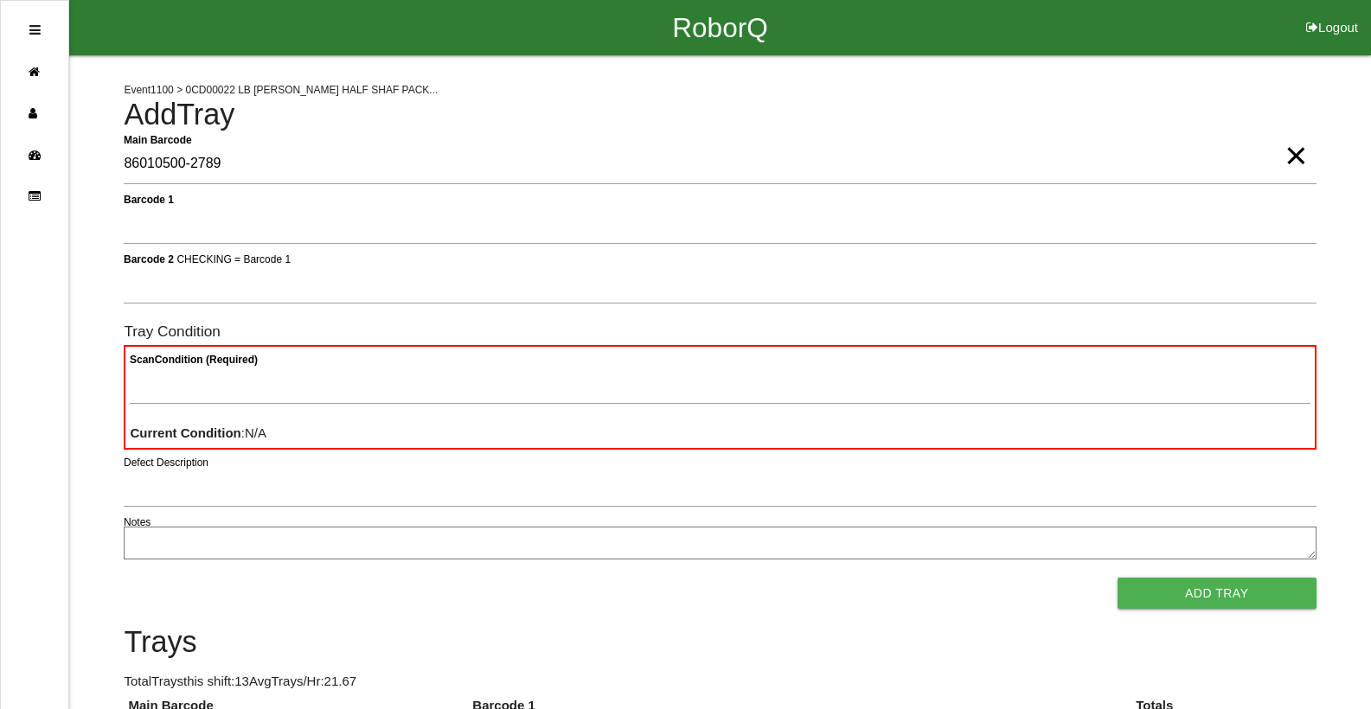
type Barcode "86010500-2789"
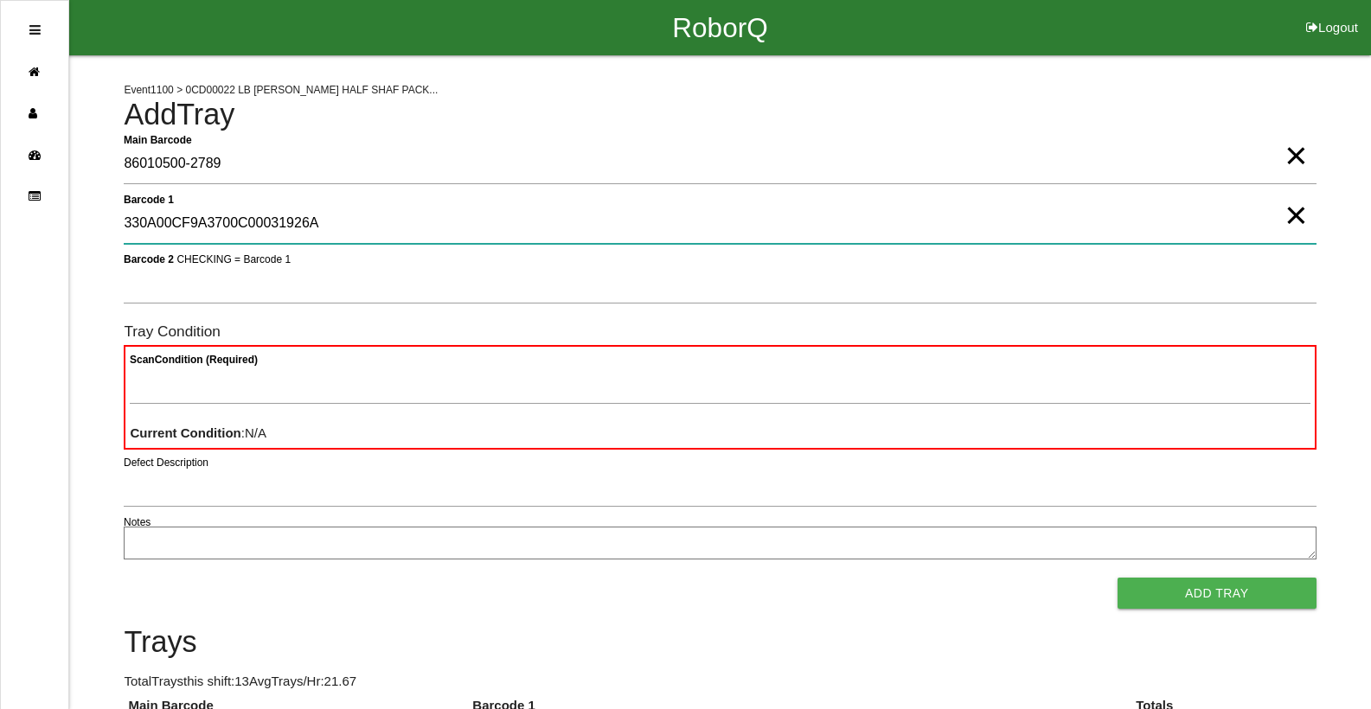
type 1 "330A00CF9A3700C00031926A"
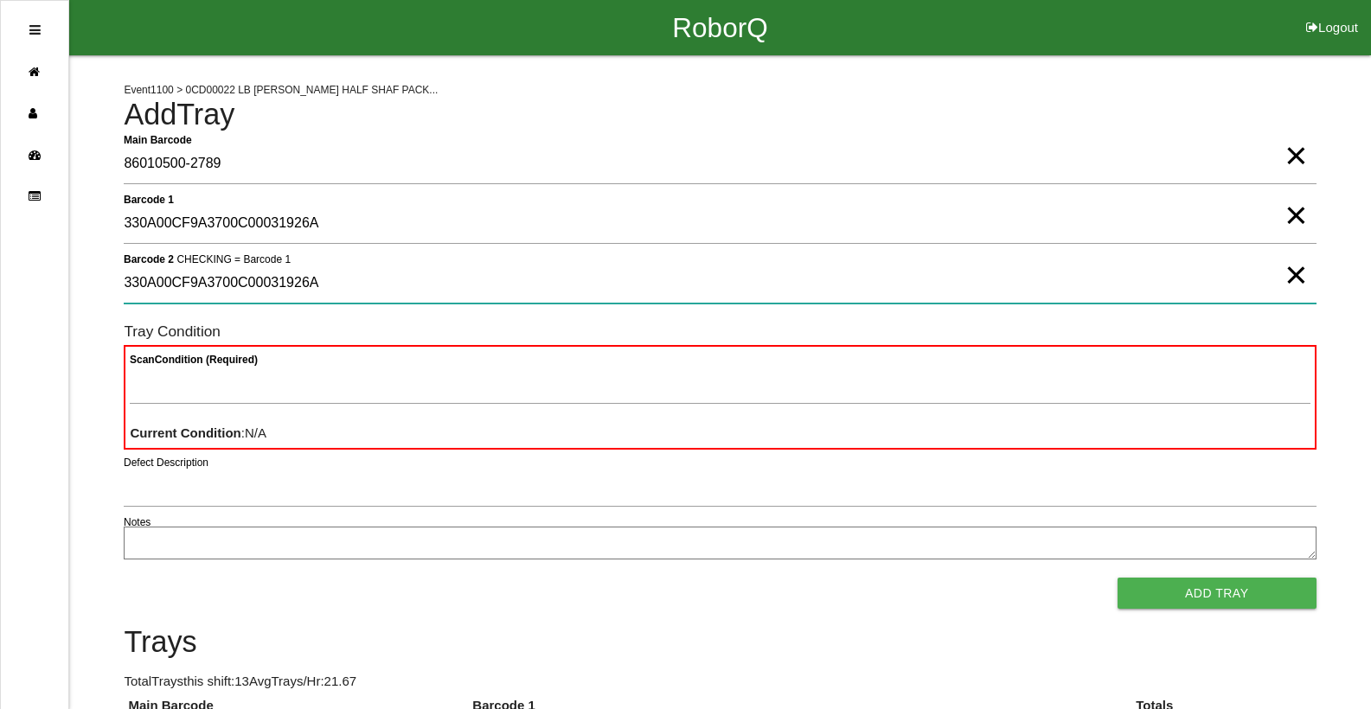
type 2 "330A00CF9A3700C00031926A"
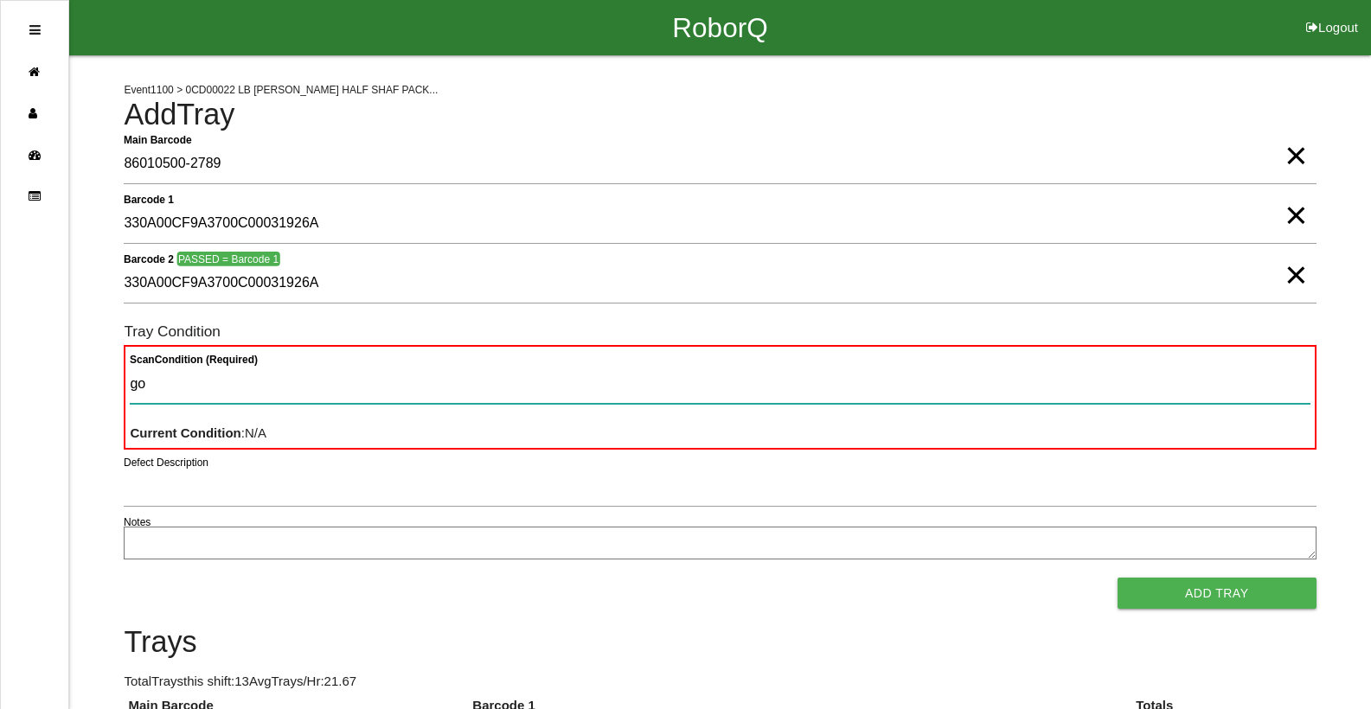
type Condition "goo"
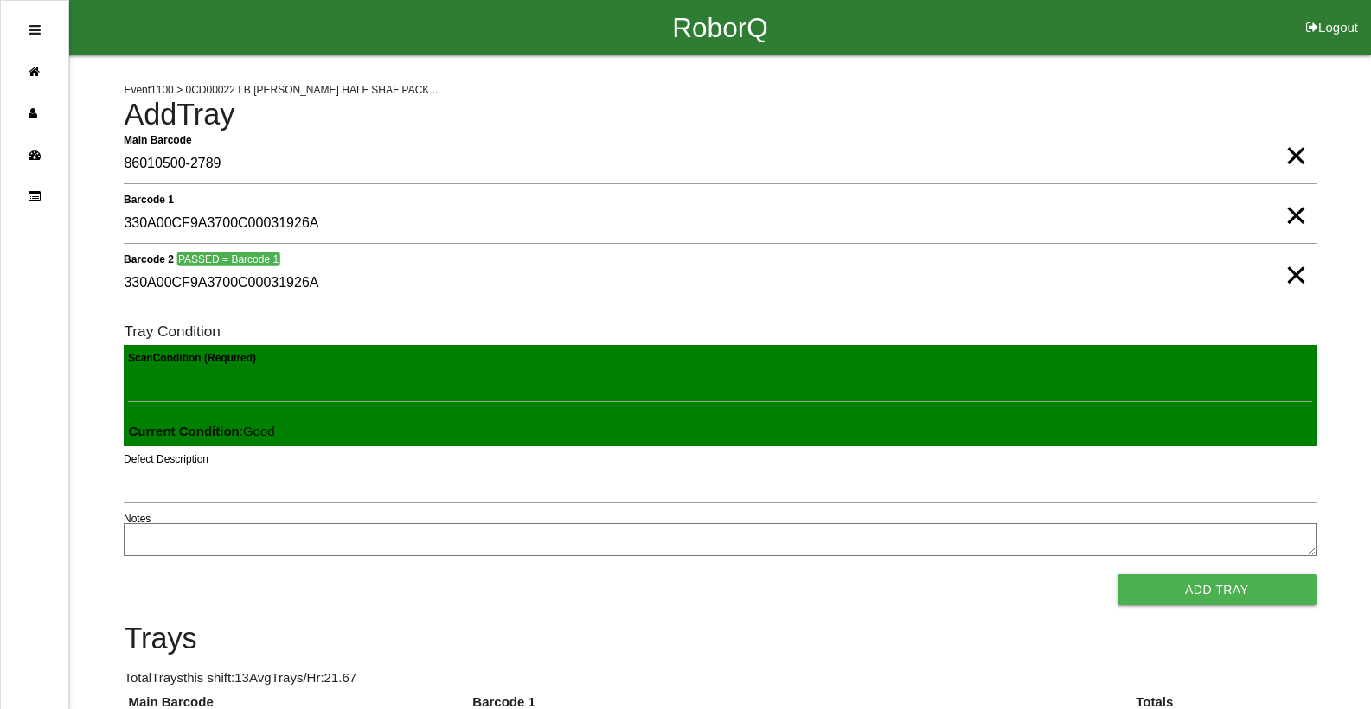
click button "Add Tray" at bounding box center [1216, 589] width 199 height 31
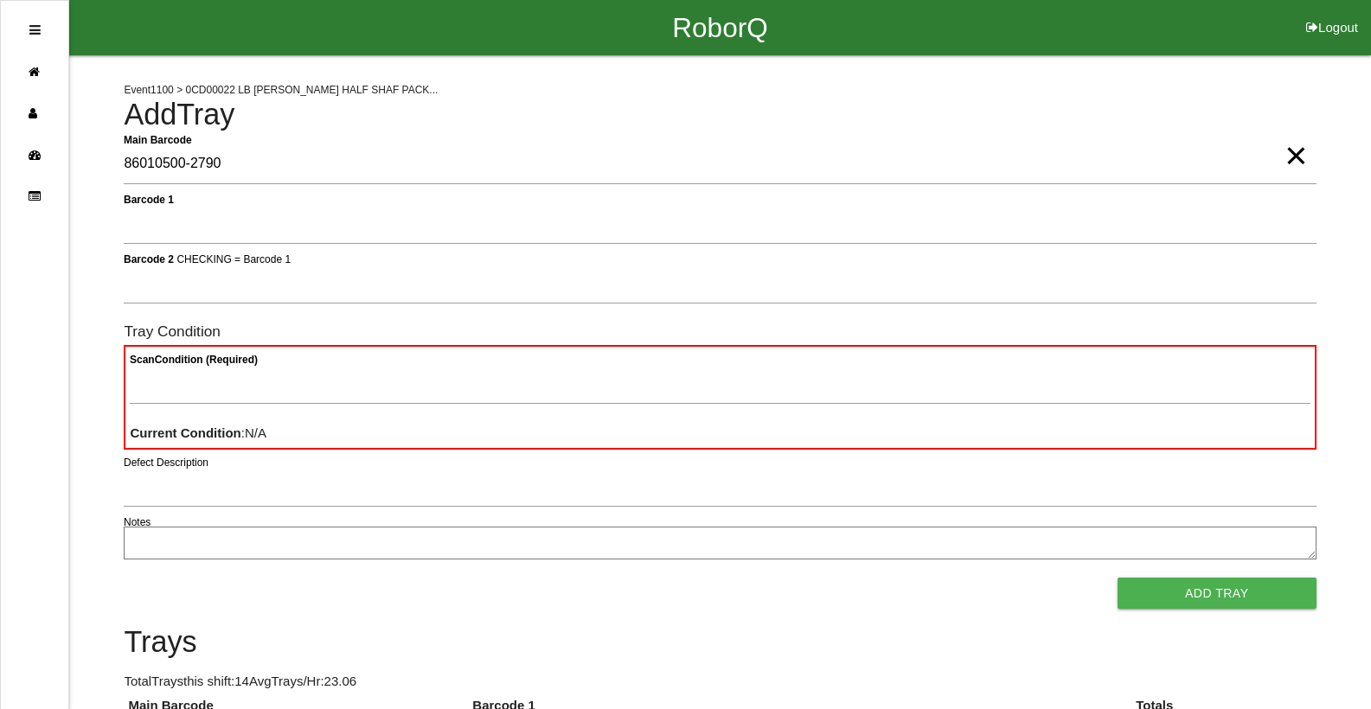
type Barcode "86010500-2790"
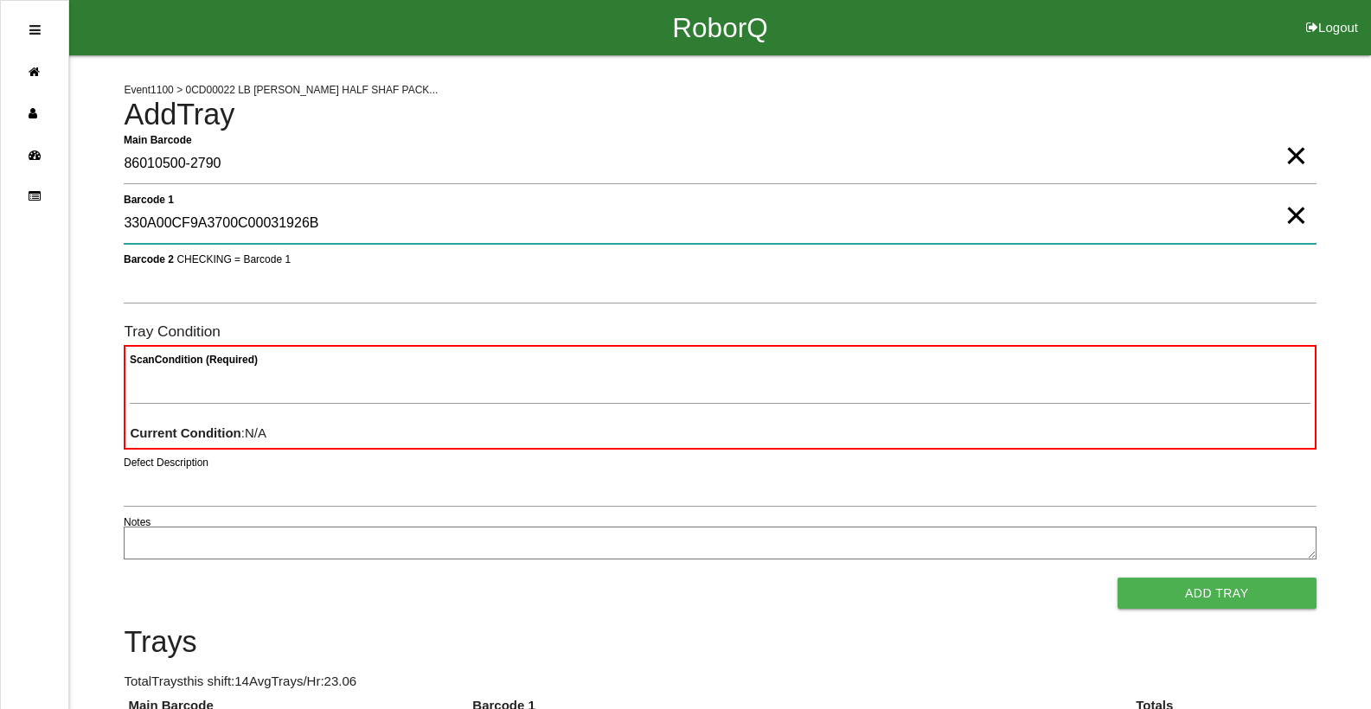
type 1 "330A00CF9A3700C00031926B"
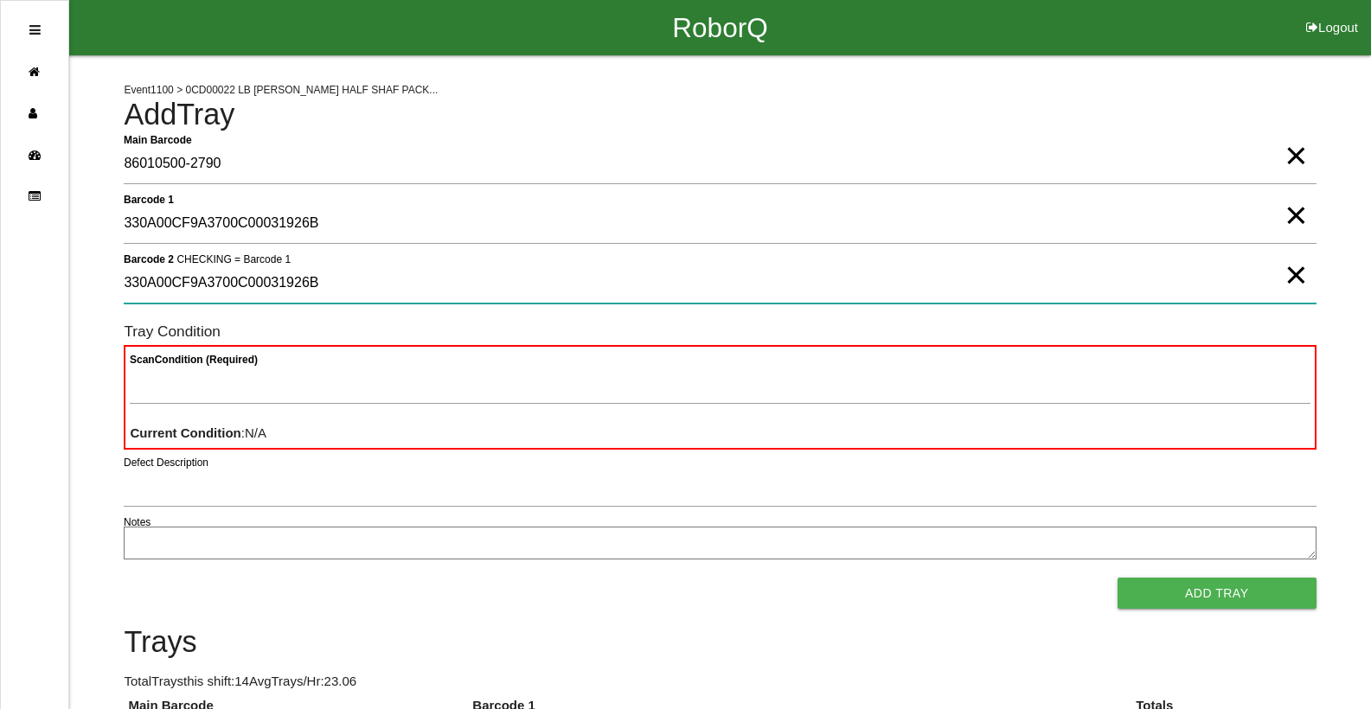
type 2 "330A00CF9A3700C00031926B"
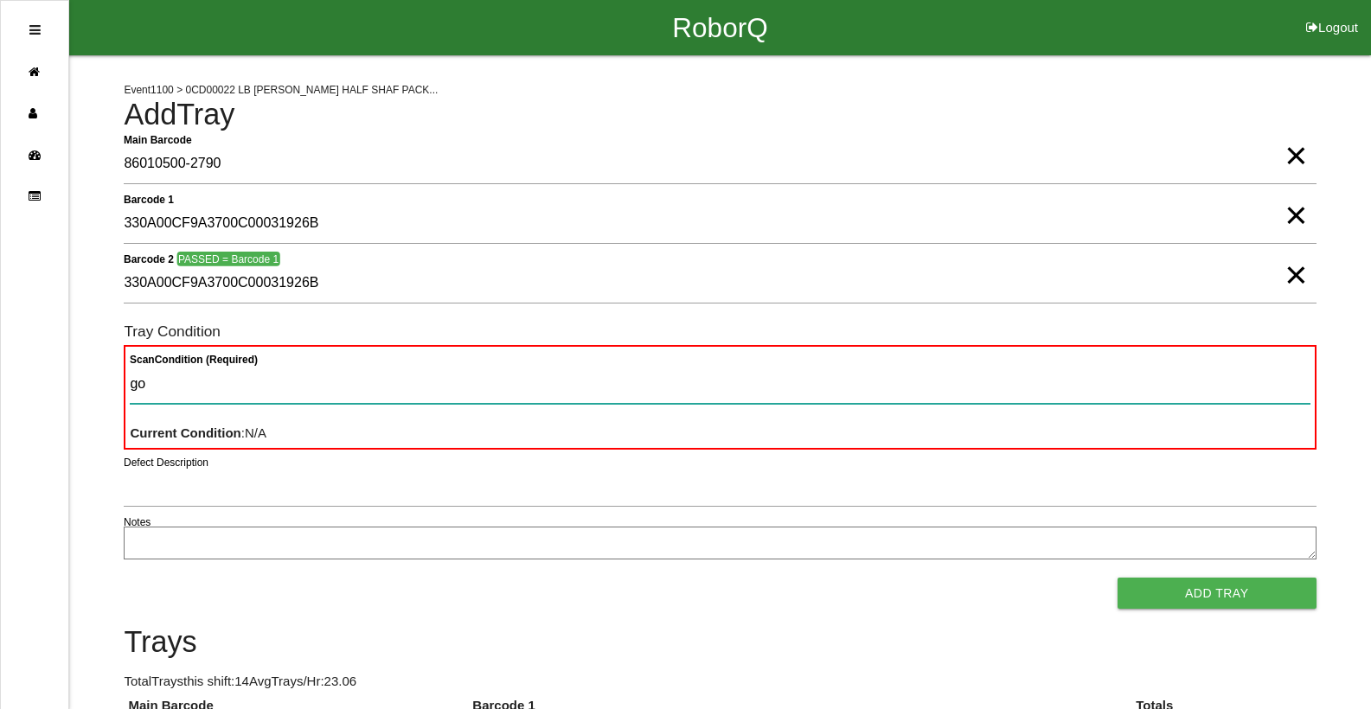
type Condition "goo"
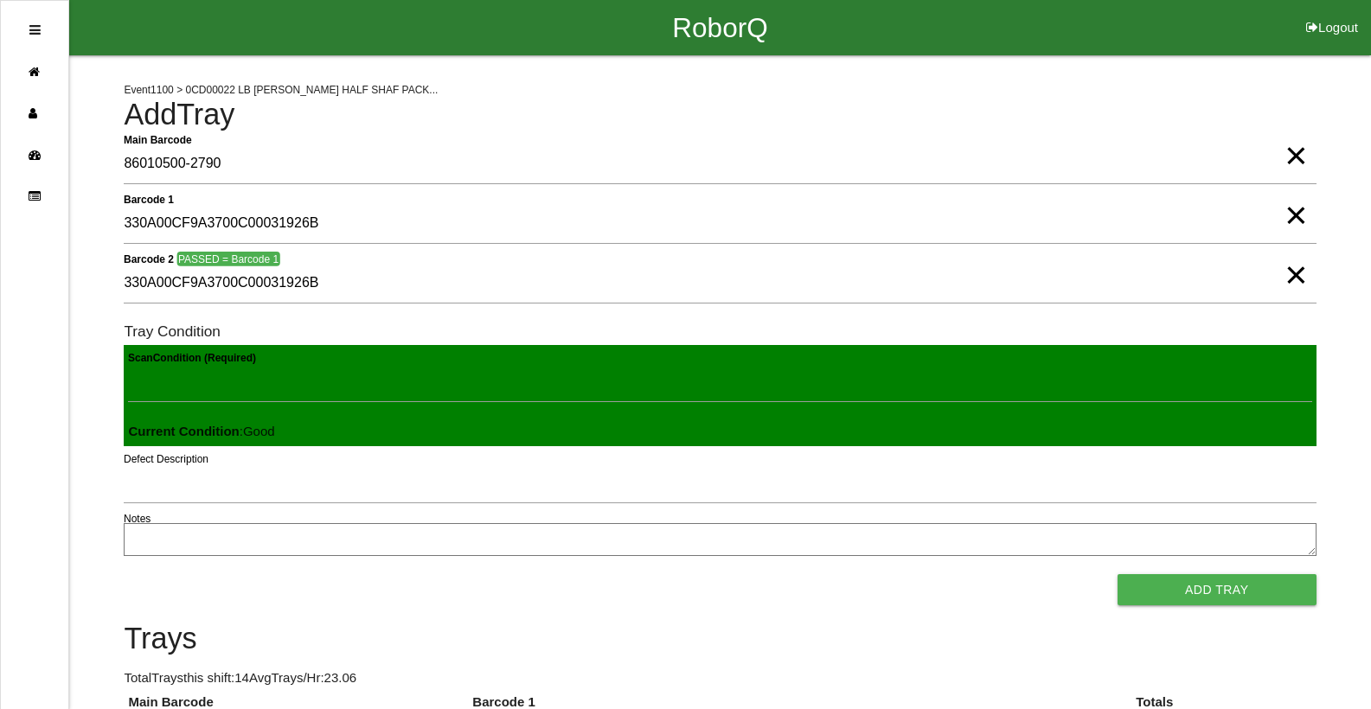
click at [1117, 574] on button "Add Tray" at bounding box center [1216, 589] width 199 height 31
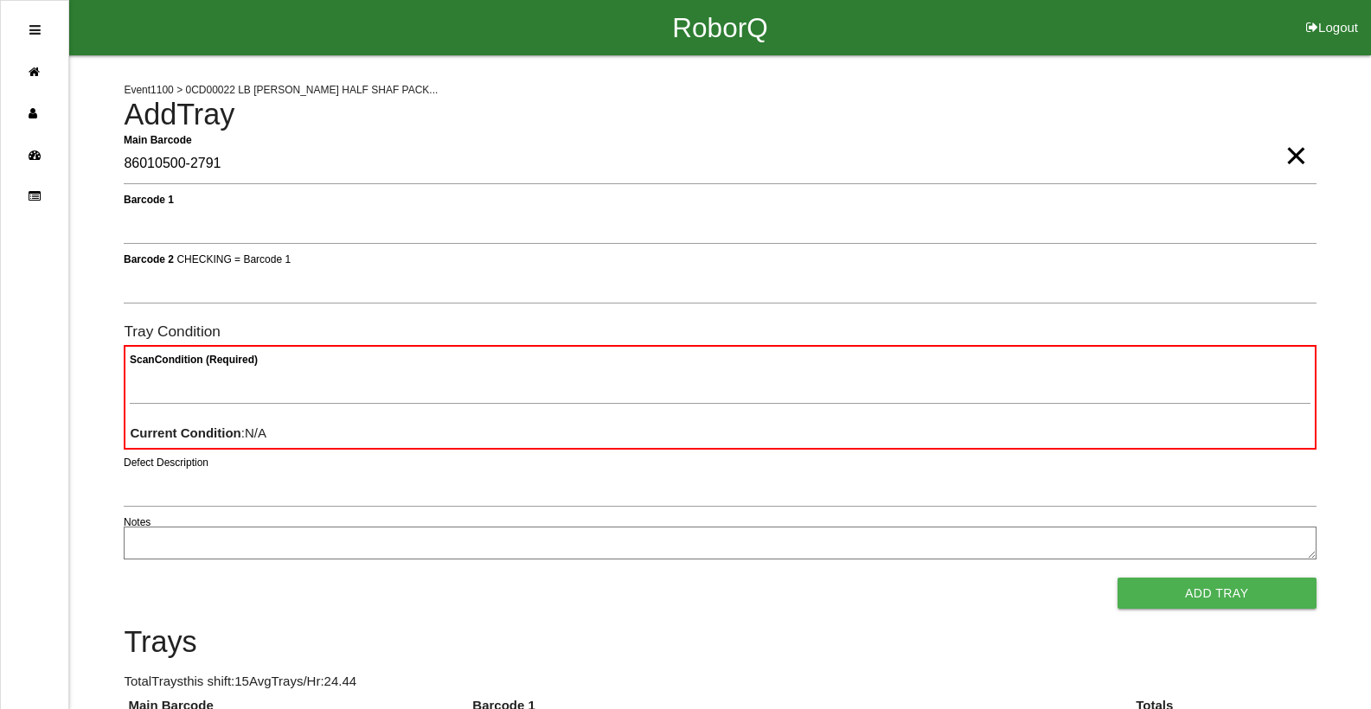
type Barcode "86010500-2791"
click at [1300, 156] on span "×" at bounding box center [1295, 138] width 22 height 35
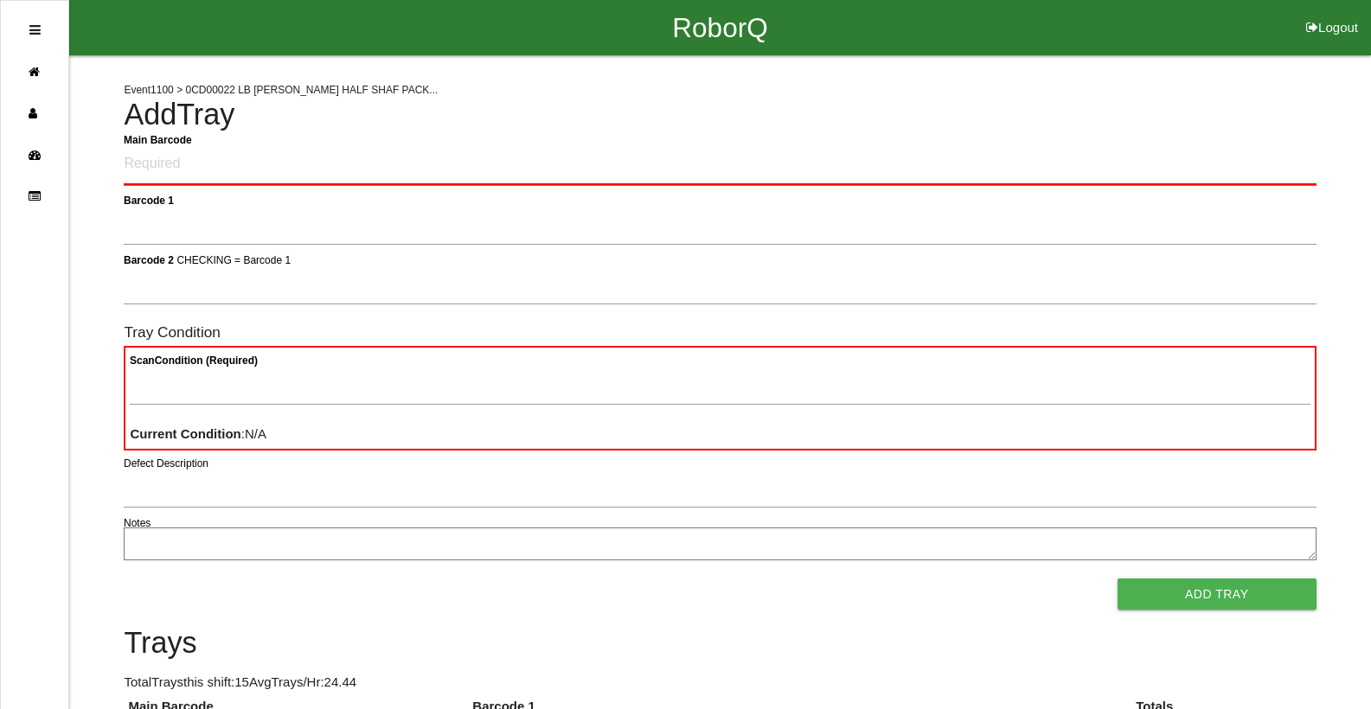
click at [1167, 170] on Barcode "Main Barcode" at bounding box center [720, 164] width 1192 height 41
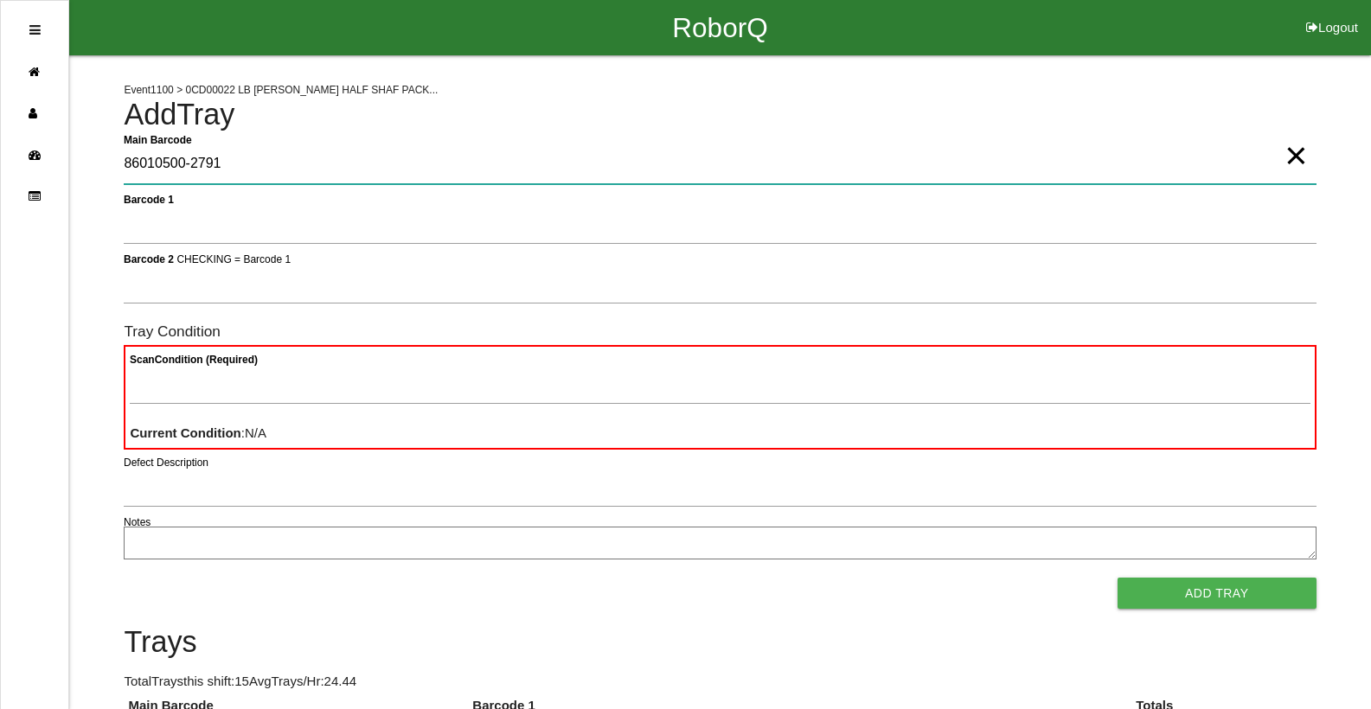
type Barcode "86010500-2791"
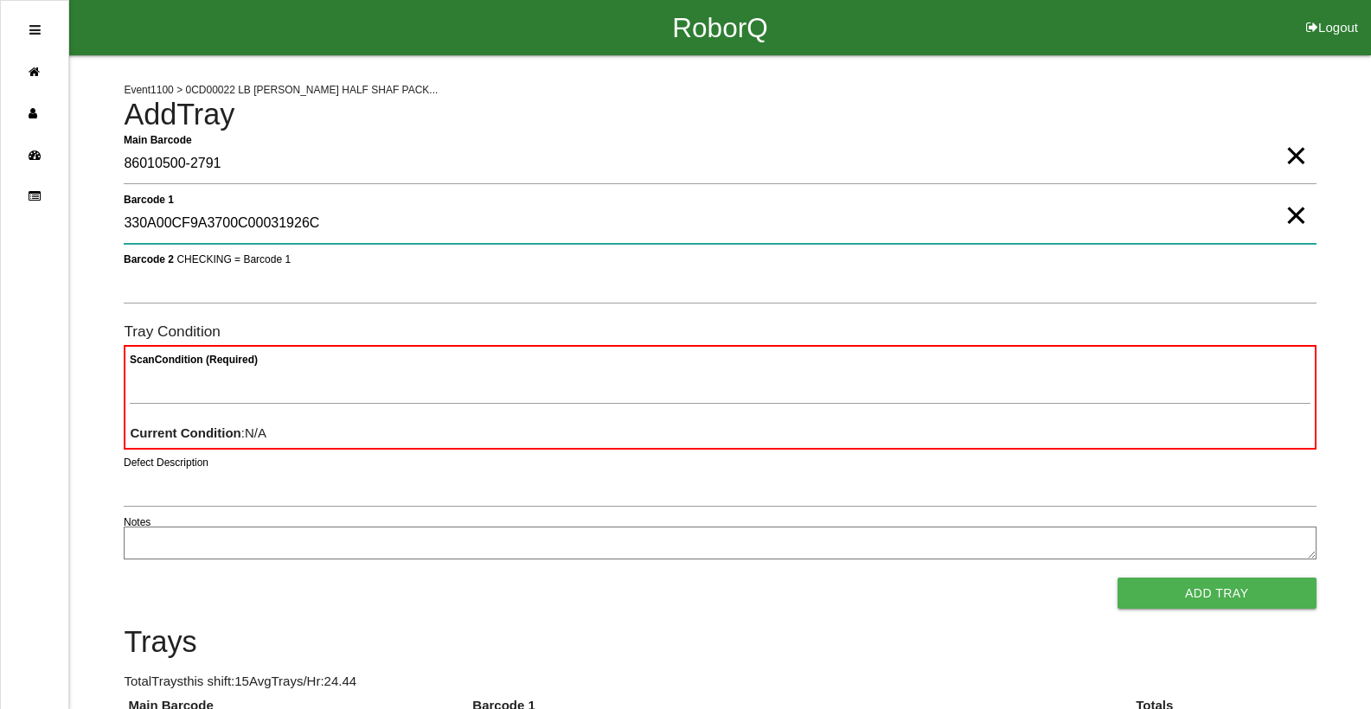
type 1 "330A00CF9A3700C00031926C"
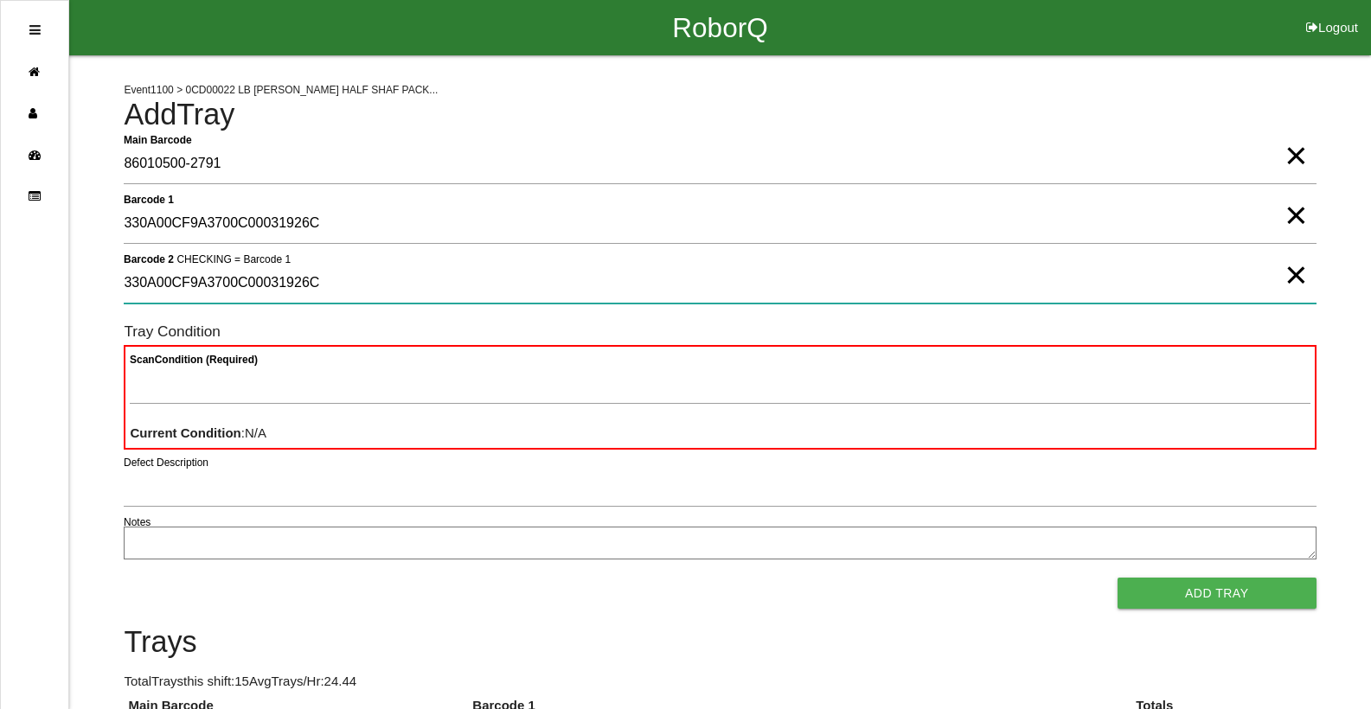
type 2 "330A00CF9A3700C00031926C"
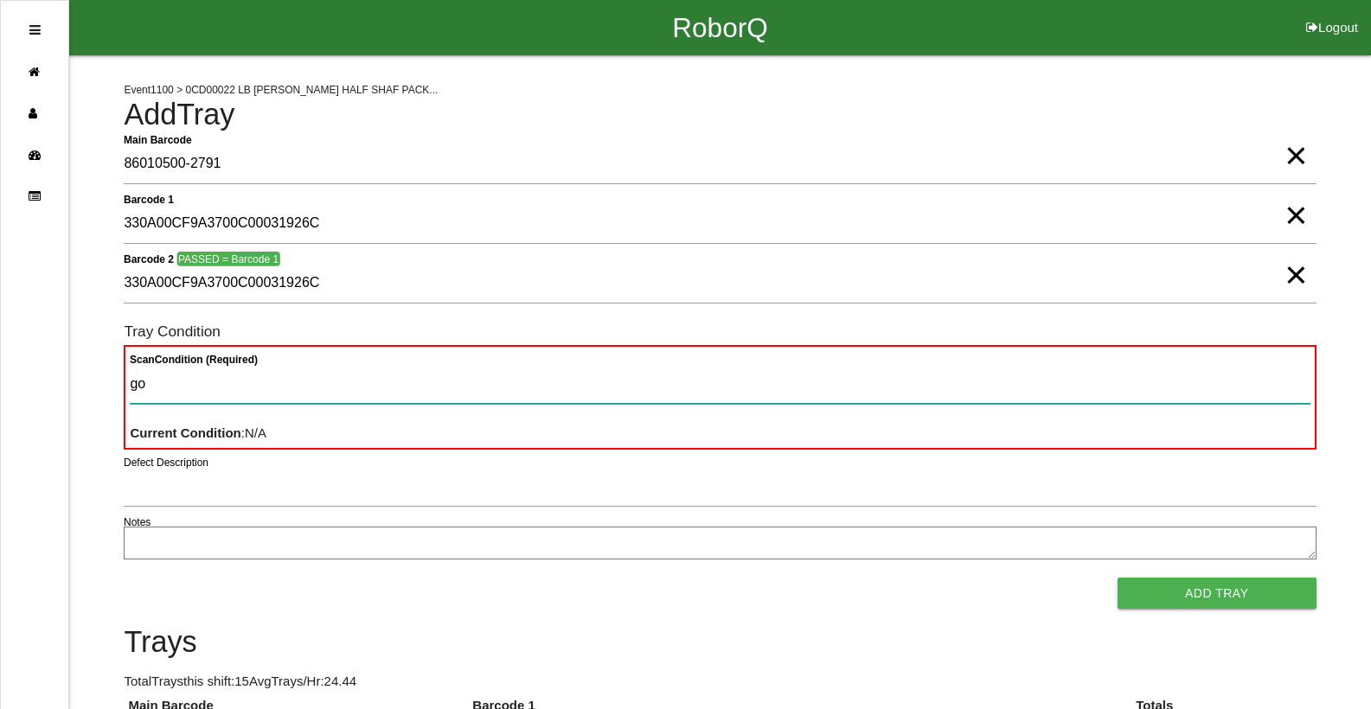
type Condition "goo"
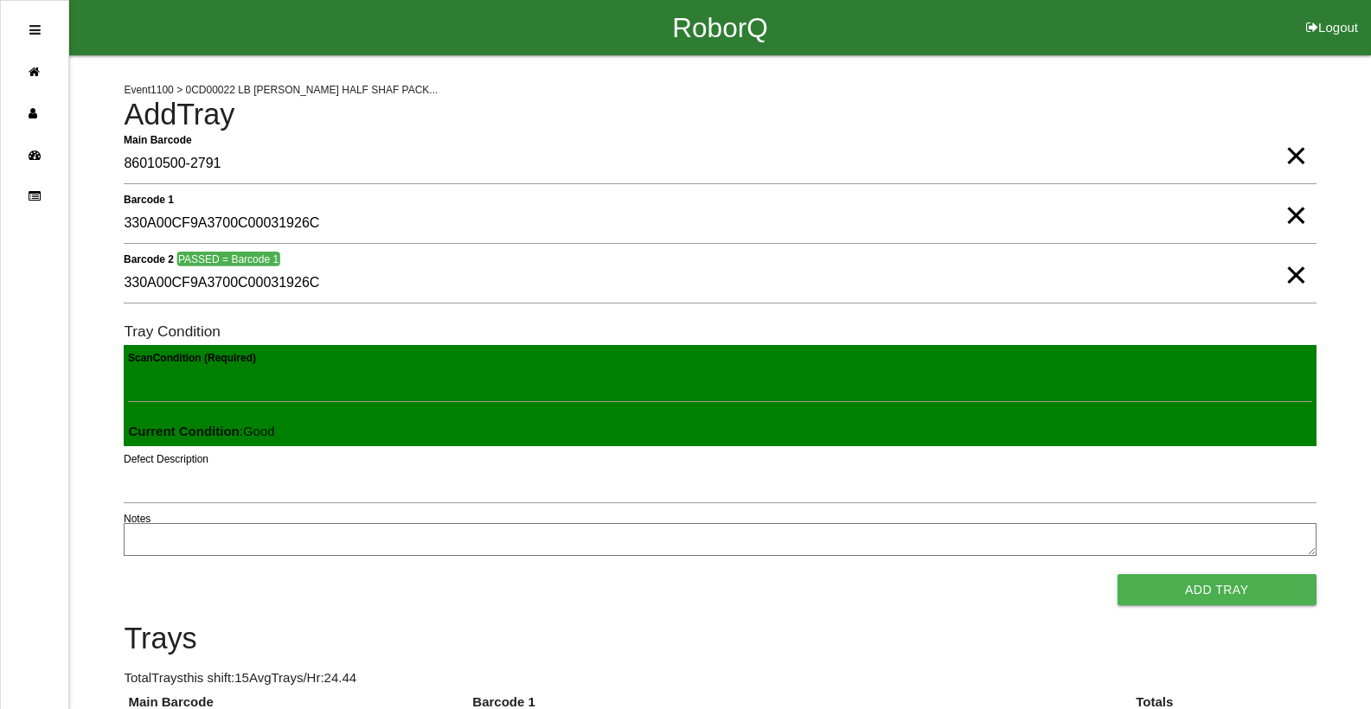
click at [1117, 574] on button "Add Tray" at bounding box center [1216, 589] width 199 height 31
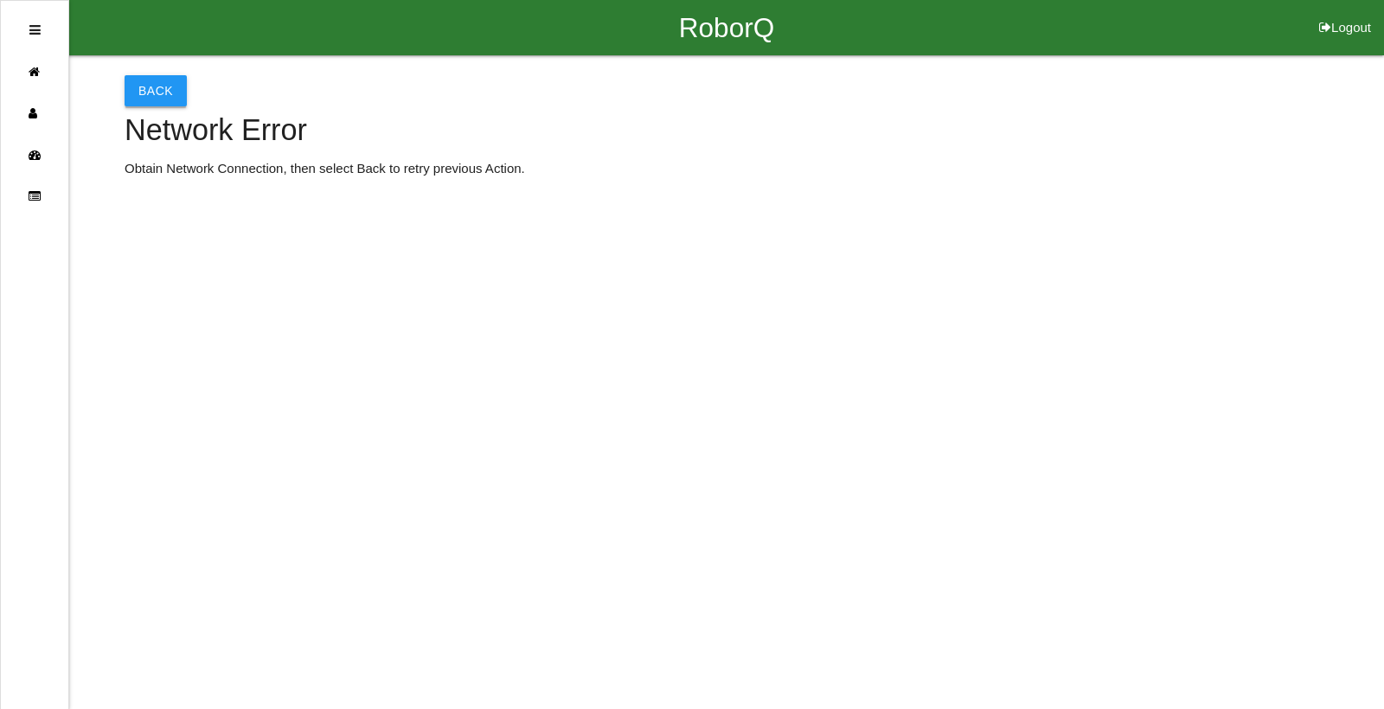
click at [159, 92] on button "Back" at bounding box center [156, 90] width 62 height 31
